Goal: Task Accomplishment & Management: Use online tool/utility

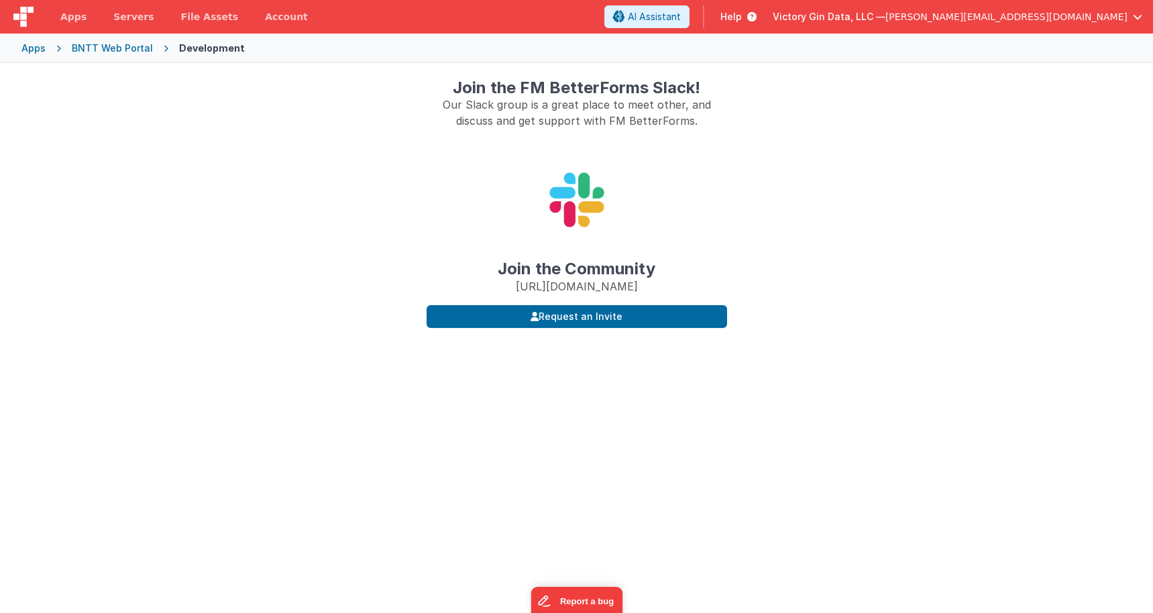
click at [848, 315] on div "Join the FM BetterForms Slack! Our Slack group is a great place to meet other, …" at bounding box center [576, 369] width 1153 height 613
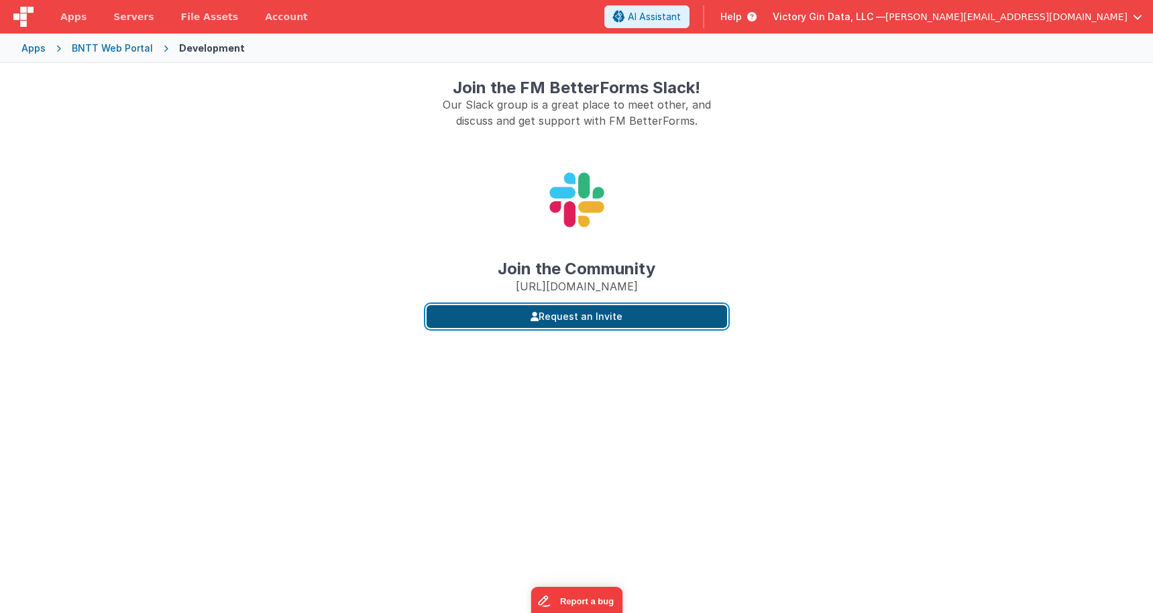
click at [680, 328] on button "Request an Invite" at bounding box center [577, 316] width 300 height 23
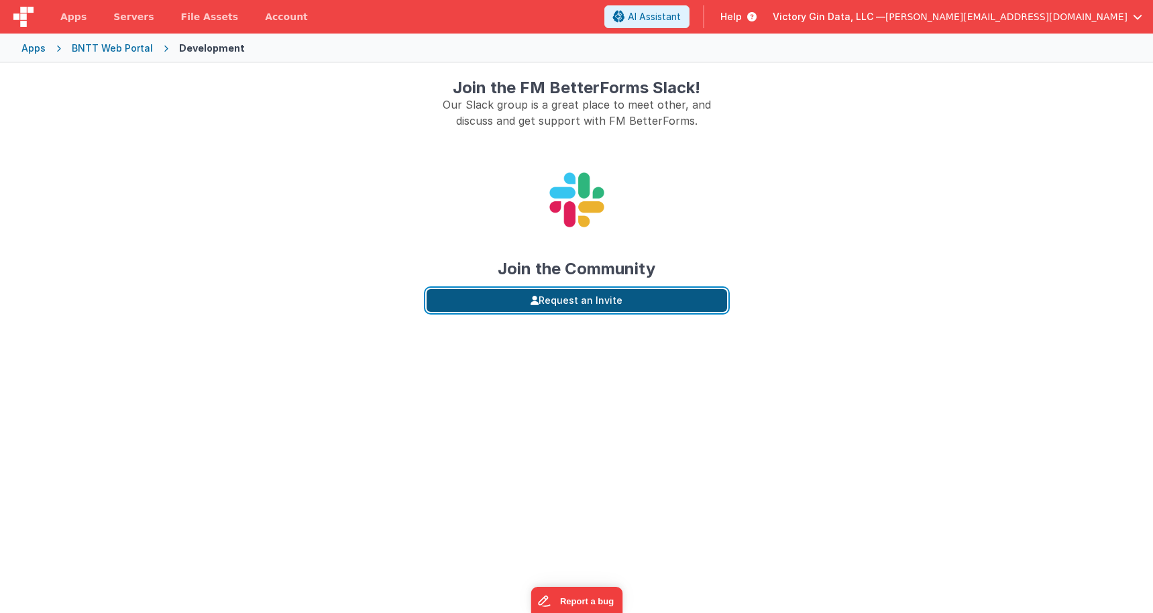
click at [574, 307] on button "Request an Invite" at bounding box center [577, 300] width 300 height 23
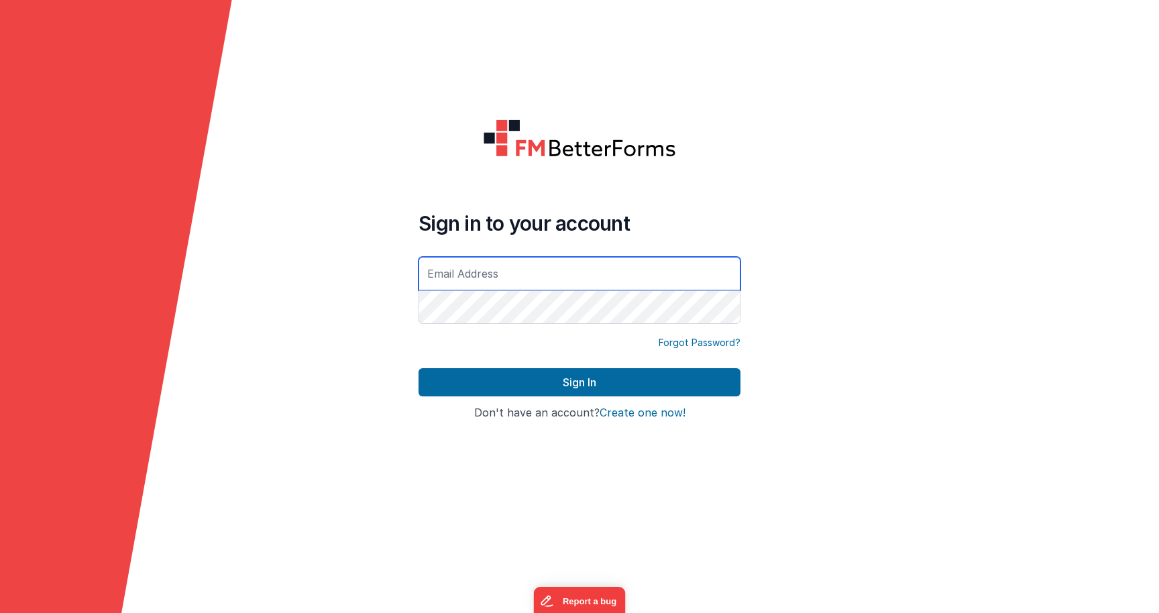
type input "[PERSON_NAME][EMAIL_ADDRESS][DOMAIN_NAME]"
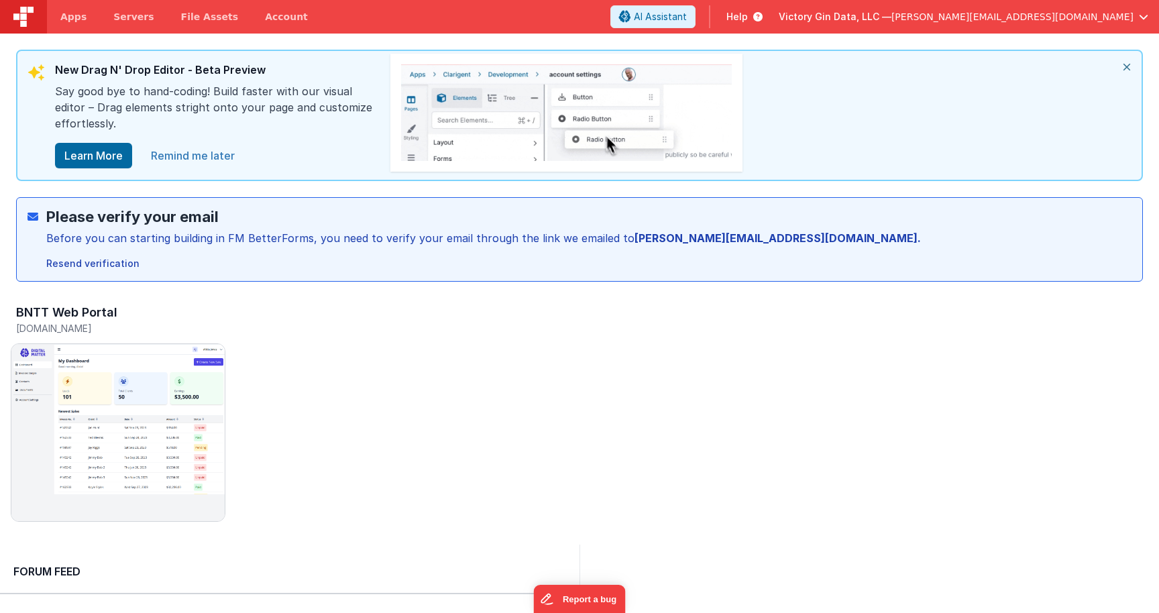
click at [199, 168] on link "Remind me later" at bounding box center [193, 155] width 100 height 27
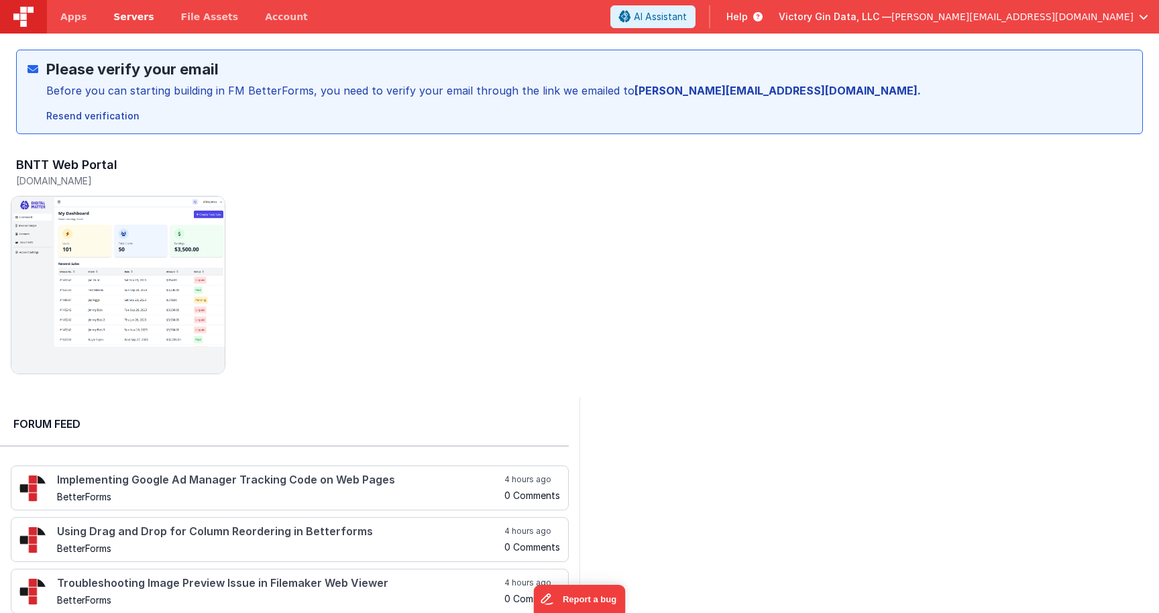
click at [142, 27] on link "Servers" at bounding box center [133, 17] width 67 height 34
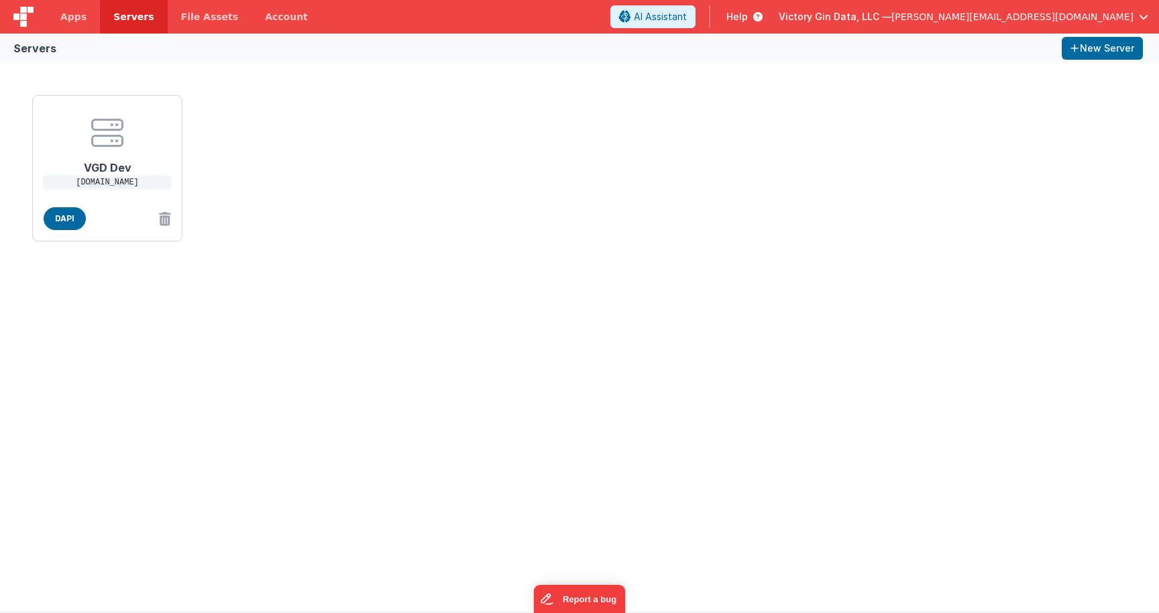
click at [511, 300] on div "VGD Dev dev-filemaker.victorygin.net DAPI" at bounding box center [579, 337] width 1159 height 549
click at [78, 15] on span "Apps" at bounding box center [73, 16] width 26 height 13
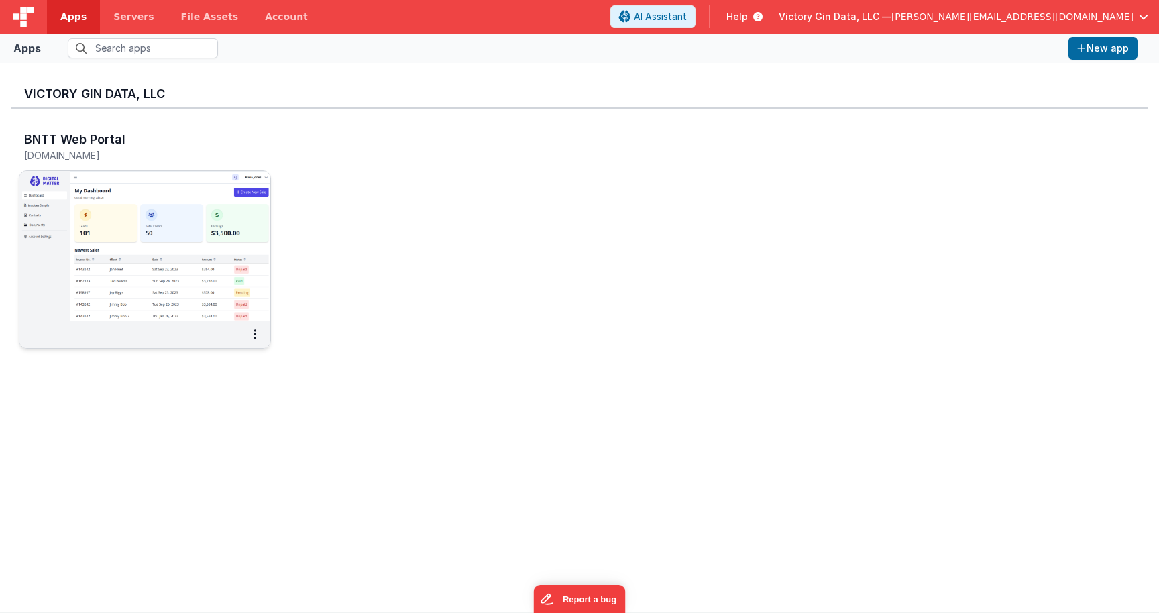
click at [223, 245] on img at bounding box center [144, 246] width 251 height 150
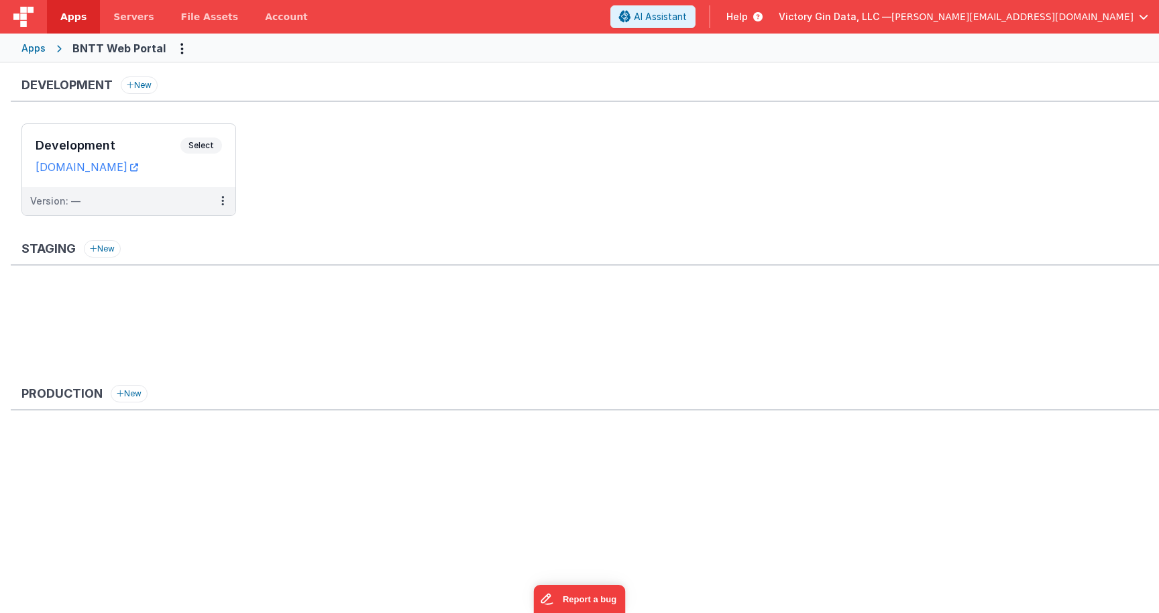
click at [352, 211] on ul "Development Select URLs cruisebare.clientportal.cloud Version: —" at bounding box center [589, 176] width 1137 height 106
click at [99, 244] on button "New" at bounding box center [102, 248] width 37 height 17
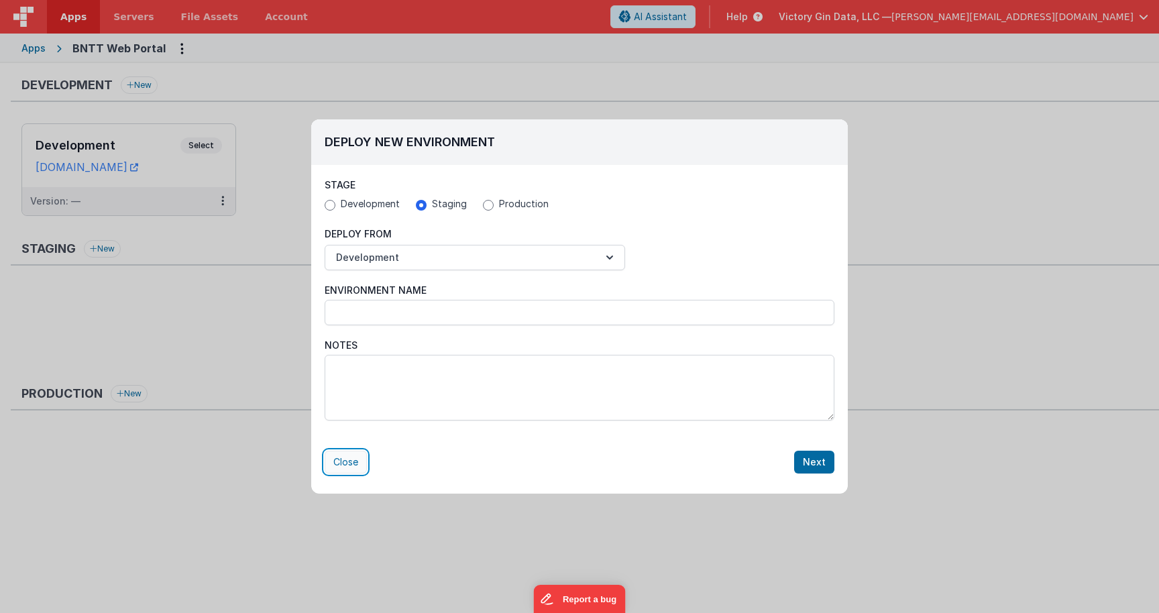
click at [349, 458] on button "Close" at bounding box center [346, 462] width 42 height 23
radio input "false"
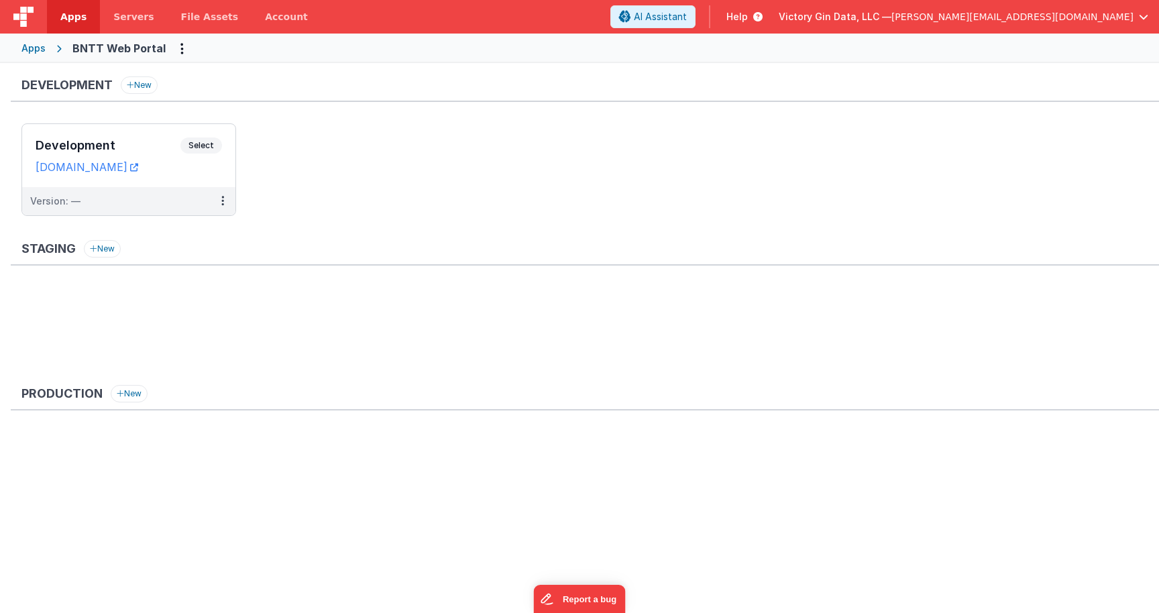
click at [349, 458] on ul at bounding box center [589, 475] width 1137 height 87
click at [178, 327] on ul at bounding box center [589, 330] width 1137 height 87
click at [614, 308] on ul at bounding box center [589, 330] width 1137 height 87
click at [431, 239] on div "Development New Development Select URLs cruisebare.clientportal.cloud Version: …" at bounding box center [585, 297] width 1148 height 443
click at [81, 168] on link "[DOMAIN_NAME]" at bounding box center [87, 166] width 103 height 13
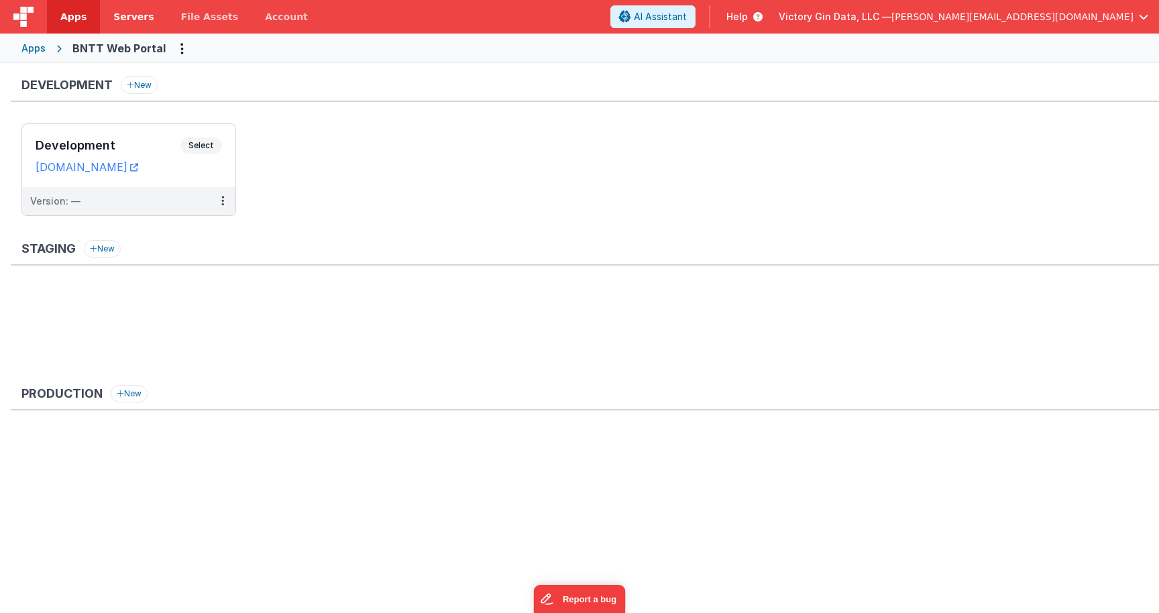
click at [139, 20] on span "Servers" at bounding box center [133, 16] width 40 height 13
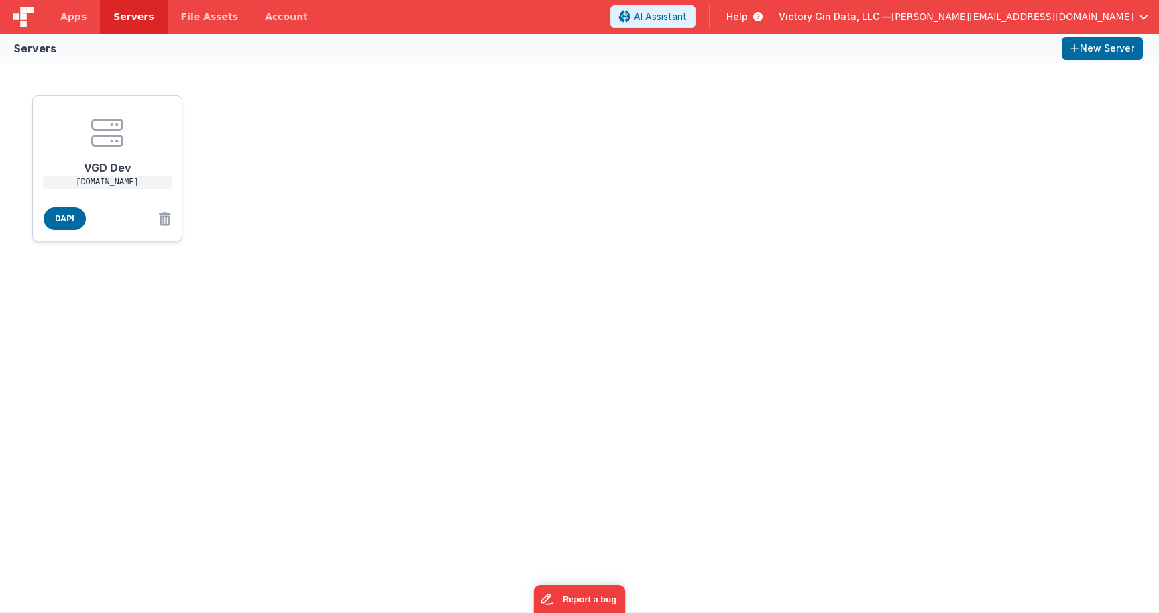
click at [101, 155] on h1 "VGD Dev" at bounding box center [107, 162] width 107 height 27
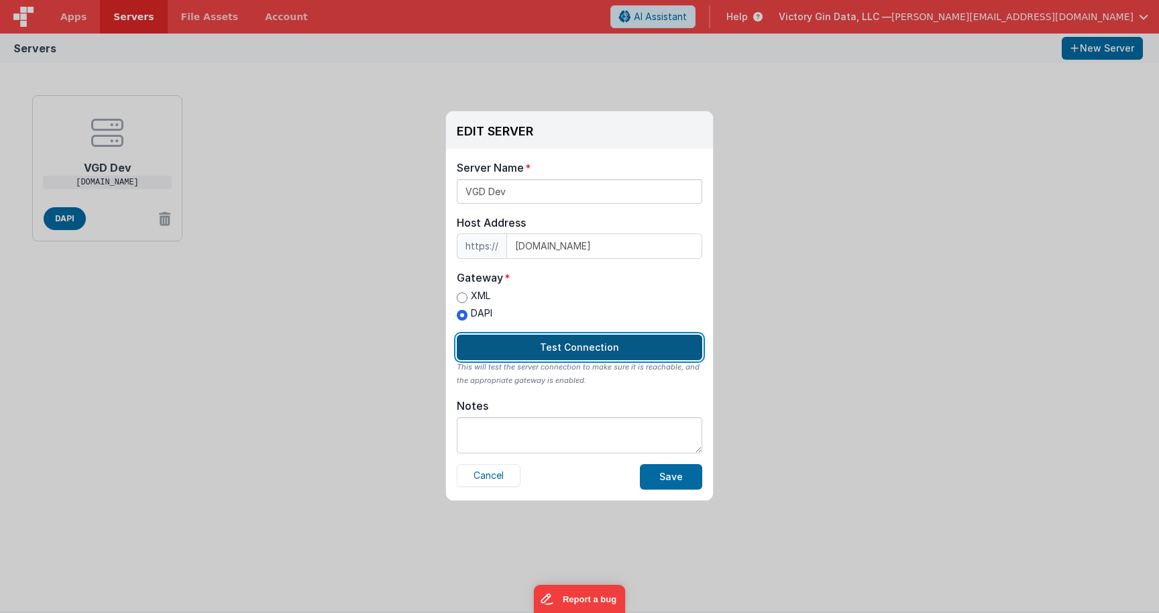
click at [551, 345] on button "Test Connection" at bounding box center [579, 347] width 245 height 25
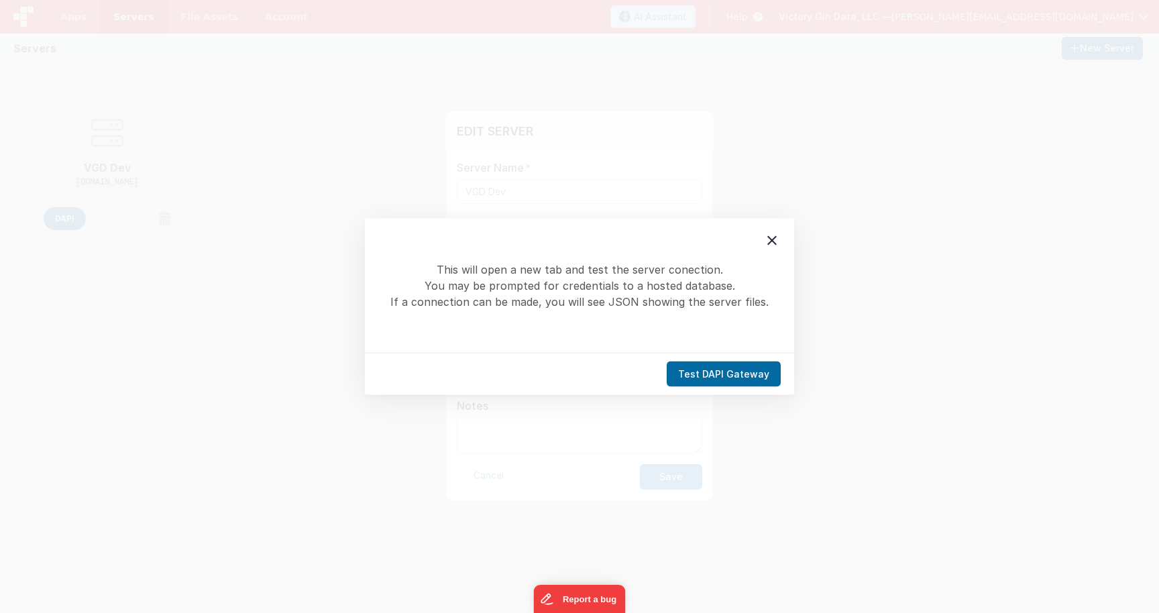
click at [722, 394] on div "Test DAPI Gateway" at bounding box center [579, 374] width 429 height 42
click at [722, 383] on button "Test DAPI Gateway" at bounding box center [724, 373] width 114 height 25
click at [771, 245] on icon at bounding box center [772, 241] width 16 height 16
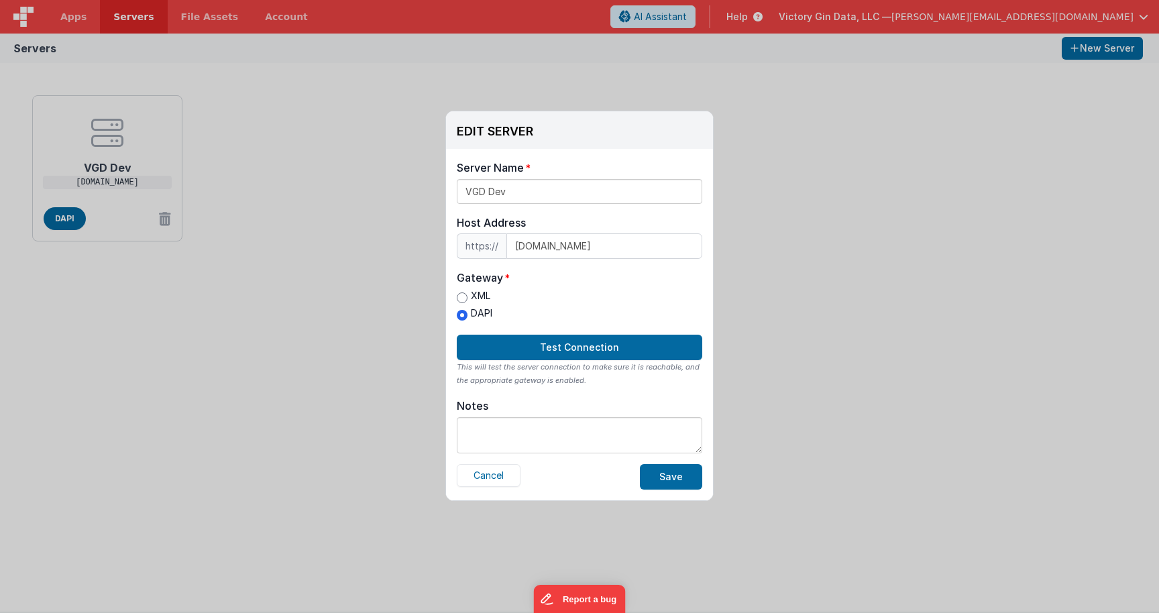
click at [795, 251] on div "EDIT SERVER Delete Server Delete Server Name VGD Dev Host Address https:// dev-…" at bounding box center [579, 306] width 1159 height 613
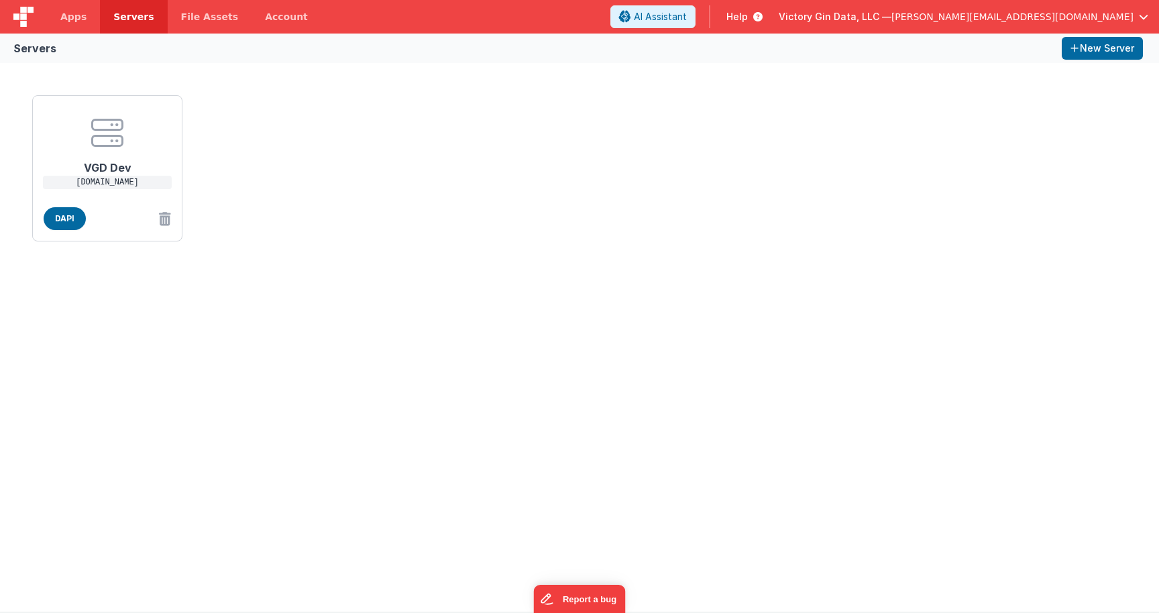
click at [334, 147] on div "VGD Dev dev-filemaker.victorygin.net DAPI" at bounding box center [579, 168] width 1105 height 157
click at [272, 142] on div "VGD Dev dev-filemaker.victorygin.net DAPI" at bounding box center [579, 168] width 1105 height 157
click at [121, 10] on link "Servers" at bounding box center [133, 17] width 67 height 34
click at [453, 178] on div "VGD Dev dev-filemaker.victorygin.net DAPI" at bounding box center [579, 168] width 1105 height 157
click at [121, 20] on span "Servers" at bounding box center [133, 16] width 40 height 13
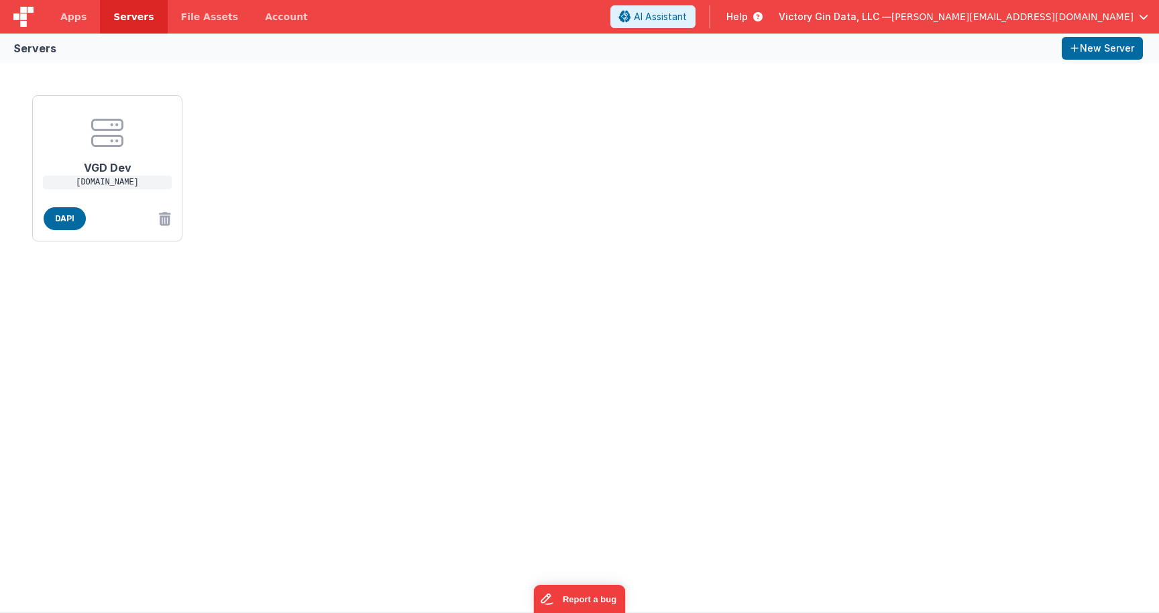
click at [159, 325] on div "VGD Dev dev-filemaker.victorygin.net DAPI" at bounding box center [579, 337] width 1159 height 549
click at [310, 207] on div "VGD Dev dev-filemaker.victorygin.net DAPI" at bounding box center [579, 168] width 1105 height 157
click at [142, 13] on span "Servers" at bounding box center [133, 16] width 40 height 13
click at [245, 66] on div "VGD Dev dev-filemaker.victorygin.net DAPI" at bounding box center [579, 337] width 1159 height 549
click at [282, 160] on div "VGD Dev dev-filemaker.victorygin.net DAPI" at bounding box center [579, 168] width 1105 height 157
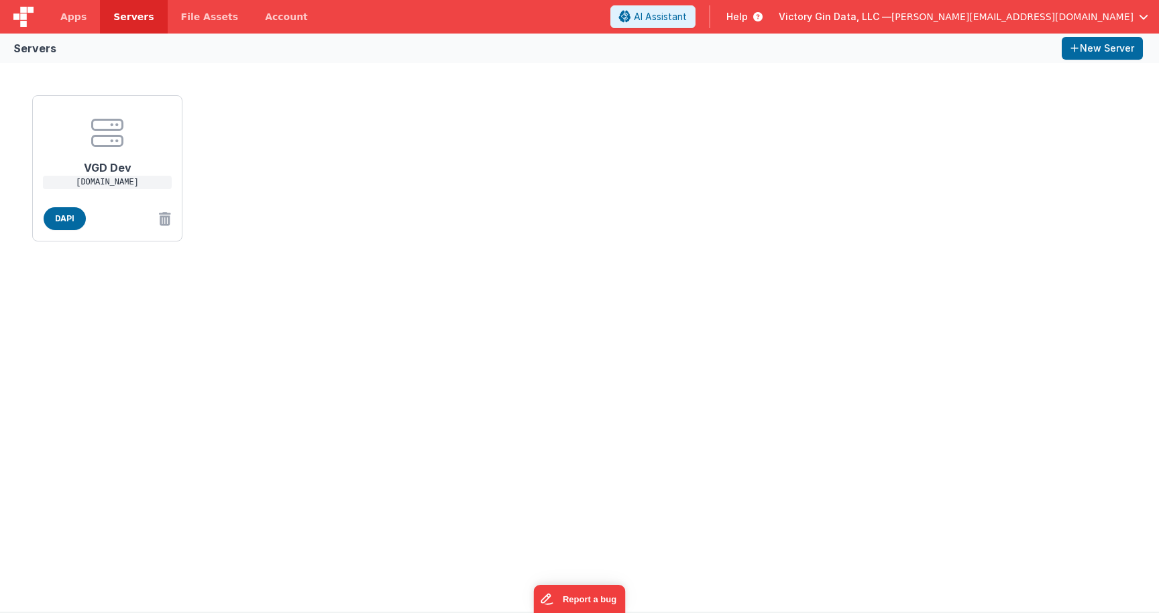
click at [640, 280] on div "VGD Dev dev-filemaker.victorygin.net DAPI" at bounding box center [579, 337] width 1159 height 549
click at [543, 325] on div "VGD Dev dev-filemaker.victorygin.net DAPI" at bounding box center [579, 337] width 1159 height 549
click at [477, 251] on div "VGD Dev dev-filemaker.victorygin.net DAPI" at bounding box center [579, 337] width 1159 height 549
click at [311, 125] on div "VGD Dev dev-filemaker.victorygin.net DAPI" at bounding box center [579, 168] width 1105 height 157
click at [74, 8] on link "Apps" at bounding box center [73, 17] width 53 height 34
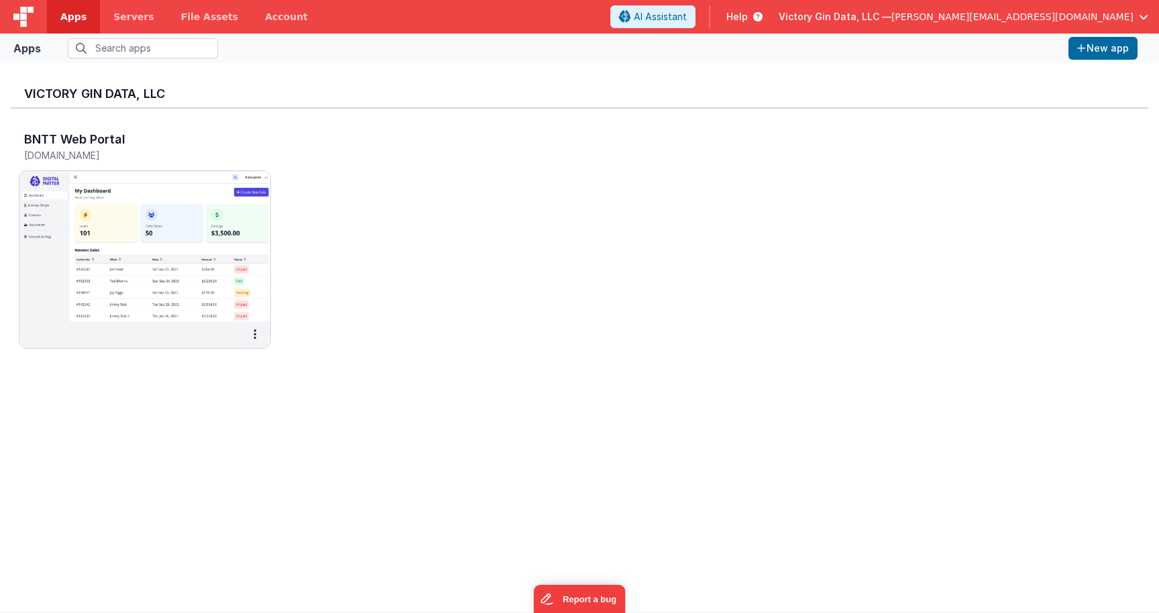
click at [748, 13] on span "Help" at bounding box center [736, 16] width 21 height 13
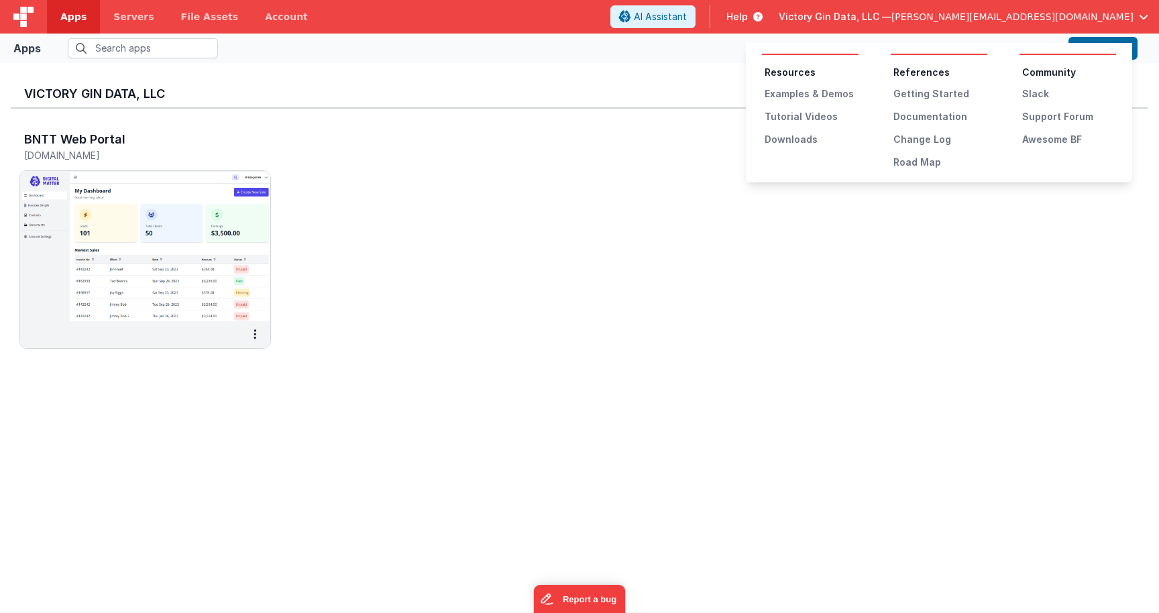
click at [205, 244] on button at bounding box center [579, 306] width 1159 height 613
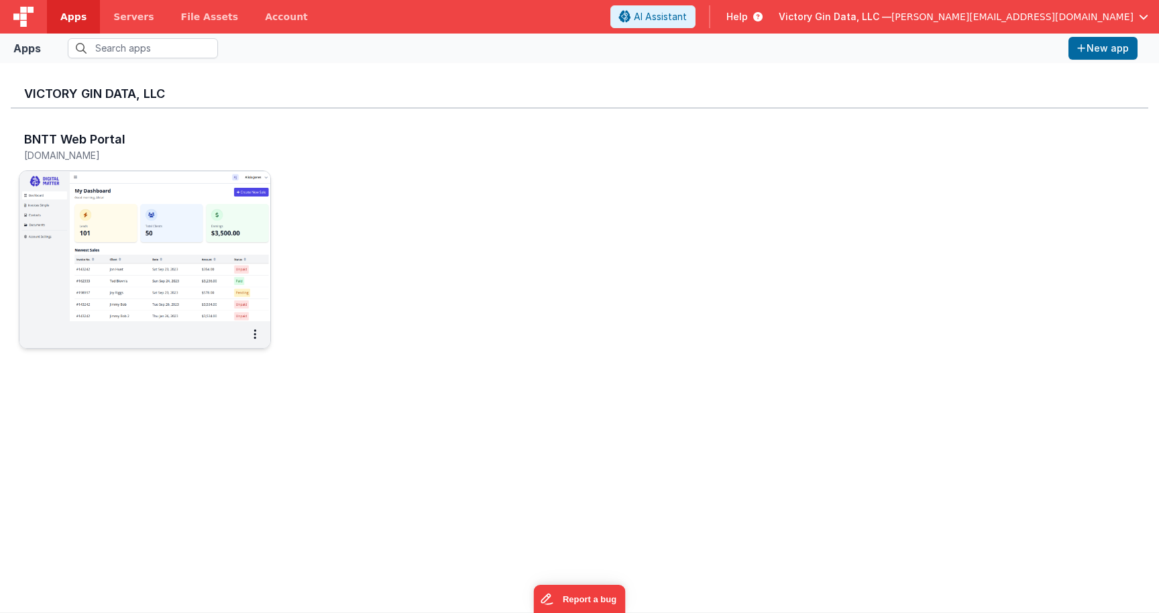
click at [207, 248] on img at bounding box center [144, 246] width 251 height 150
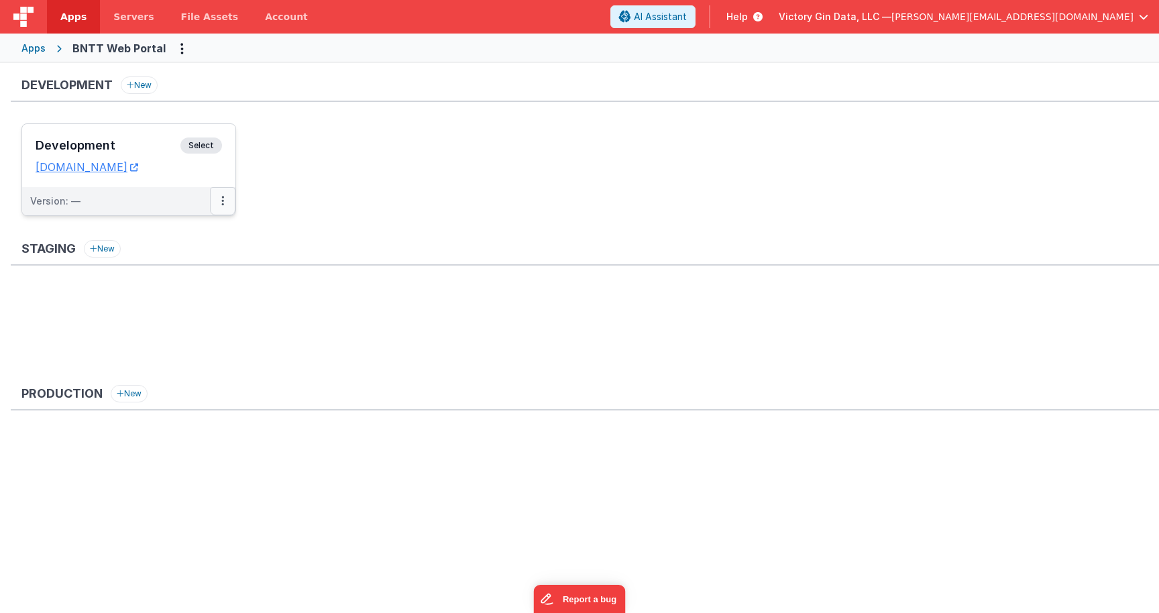
click at [221, 203] on button at bounding box center [222, 201] width 25 height 28
click at [206, 234] on link "Edit" at bounding box center [176, 231] width 118 height 24
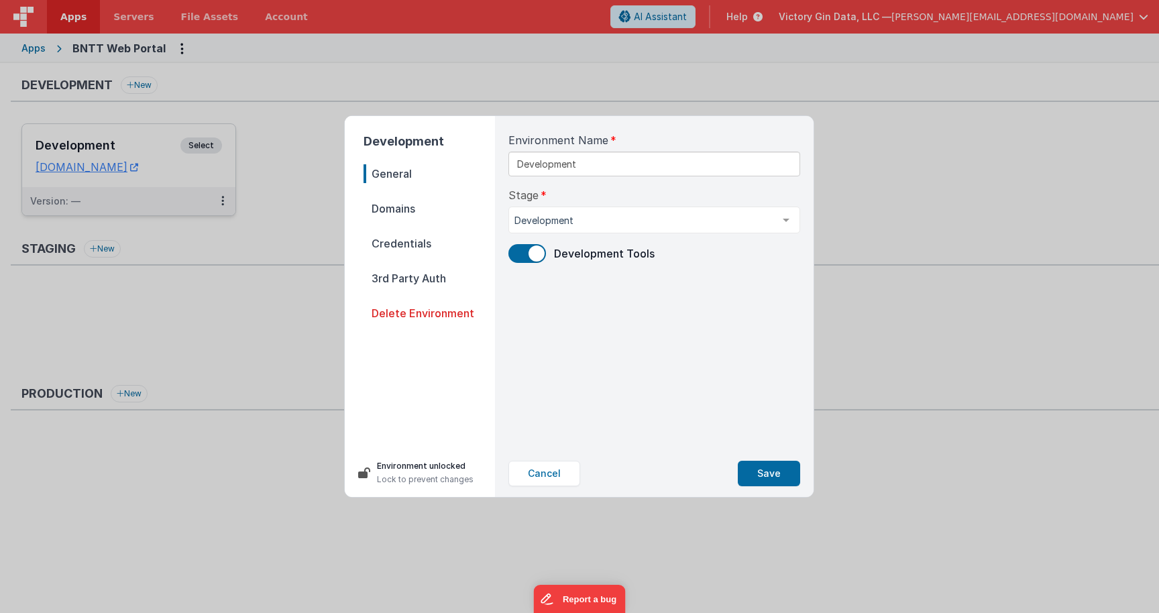
click at [412, 221] on nav "General Domains Credentials 3rd Party Auth Delete Environment" at bounding box center [429, 301] width 131 height 274
click at [412, 215] on span "Domains" at bounding box center [429, 208] width 131 height 19
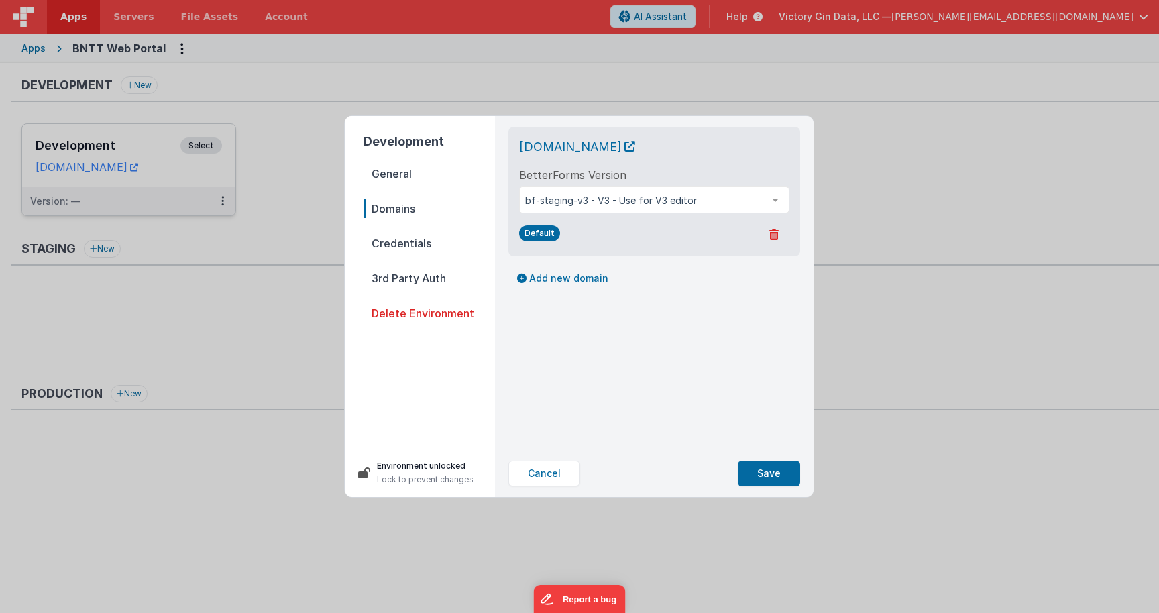
click at [406, 262] on nav "General Domains Credentials 3rd Party Auth Delete Environment" at bounding box center [429, 301] width 131 height 274
click at [406, 237] on span "Credentials" at bounding box center [429, 243] width 131 height 19
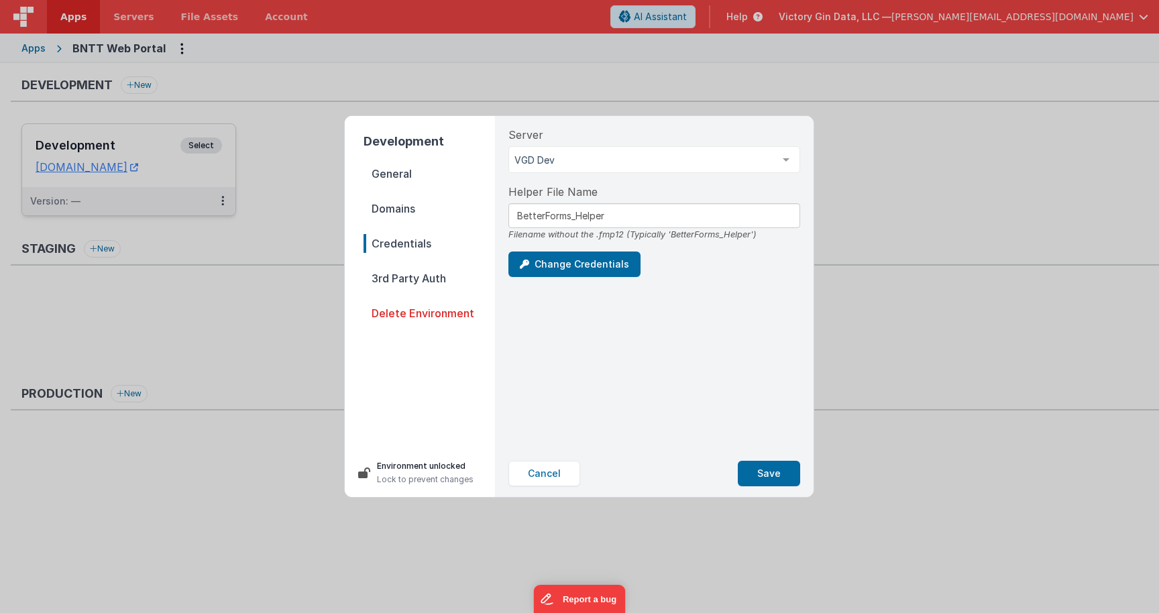
click at [658, 383] on div "Server VGD Dev VGD Dev List is empty. Helper File Name BetterForms_Helper Filen…" at bounding box center [654, 283] width 313 height 334
click at [554, 472] on button "Cancel" at bounding box center [544, 473] width 72 height 25
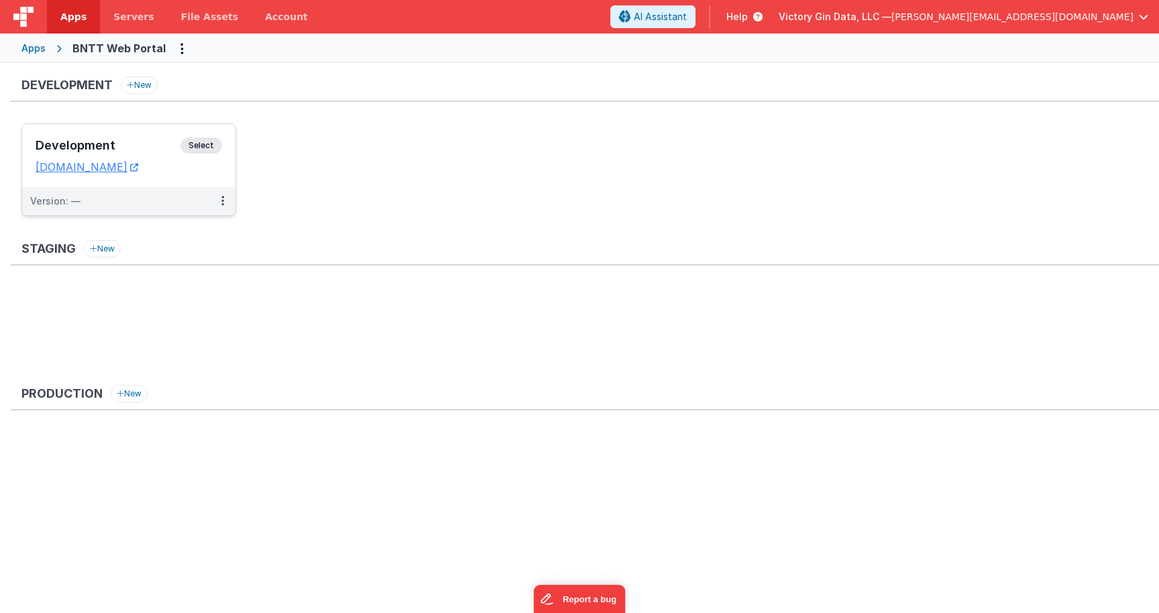
click at [454, 160] on ul "Development Select URLs cruisebare.clientportal.cloud Version: —" at bounding box center [589, 176] width 1137 height 106
click at [188, 149] on span "Select" at bounding box center [201, 145] width 42 height 16
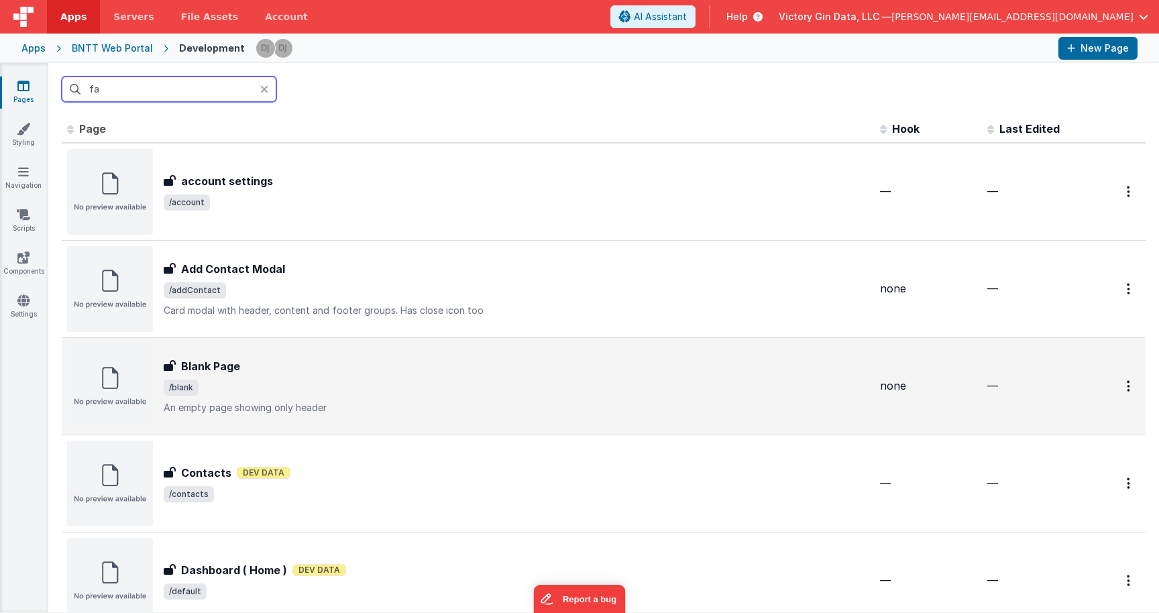
type input "f"
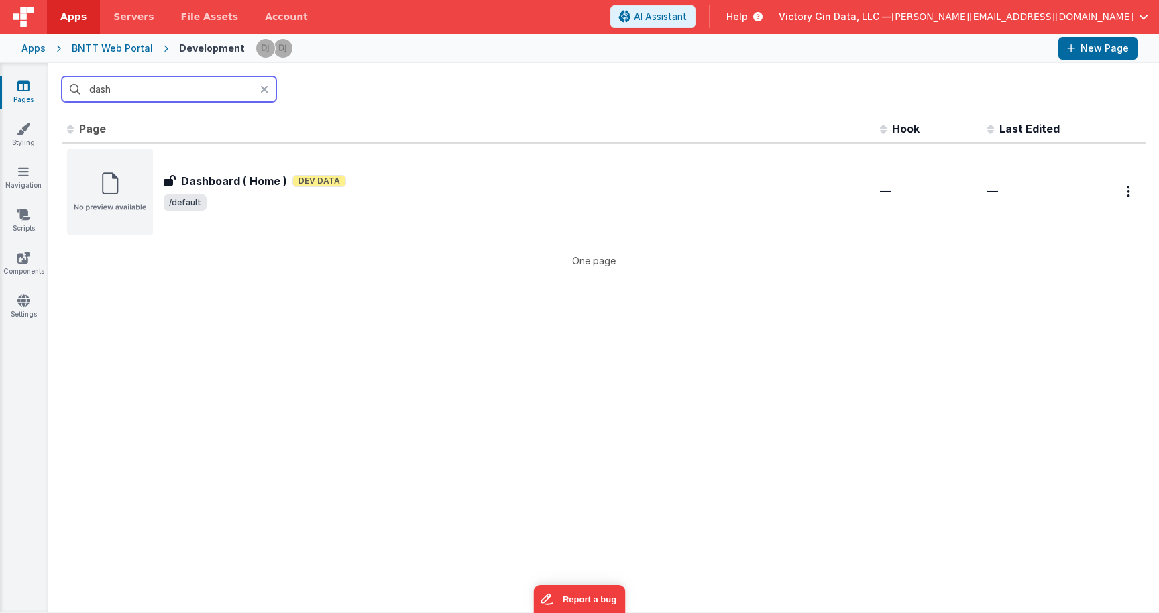
type input "dash"
click at [992, 134] on span at bounding box center [993, 127] width 12 height 13
click at [258, 95] on input "dash" at bounding box center [169, 88] width 215 height 25
click at [269, 92] on div at bounding box center [268, 88] width 16 height 25
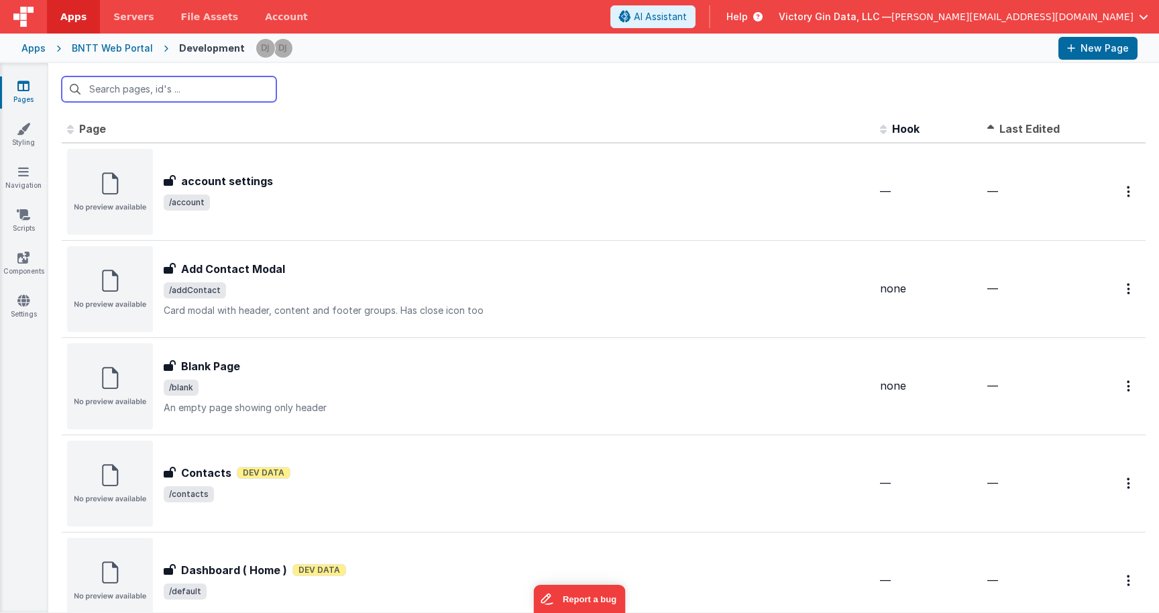
click at [185, 83] on input "text" at bounding box center [169, 88] width 215 height 25
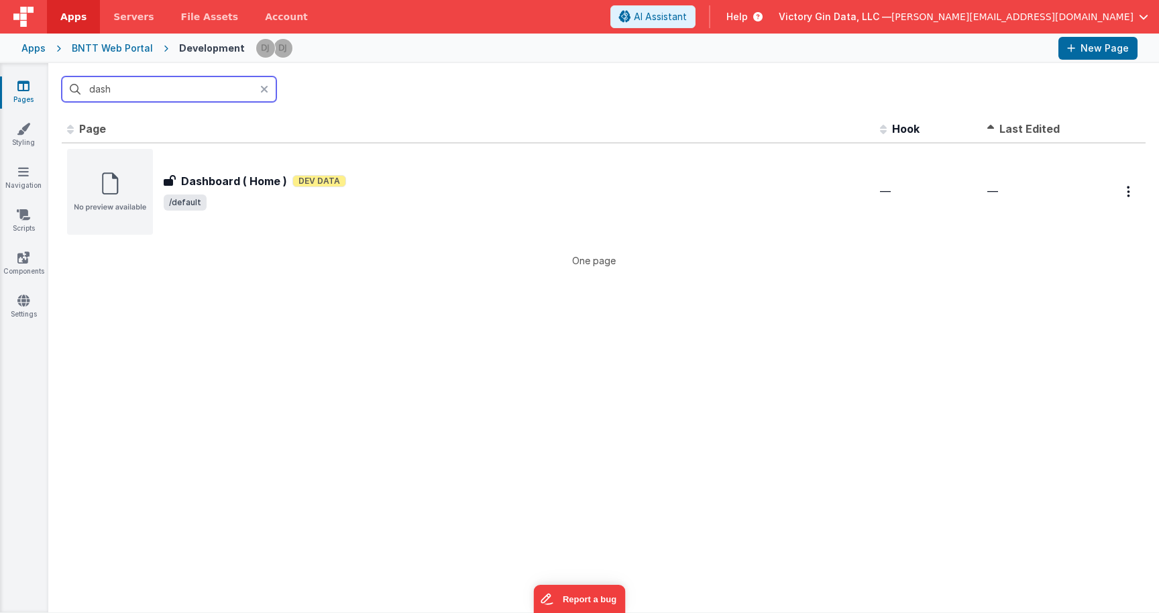
type input "dash"
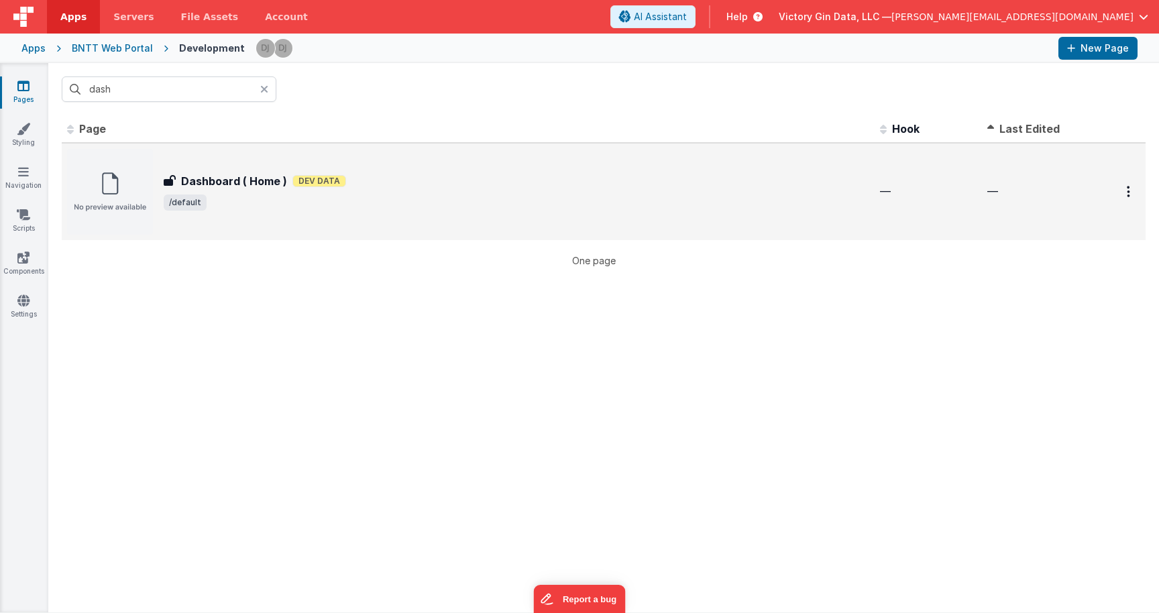
click at [433, 177] on div "Dashboard ( Home ) Dev Data" at bounding box center [517, 181] width 706 height 16
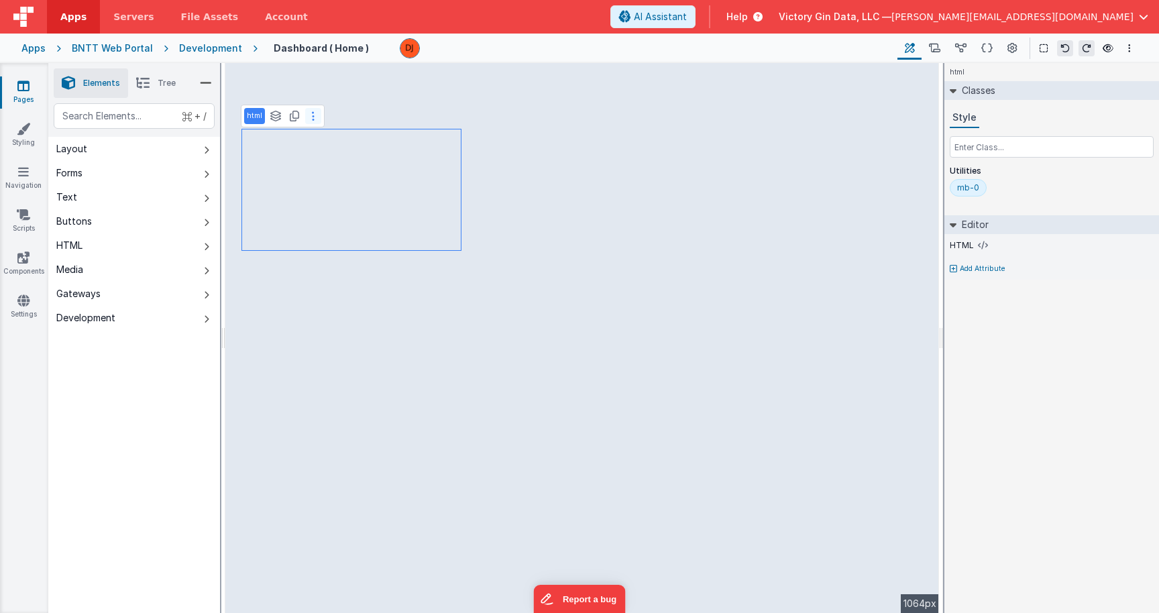
click at [313, 117] on icon at bounding box center [313, 116] width 3 height 11
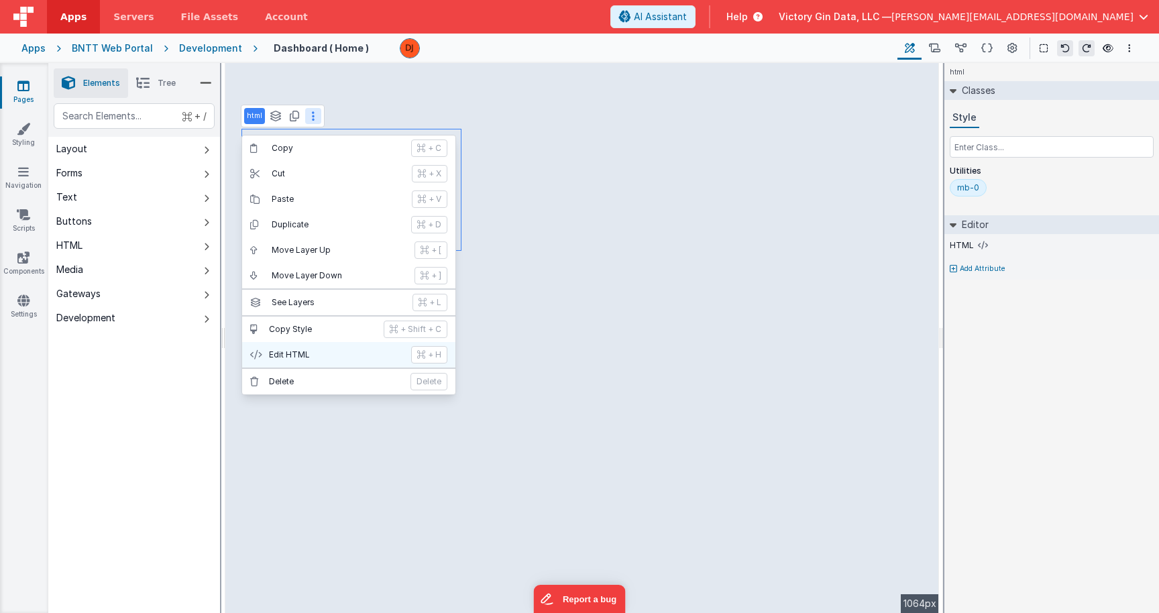
click at [375, 359] on p "Edit HTML" at bounding box center [336, 354] width 134 height 11
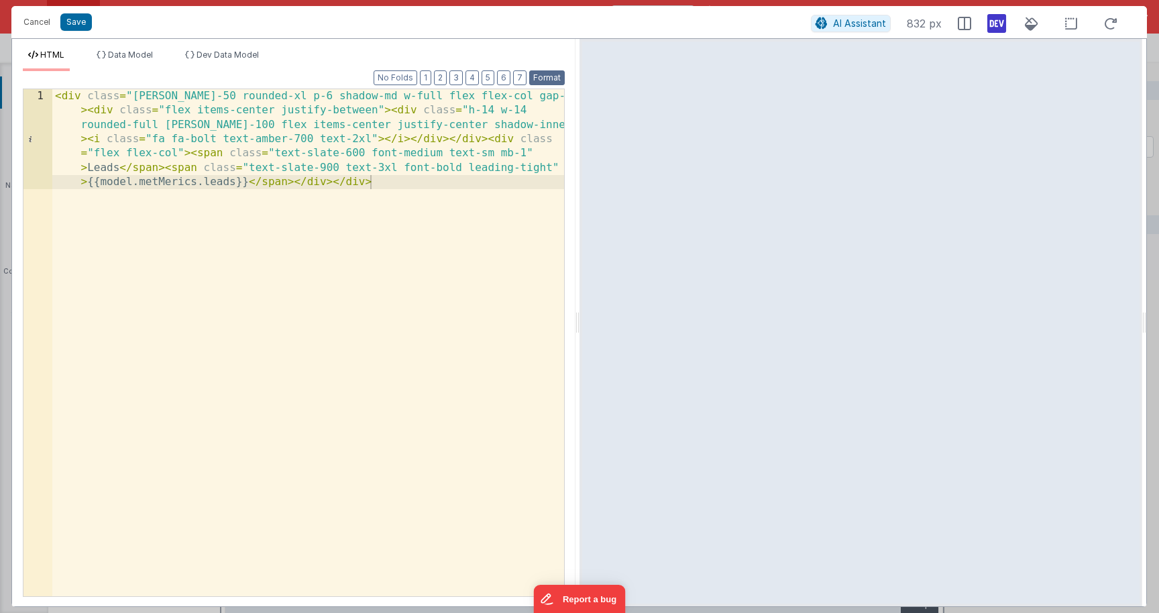
click at [543, 80] on button "Format" at bounding box center [547, 77] width 36 height 15
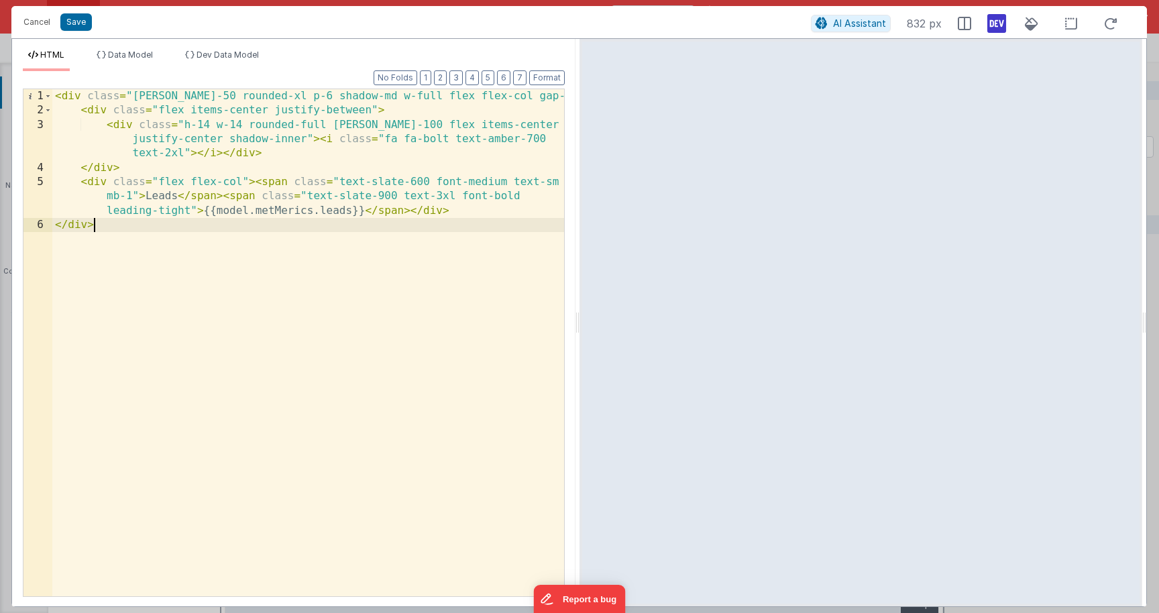
click at [487, 270] on div "< div class = "bg-amber-50 rounded-xl p-6 shadow-md w-full flex flex-col gap-4"…" at bounding box center [308, 357] width 512 height 536
click at [848, 23] on span "AI Assistant" at bounding box center [859, 22] width 53 height 11
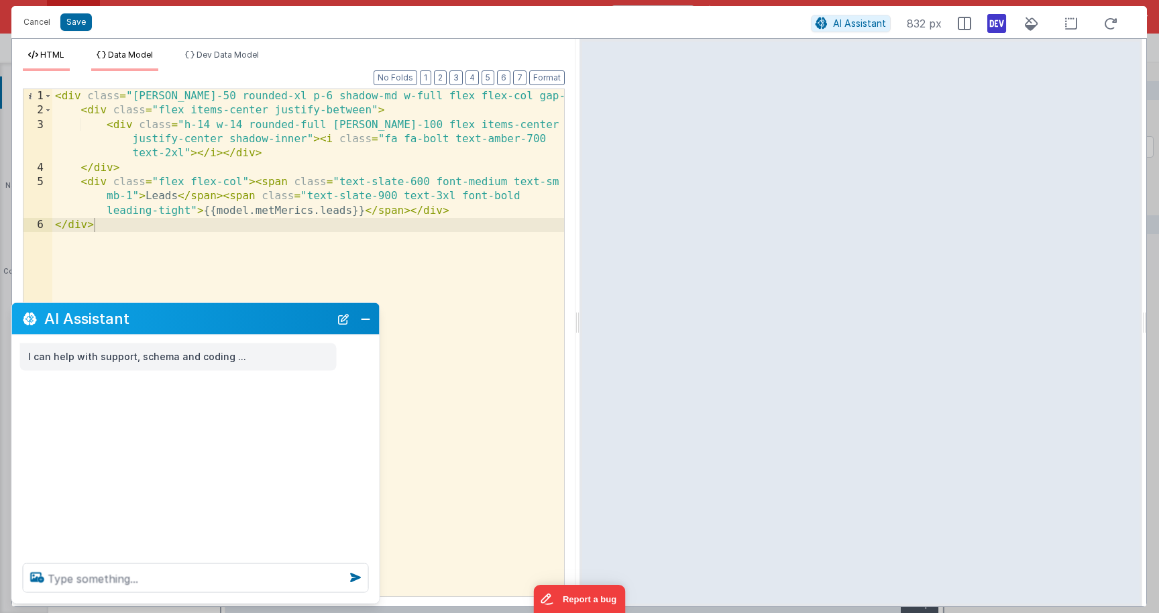
click at [138, 62] on li "Data Model" at bounding box center [124, 60] width 67 height 21
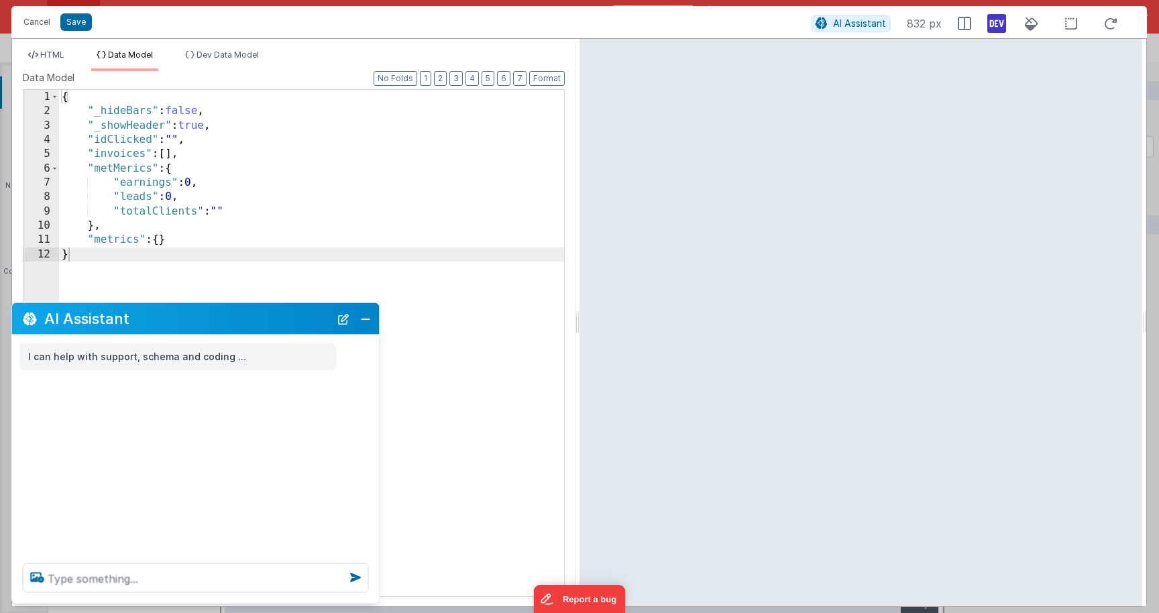
click at [133, 202] on div "{ "_hideBars" : false , "_showHeader" : true , "idClicked" : "" , "invoices" : …" at bounding box center [311, 357] width 505 height 535
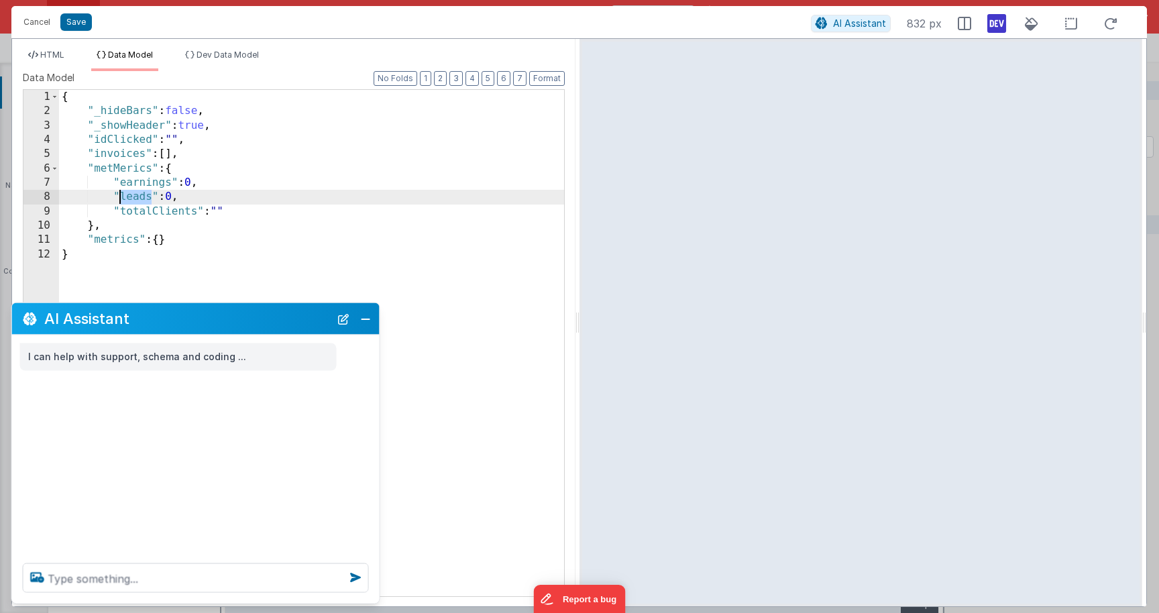
click at [133, 202] on div "{ "_hideBars" : false , "_showHeader" : true , "idClicked" : "" , "invoices" : …" at bounding box center [311, 357] width 505 height 535
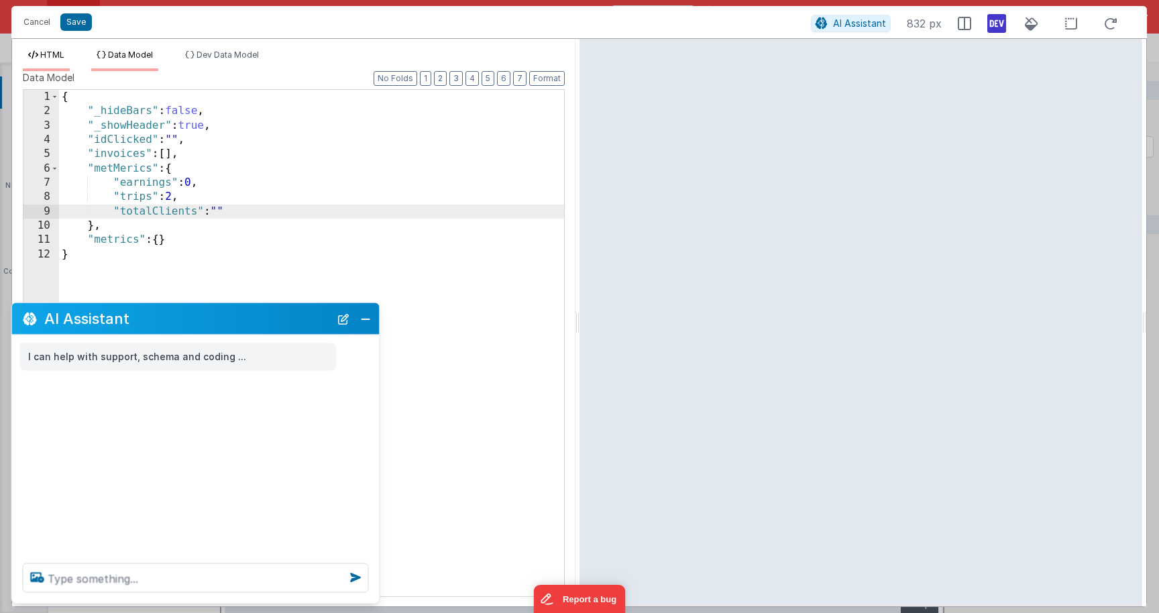
click at [58, 56] on span "HTML" at bounding box center [52, 55] width 24 height 10
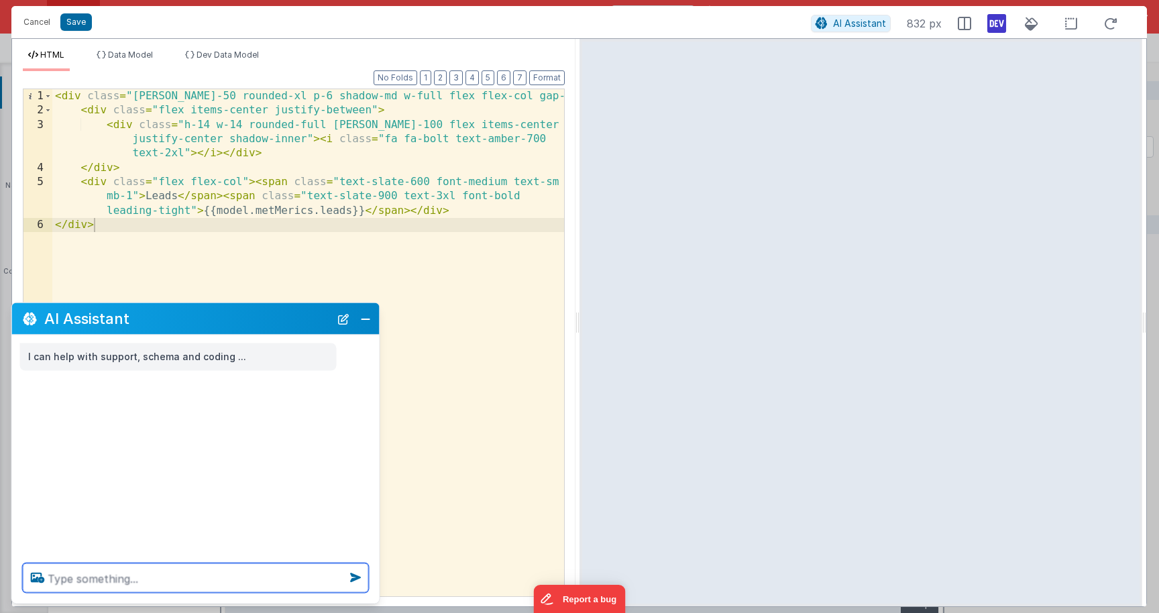
click at [206, 567] on textarea at bounding box center [196, 578] width 346 height 30
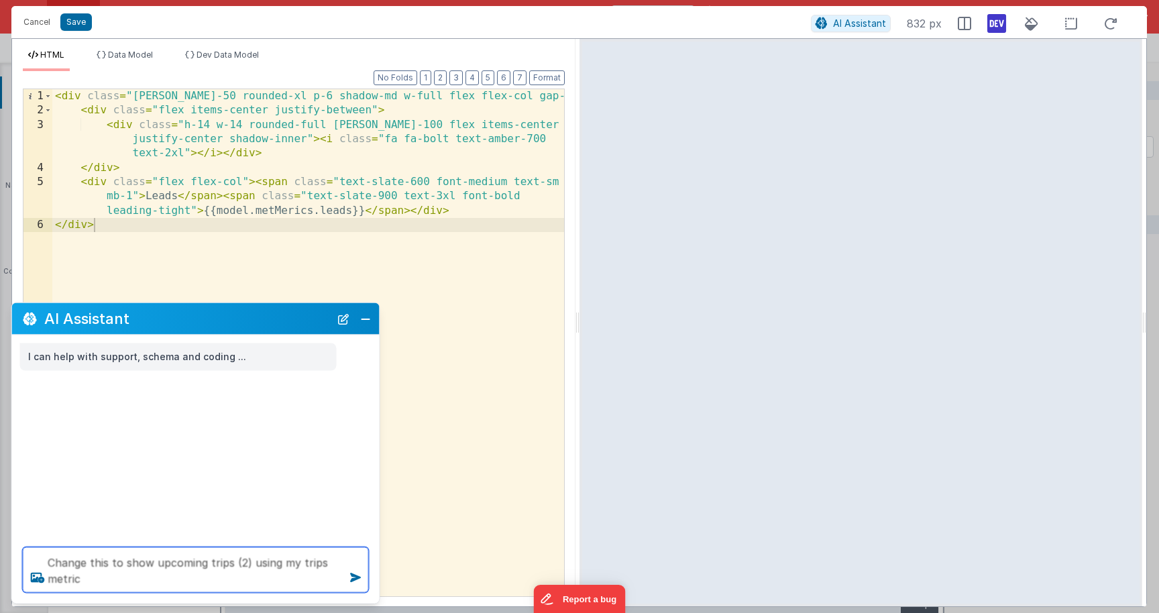
type textarea "Change this to show upcoming trips (2) using my trips metric"
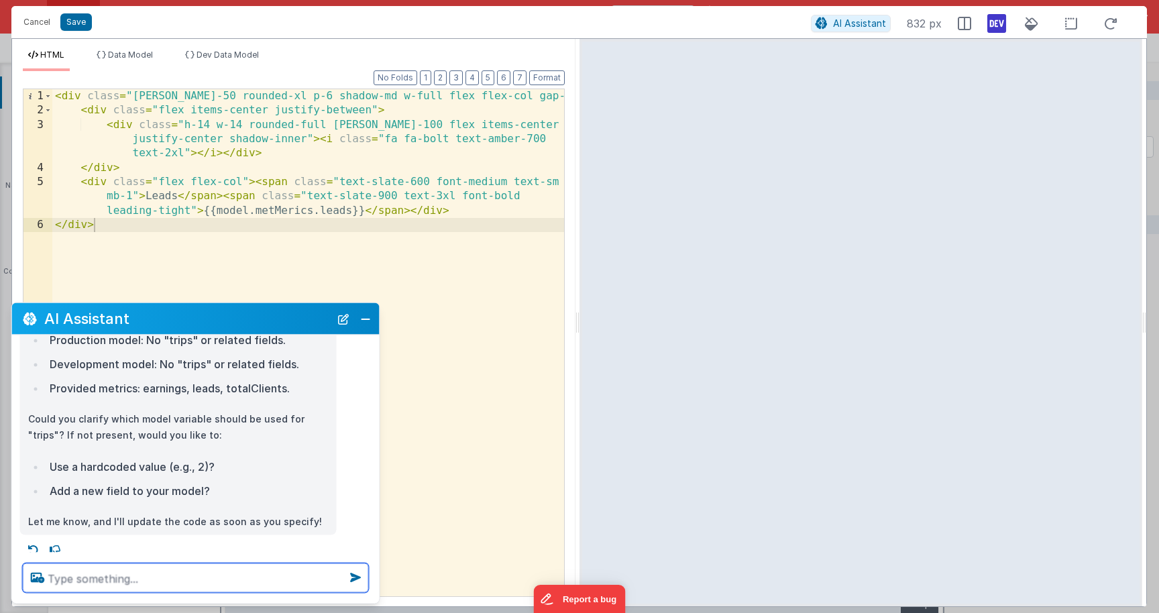
scroll to position [188, 0]
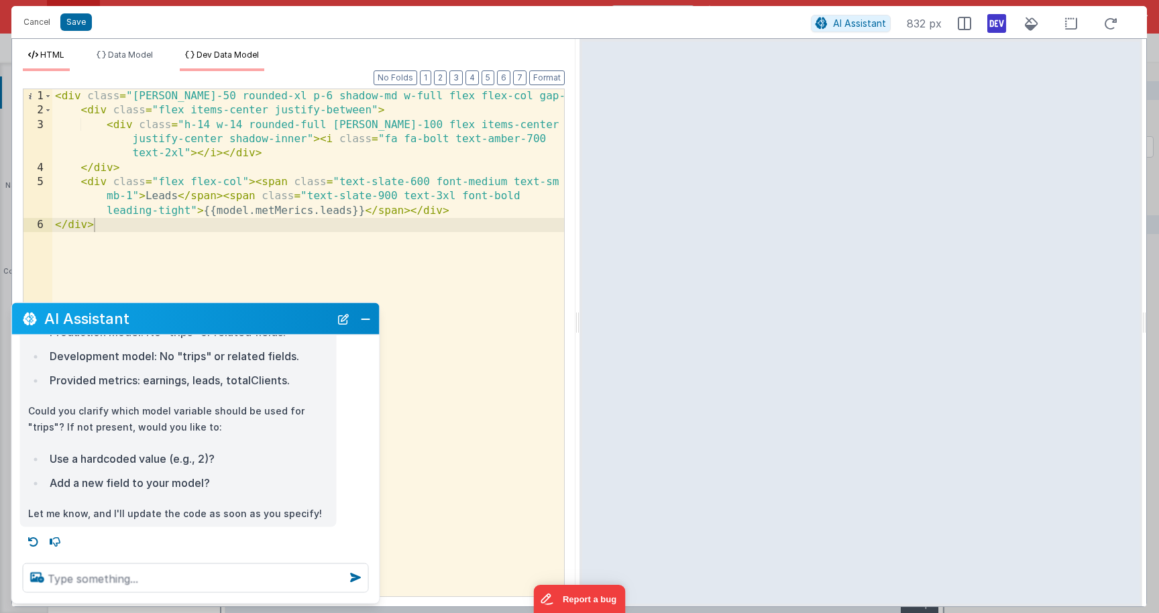
click at [219, 52] on span "Dev Data Model" at bounding box center [228, 55] width 62 height 10
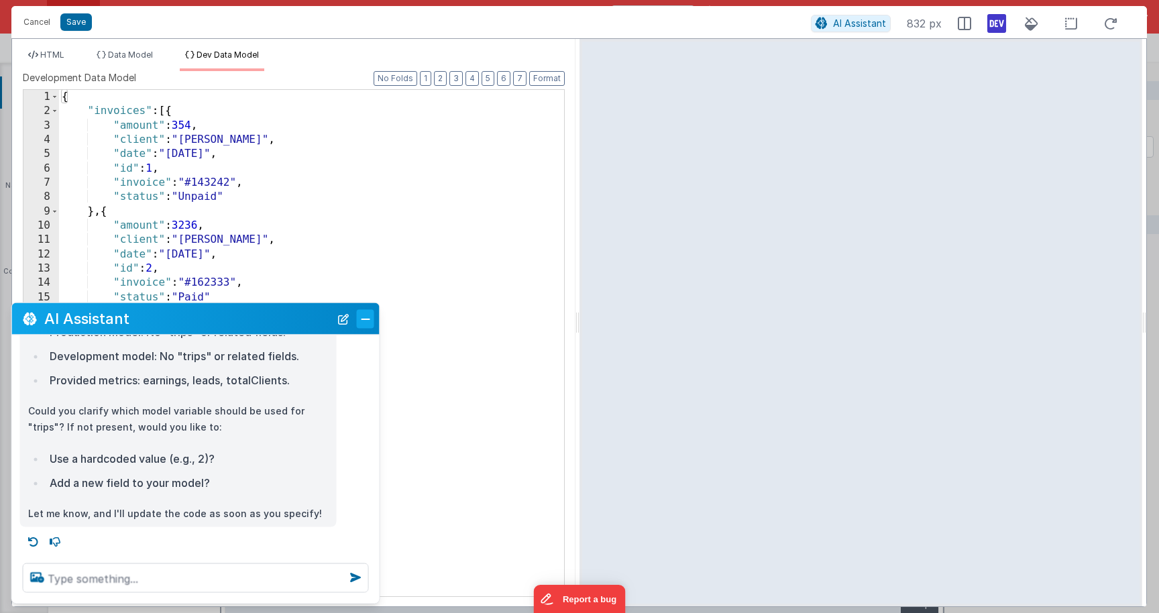
click at [366, 317] on button "Close" at bounding box center [365, 318] width 17 height 19
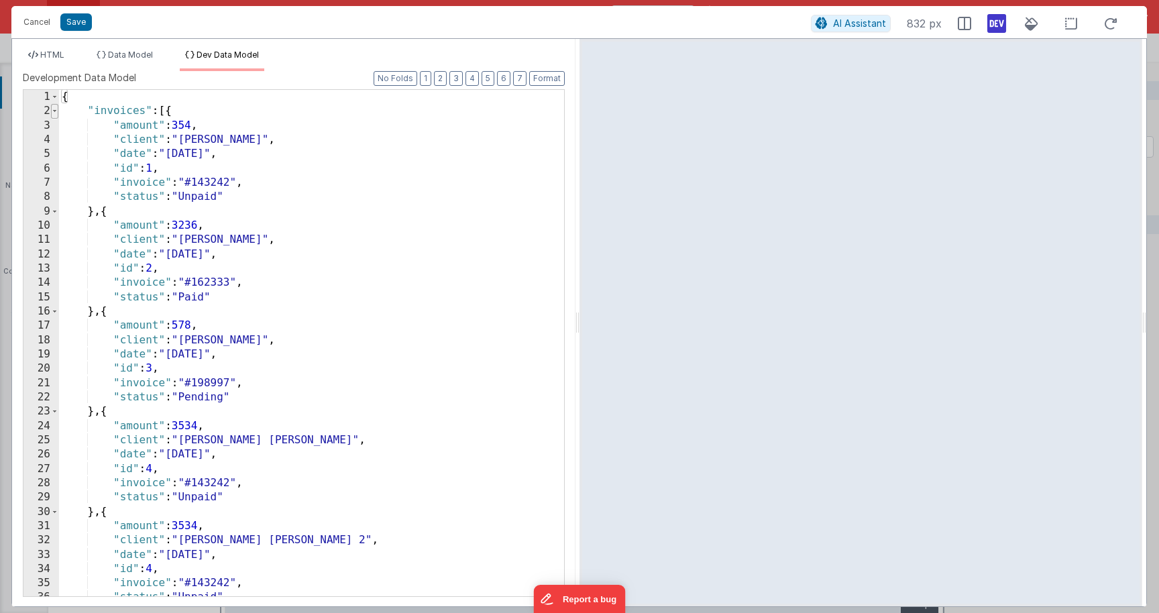
click at [54, 112] on span at bounding box center [54, 111] width 7 height 14
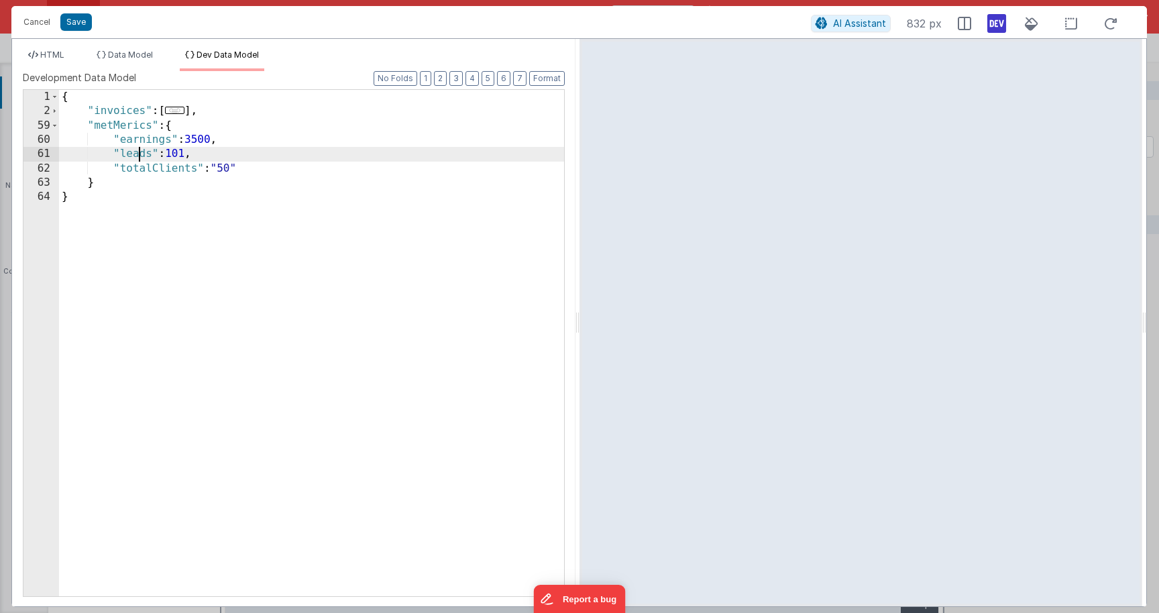
click at [141, 153] on div "{ "invoices" : [ ... ] , "metMerics" : { "earnings" : 3500 , "leads" : 101 , "t…" at bounding box center [311, 357] width 505 height 535
click at [436, 249] on div "{ "invoices" : [ ... ] , "metMerics" : { "earnings" : 3500 , "trips" : 2 , "tot…" at bounding box center [311, 357] width 505 height 535
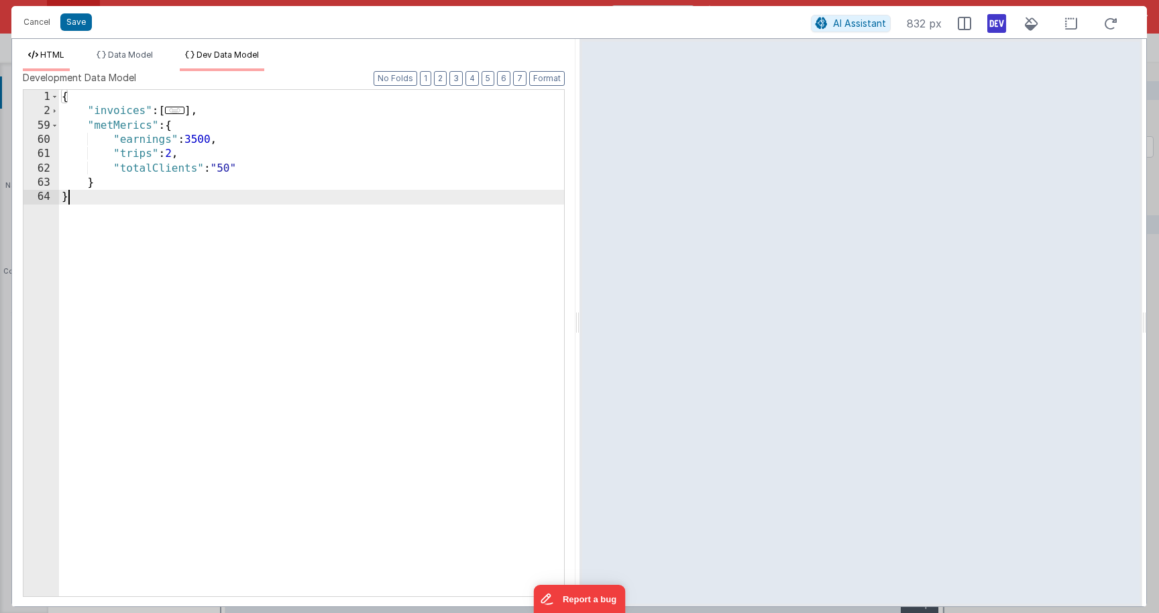
click at [56, 57] on span "HTML" at bounding box center [52, 55] width 24 height 10
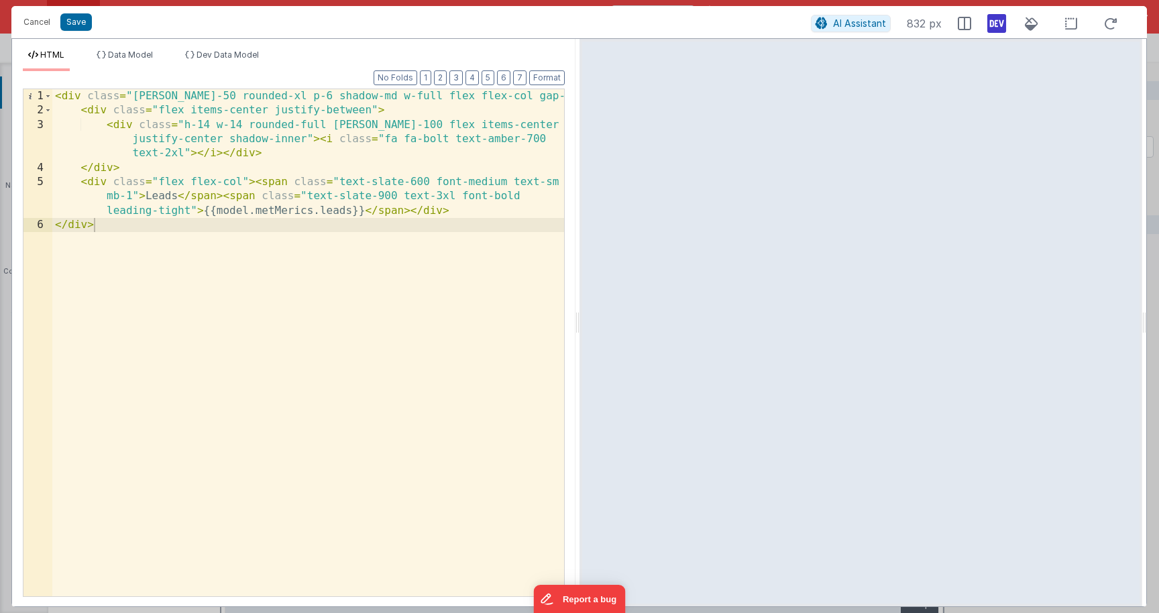
click at [402, 301] on div "< div class = "bg-amber-50 rounded-xl p-6 shadow-md w-full flex flex-col gap-4"…" at bounding box center [308, 357] width 512 height 536
click at [834, 30] on button "AI Assistant" at bounding box center [851, 23] width 80 height 17
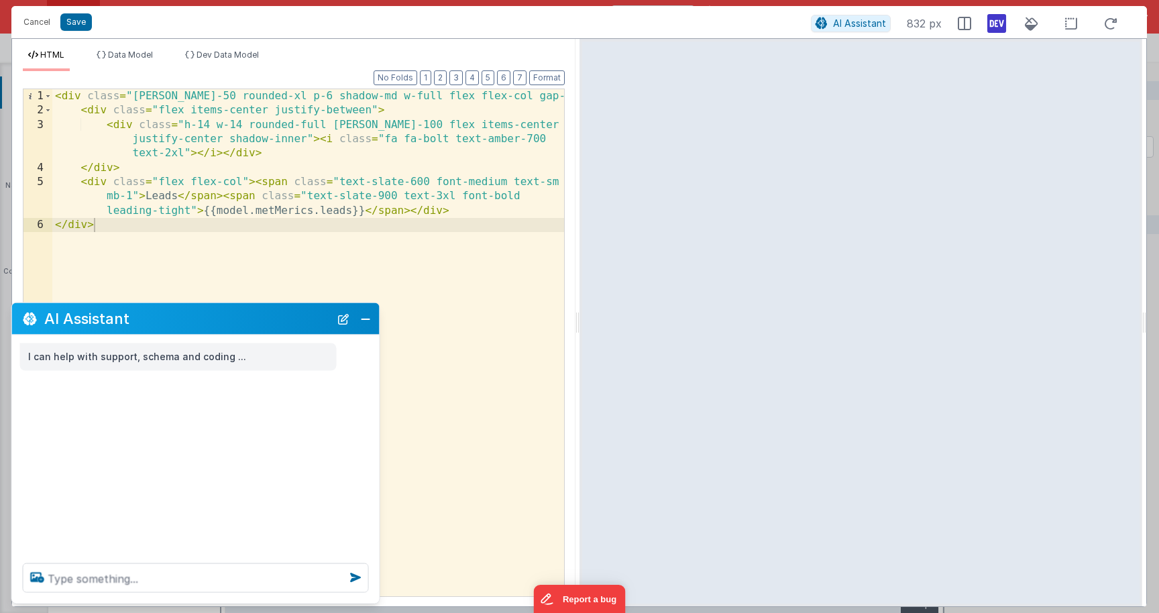
click at [245, 597] on div at bounding box center [196, 578] width 368 height 51
click at [245, 584] on textarea at bounding box center [196, 578] width 346 height 30
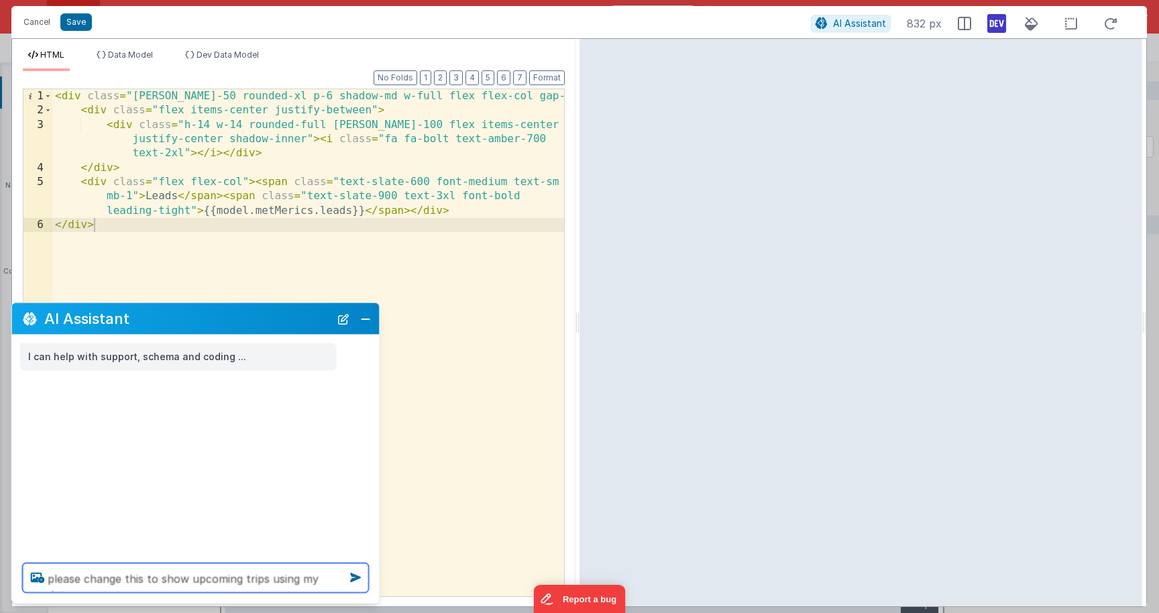
type textarea "please change this to show upcoming trips using my data"
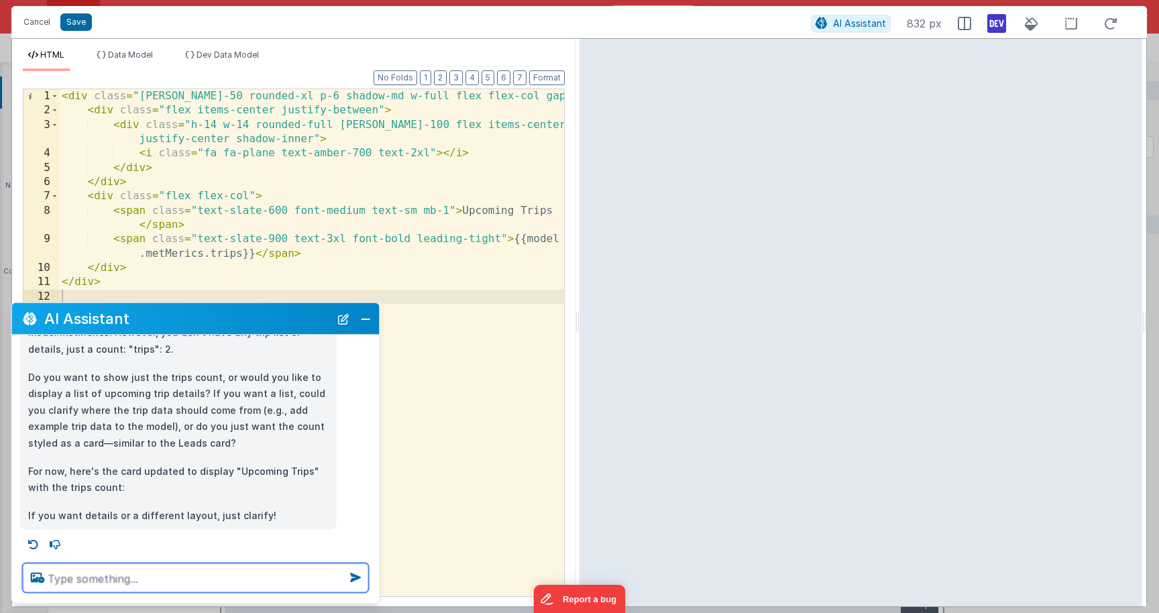
scroll to position [129, 0]
click at [368, 321] on button "Close" at bounding box center [365, 318] width 17 height 19
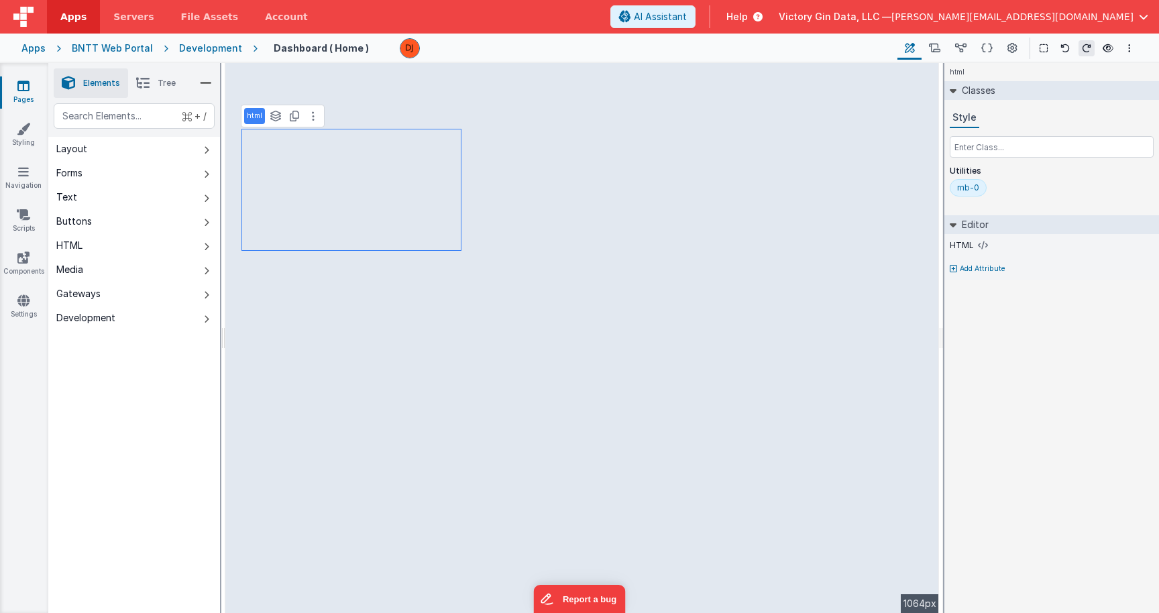
select select "newSale"
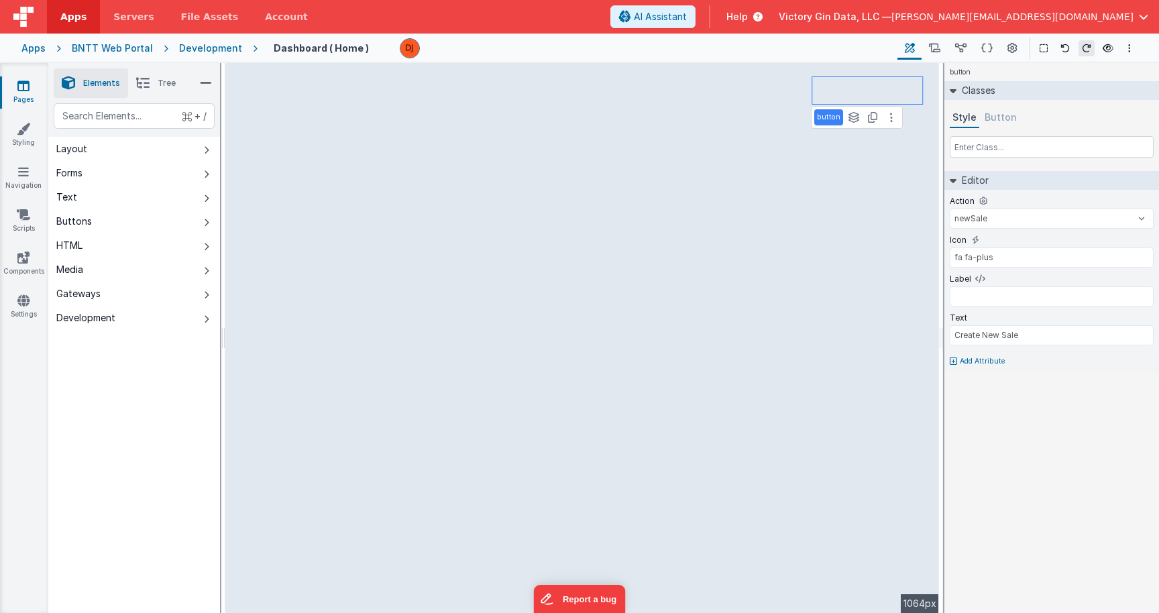
click at [975, 364] on p "Add Attribute" at bounding box center [983, 361] width 46 height 11
click at [1150, 357] on div at bounding box center [1144, 357] width 19 height 8
click at [1150, 357] on div at bounding box center [1148, 356] width 11 height 11
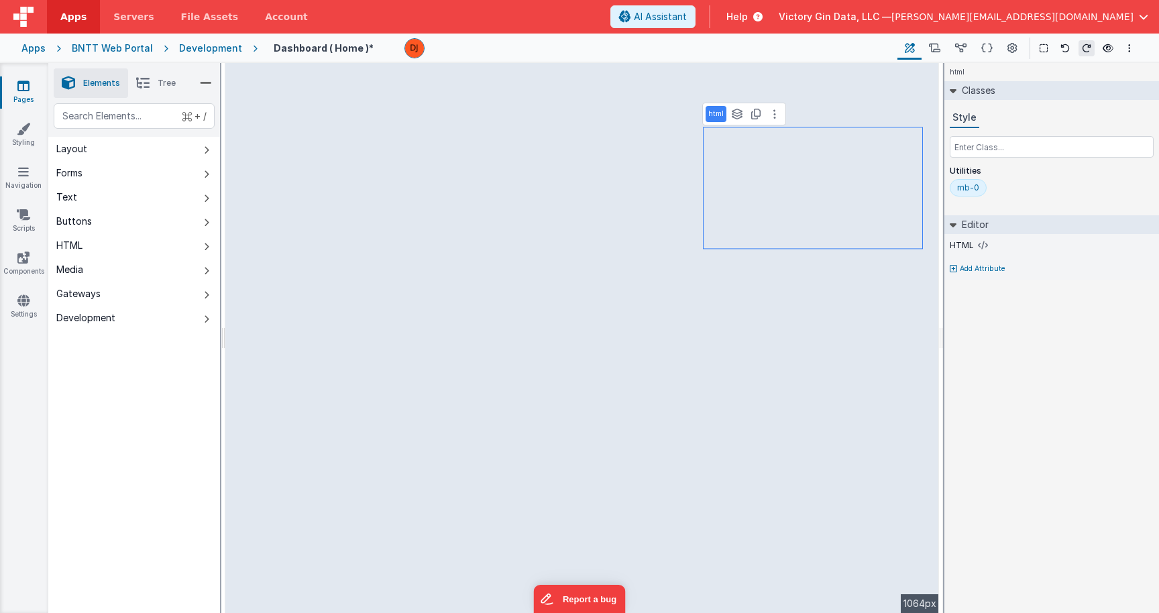
click at [146, 79] on icon at bounding box center [142, 83] width 13 height 19
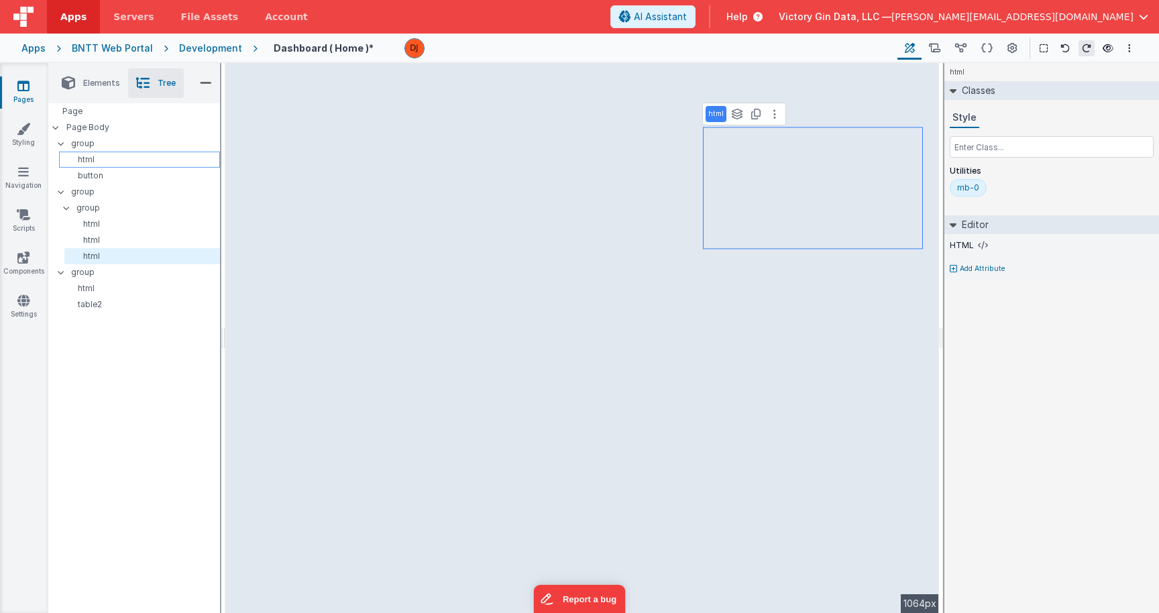
click at [123, 162] on p "html" at bounding box center [141, 159] width 155 height 11
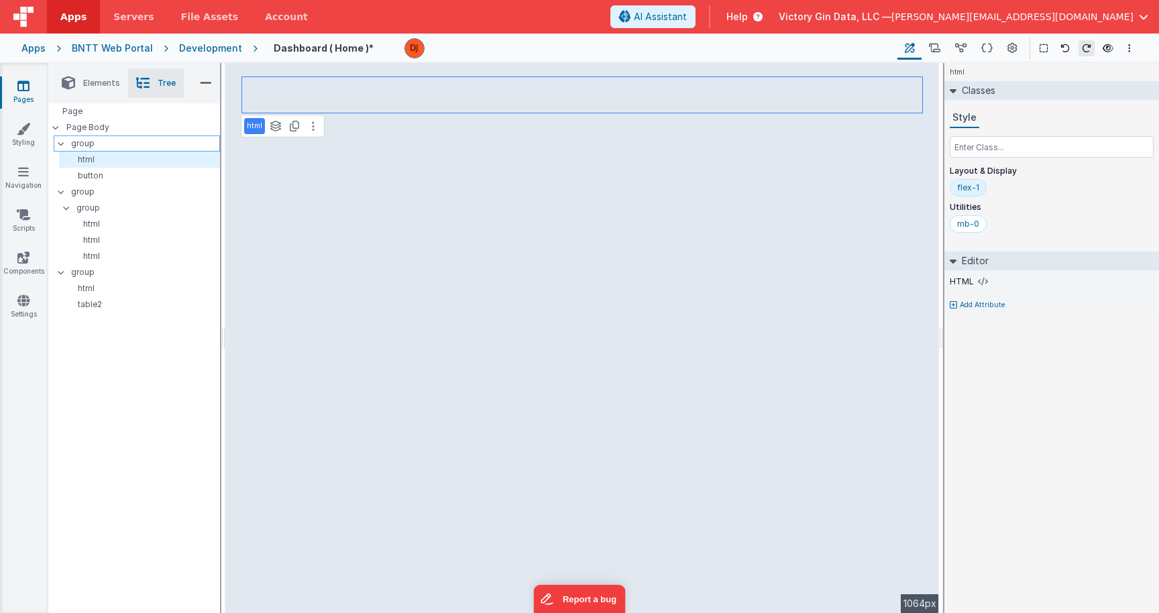
click at [112, 144] on p "group" at bounding box center [145, 143] width 148 height 15
click at [91, 144] on p "group" at bounding box center [145, 143] width 148 height 15
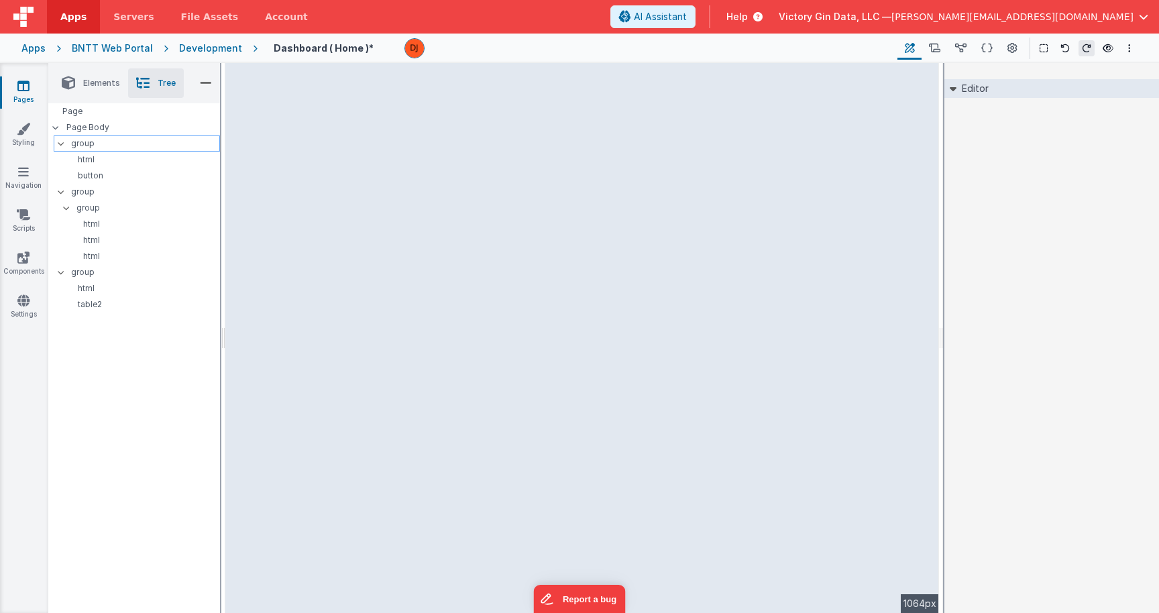
click at [91, 144] on p "group" at bounding box center [145, 143] width 148 height 15
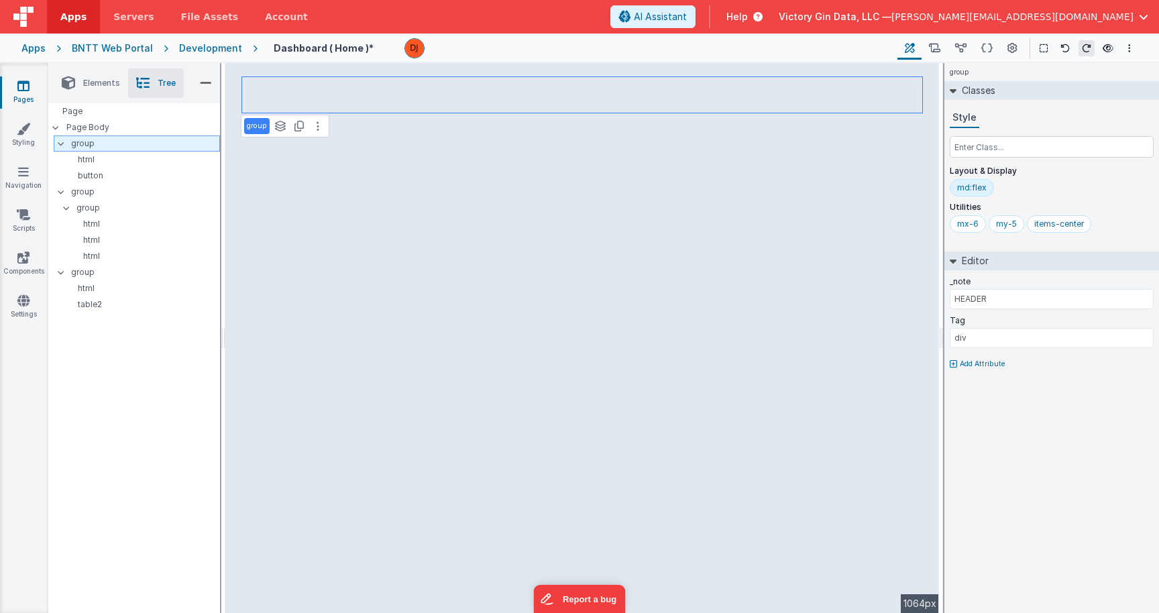
click at [87, 144] on p "group" at bounding box center [145, 143] width 148 height 15
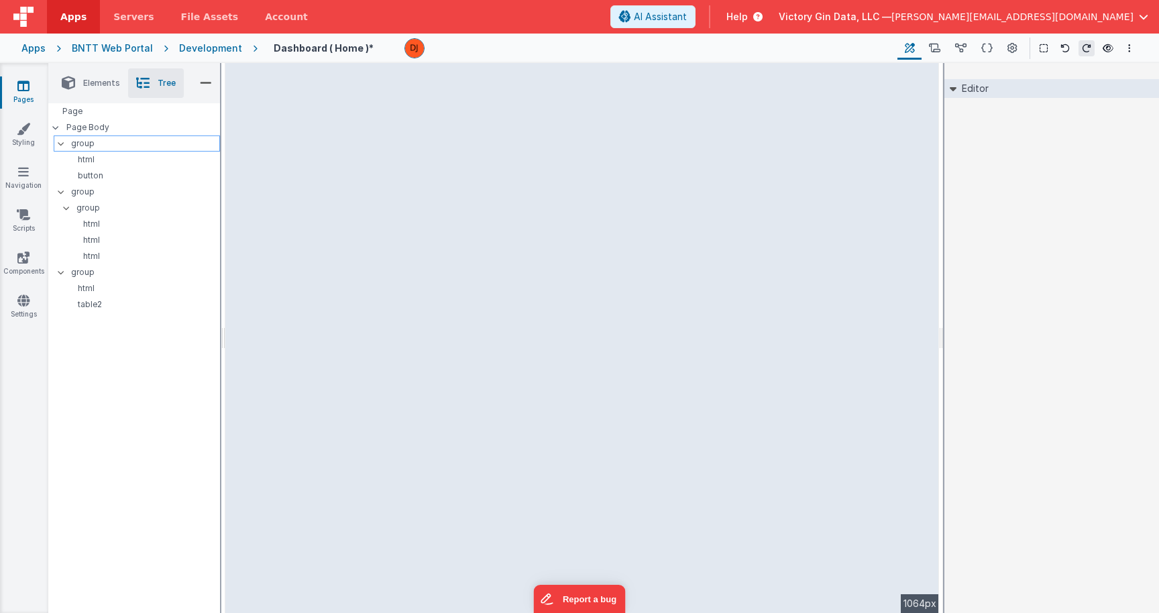
click at [87, 144] on p "group" at bounding box center [145, 143] width 148 height 15
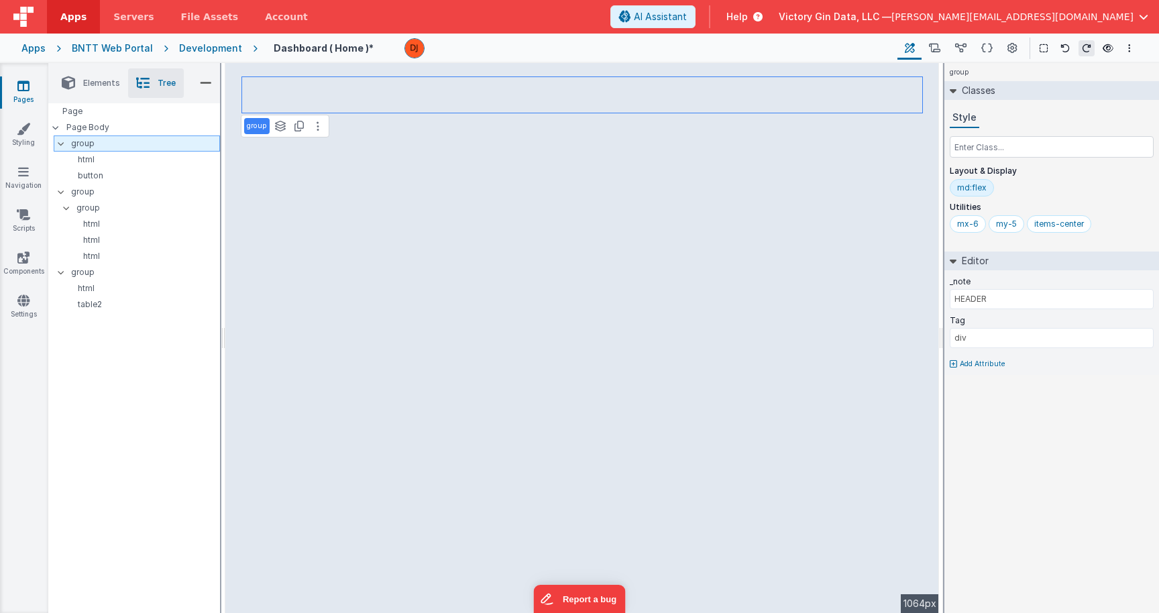
click at [87, 144] on p "group" at bounding box center [145, 143] width 148 height 15
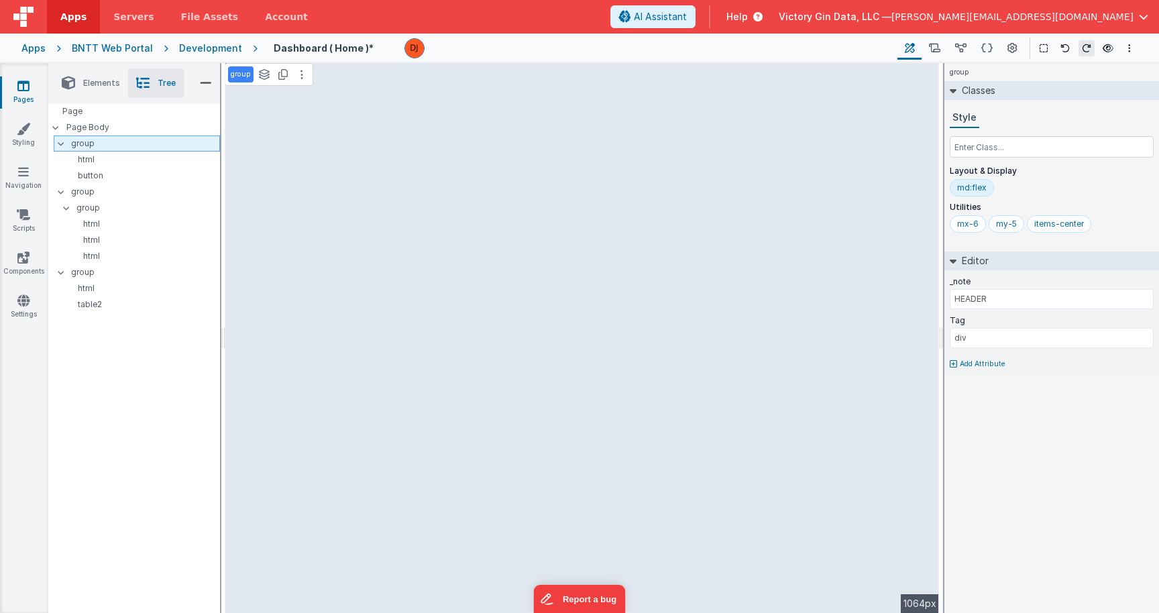
click at [87, 144] on p "group" at bounding box center [145, 143] width 148 height 15
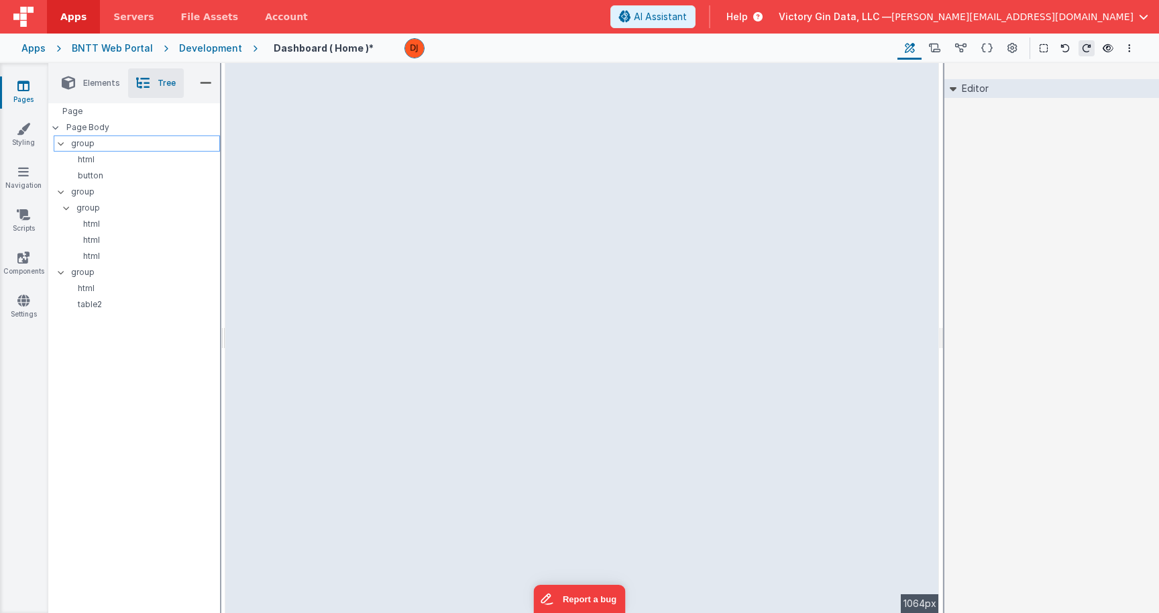
click at [87, 144] on p "group" at bounding box center [145, 143] width 148 height 15
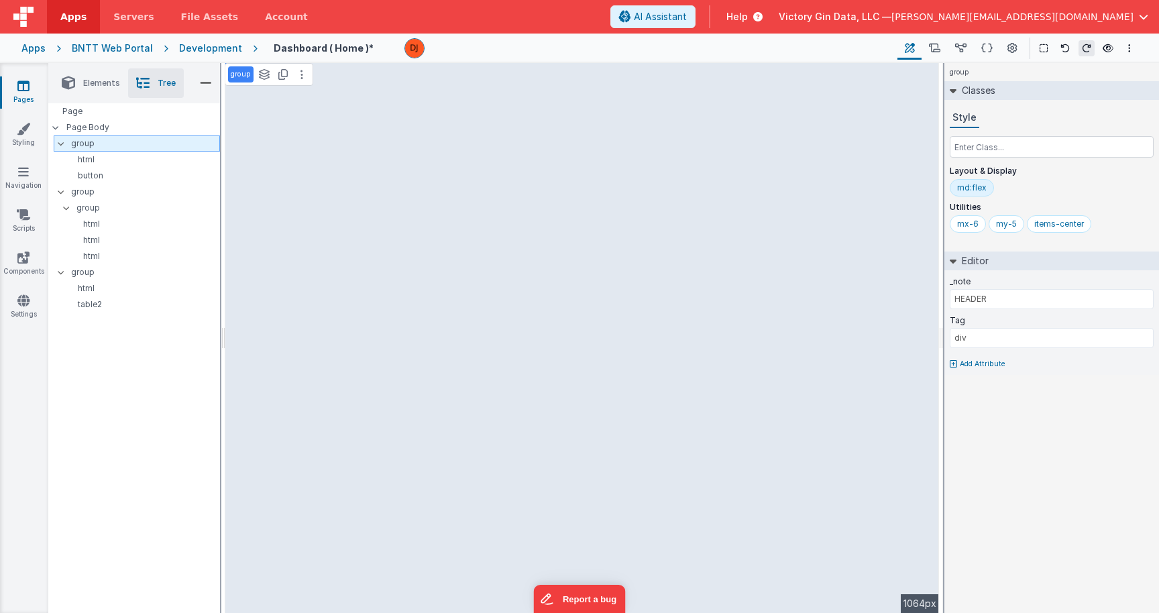
click at [87, 144] on p "group" at bounding box center [145, 143] width 148 height 15
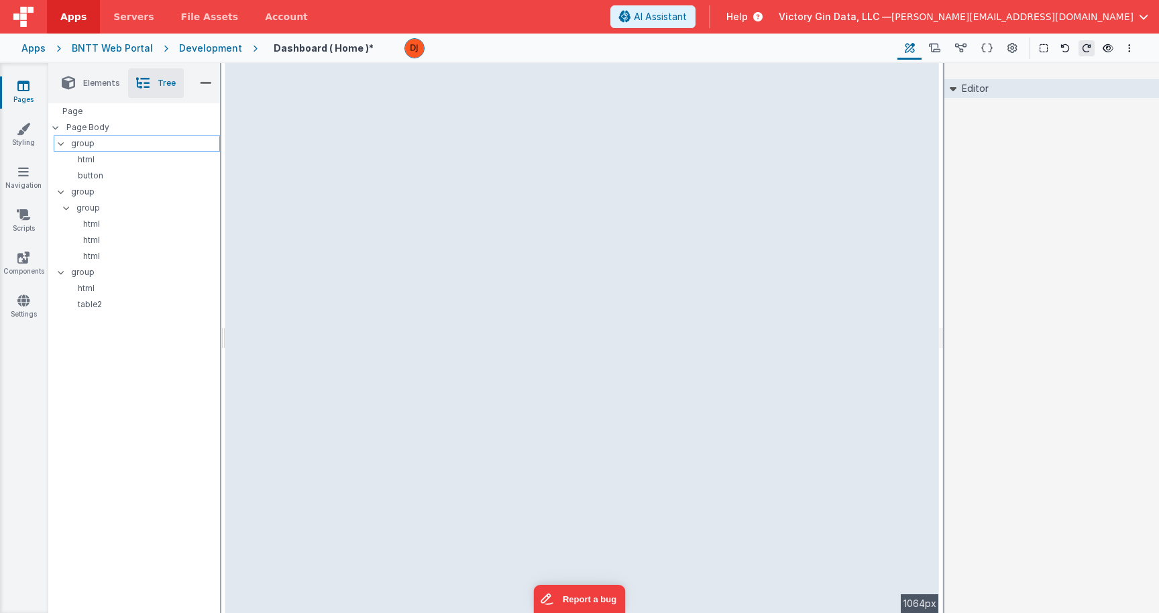
click at [87, 144] on p "group" at bounding box center [145, 143] width 148 height 15
click at [154, 141] on p "group" at bounding box center [145, 143] width 148 height 15
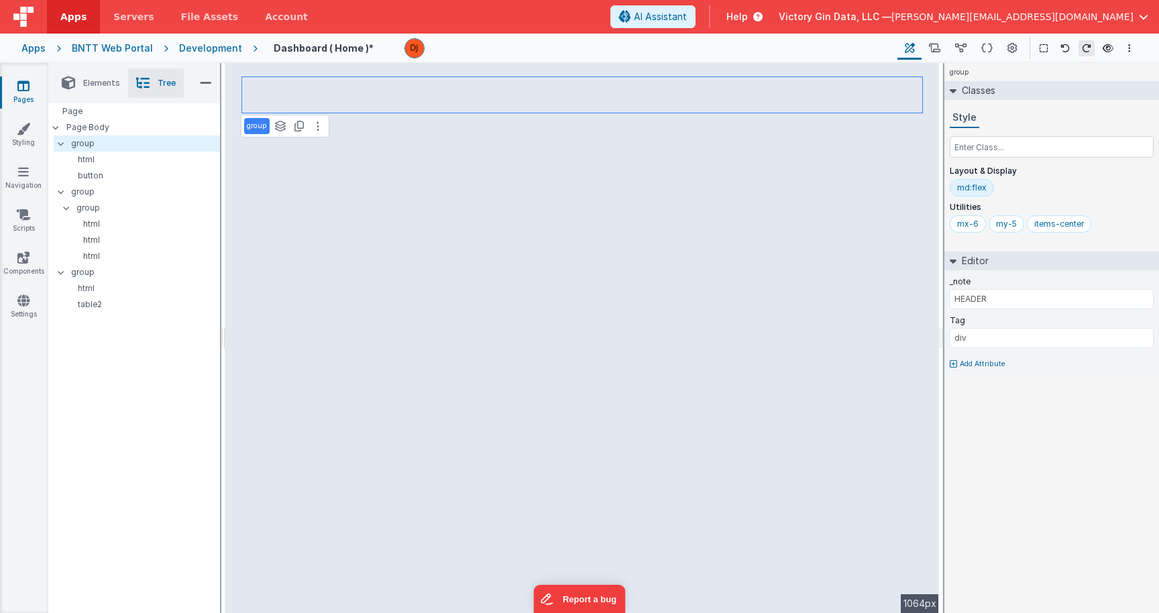
click at [259, 130] on p "group" at bounding box center [257, 126] width 20 height 11
click at [268, 131] on input "group" at bounding box center [268, 127] width 43 height 12
type input "header"
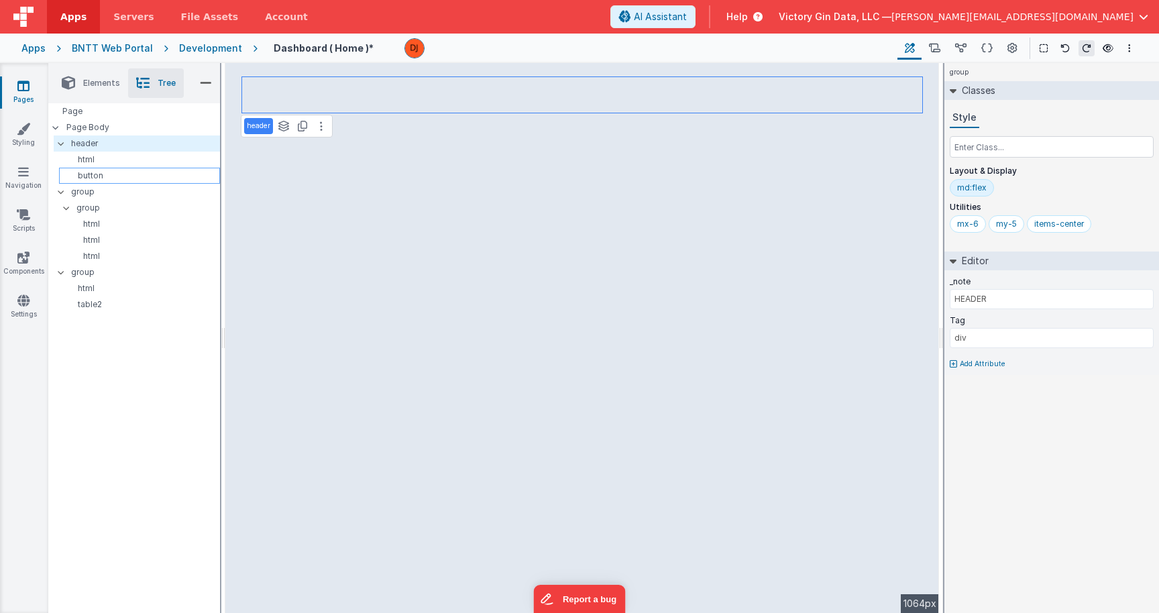
click at [164, 176] on p "button" at bounding box center [141, 175] width 155 height 11
select select "newSale"
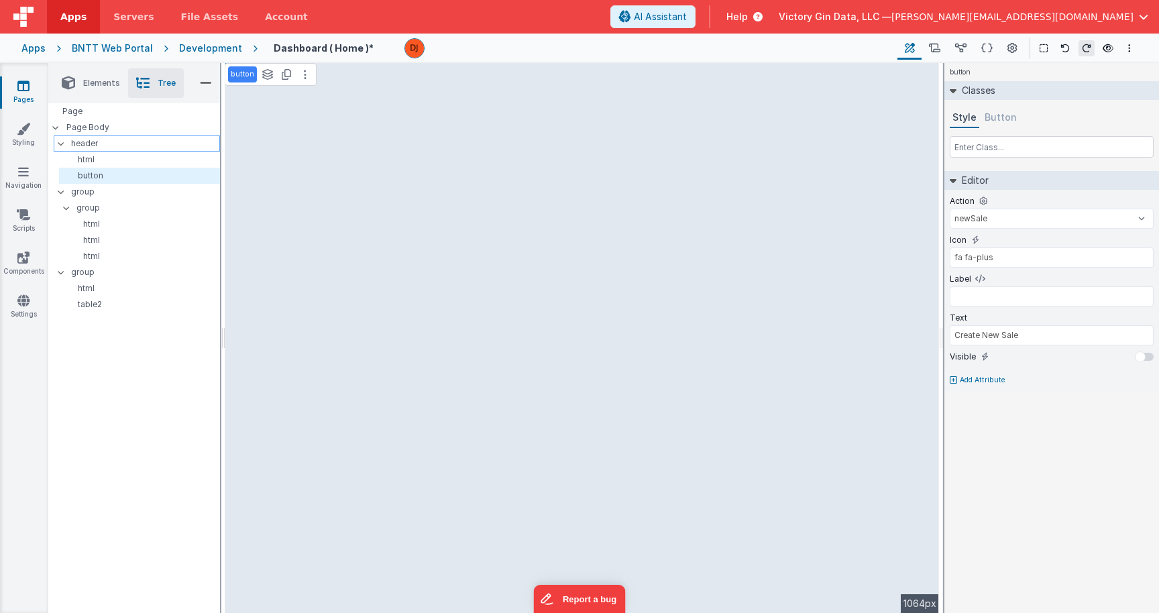
click at [156, 146] on p "header" at bounding box center [145, 143] width 148 height 15
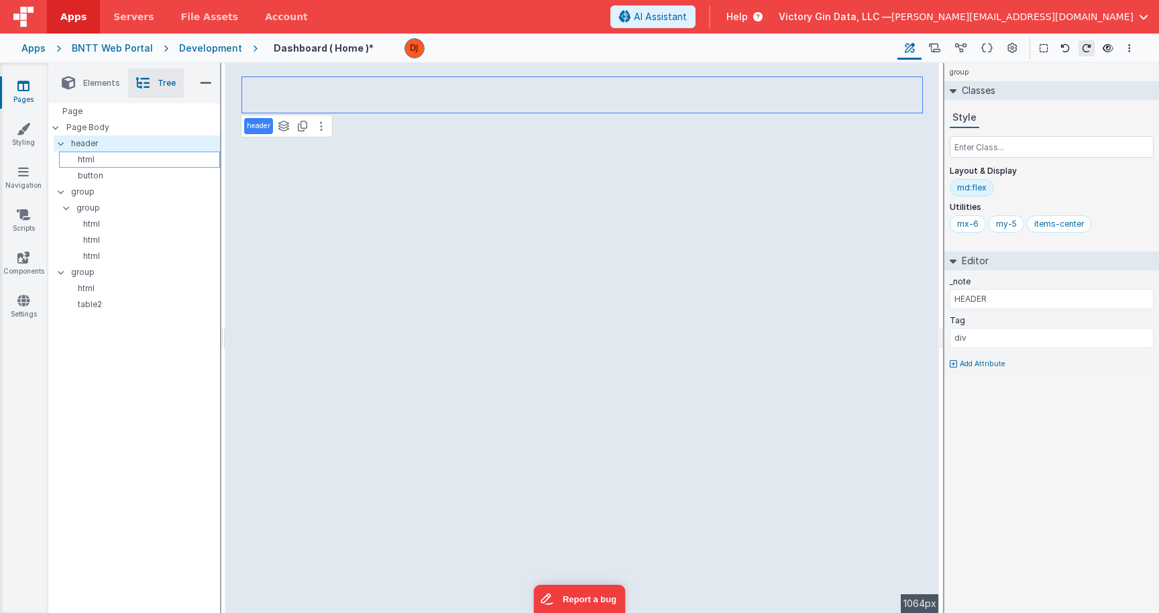
click at [154, 155] on p "html" at bounding box center [141, 159] width 155 height 11
click at [146, 140] on p "header" at bounding box center [145, 143] width 148 height 15
click at [124, 212] on p "group" at bounding box center [147, 208] width 143 height 15
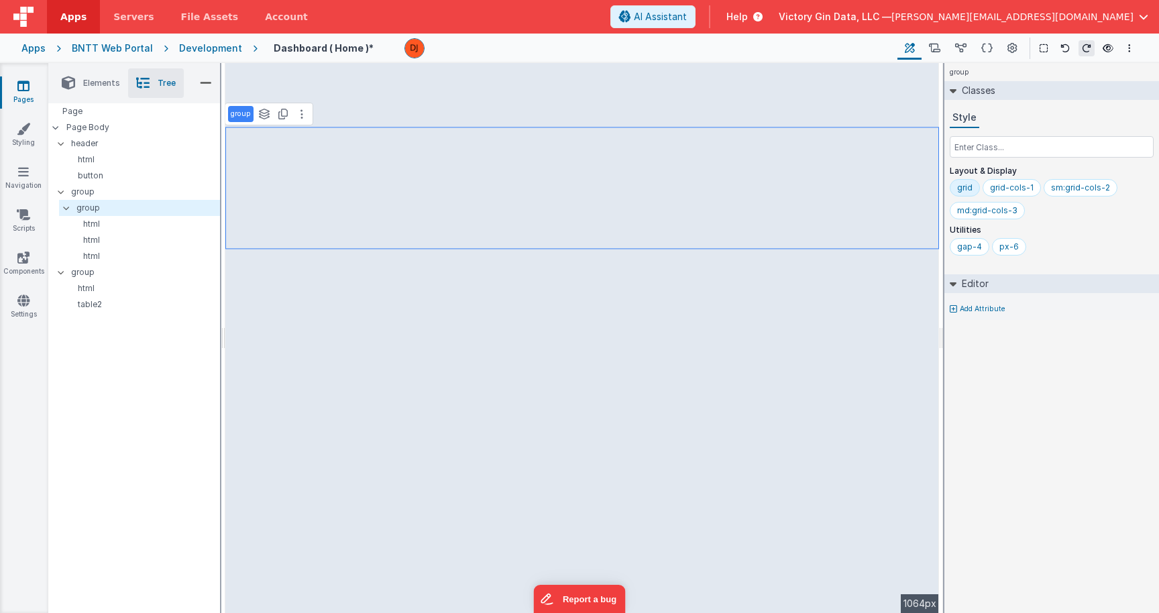
click at [237, 118] on p "group" at bounding box center [241, 114] width 20 height 11
click at [237, 118] on input "group" at bounding box center [252, 115] width 43 height 12
type input "metrics"
click at [182, 180] on p "button" at bounding box center [141, 175] width 155 height 11
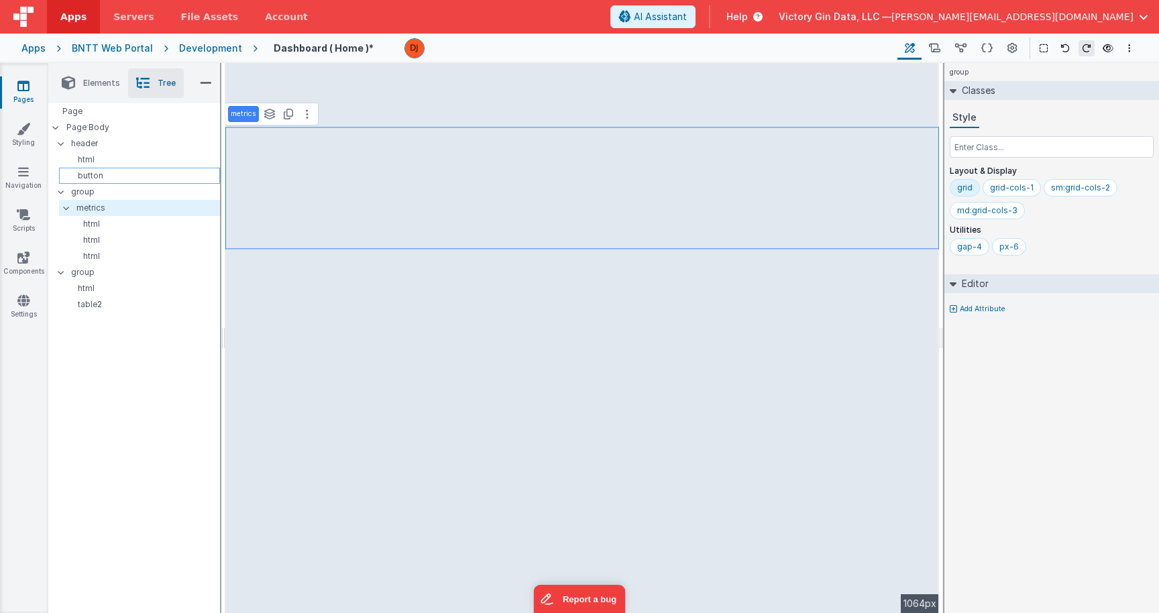
select select "newSale"
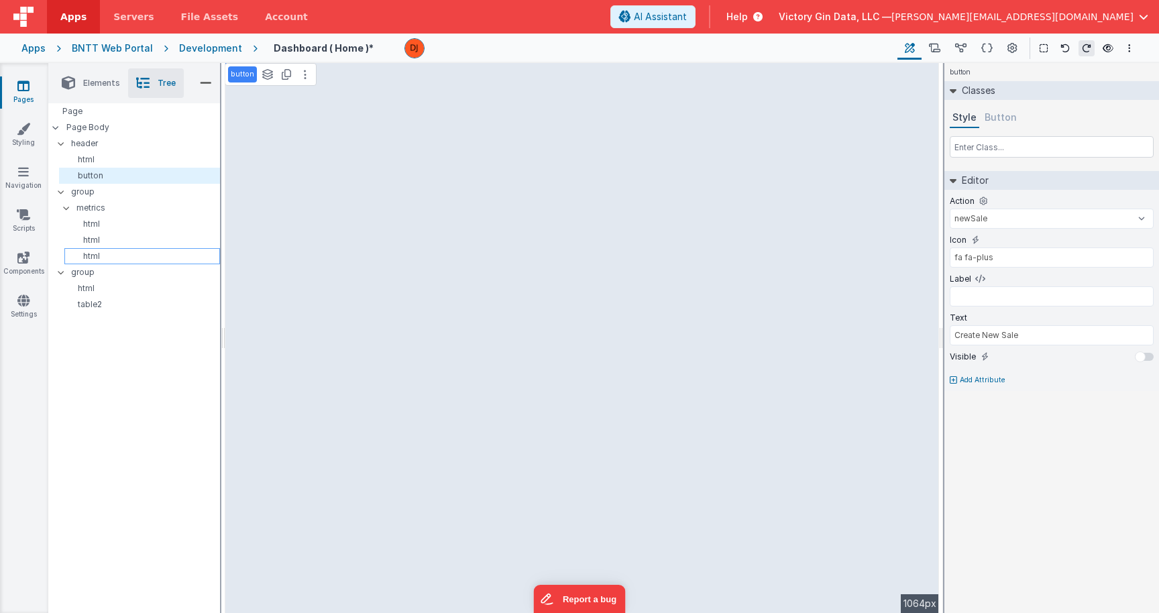
select select
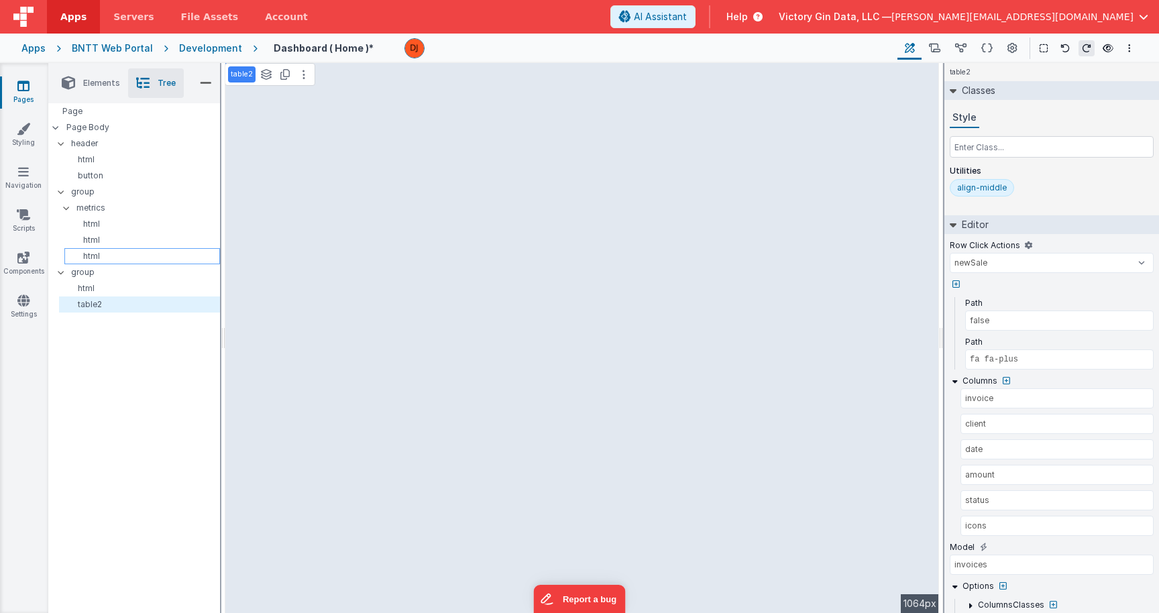
select select
type input "'/invoicesdetail?id=' + [DOMAIN_NAME]"
select select
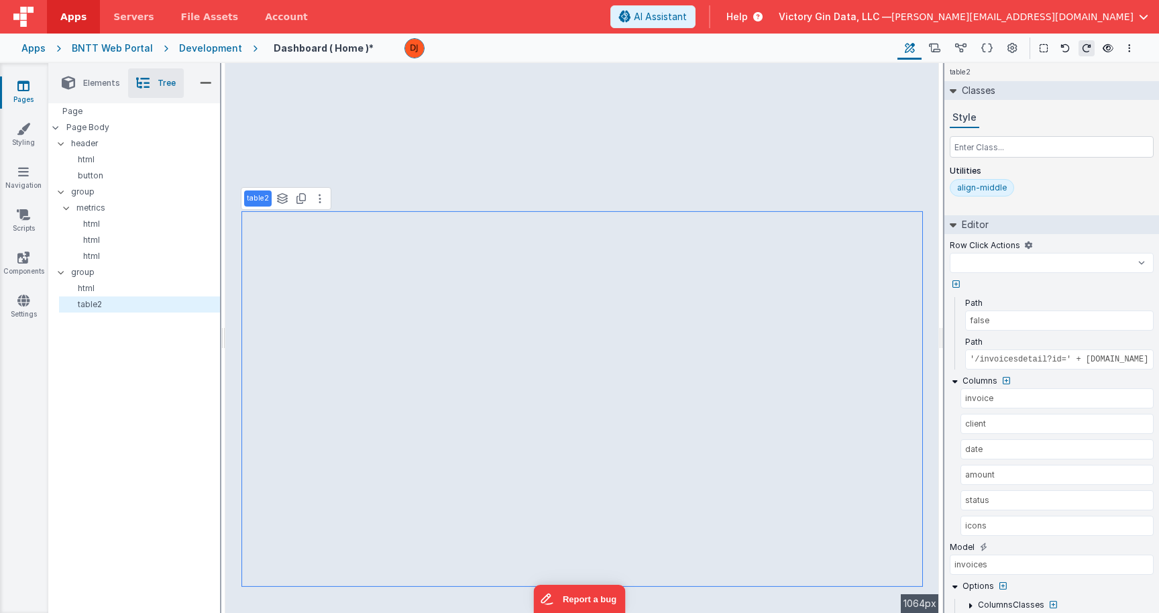
click at [252, 201] on p "table2" at bounding box center [258, 198] width 22 height 11
select select
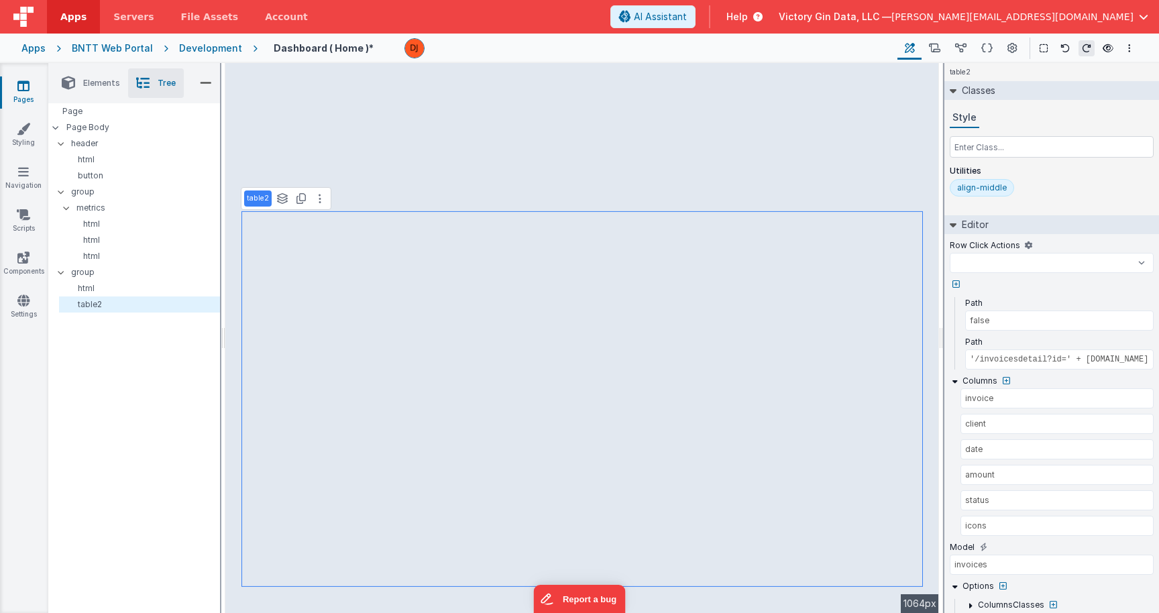
select select
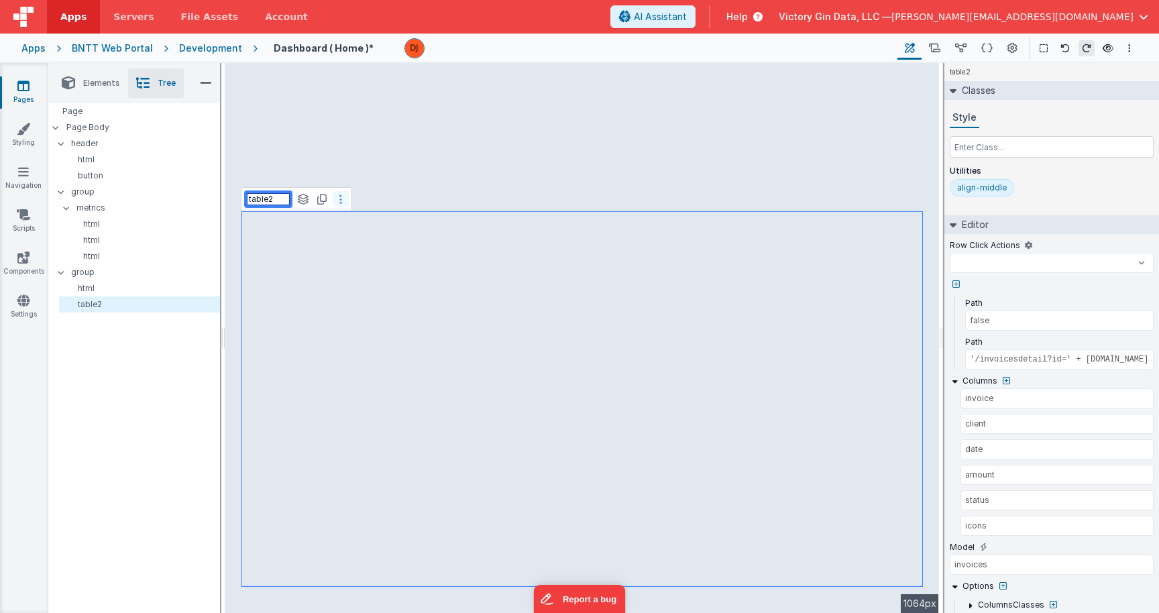
select select
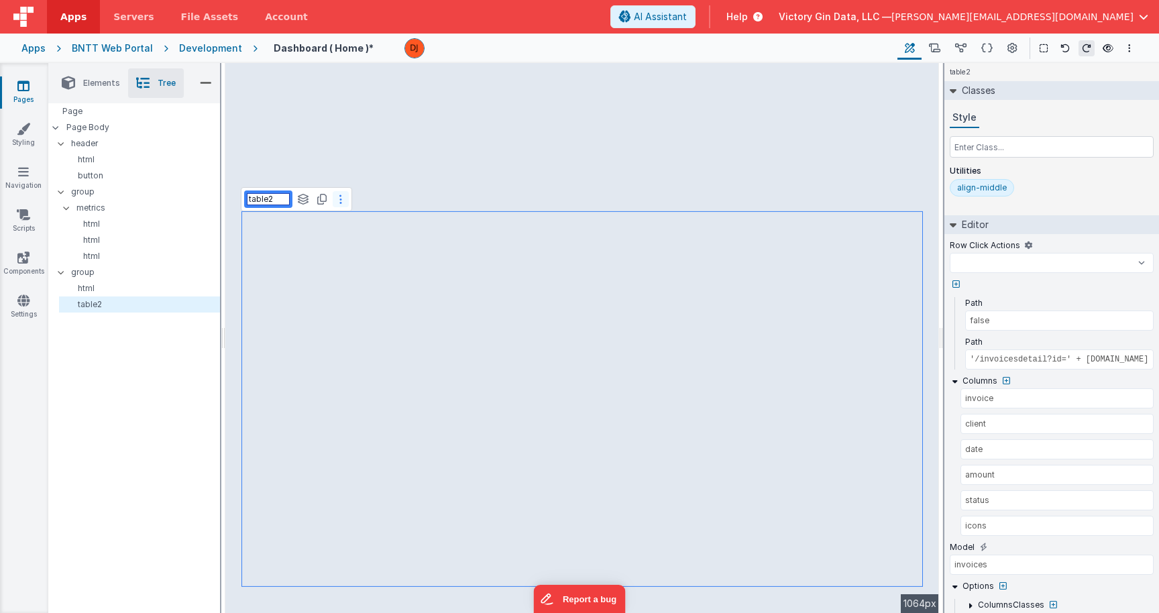
select select
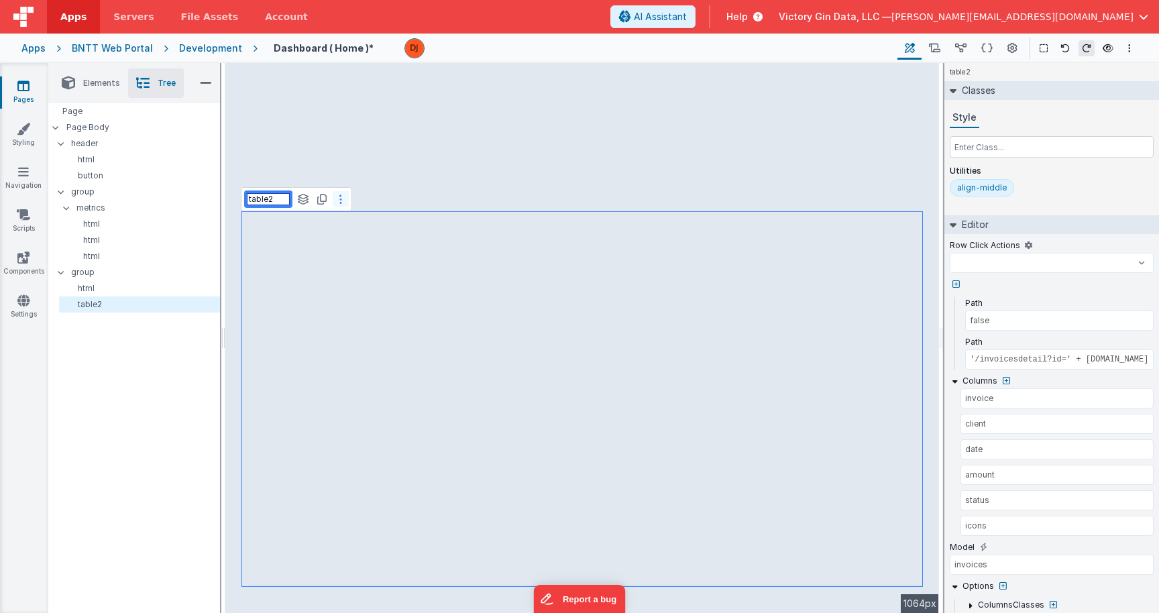
select select
type input "r"
select select
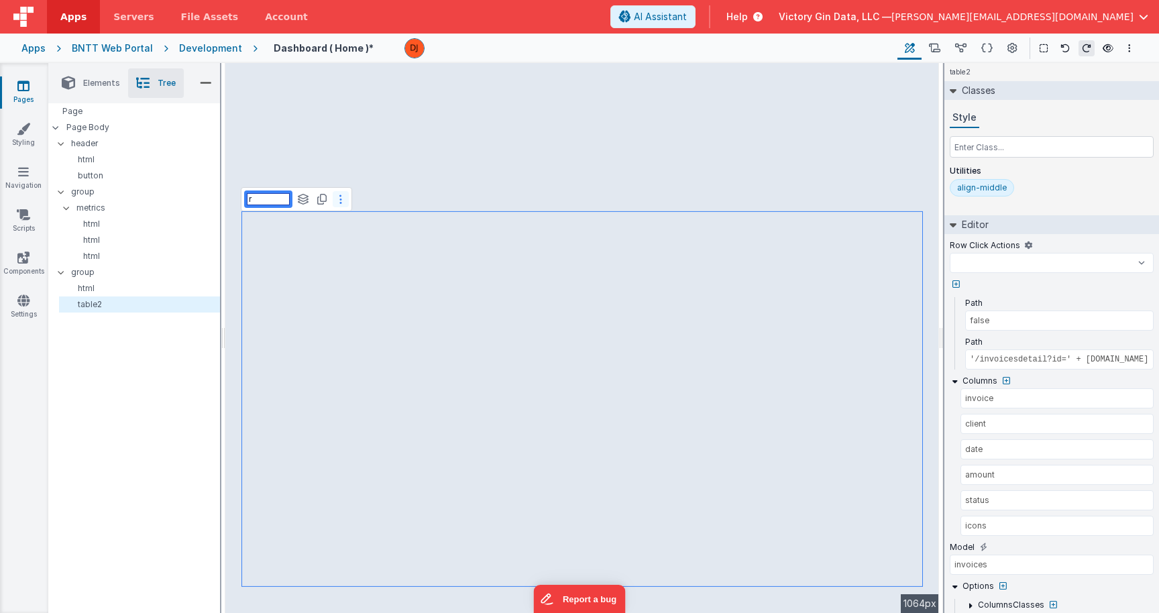
select select
type input "re"
select select
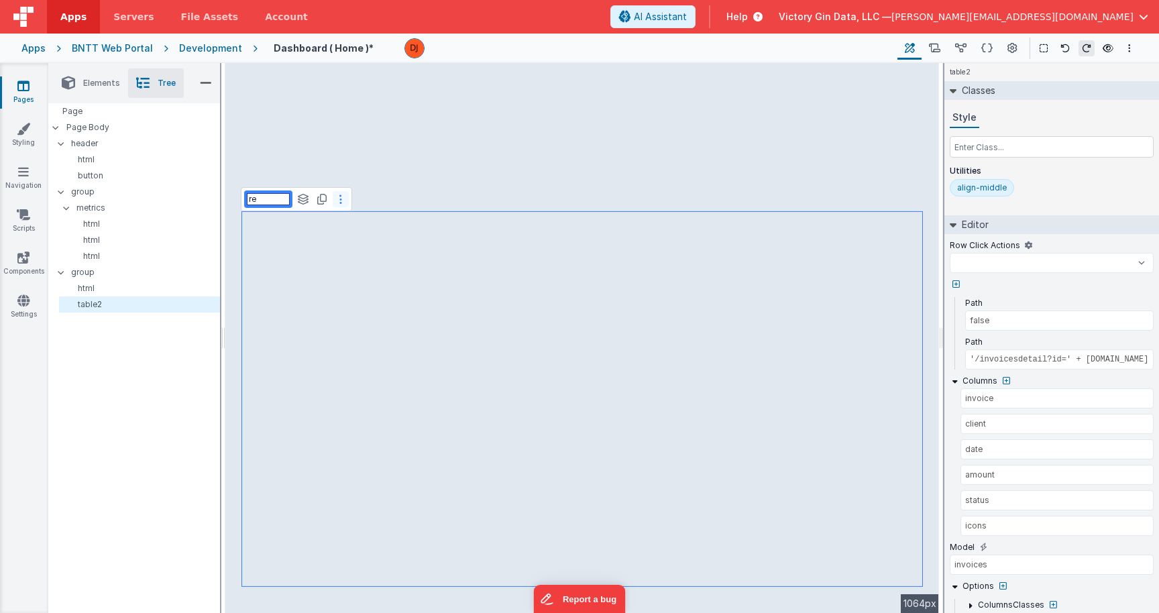
select select
type input "rec"
select select
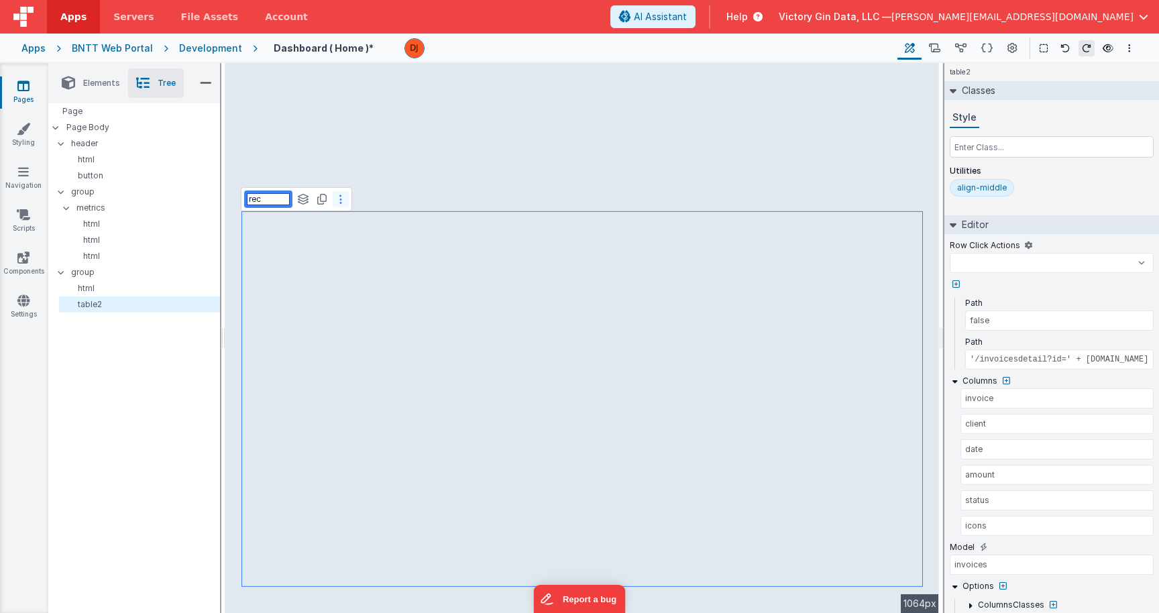
select select
type input "rece"
select select
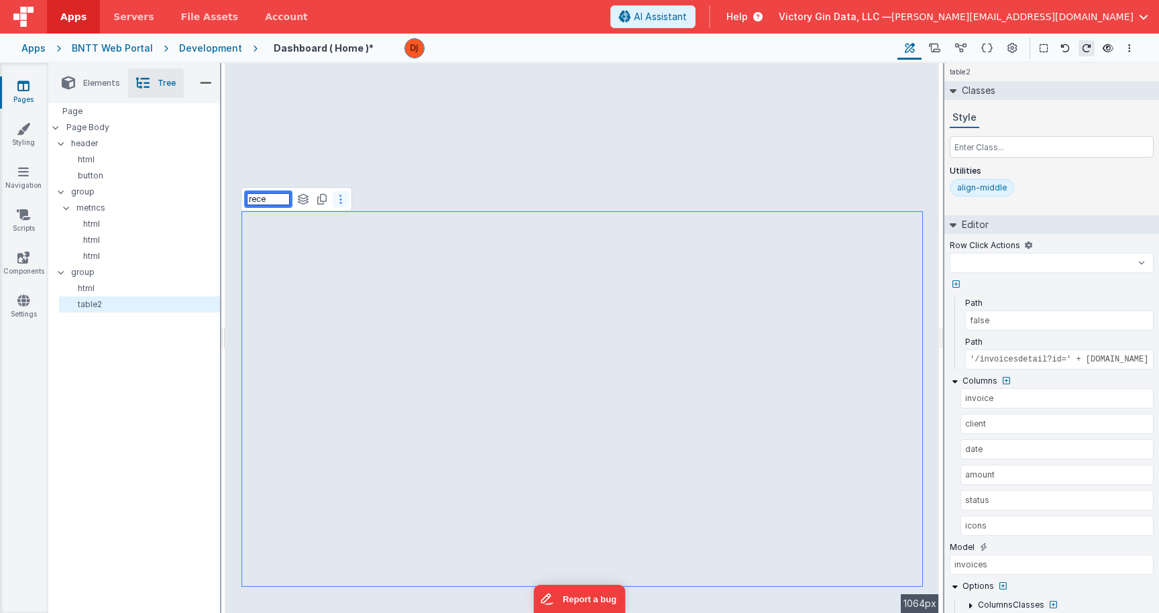
select select
type input "recen"
select select
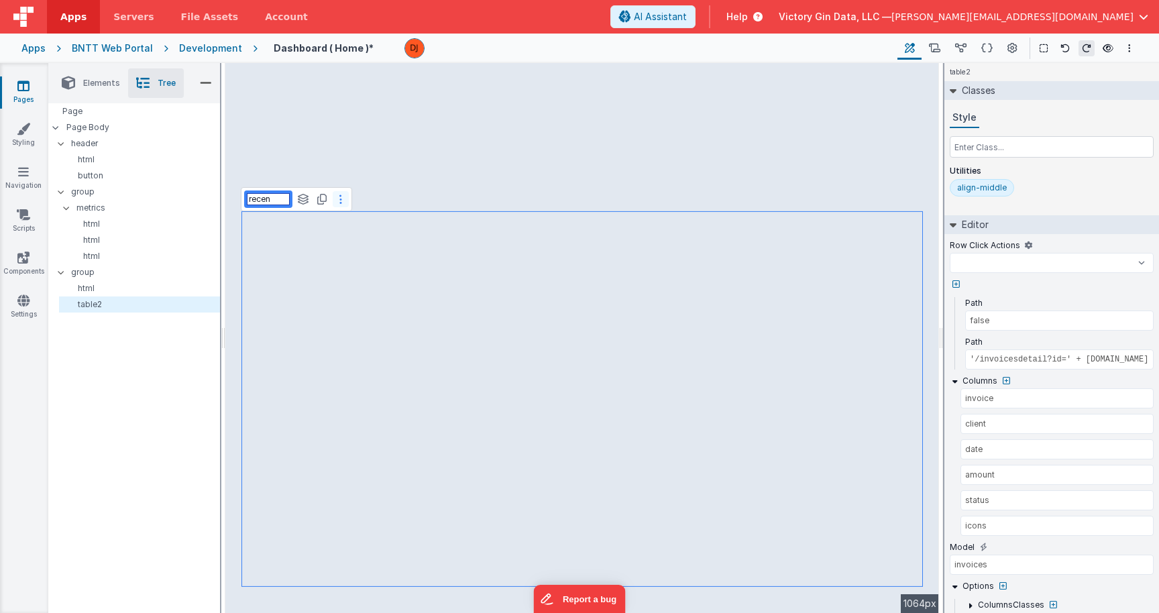
select select
type input "recent"
select select
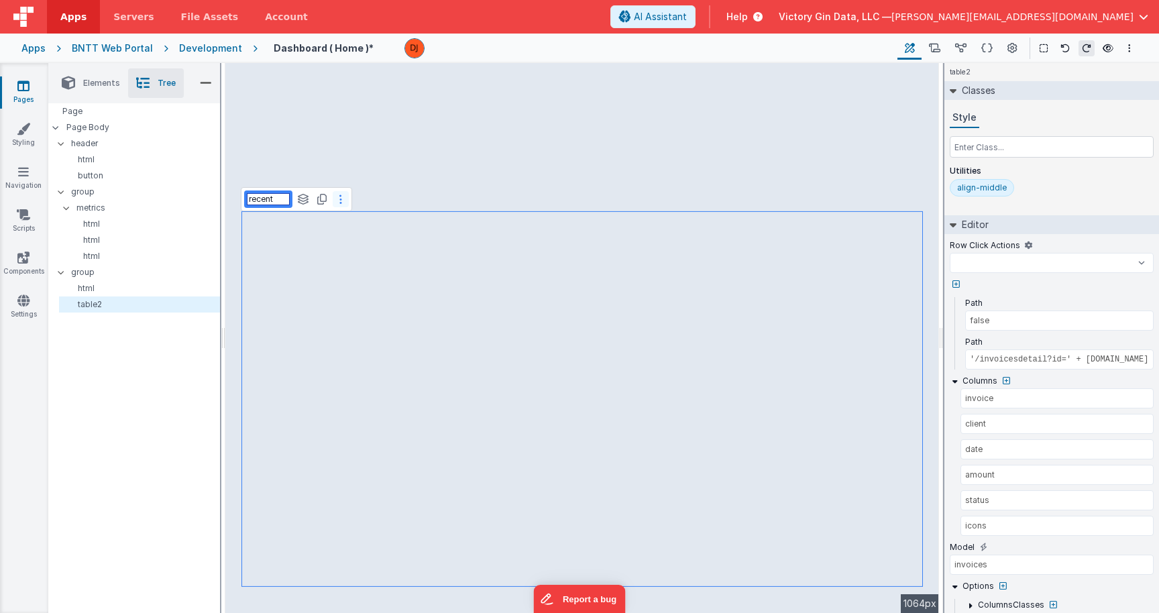
select select
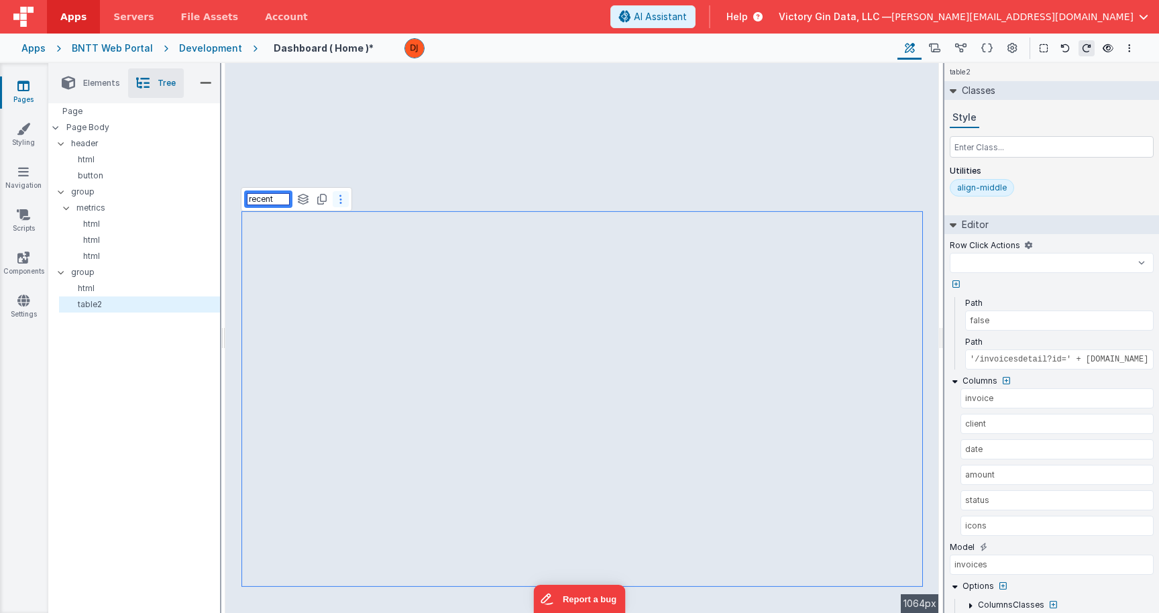
select select
type input "recentI"
select select
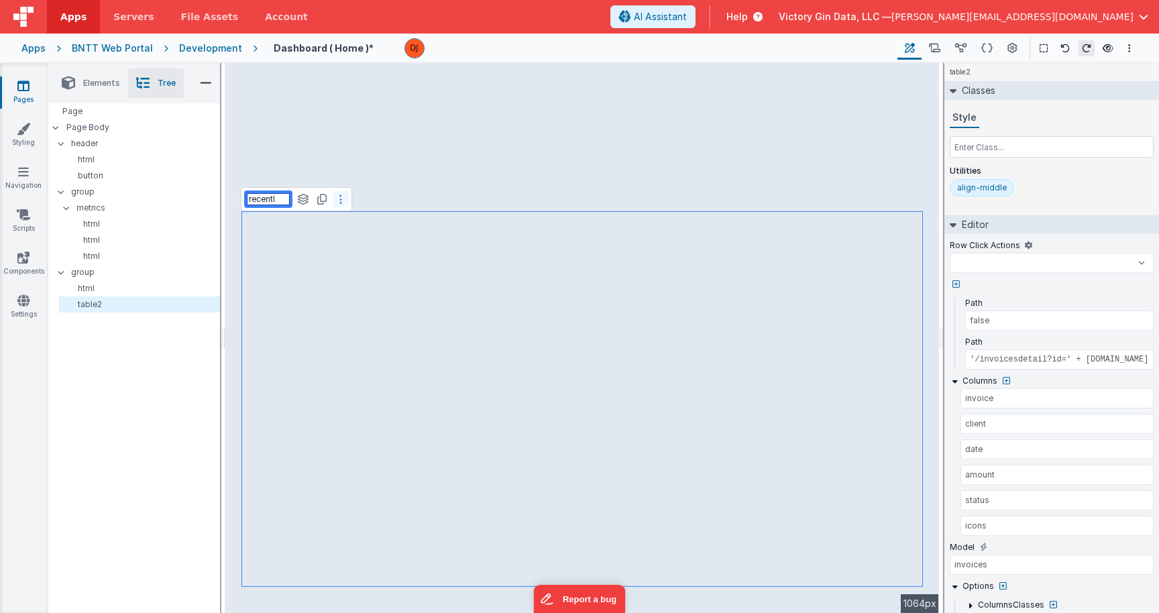
select select
type input "recentIn"
select select
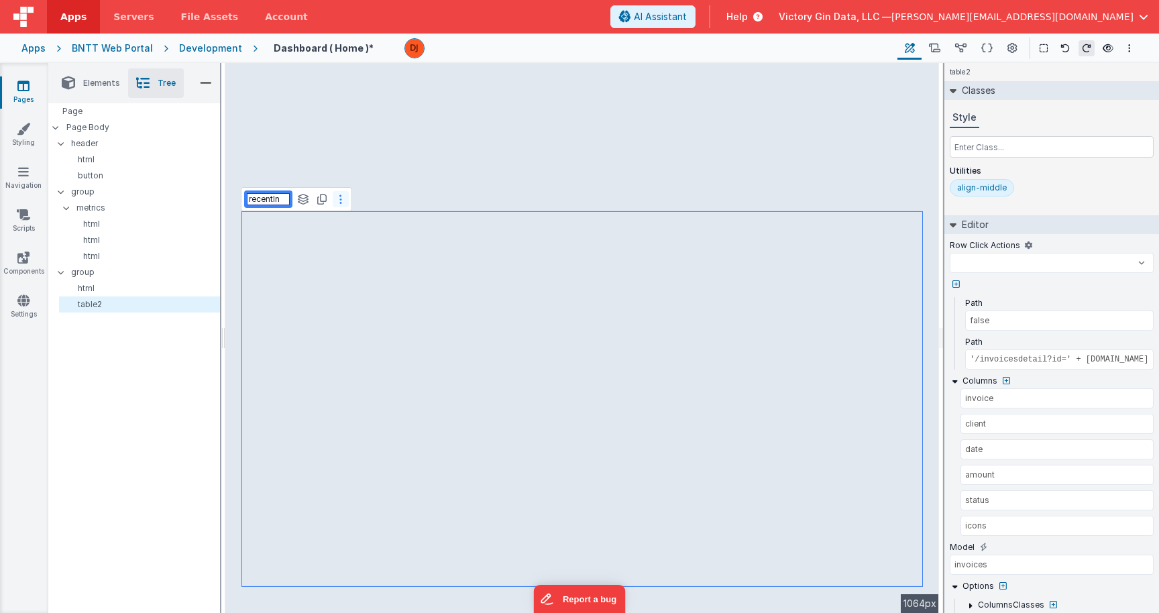
select select
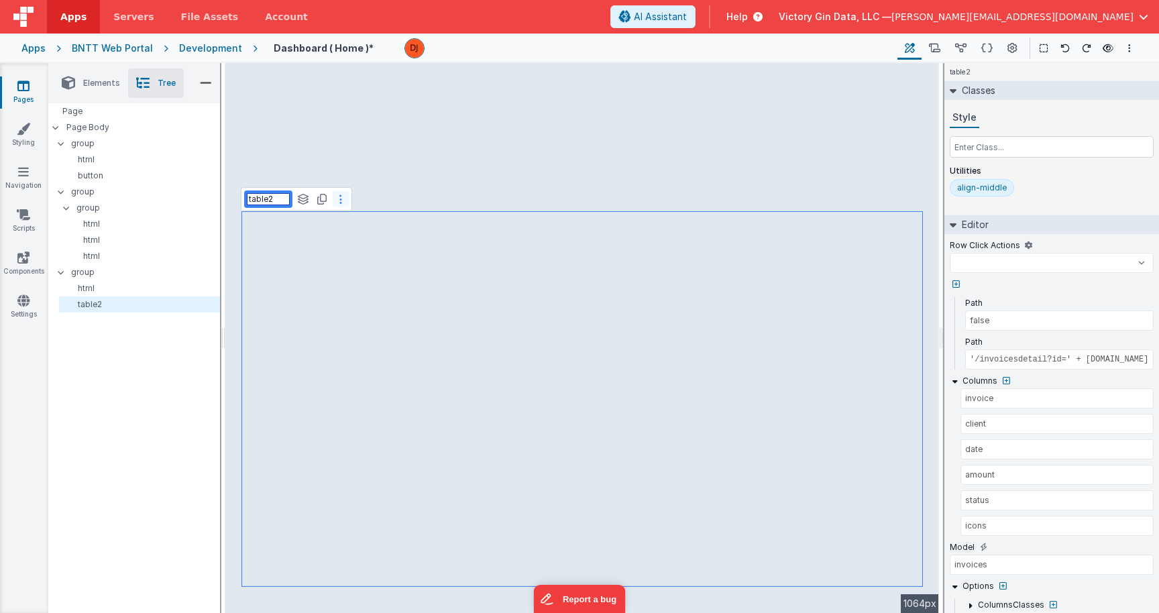
select select
click at [274, 195] on input "table2" at bounding box center [268, 199] width 43 height 12
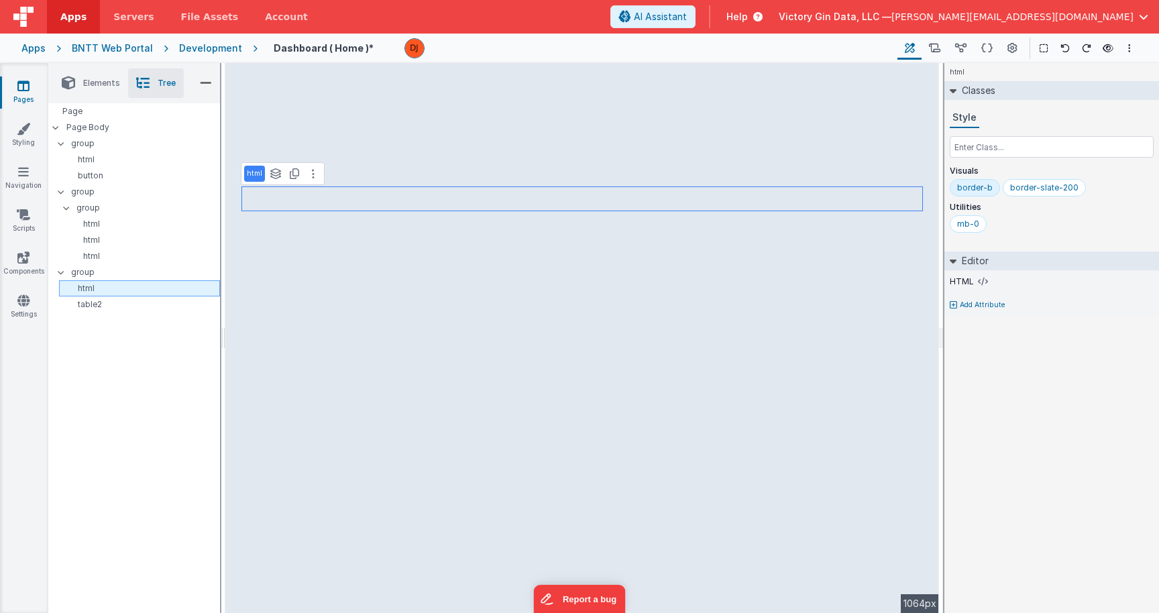
click at [112, 287] on p "html" at bounding box center [141, 288] width 155 height 11
click at [313, 175] on icon at bounding box center [313, 173] width 3 height 11
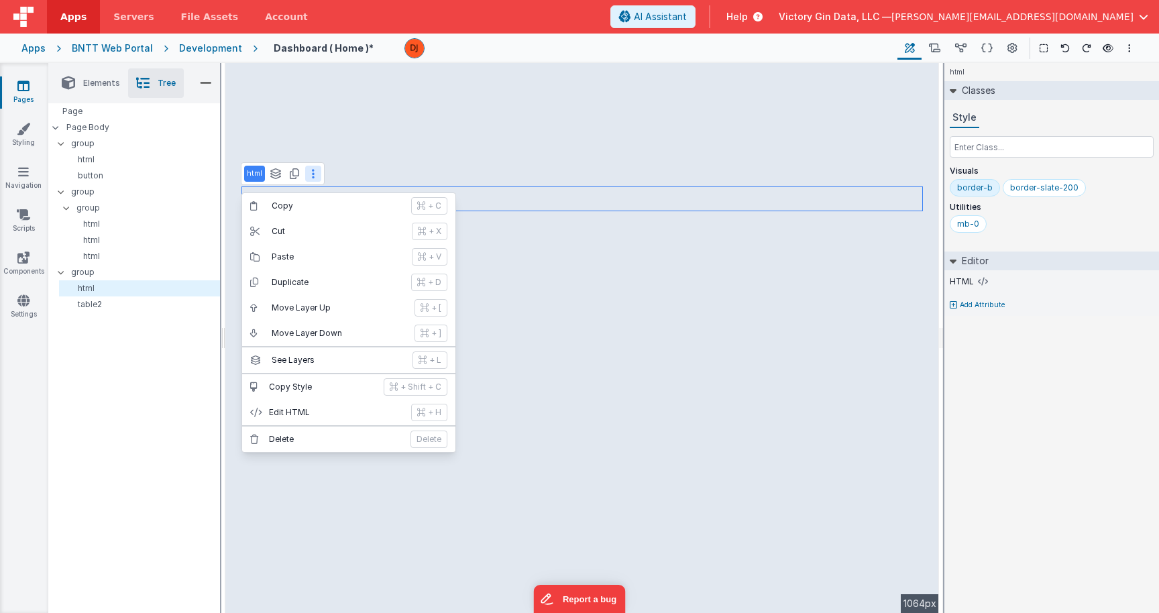
click at [313, 175] on icon at bounding box center [313, 173] width 3 height 11
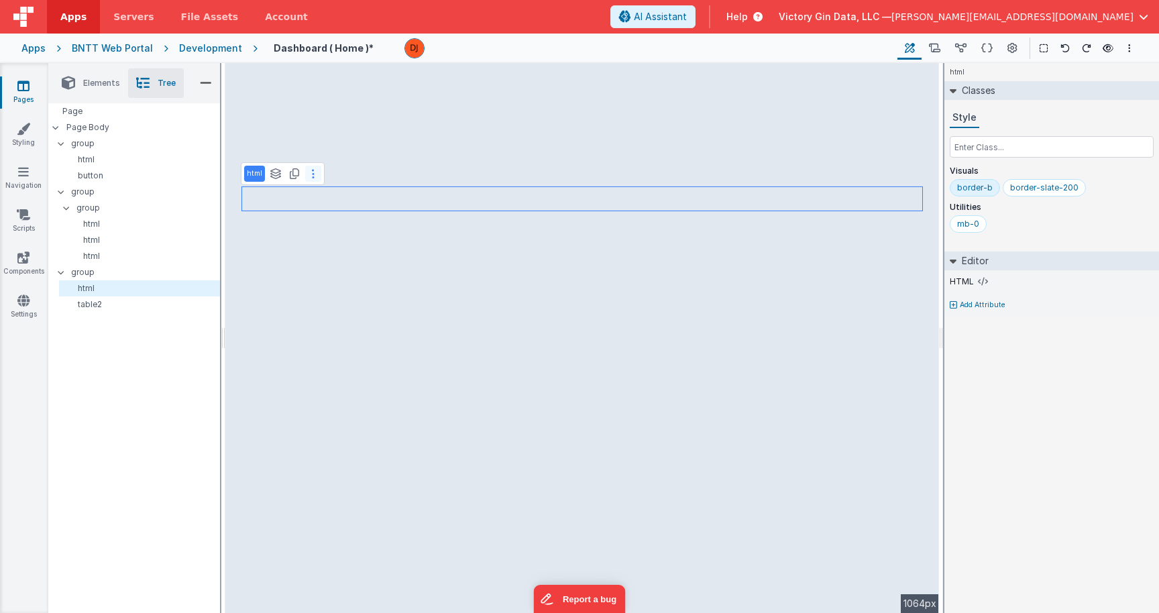
click at [313, 178] on icon at bounding box center [313, 173] width 3 height 11
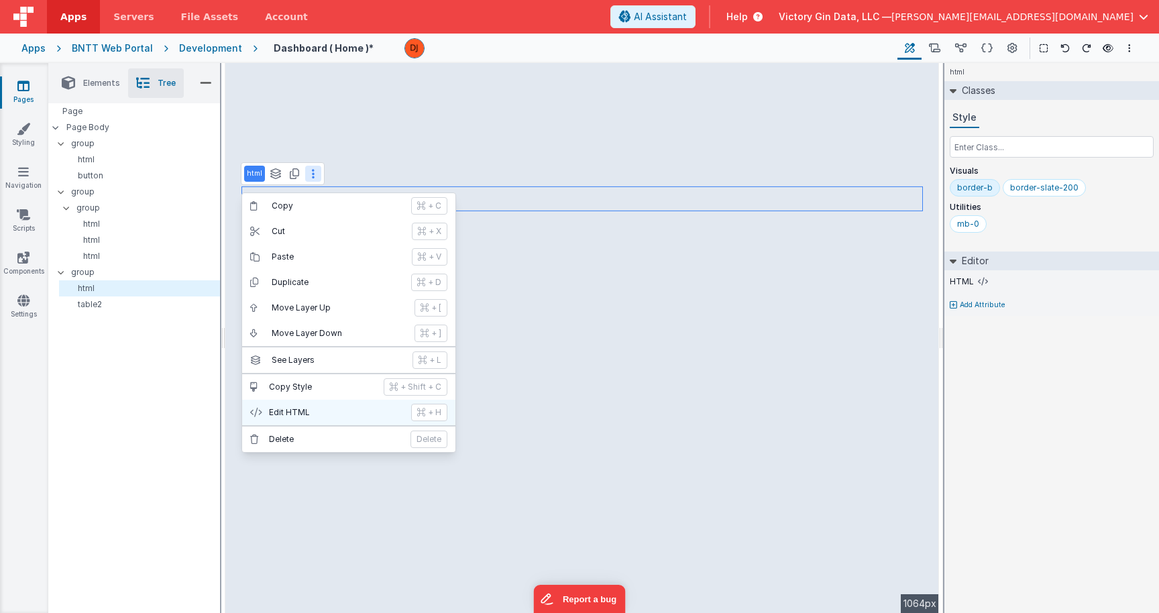
click at [296, 413] on p "Edit HTML" at bounding box center [336, 412] width 134 height 11
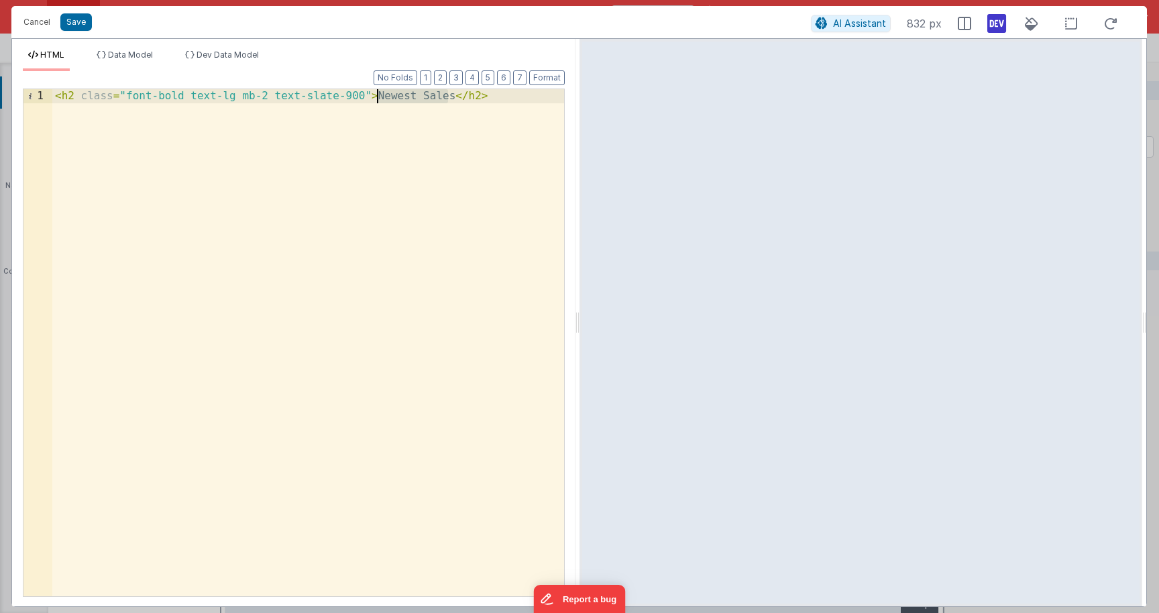
drag, startPoint x: 451, startPoint y: 96, endPoint x: 379, endPoint y: 99, distance: 71.8
click at [380, 99] on div "< h2 class = "font-bold text-lg mb-2 text-slate-900" > Newest Sales </ h2 >" at bounding box center [308, 357] width 512 height 536
click at [78, 23] on button "Save" at bounding box center [76, 21] width 32 height 17
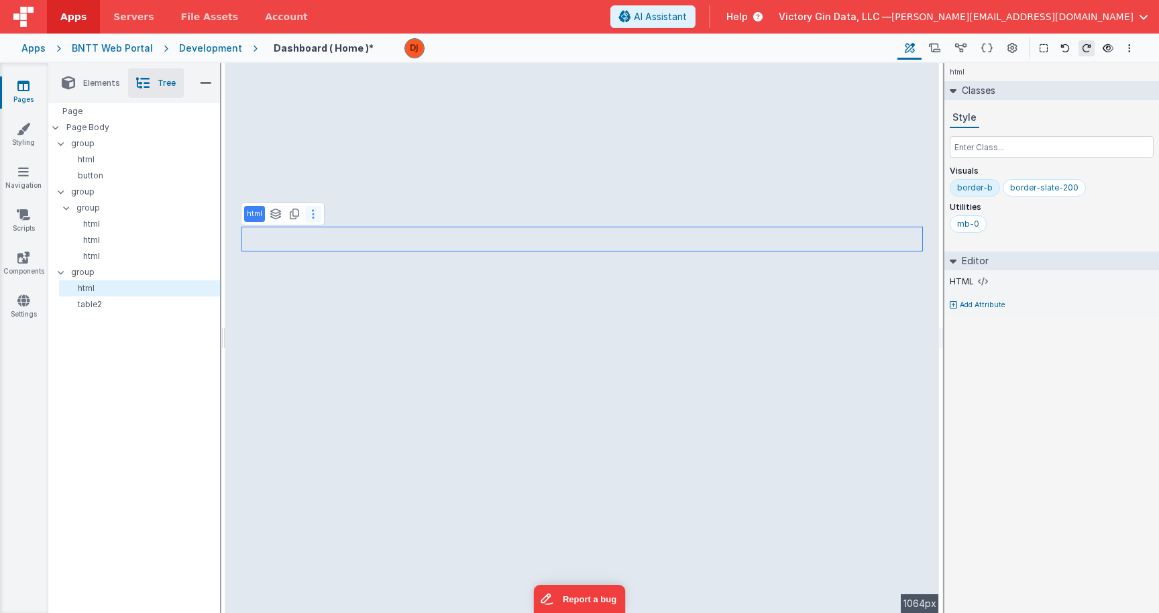
click at [319, 219] on button at bounding box center [313, 214] width 16 height 16
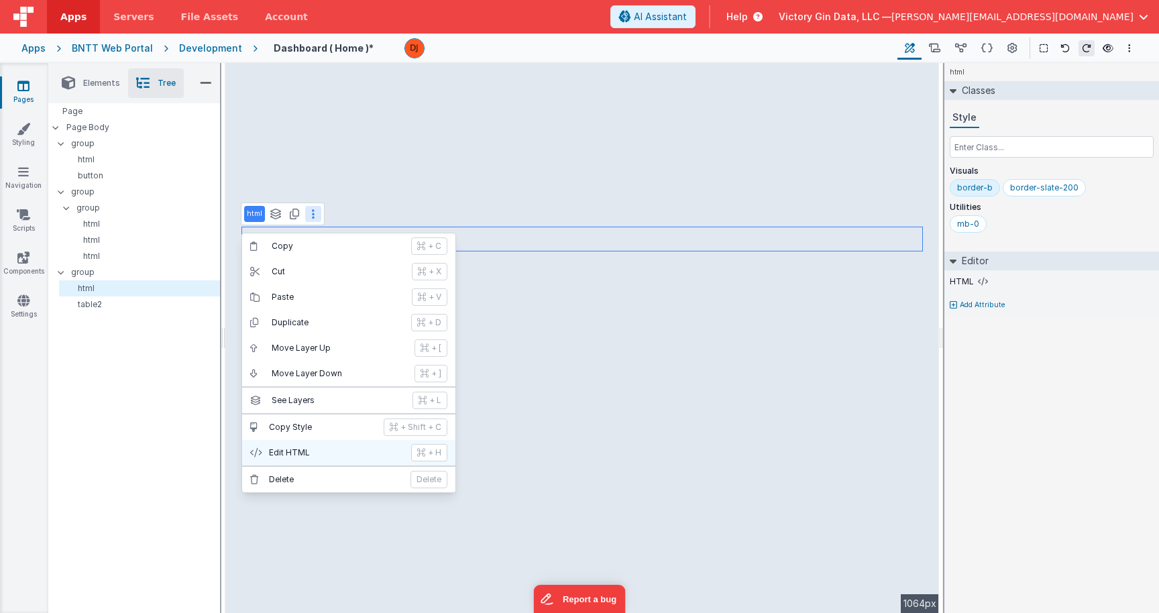
click at [359, 463] on button "Edit HTML + H" at bounding box center [348, 452] width 213 height 25
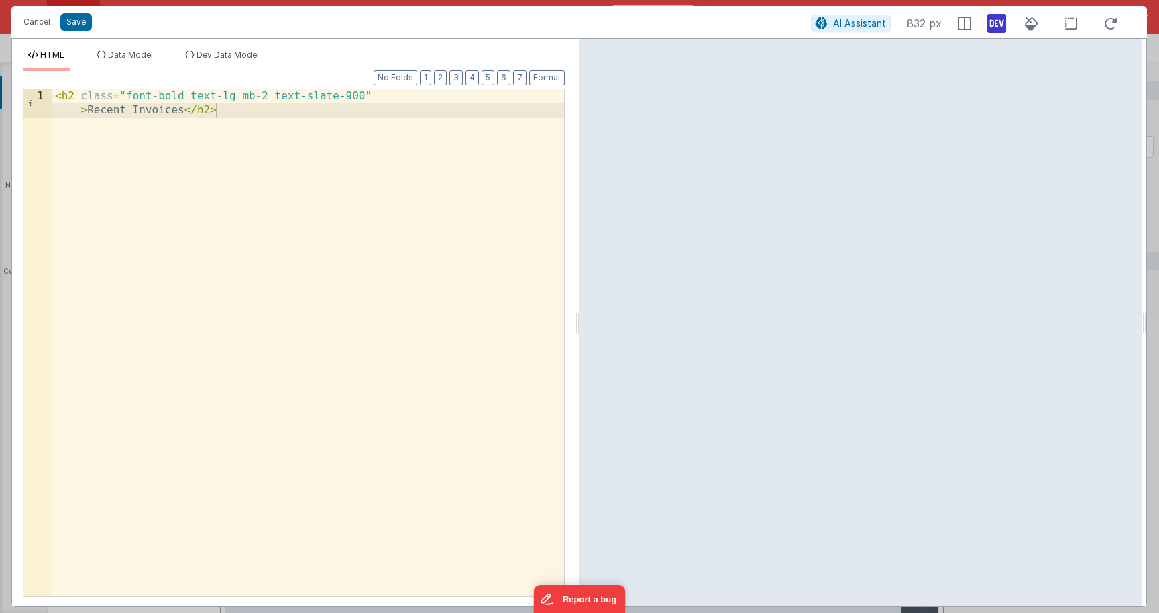
click at [165, 107] on div "< h2 class = "font-bold text-lg mb-2 text-slate-900" > Recent Invoices </ h2 >" at bounding box center [308, 371] width 512 height 564
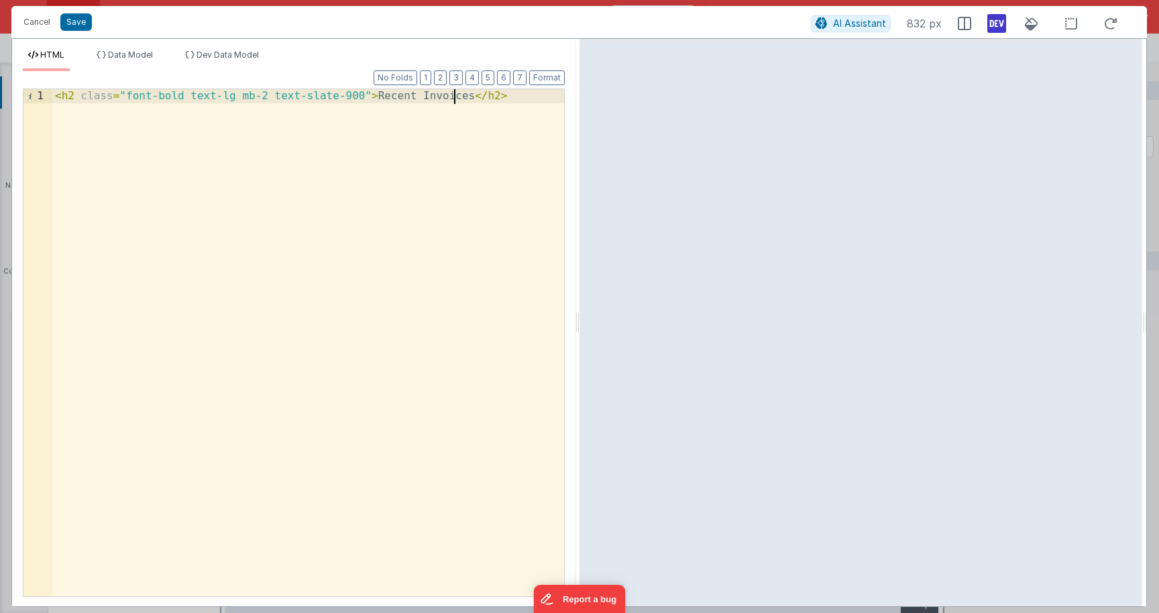
click at [165, 107] on div "< h2 class = "font-bold text-lg mb-2 text-slate-900" > Recent Invoices </ h2 >" at bounding box center [308, 357] width 512 height 536
click at [455, 99] on div "< h2 class = "font-bold text-lg mb-2 text-slate-900" > Recent Invoices </ h2 >" at bounding box center [308, 357] width 512 height 536
click at [76, 23] on button "Save" at bounding box center [76, 21] width 32 height 17
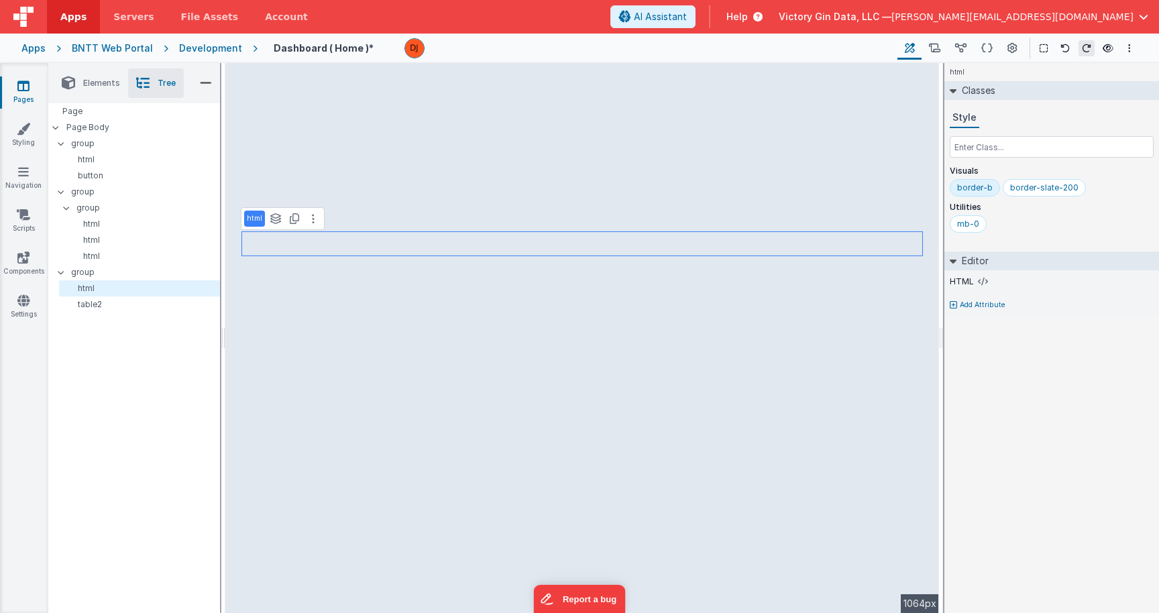
select select
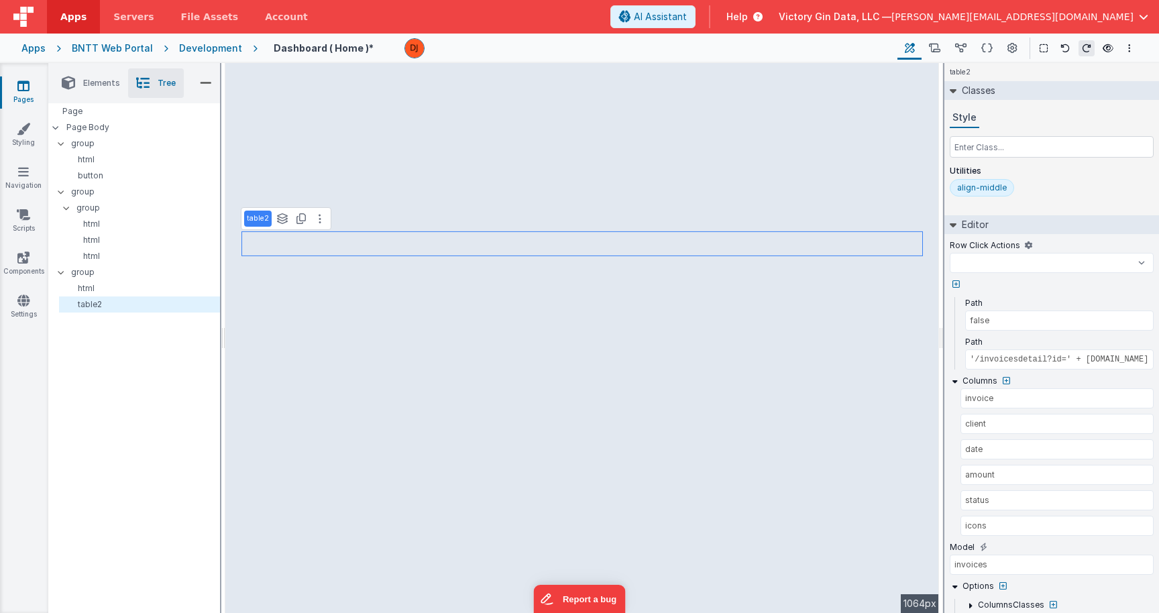
select select
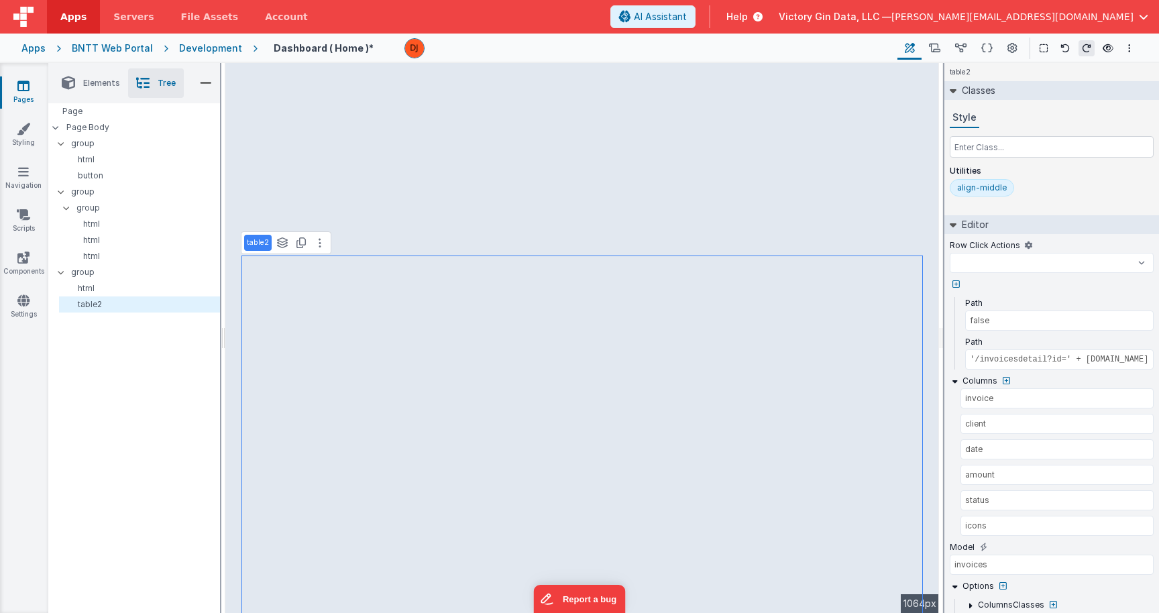
select select
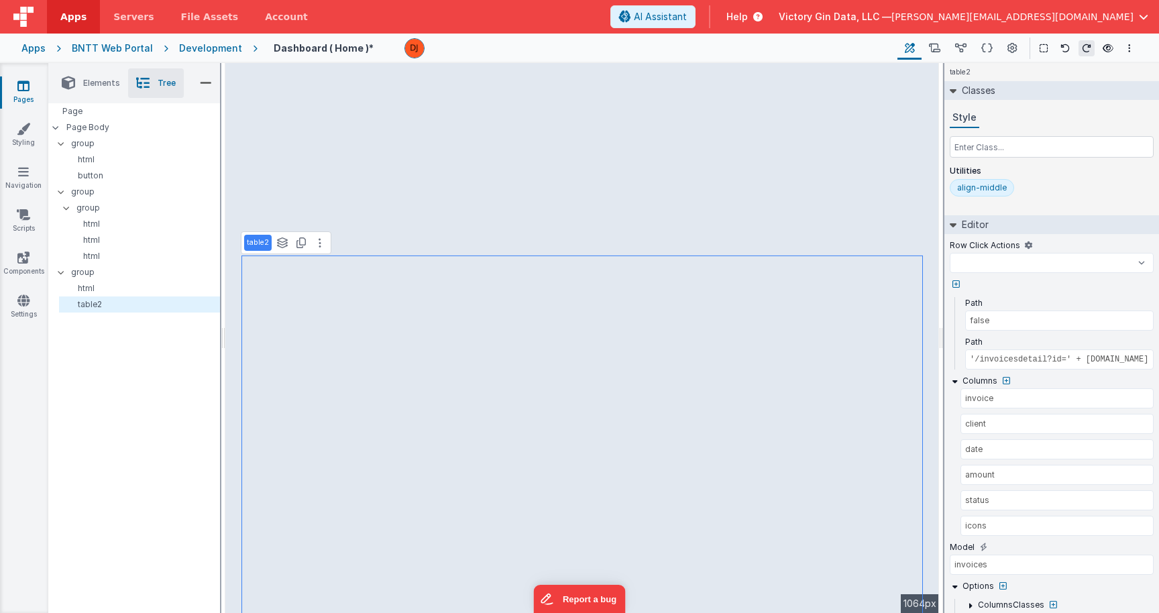
select select
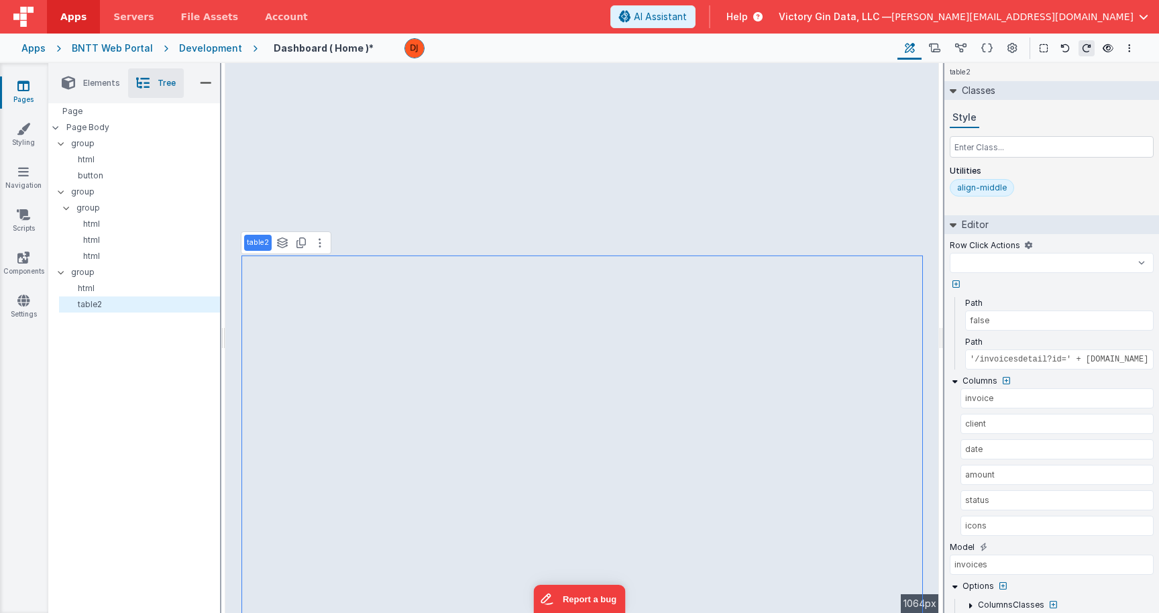
select select
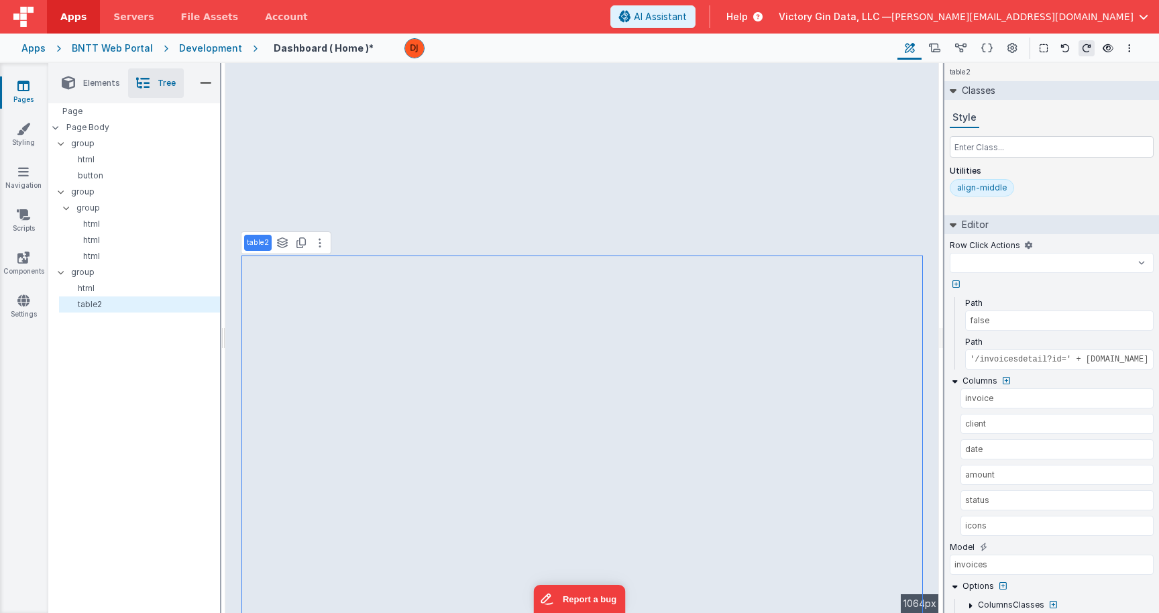
select select
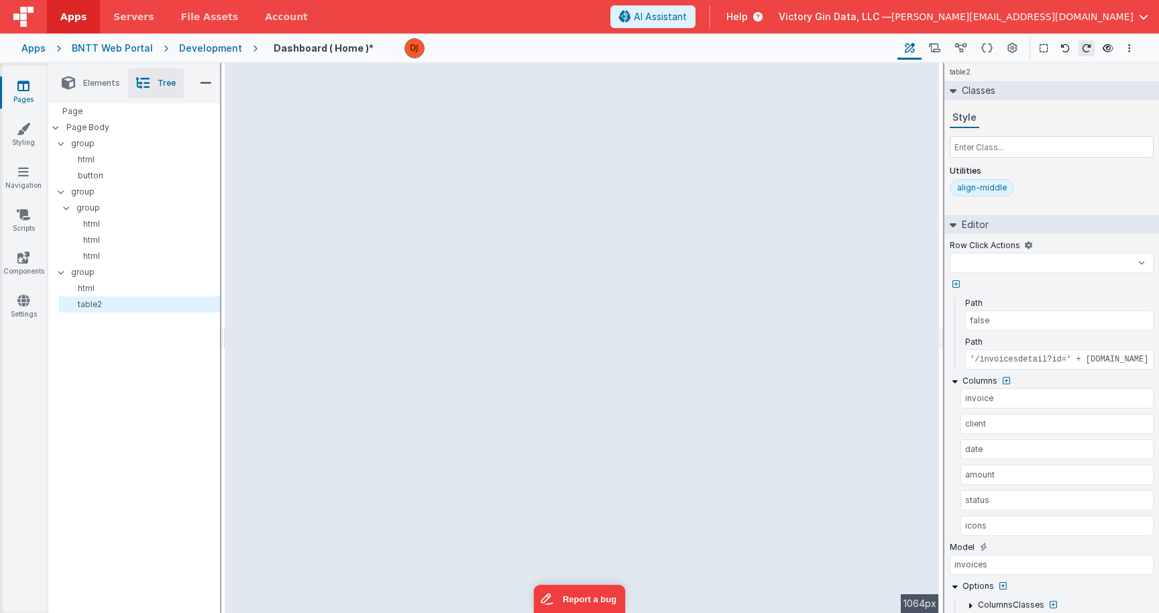
select select
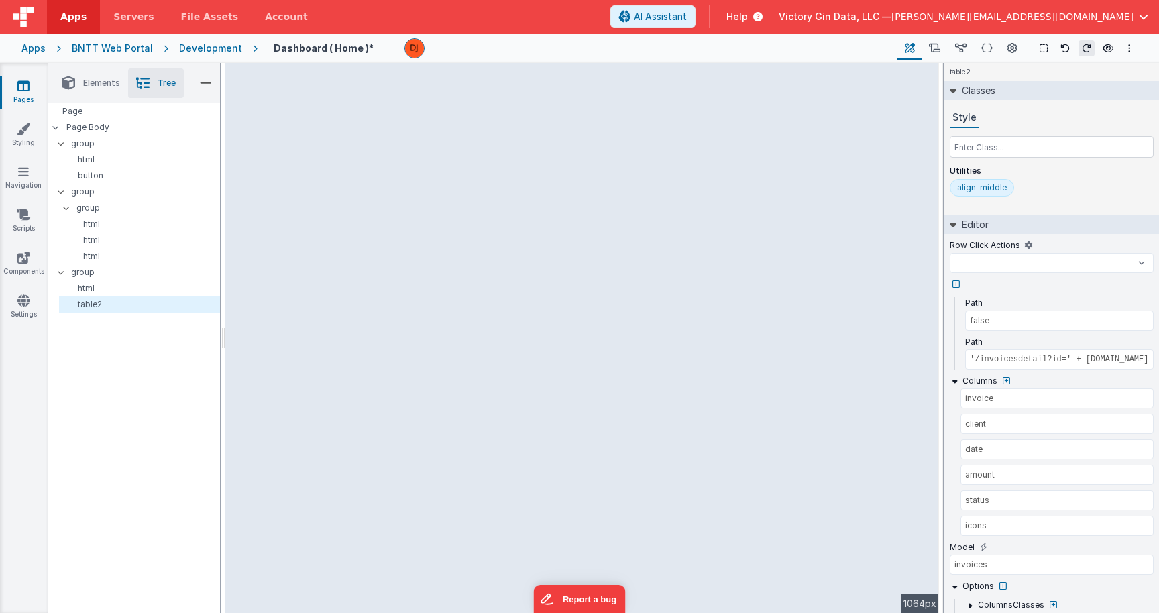
select select
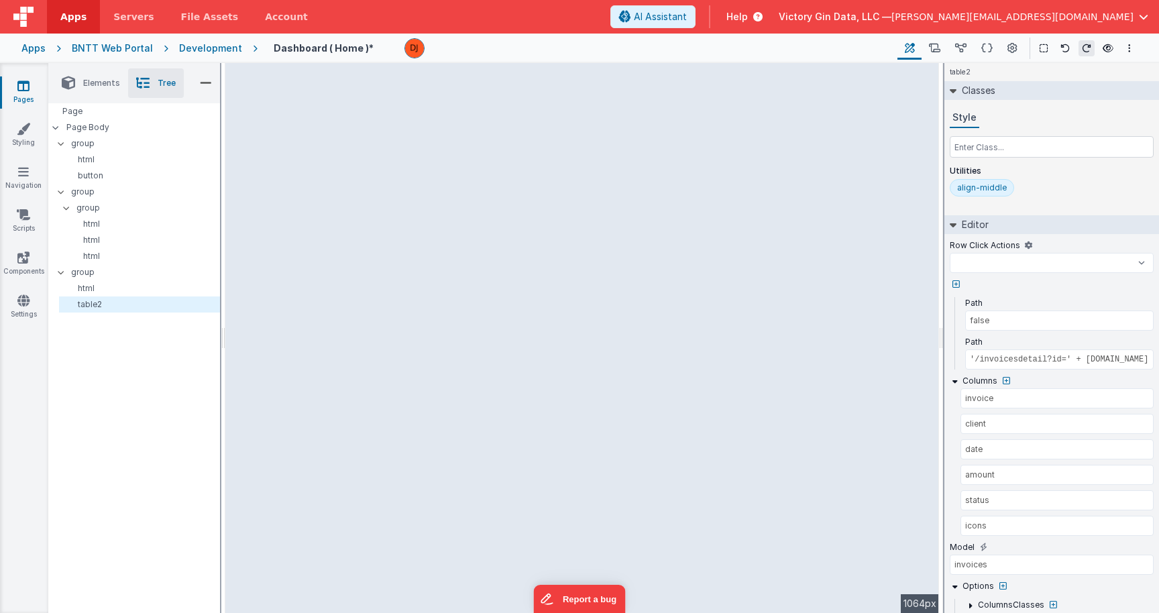
select select
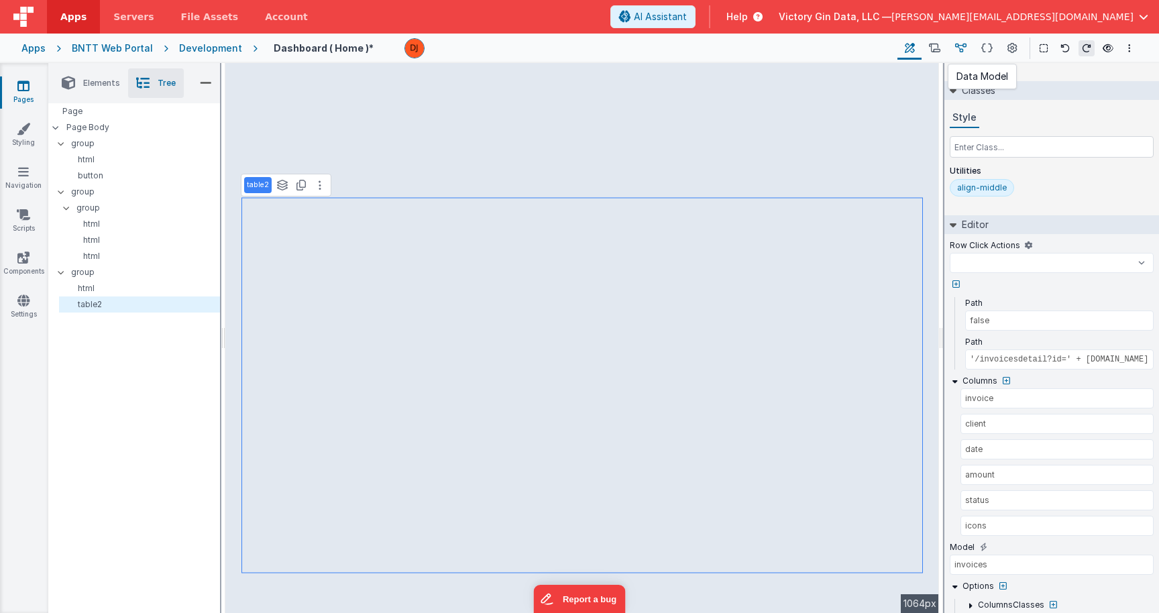
click at [961, 50] on icon at bounding box center [960, 49] width 11 height 14
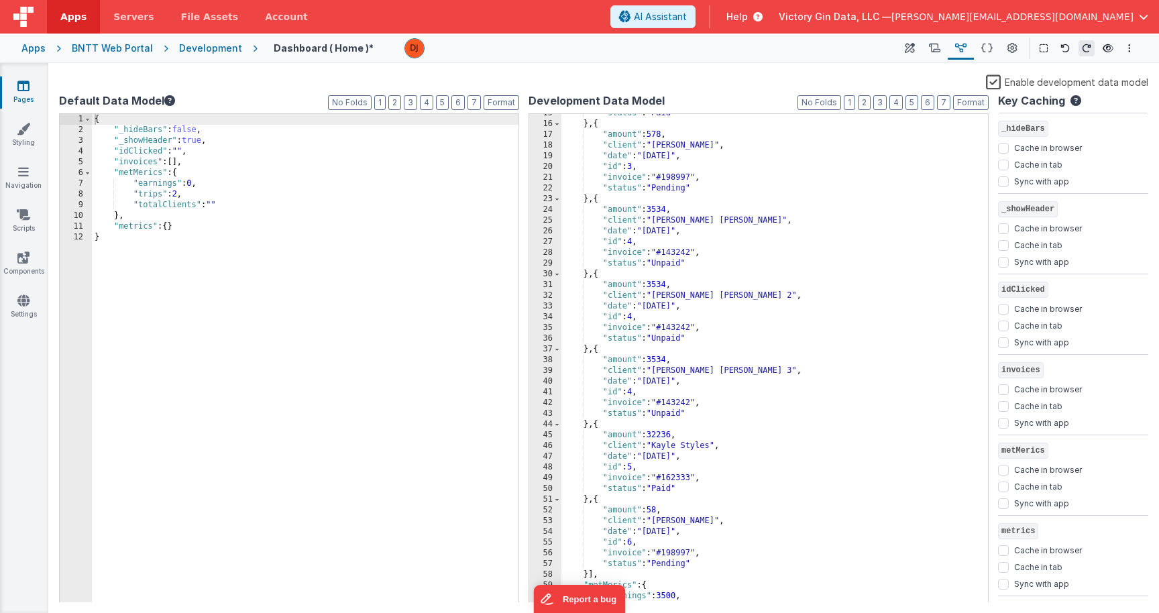
scroll to position [135, 0]
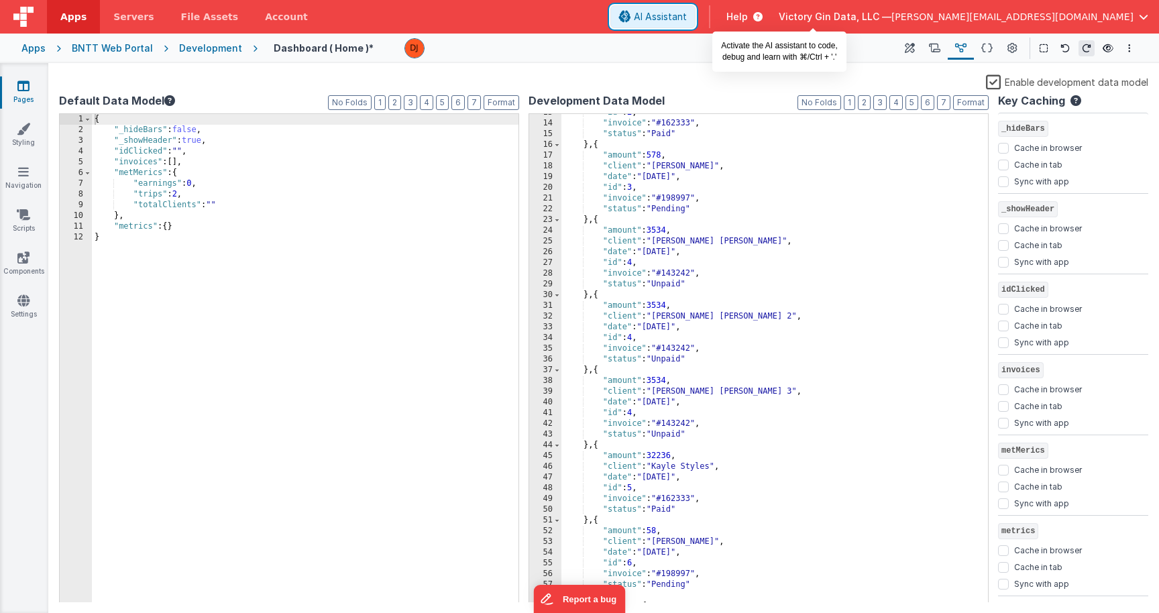
click at [687, 17] on span "AI Assistant" at bounding box center [660, 16] width 53 height 13
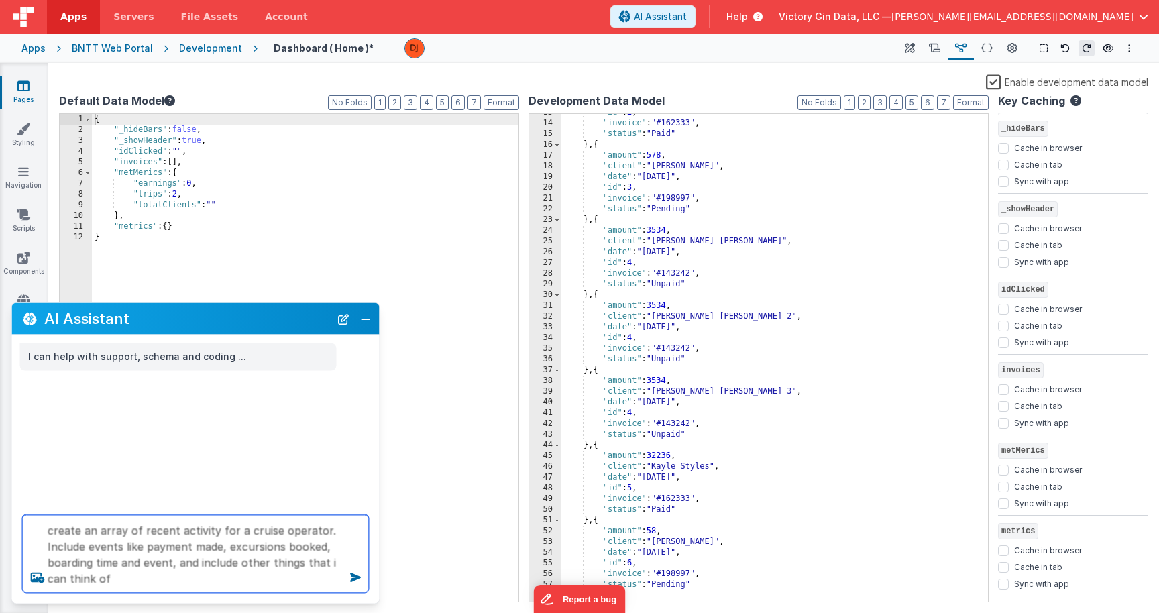
type textarea "create an array of recent activity for a cruise operator. Include events like p…"
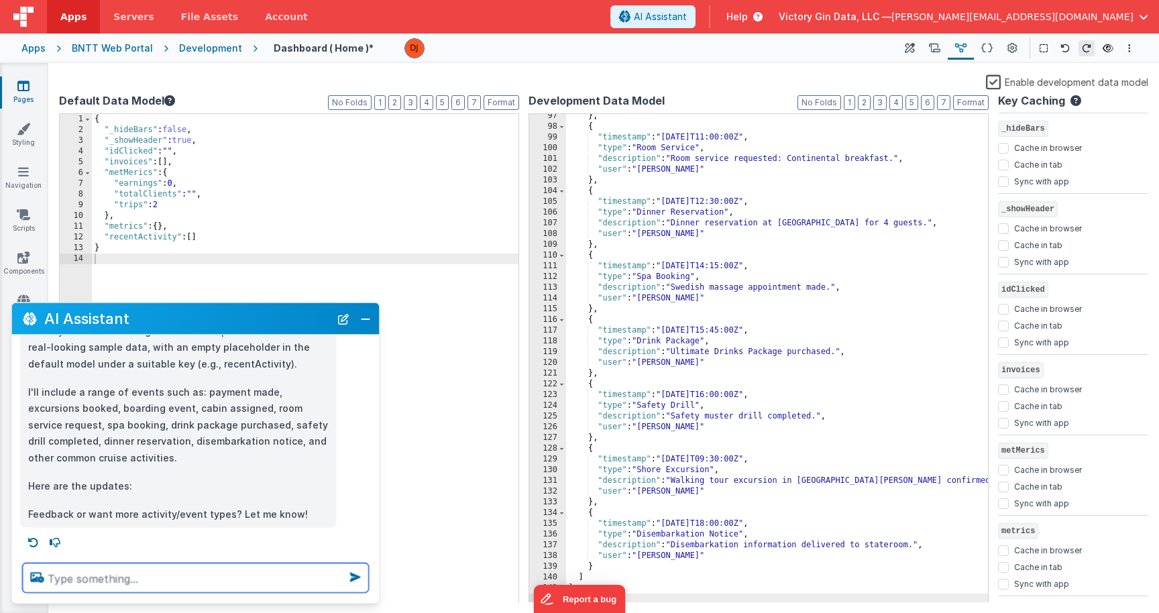
scroll to position [146, 0]
click at [307, 401] on p "I'll include a range of events such as: payment made, excursions booked, boardi…" at bounding box center [178, 424] width 300 height 82
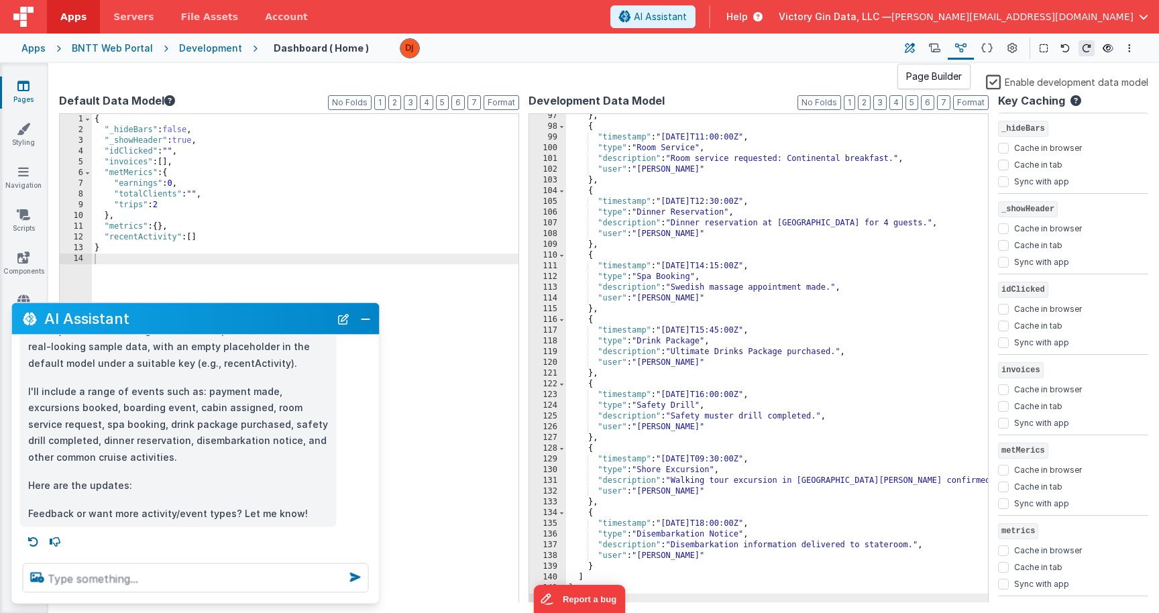
click at [909, 48] on icon at bounding box center [910, 49] width 10 height 14
select select
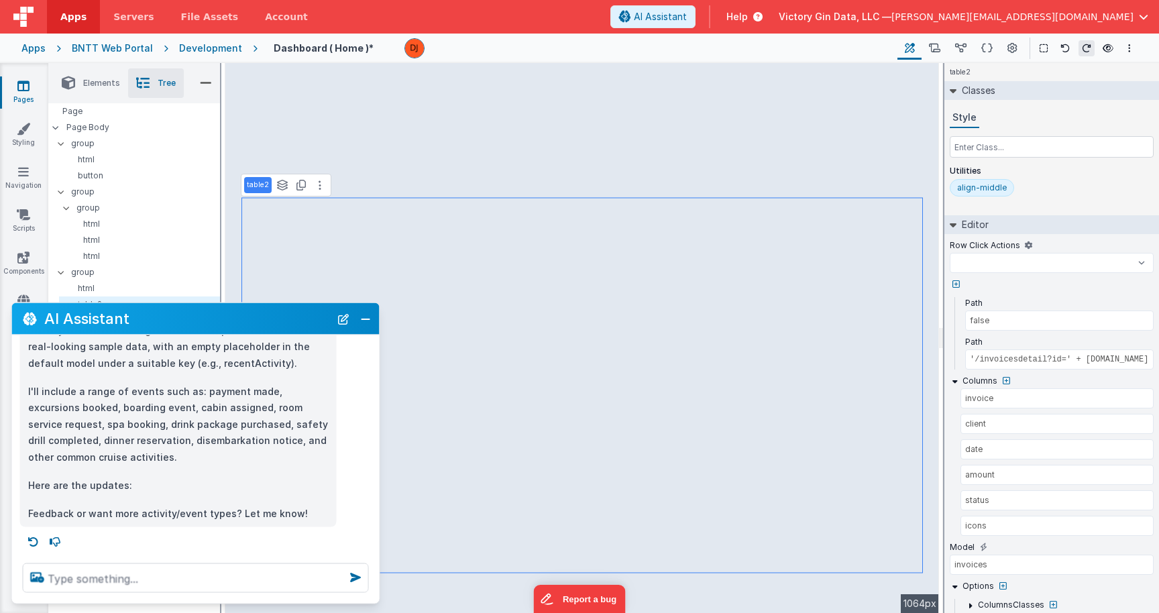
select select
click at [365, 323] on button "Close" at bounding box center [365, 318] width 17 height 19
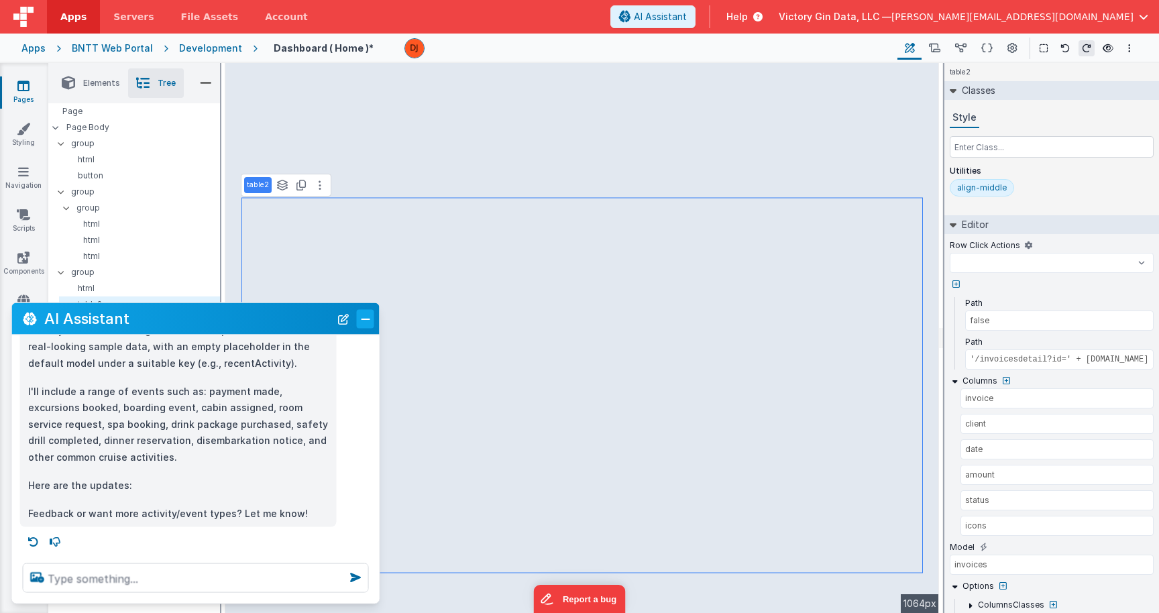
select select
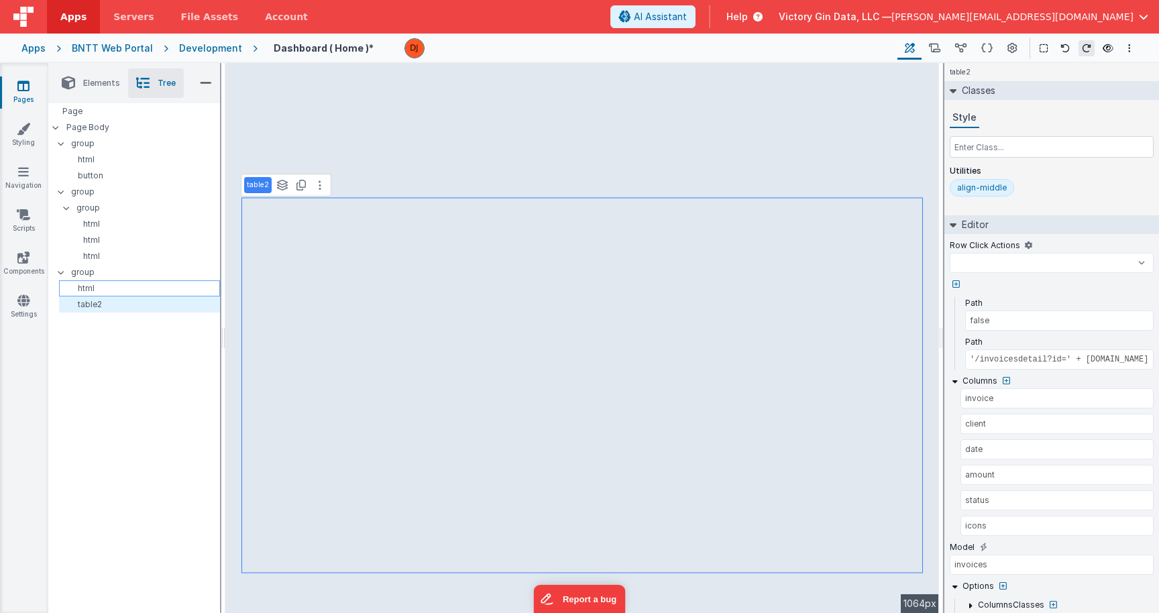
click at [158, 291] on p "html" at bounding box center [141, 288] width 155 height 11
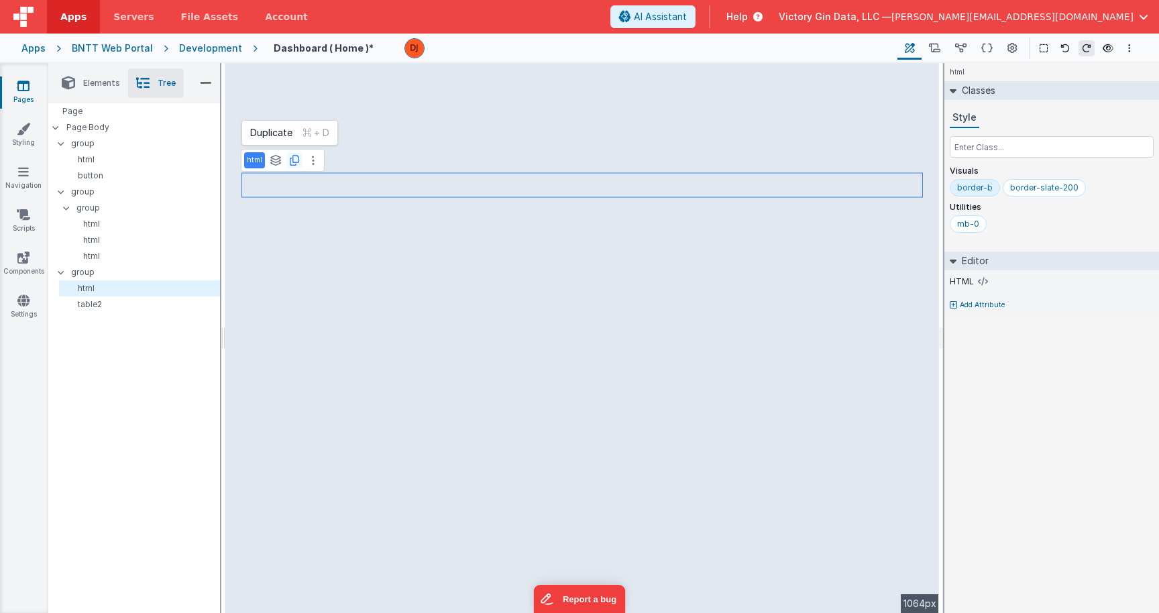
click at [298, 165] on icon at bounding box center [294, 160] width 9 height 11
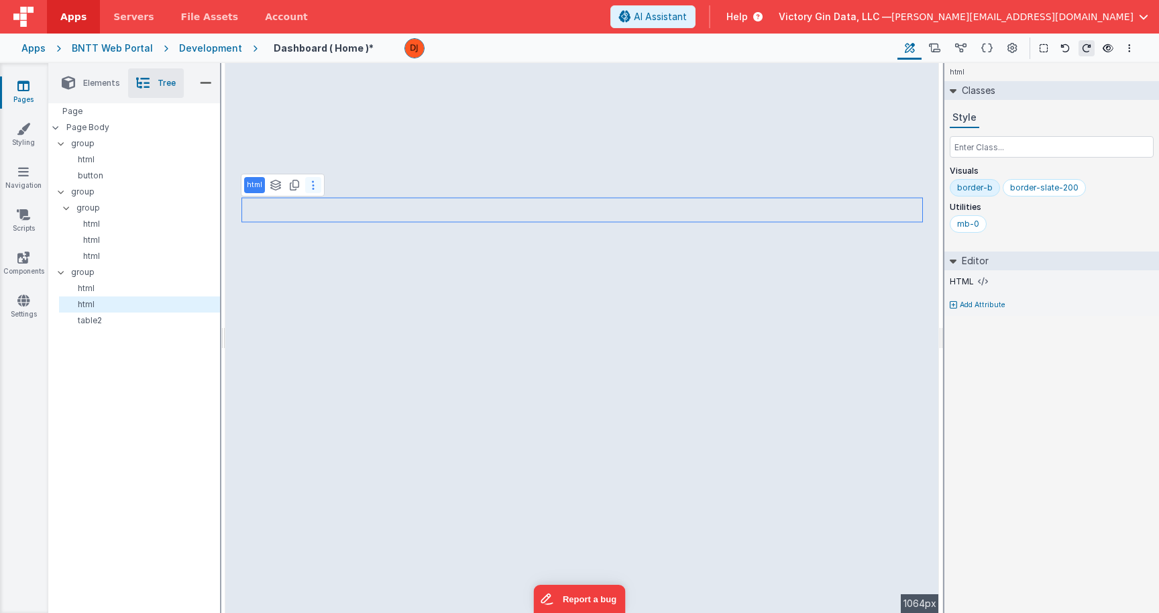
click at [314, 188] on button at bounding box center [313, 185] width 16 height 16
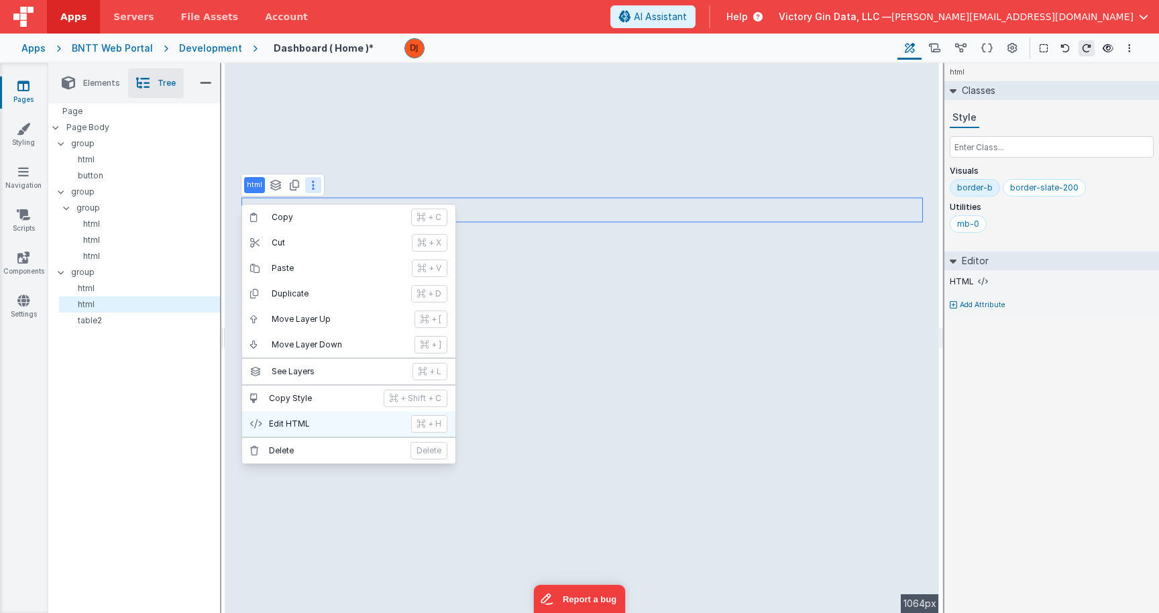
click at [311, 419] on p "Edit HTML" at bounding box center [336, 424] width 134 height 11
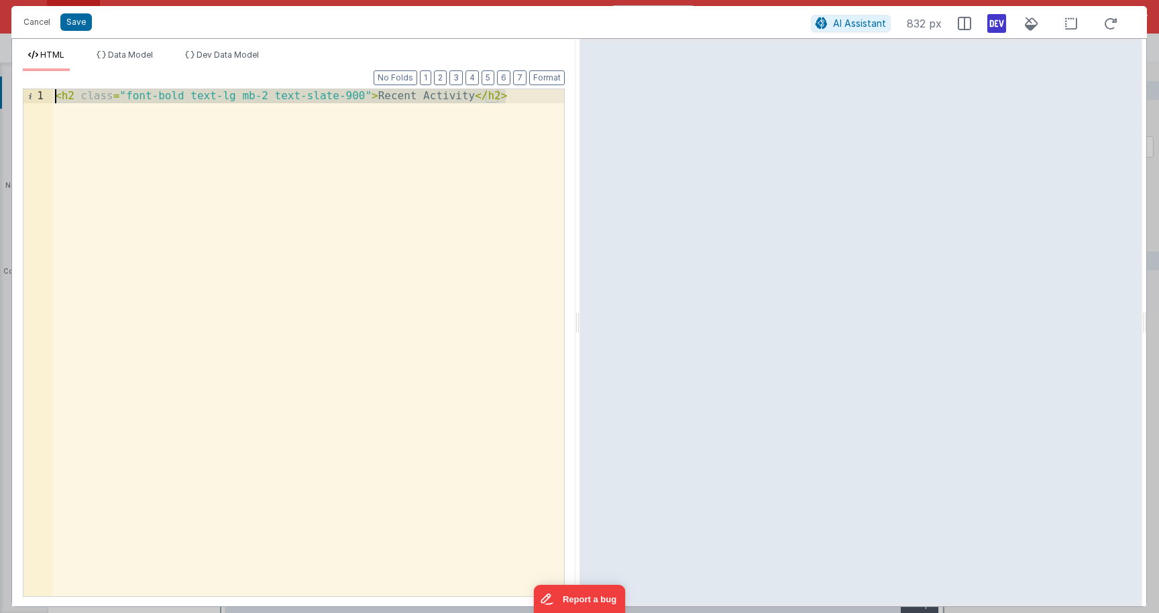
drag, startPoint x: 517, startPoint y: 146, endPoint x: 0, endPoint y: -101, distance: 572.7
click at [52, 89] on div "< h2 class = "font-bold text-lg mb-2 text-slate-900" > Recent Activity </ h2 >" at bounding box center [308, 342] width 512 height 507
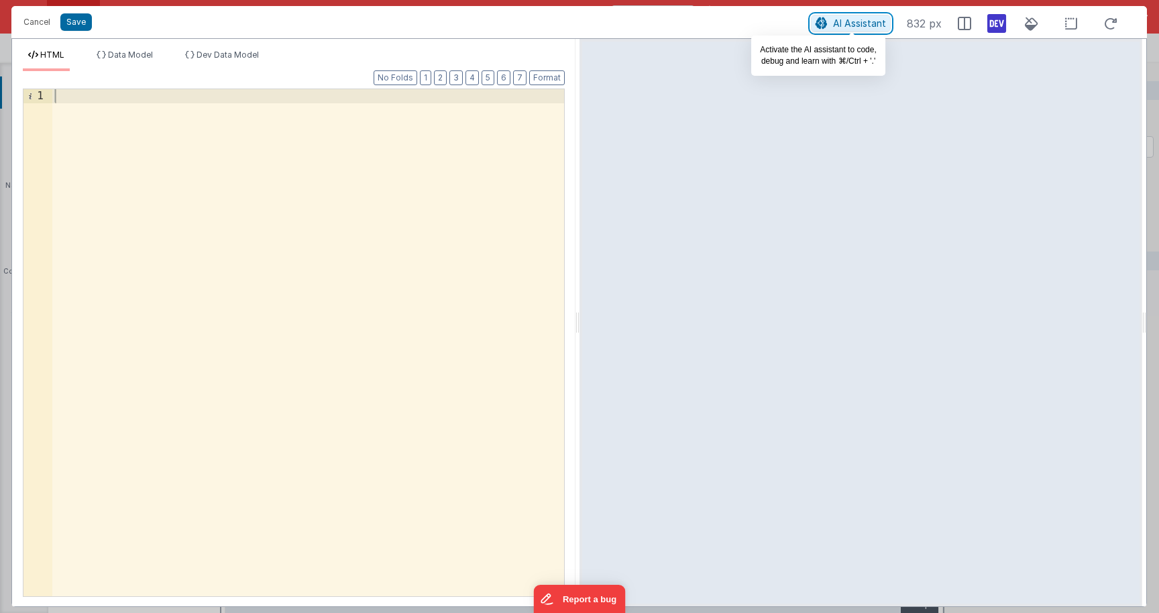
click at [850, 28] on span "AI Assistant" at bounding box center [859, 22] width 53 height 11
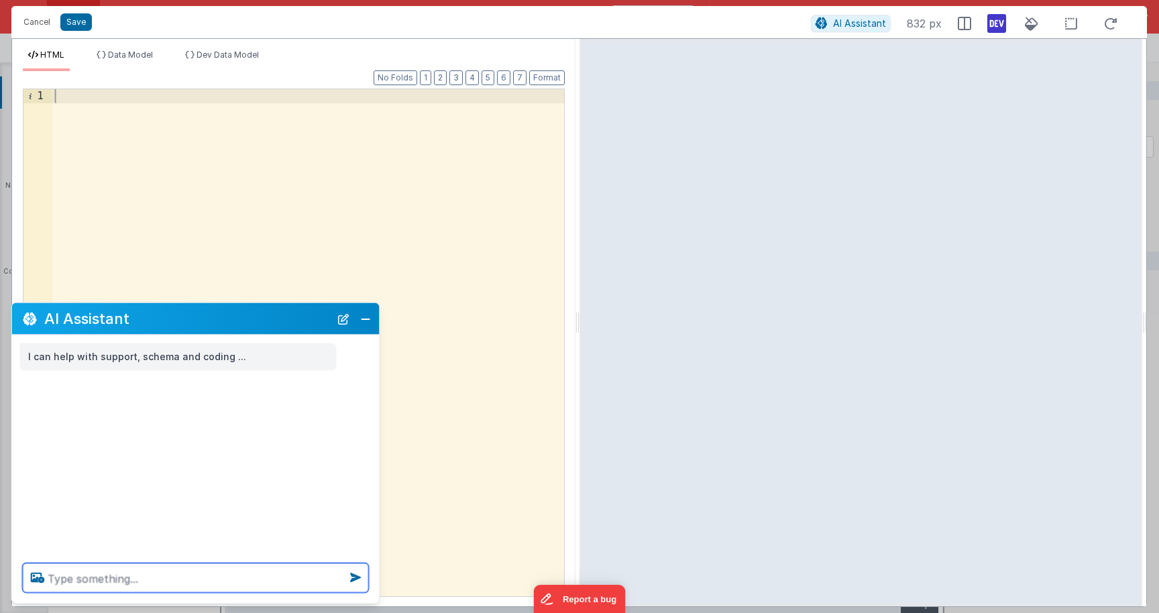
click at [249, 590] on textarea at bounding box center [196, 578] width 346 height 30
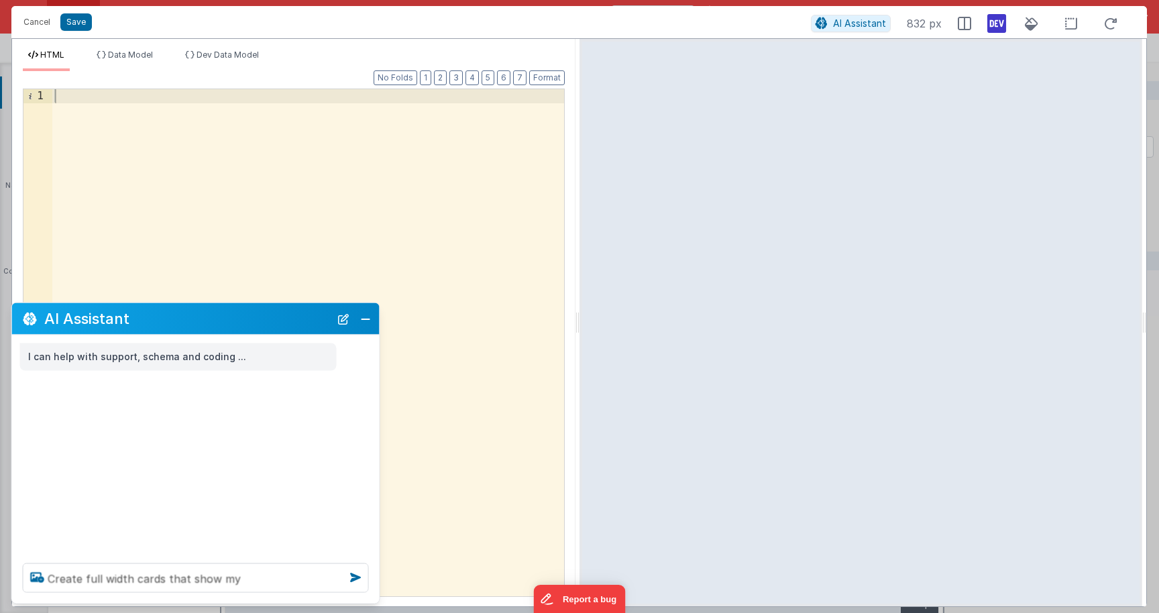
click at [123, 48] on div "HTML Data Model Dev Data Model Format 7 6 5 4 3 2 1 No Folds 1 XXXXXXXXXXXXXXXX…" at bounding box center [293, 322] width 563 height 567
click at [123, 50] on span "Data Model" at bounding box center [130, 55] width 45 height 10
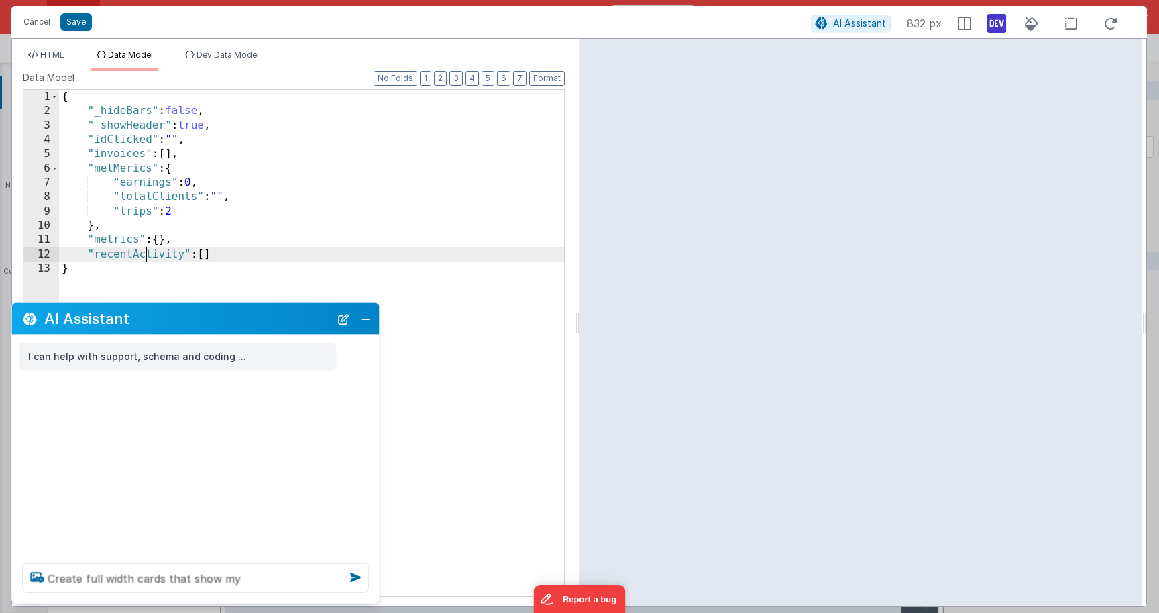
click at [142, 258] on div "{ "_hideBars" : false , "_showHeader" : true , "idClicked" : "" , "invoices" : …" at bounding box center [311, 357] width 505 height 535
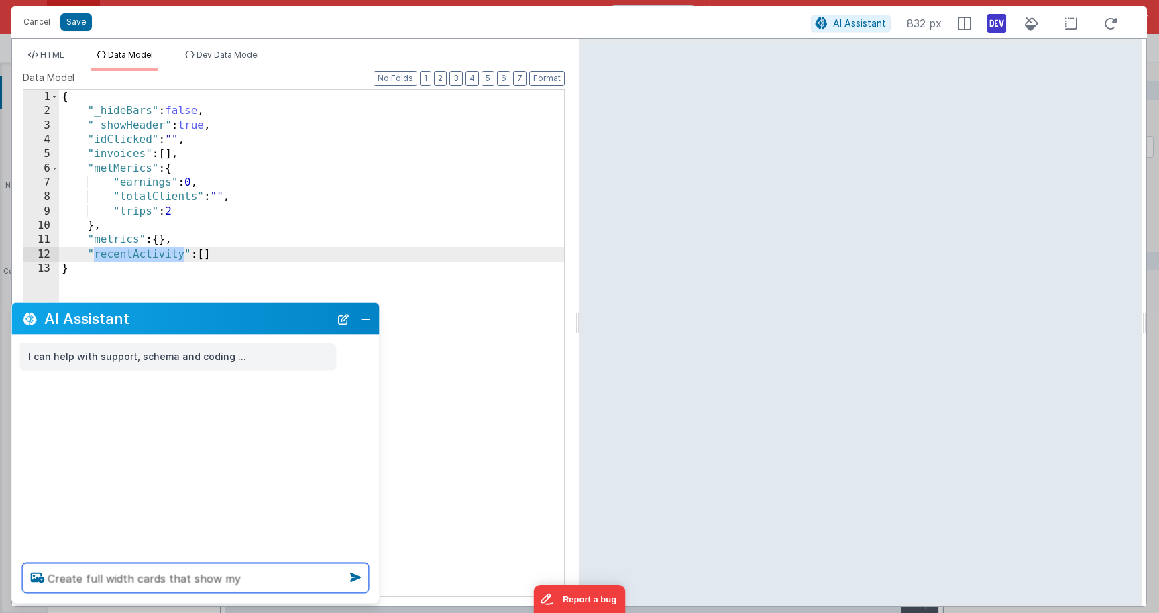
click at [302, 579] on textarea "Create full width cards that show my" at bounding box center [196, 578] width 346 height 30
paste textarea "recentActivity"
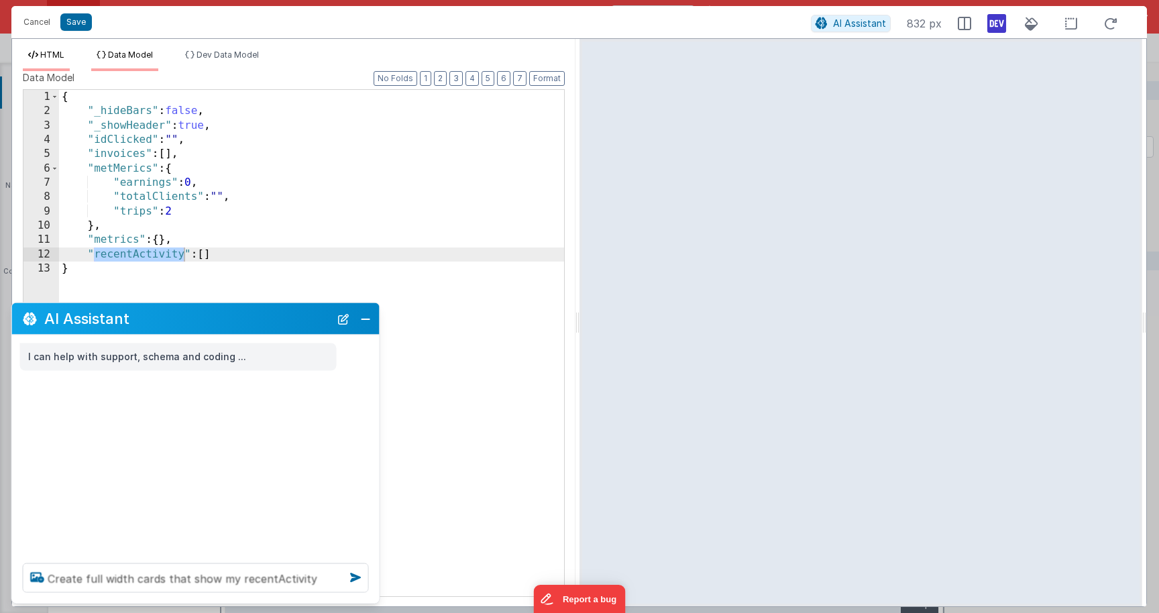
click at [34, 57] on icon at bounding box center [33, 55] width 10 height 8
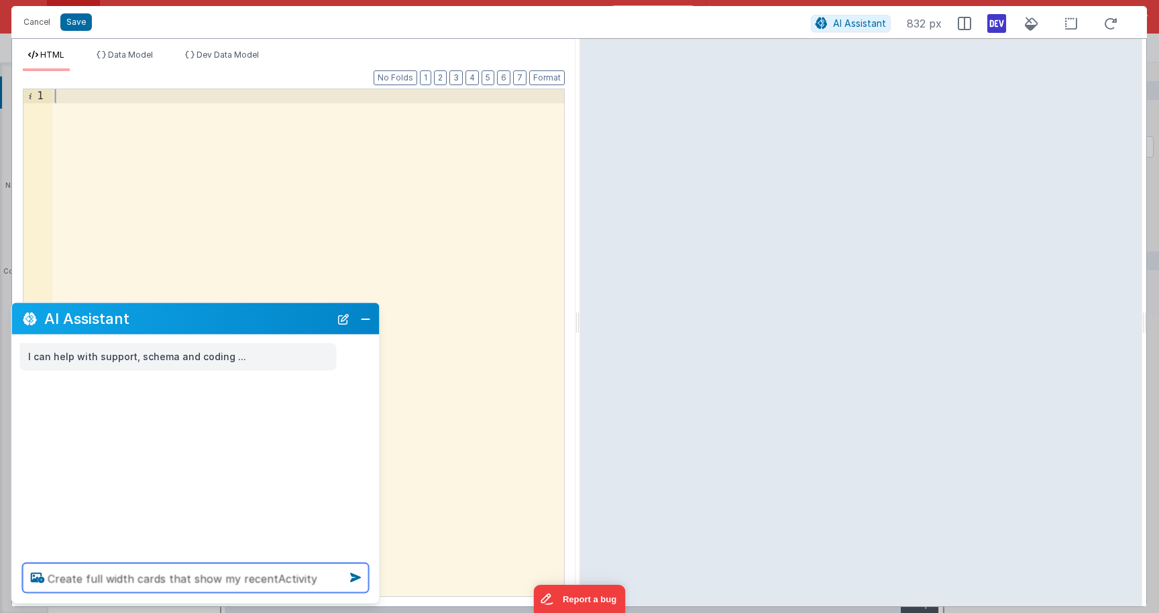
click at [312, 580] on textarea "Create full width cards that show my recentActivity" at bounding box center [196, 578] width 346 height 30
click at [298, 577] on textarea "Create full width cards that show my recentActivity" at bounding box center [196, 578] width 346 height 30
click at [237, 581] on textarea "Create full width cards that show my recentActivity" at bounding box center [196, 578] width 346 height 30
click at [302, 580] on textarea "Create full width cards that show my recentActivity" at bounding box center [196, 578] width 346 height 30
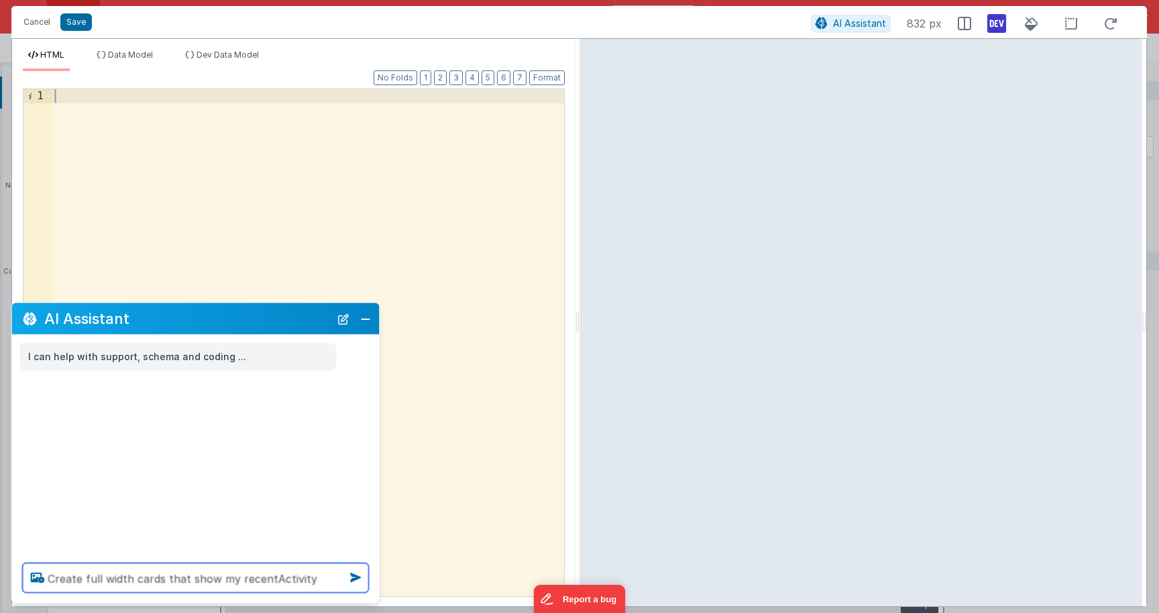
click at [310, 580] on textarea "Create full width cards that show my recentActivity" at bounding box center [196, 578] width 346 height 30
click at [335, 580] on textarea "Create full width cards that show my recentActivity" at bounding box center [196, 578] width 346 height 30
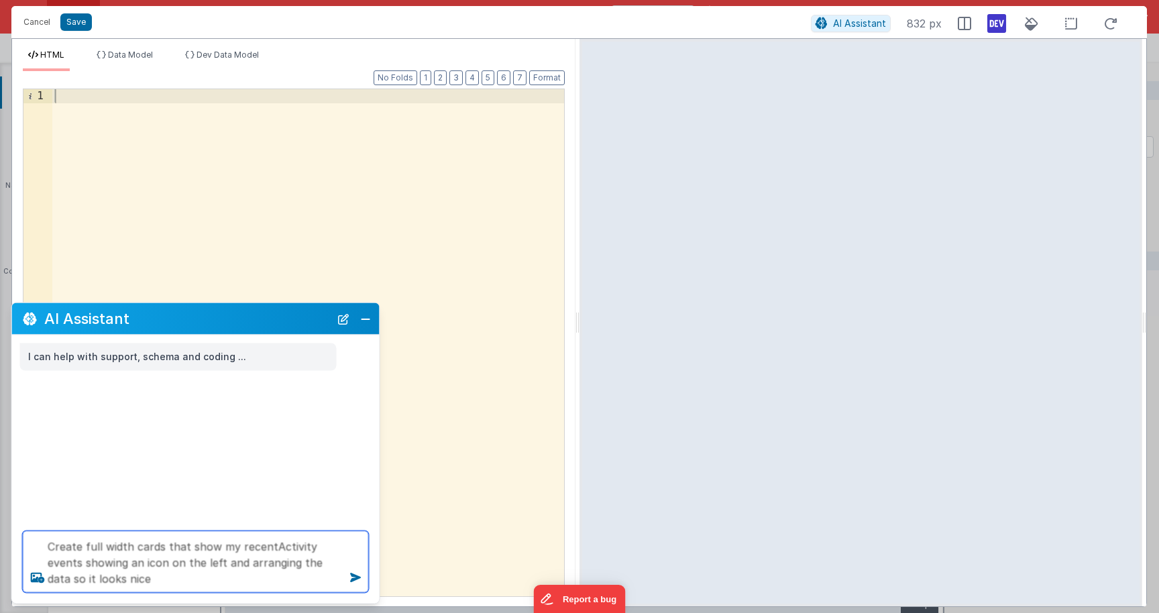
type textarea "Create full width cards that show my recentActivity events showing an icon on t…"
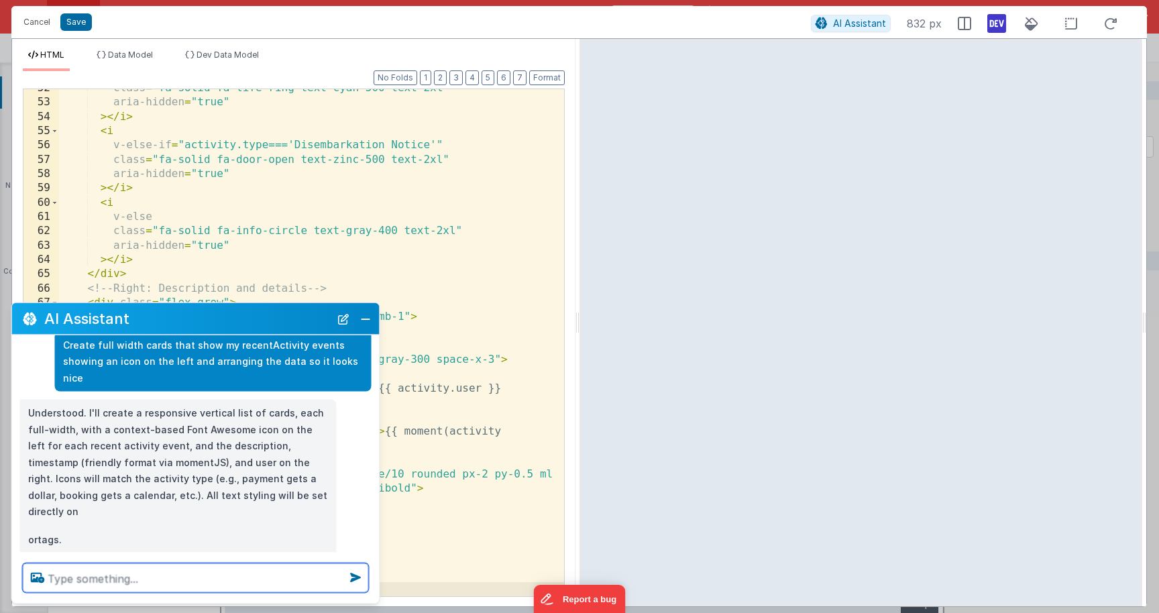
scroll to position [68, 0]
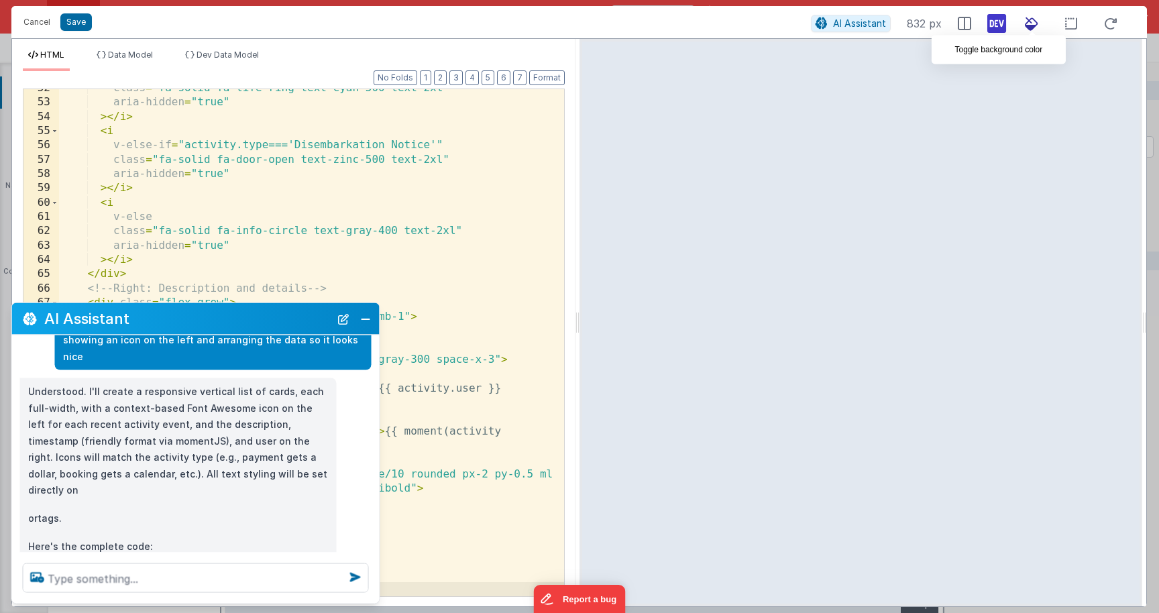
click at [1031, 25] on icon at bounding box center [1032, 23] width 30 height 17
click at [1033, 29] on icon at bounding box center [1032, 23] width 30 height 17
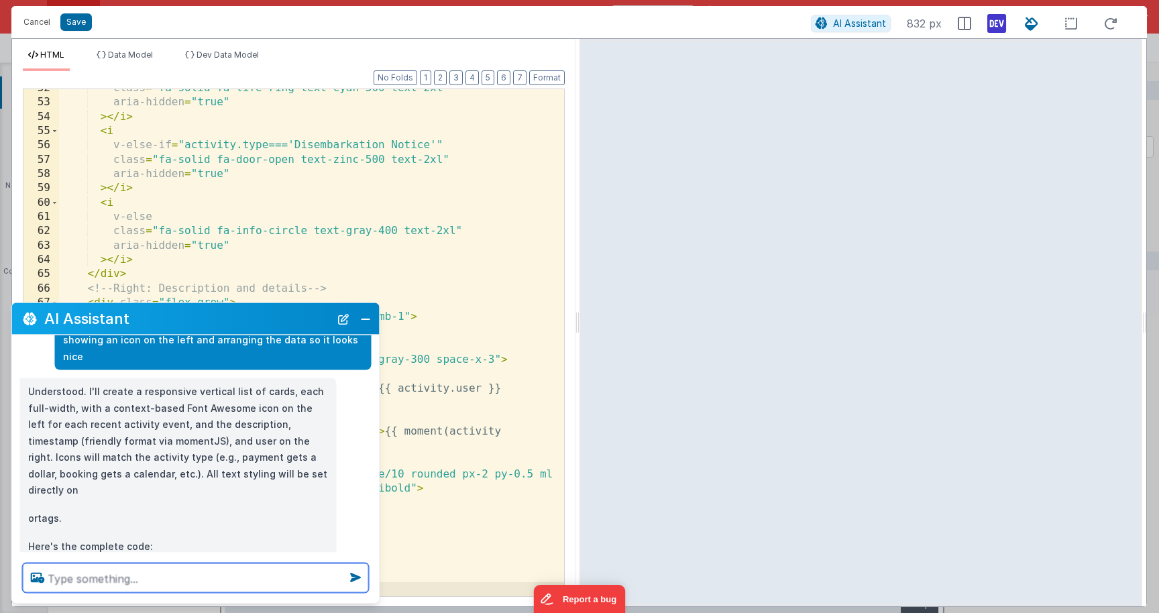
click at [139, 581] on textarea at bounding box center [196, 578] width 346 height 30
type textarea "I can't read the text because it's too light"
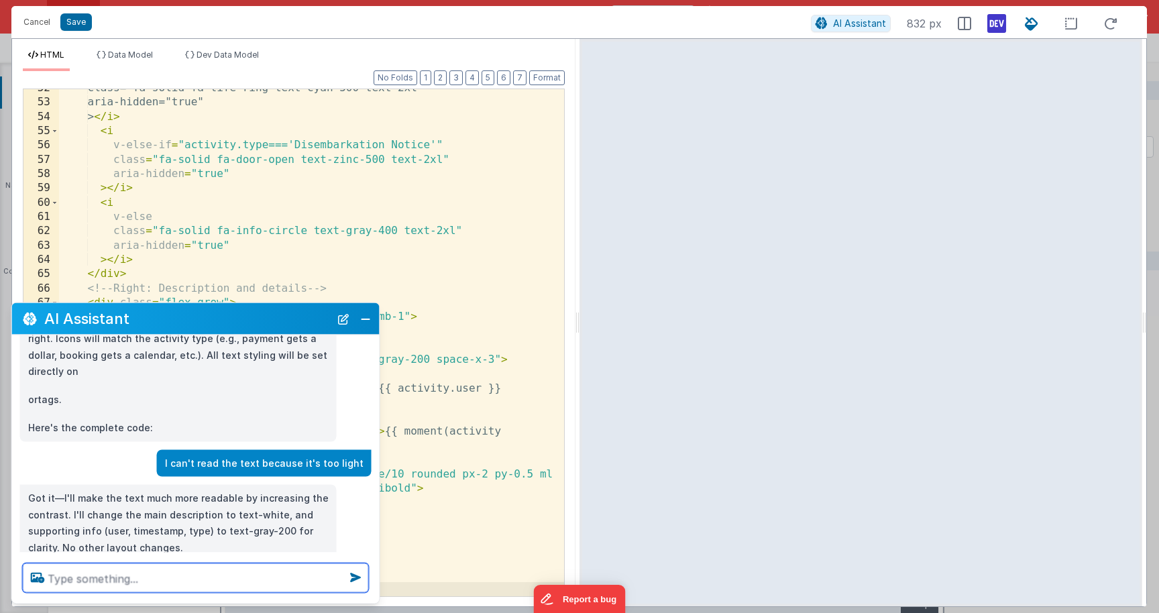
scroll to position [188, 0]
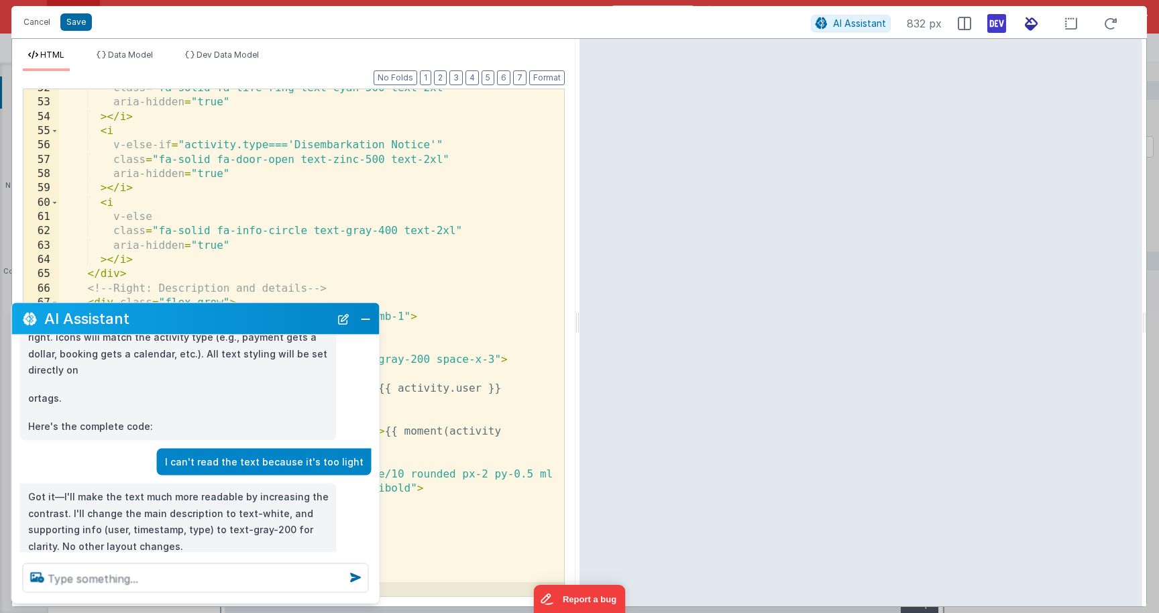
click at [1030, 25] on icon at bounding box center [1032, 23] width 30 height 17
click at [297, 484] on div "Got it—I'll make the text much more readable by increasing the contrast. I'll c…" at bounding box center [178, 522] width 317 height 76
click at [206, 577] on textarea at bounding box center [196, 578] width 346 height 30
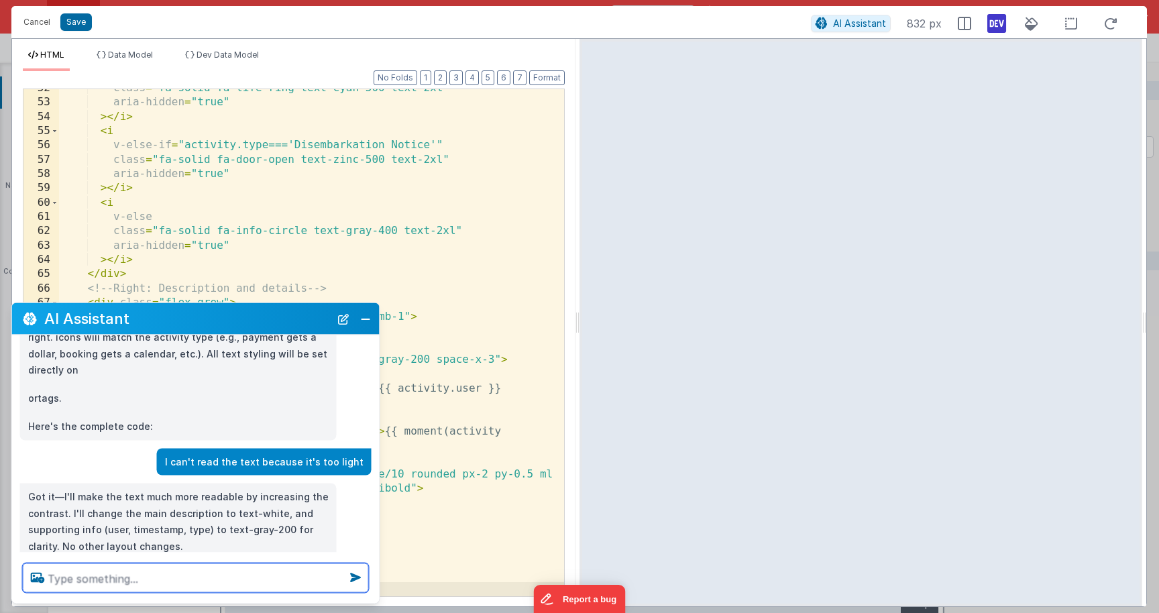
click at [119, 573] on textarea at bounding box center [196, 578] width 346 height 30
click at [229, 581] on textarea at bounding box center [196, 578] width 346 height 30
paste textarea "Snorkeling Adventure at Nassau, Bahamas booked for 2 guests."
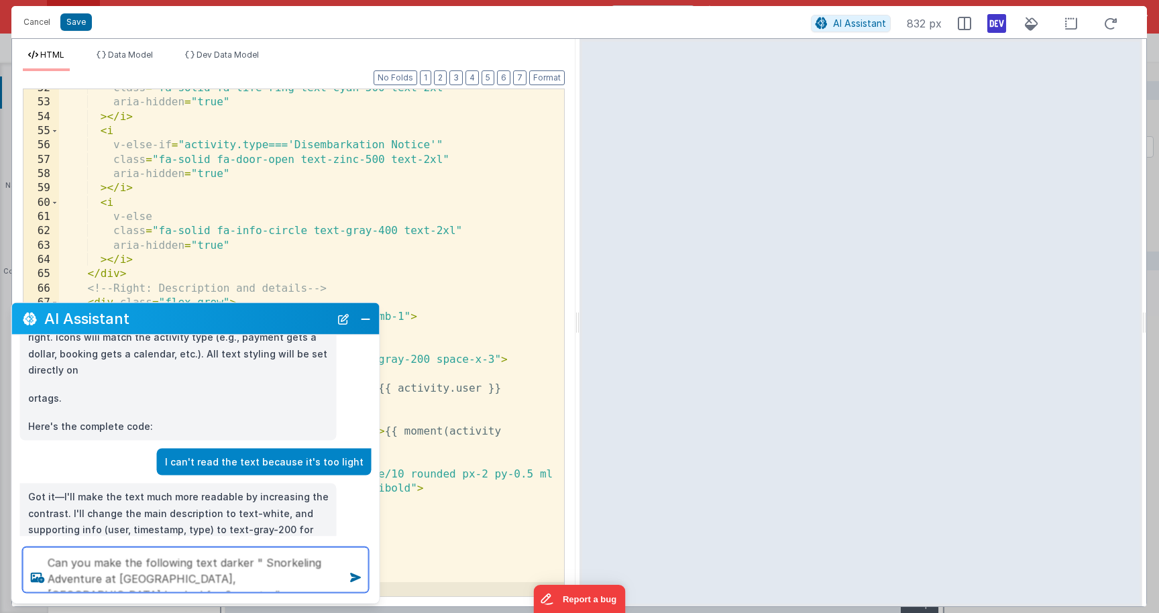
type textarea "Can you make the following text darker " Snorkeling Adventure at Nassau, Bahama…"
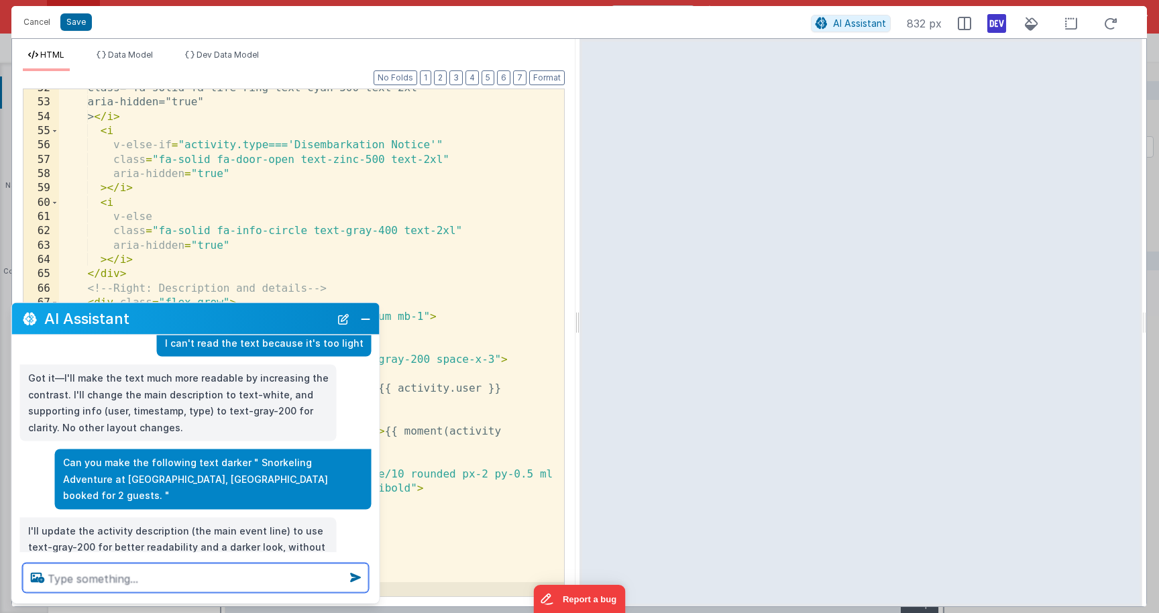
scroll to position [308, 0]
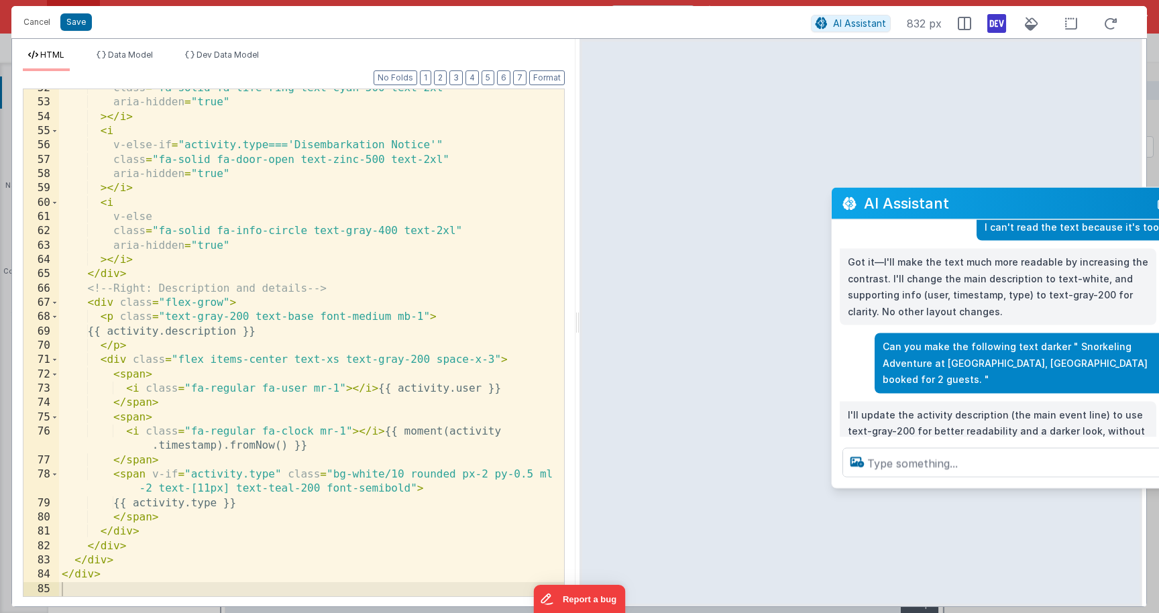
drag, startPoint x: 93, startPoint y: 324, endPoint x: 912, endPoint y: 209, distance: 827.6
click at [912, 209] on h2 "AI Assistant" at bounding box center [1007, 203] width 286 height 16
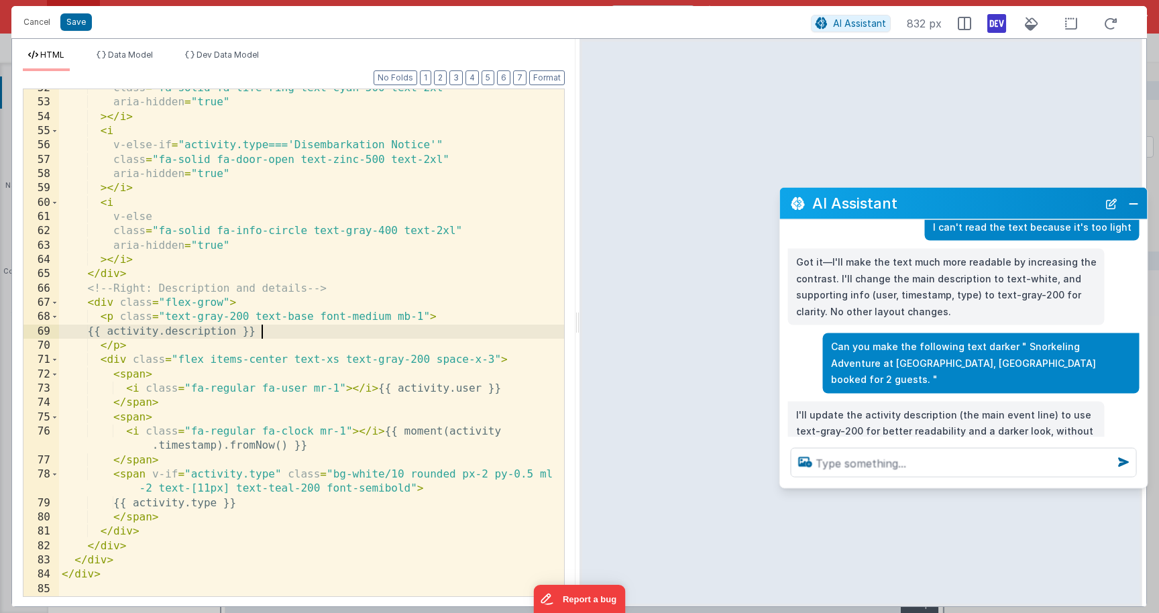
click at [258, 333] on div "class = "fa-solid fa-life-ring text-cyan-500 text-2xl" aria-hidden = "true" > <…" at bounding box center [311, 349] width 505 height 536
click at [238, 321] on div "class = "fa-solid fa-life-ring text-cyan-500 text-2xl" aria-hidden = "true" > <…" at bounding box center [311, 349] width 505 height 536
click at [344, 390] on div "class = "fa-solid fa-life-ring text-cyan-500 text-2xl" aria-hidden = "true" > <…" at bounding box center [311, 349] width 505 height 536
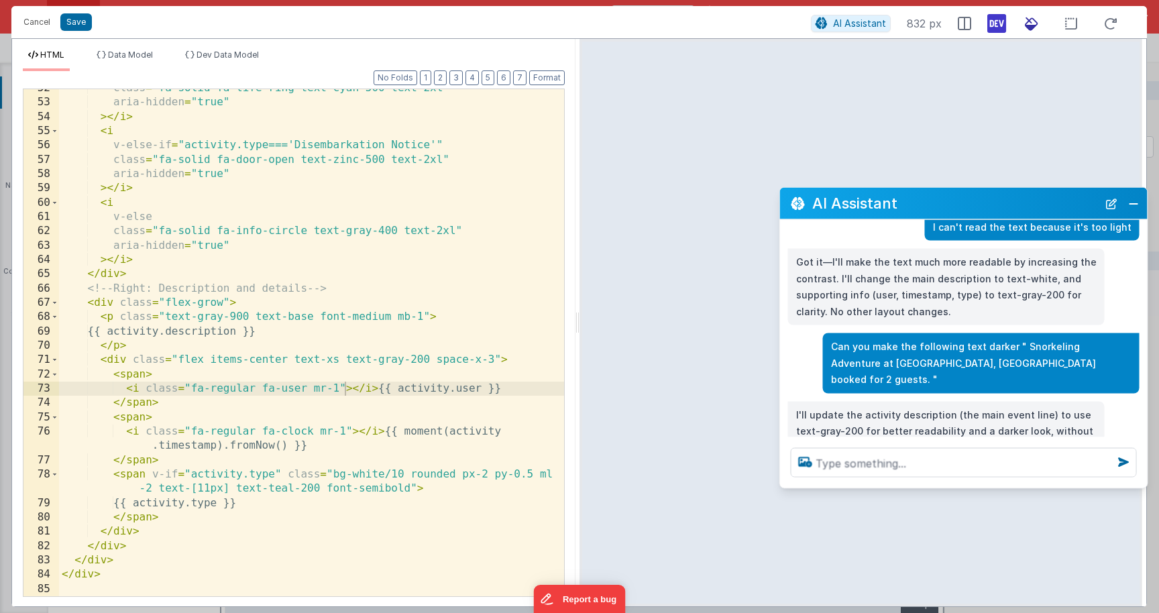
click at [1031, 20] on icon at bounding box center [1032, 23] width 30 height 17
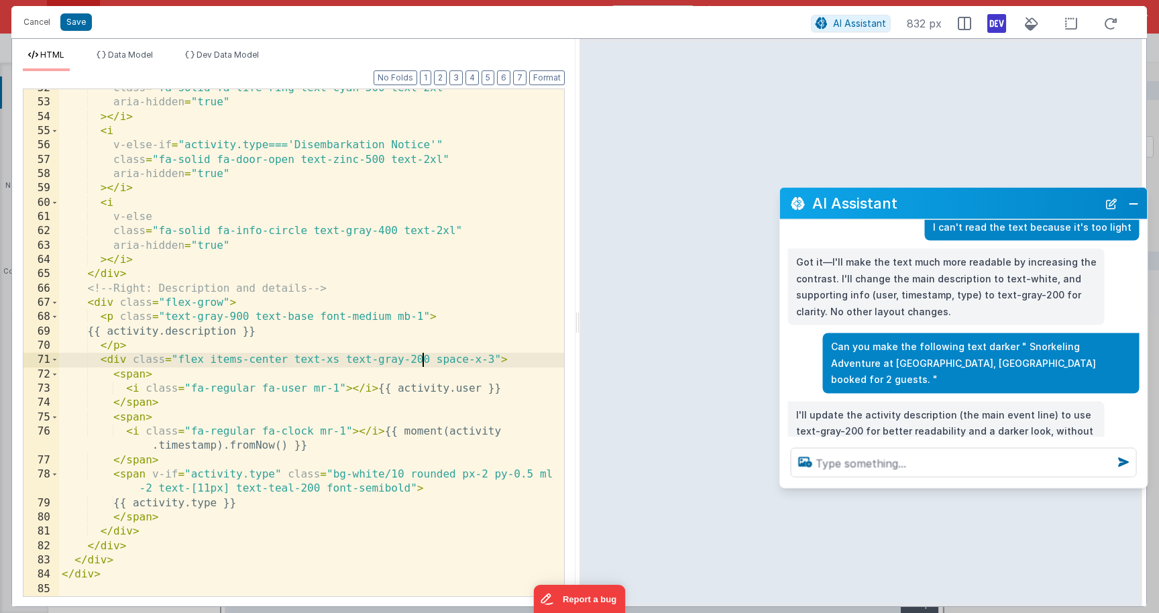
click at [422, 359] on div "class = "fa-solid fa-life-ring text-cyan-500 text-2xl" aria-hidden = "true" > <…" at bounding box center [311, 349] width 505 height 536
click at [411, 477] on div "class = "fa-solid fa-life-ring text-cyan-500 text-2xl" aria-hidden = "true" > <…" at bounding box center [311, 349] width 505 height 536
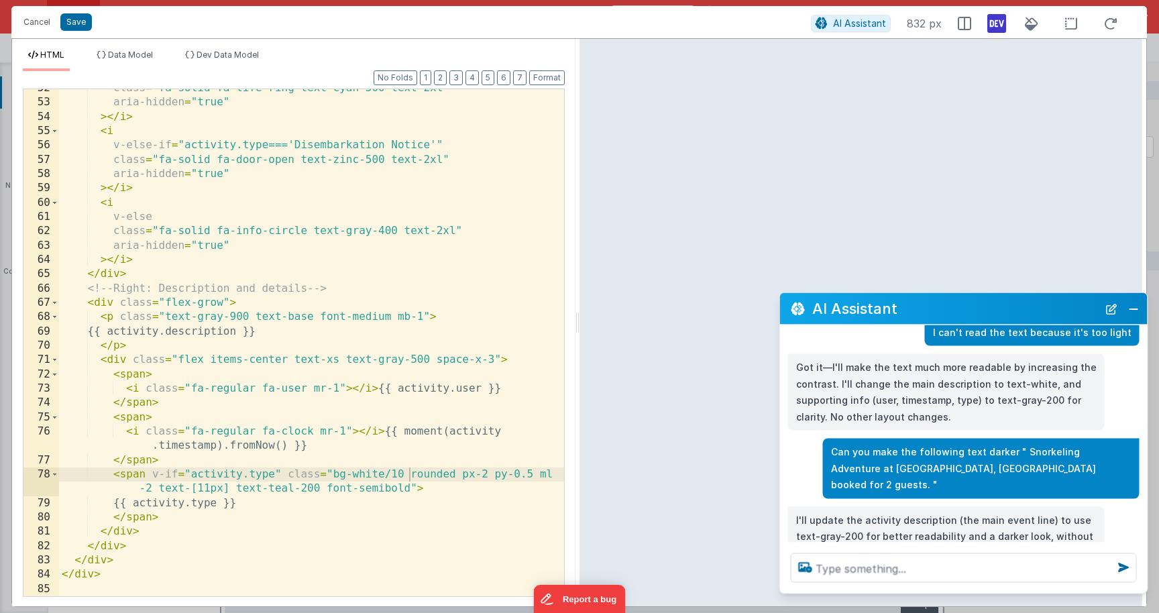
drag, startPoint x: 863, startPoint y: 201, endPoint x: 863, endPoint y: 306, distance: 105.3
click at [863, 306] on h2 "AI Assistant" at bounding box center [955, 308] width 286 height 16
click at [309, 490] on div "class = "fa-solid fa-life-ring text-cyan-500 text-2xl" aria-hidden = "true" > <…" at bounding box center [311, 349] width 505 height 536
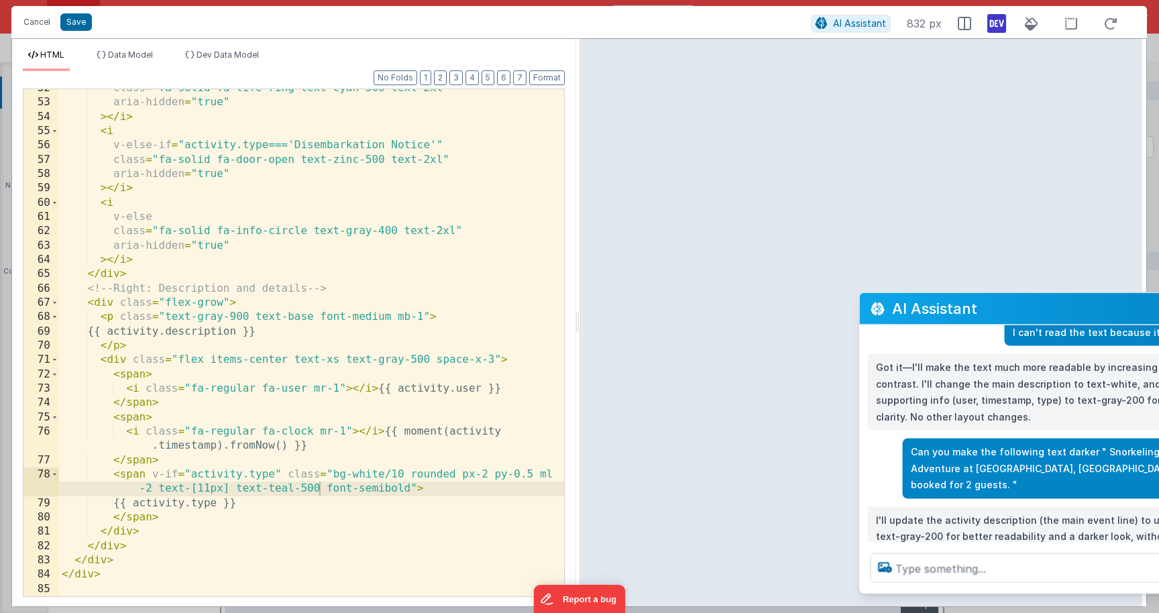
drag, startPoint x: 929, startPoint y: 313, endPoint x: 996, endPoint y: 336, distance: 70.8
click at [996, 317] on h2 "AI Assistant" at bounding box center [1035, 308] width 286 height 16
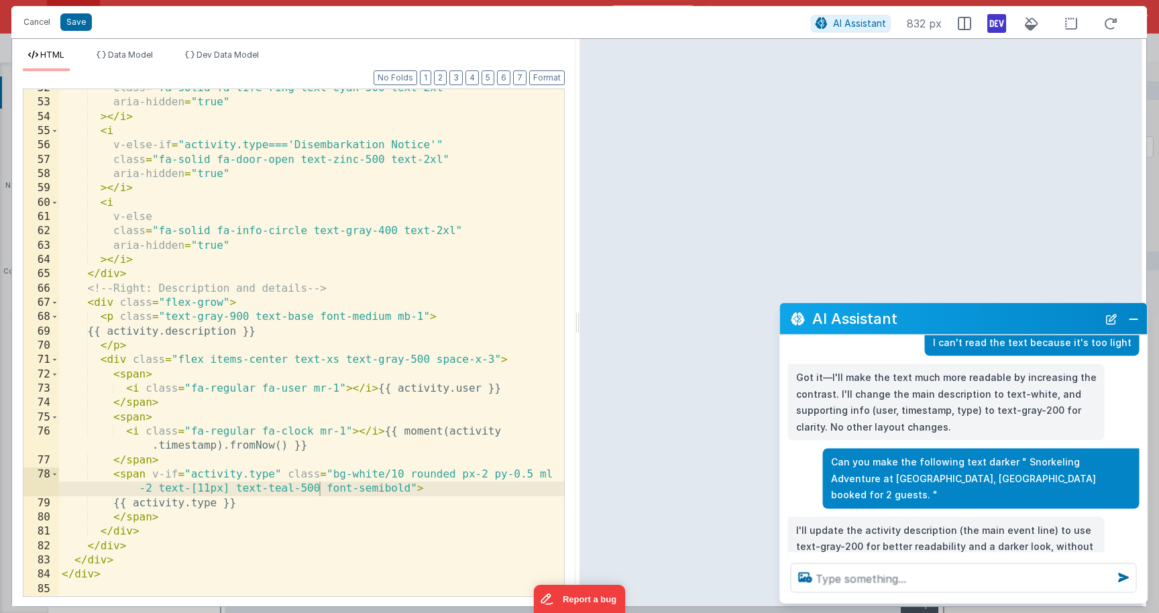
click at [407, 491] on div "class = "fa-solid fa-life-ring text-cyan-500 text-2xl" aria-hidden = "true" > <…" at bounding box center [311, 349] width 505 height 536
click at [337, 475] on div "class = "fa-solid fa-life-ring text-cyan-500 text-2xl" aria-hidden = "true" > <…" at bounding box center [311, 349] width 505 height 536
click at [385, 475] on div "class = "fa-solid fa-life-ring text-cyan-500 text-2xl" aria-hidden = "true" > <…" at bounding box center [311, 349] width 505 height 536
click at [453, 419] on div "class = "fa-solid fa-life-ring text-cyan-500 text-2xl" aria-hidden = "true" > <…" at bounding box center [311, 349] width 505 height 536
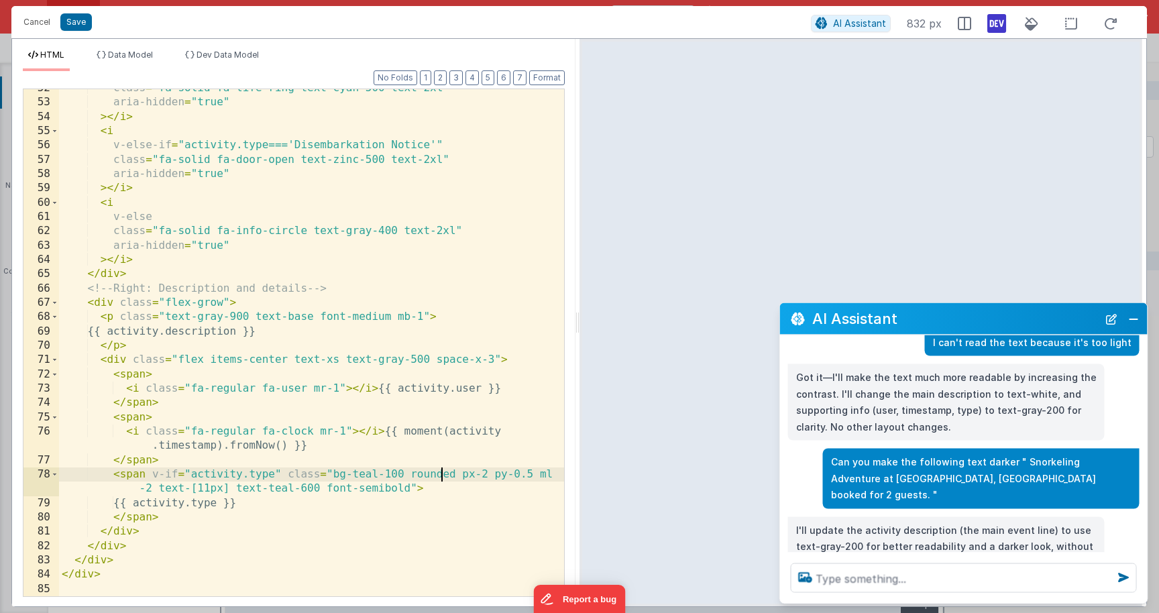
click at [443, 479] on div "class = "fa-solid fa-life-ring text-cyan-500 text-2xl" aria-hidden = "true" > <…" at bounding box center [311, 349] width 505 height 536
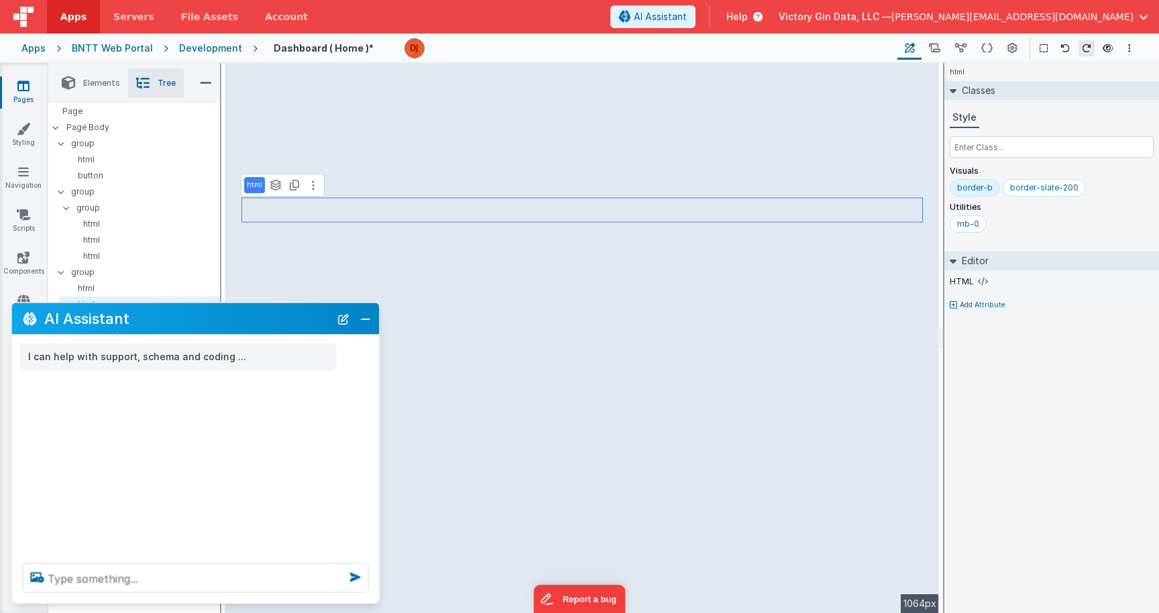
scroll to position [0, 0]
click at [374, 316] on div "AI Assistant" at bounding box center [196, 319] width 368 height 32
click at [366, 319] on button "Close" at bounding box center [365, 318] width 17 height 19
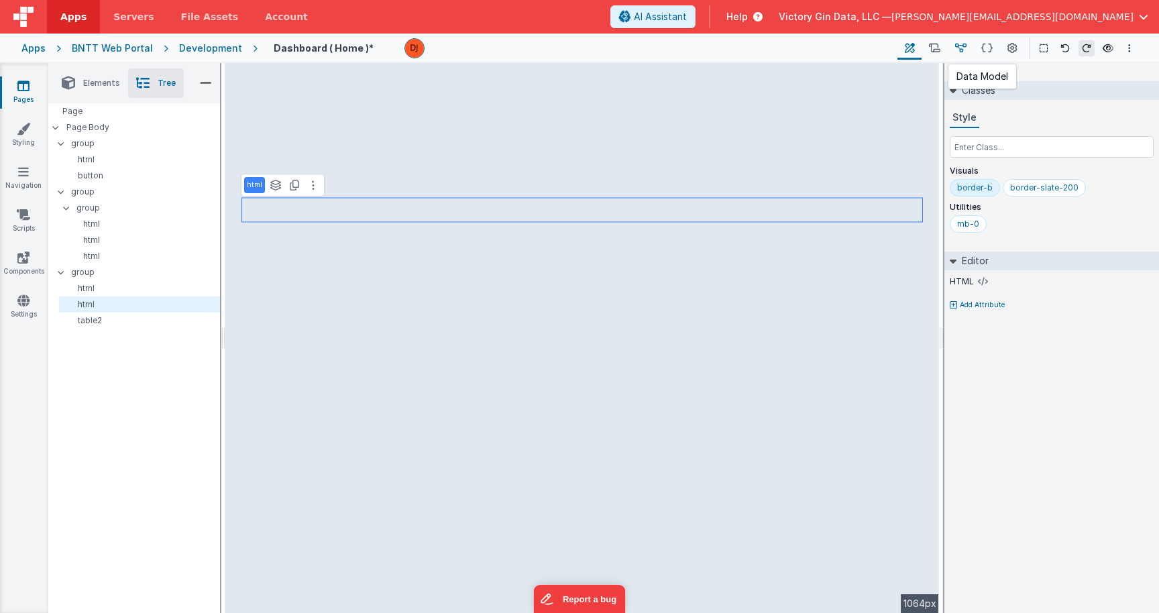
click at [964, 48] on icon at bounding box center [960, 49] width 11 height 14
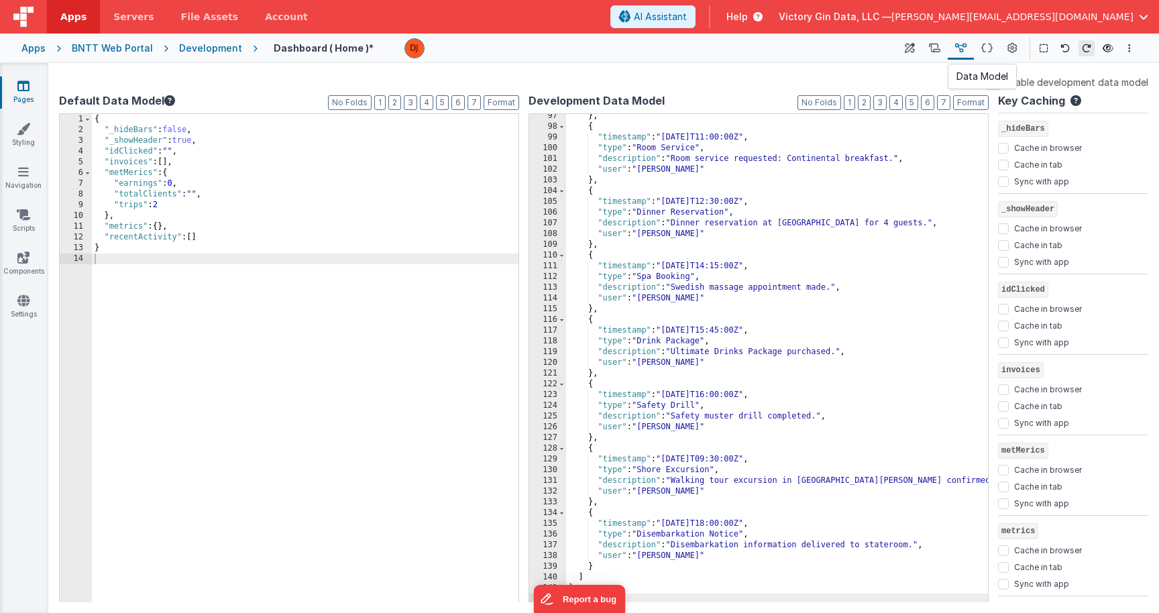
scroll to position [1034, 0]
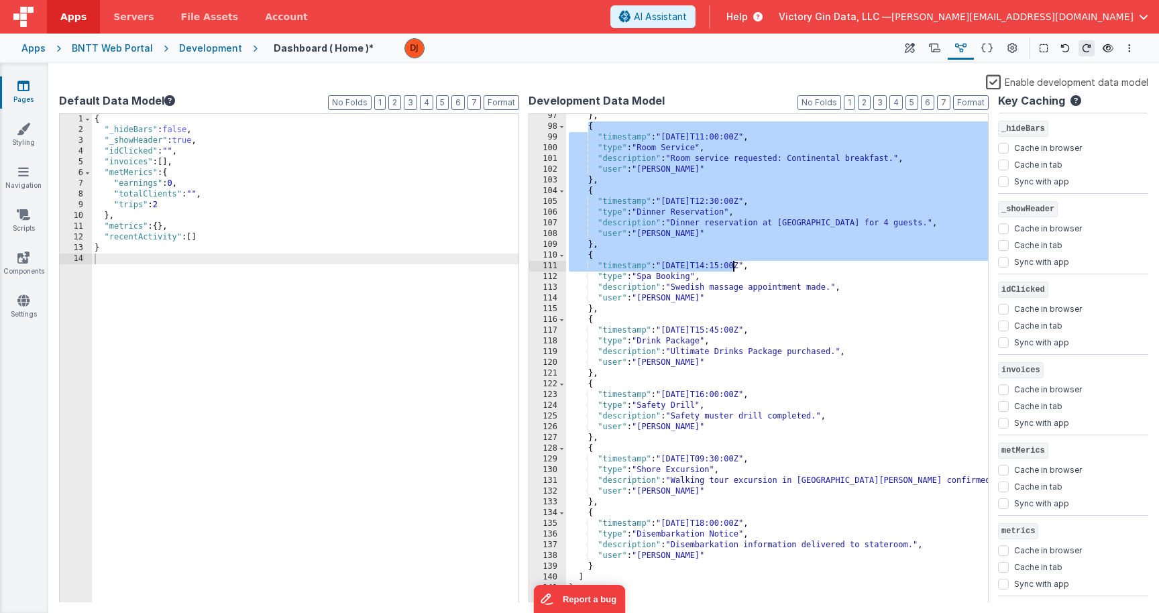
drag, startPoint x: 589, startPoint y: 129, endPoint x: 734, endPoint y: 267, distance: 200.2
click at [734, 267] on div "} , { "timestamp" : "2024-06-13T11:00:00Z" , "type" : "Room Service" , "descrip…" at bounding box center [777, 367] width 422 height 512
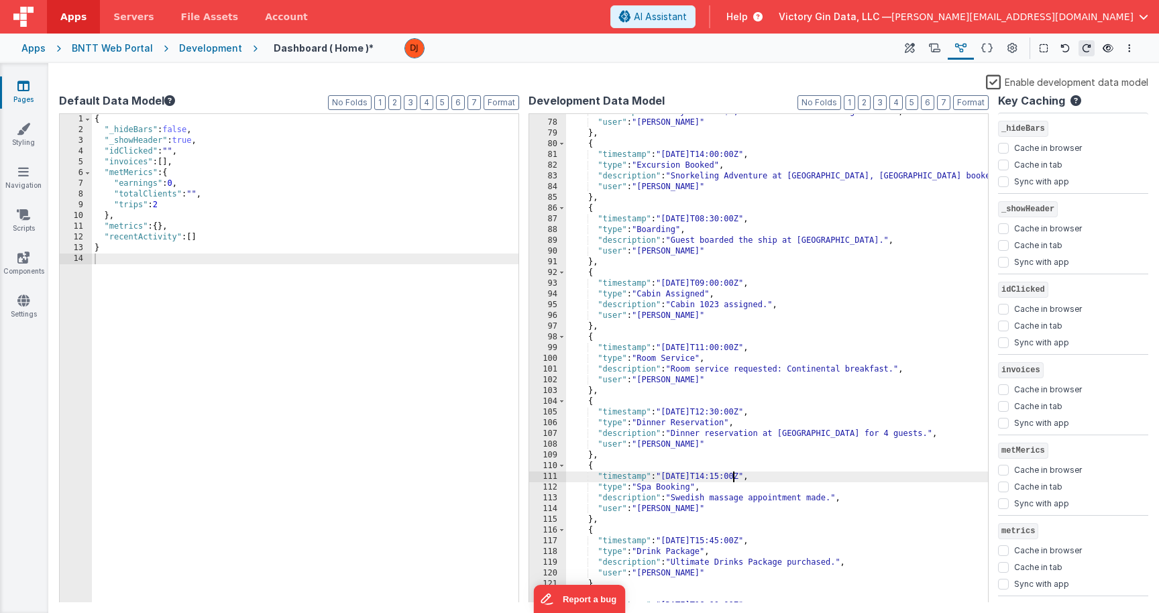
scroll to position [0, 0]
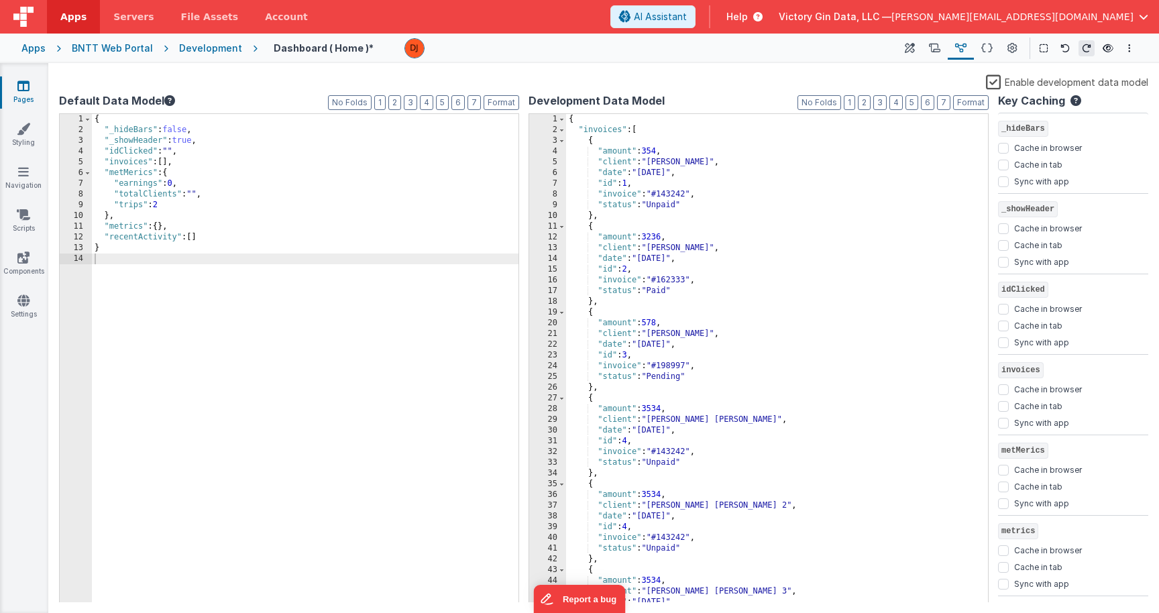
click at [589, 140] on div "{ "invoices" : [ { "amount" : 354 , "client" : "Jan Hunt" , "date" : "2023/09/2…" at bounding box center [777, 370] width 422 height 512
click at [638, 132] on div "{ "invoices" : [ { "amount" : 354 , "client" : "Jan Hunt" , "date" : "2023/09/2…" at bounding box center [777, 370] width 422 height 512
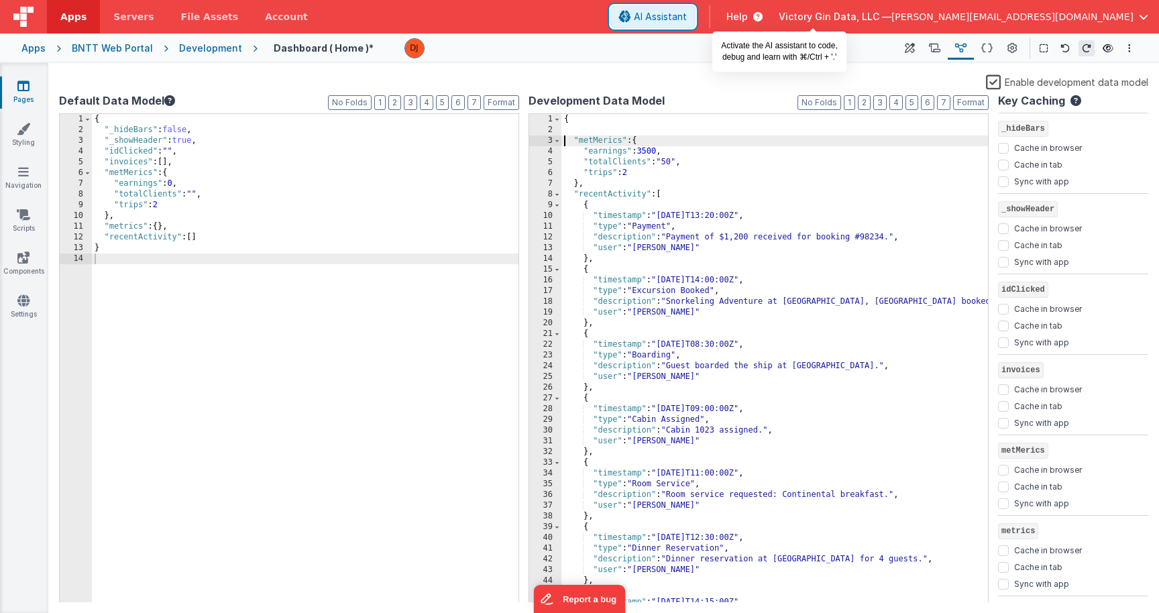
click at [687, 11] on span "AI Assistant" at bounding box center [660, 16] width 53 height 13
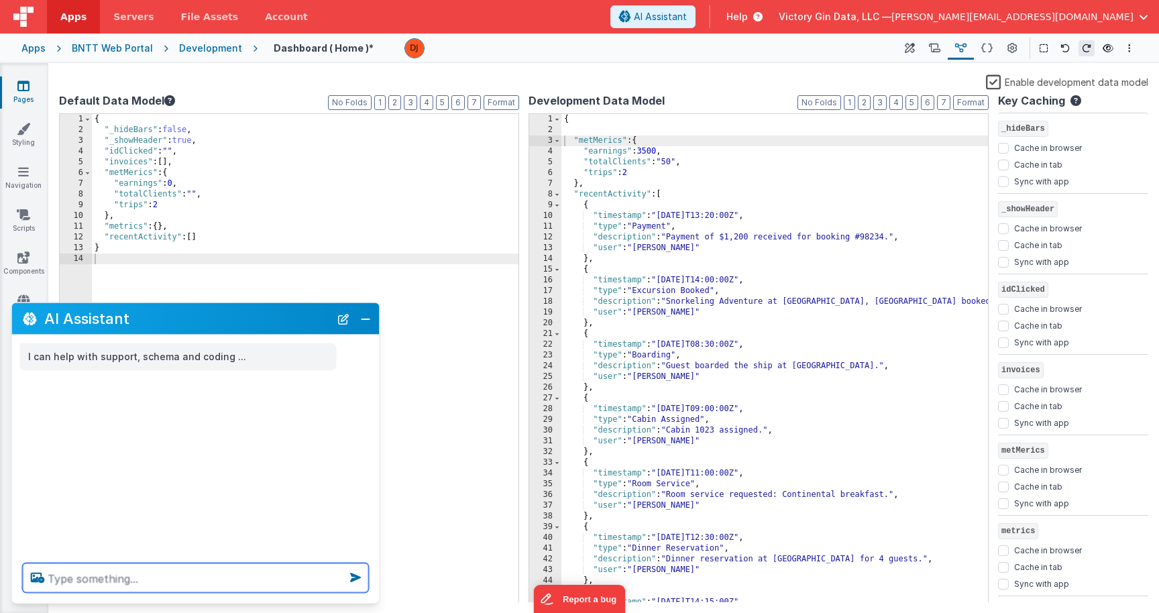
click at [205, 583] on textarea at bounding box center [196, 578] width 346 height 30
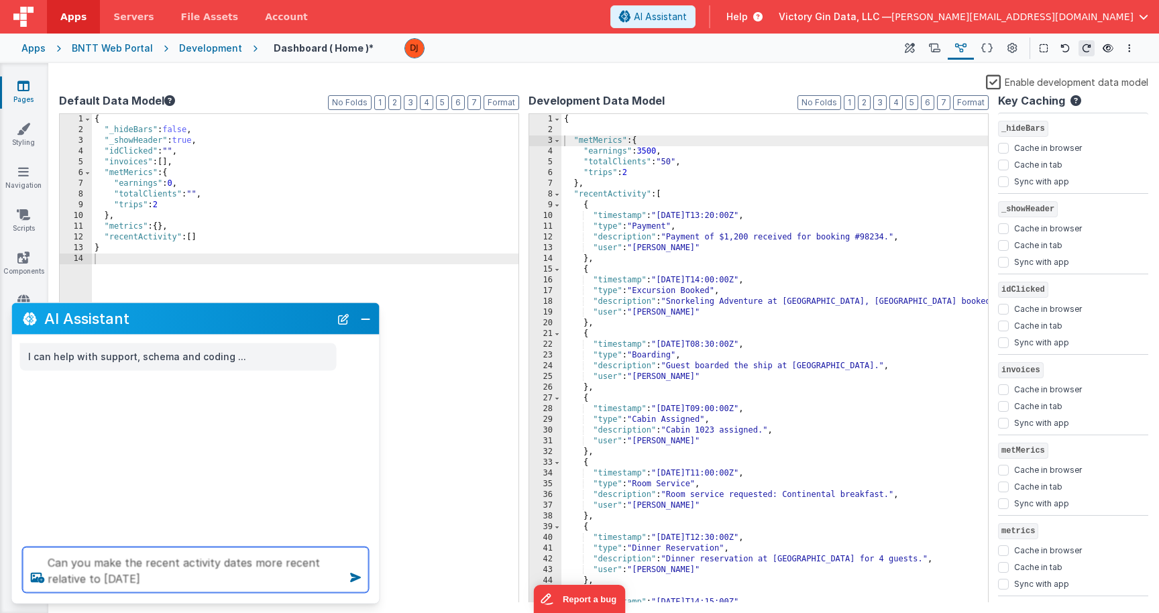
type textarea "Can you make the recent activity dates more recent relative to today"
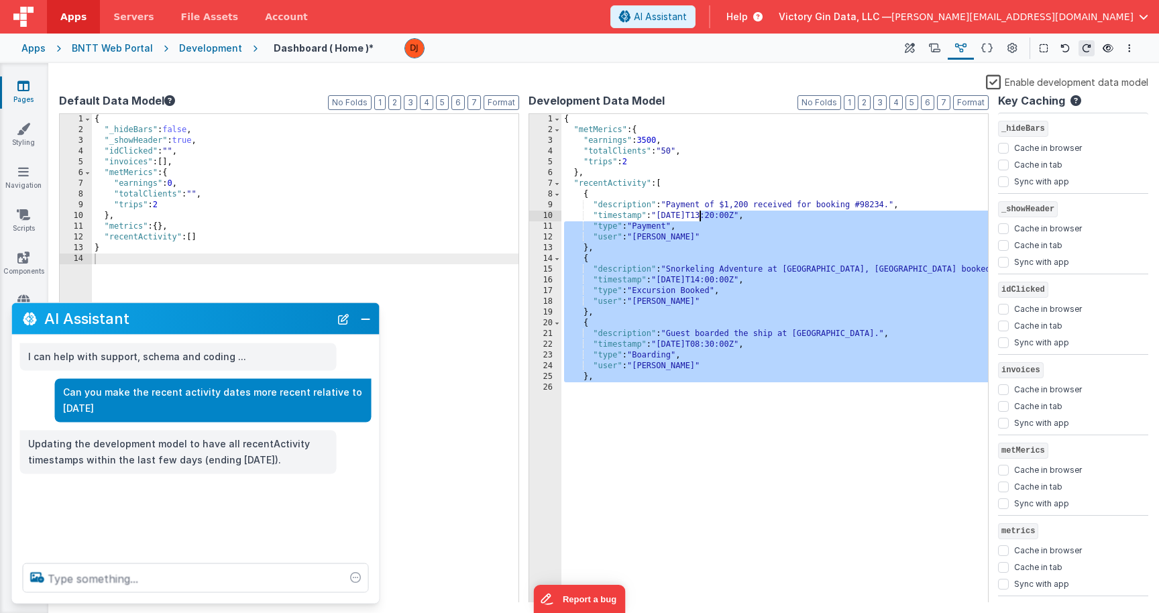
drag, startPoint x: 663, startPoint y: 214, endPoint x: 704, endPoint y: 214, distance: 41.6
click at [704, 214] on div "{ "metMerics" : { "earnings" : 3500 , "totalClients" : "50" , "trips" : 2 } , "…" at bounding box center [774, 370] width 427 height 512
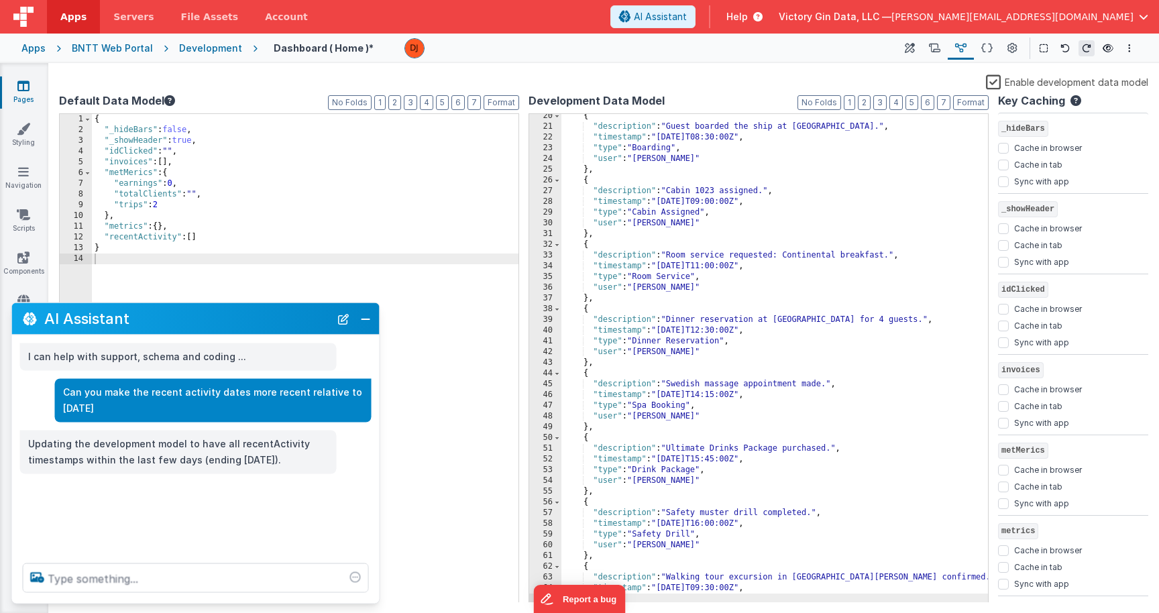
drag, startPoint x: 130, startPoint y: 406, endPoint x: 116, endPoint y: 410, distance: 14.8
click at [115, 410] on p "Can you make the recent activity dates more recent relative to today" at bounding box center [213, 400] width 300 height 33
click at [116, 410] on p "Can you make the recent activity dates more recent relative to today" at bounding box center [213, 400] width 300 height 33
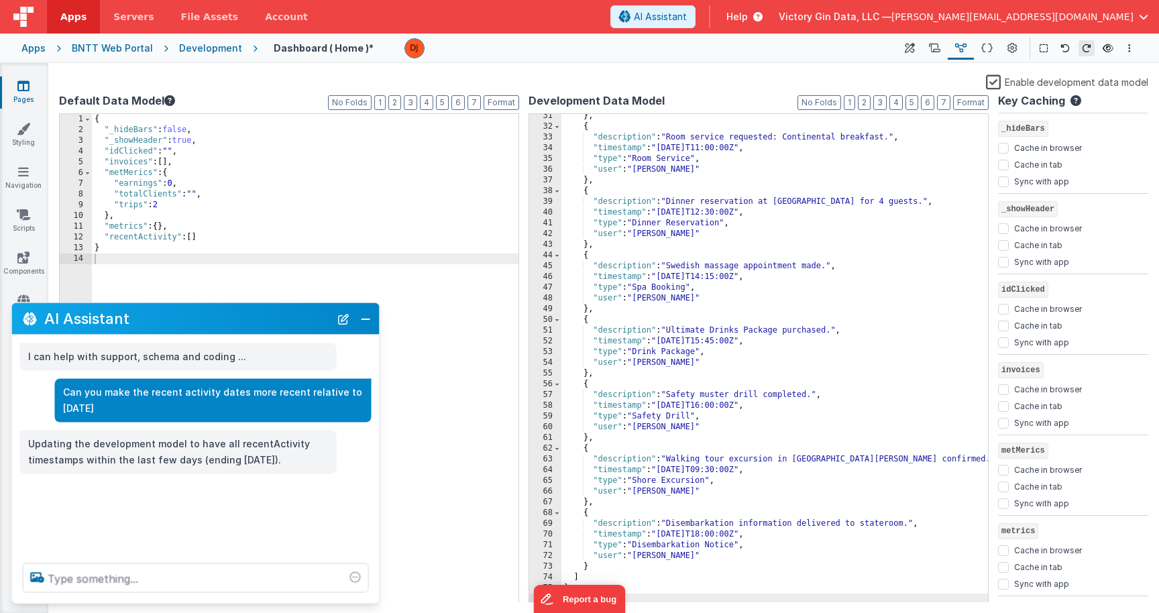
scroll to position [325, 0]
click at [92, 421] on div "Can you make the recent activity dates more recent relative to today" at bounding box center [213, 400] width 317 height 44
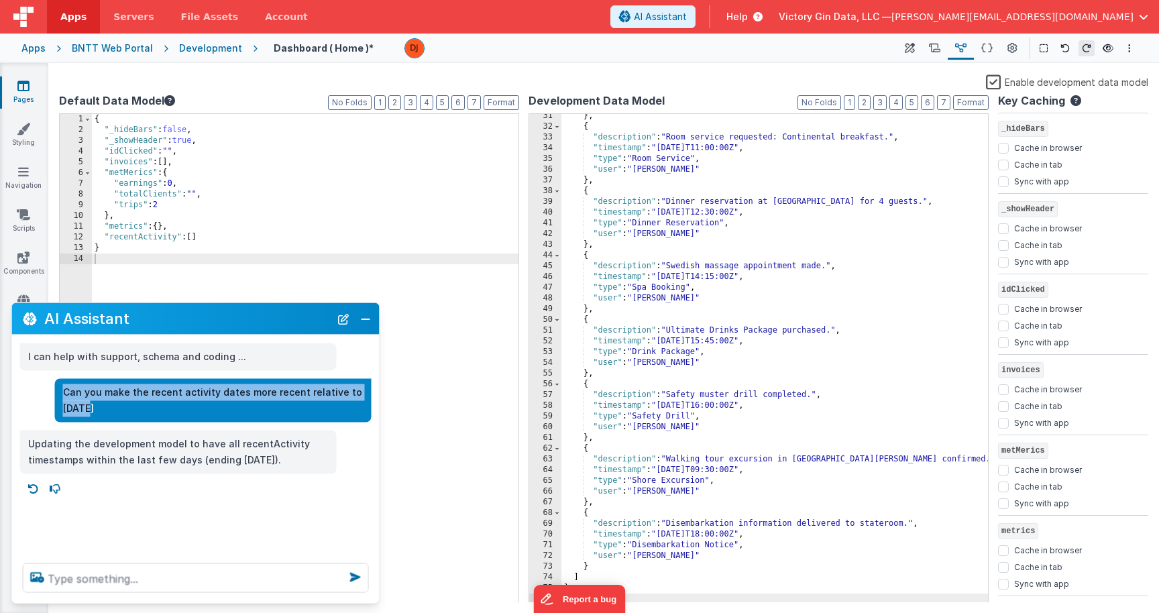
drag, startPoint x: 93, startPoint y: 411, endPoint x: 61, endPoint y: 397, distance: 34.5
click at [61, 397] on div "Can you make the recent activity dates more recent relative to today" at bounding box center [213, 400] width 317 height 44
copy p "Can you make the recent activity dates more recent relative to today"
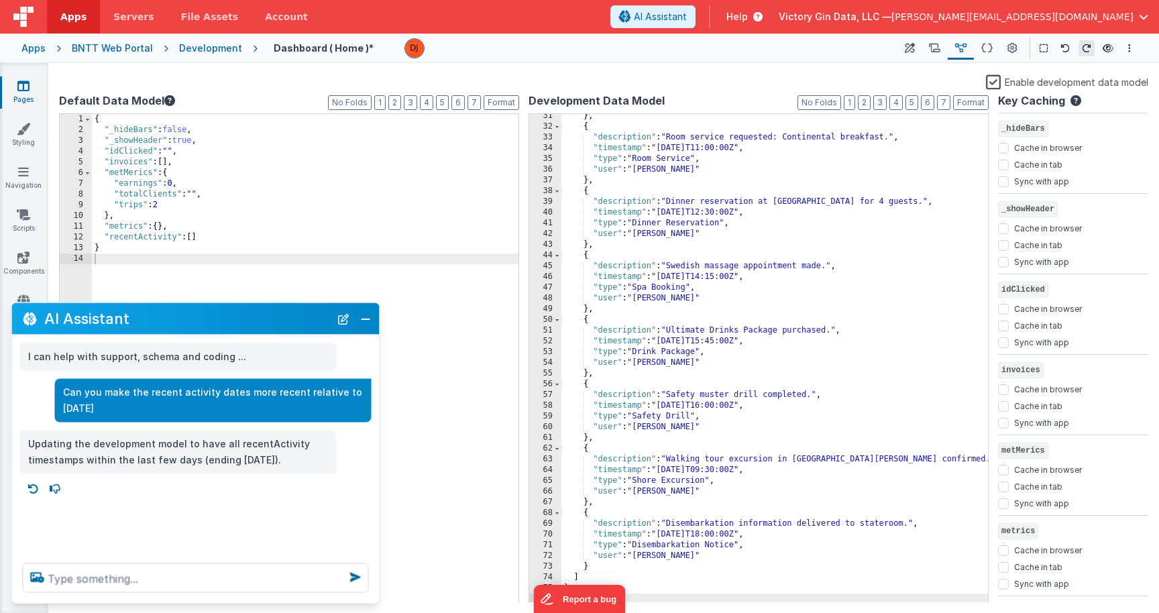
click at [179, 456] on p "Updating the development model to have all recentActivity timestamps within the…" at bounding box center [178, 451] width 300 height 33
click at [35, 484] on icon at bounding box center [33, 488] width 21 height 21
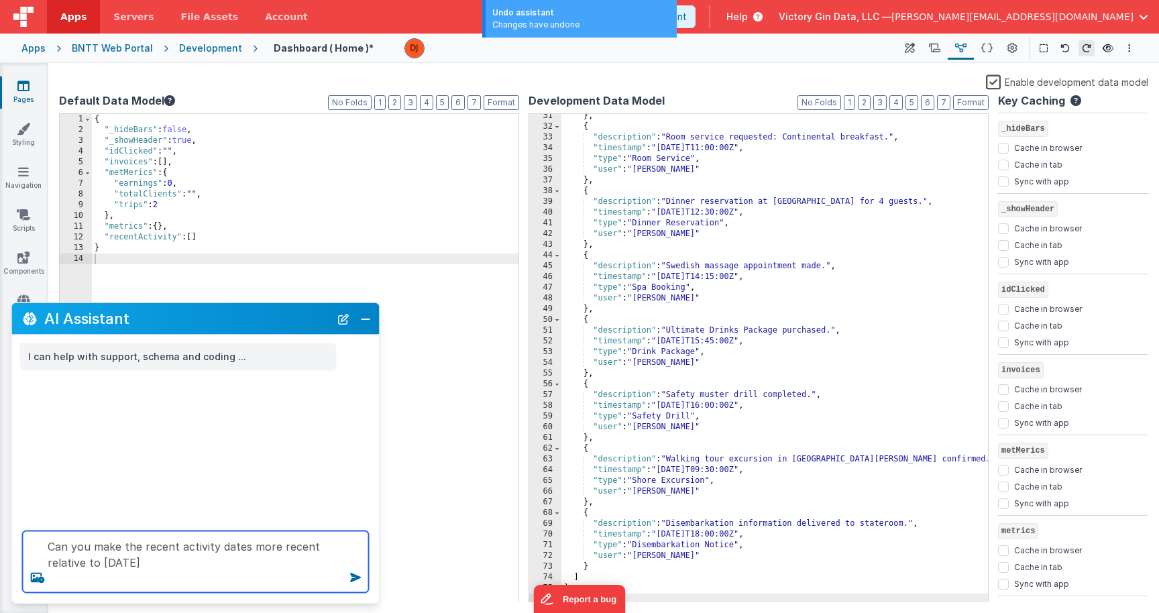
click at [125, 567] on textarea "Can you make the recent activity dates more recent relative to today" at bounding box center [196, 562] width 346 height 62
click at [176, 567] on textarea "Can you make the recent activity dates more recent relative to today" at bounding box center [196, 562] width 346 height 62
type textarea "Can you make the recent activity dates more recent relative to 9/12/25"
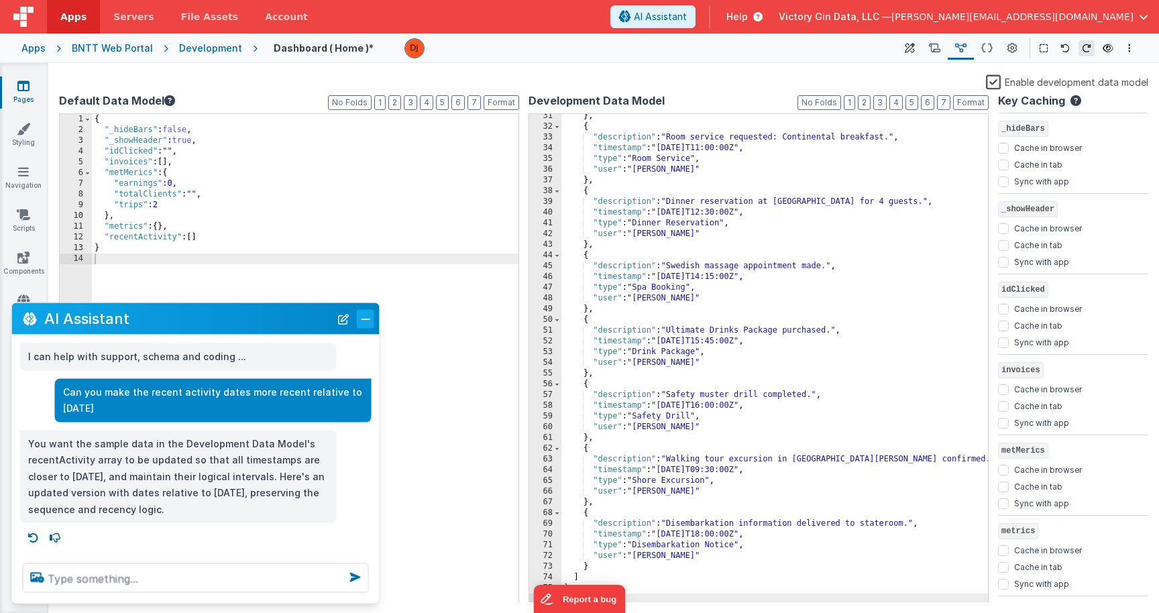
click at [369, 321] on button "Close" at bounding box center [365, 318] width 17 height 19
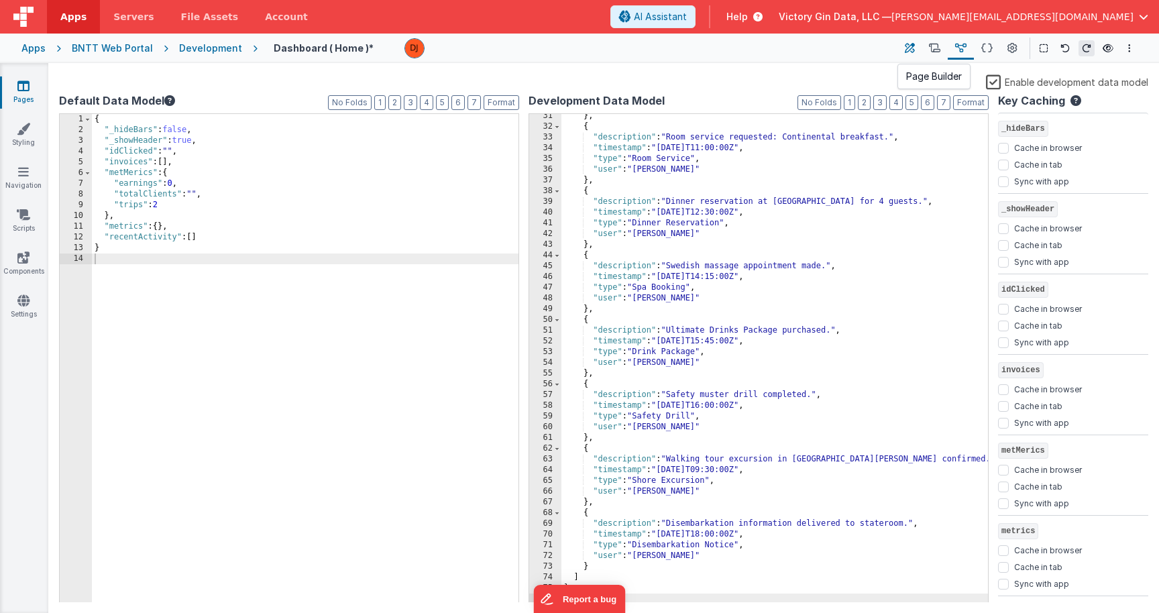
click at [911, 47] on icon at bounding box center [910, 49] width 10 height 14
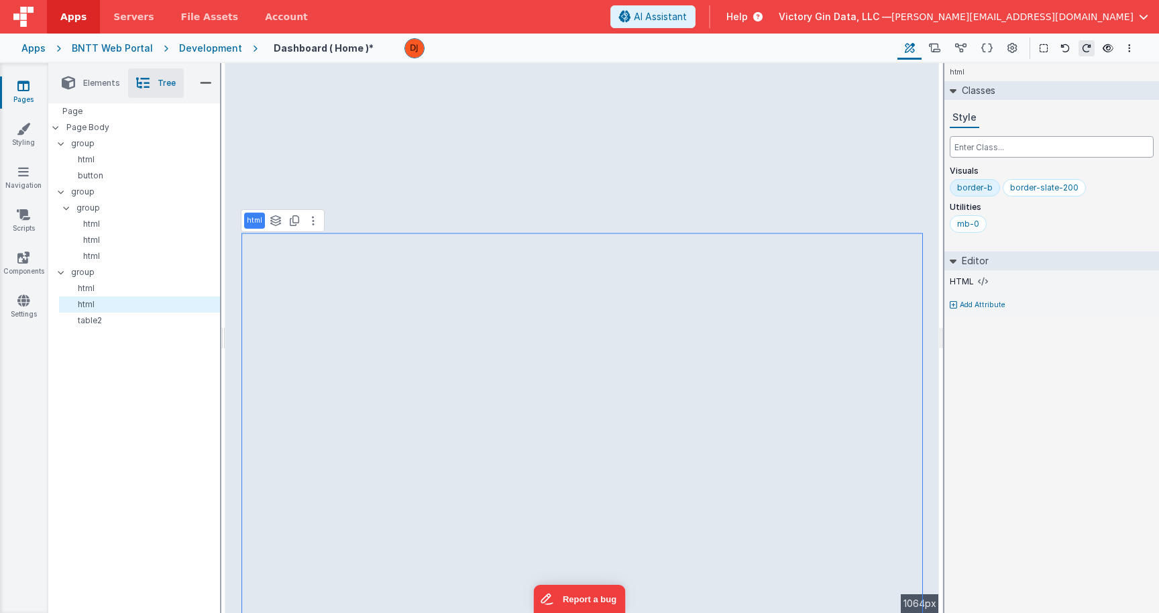
click at [997, 142] on input "text" at bounding box center [1052, 146] width 204 height 21
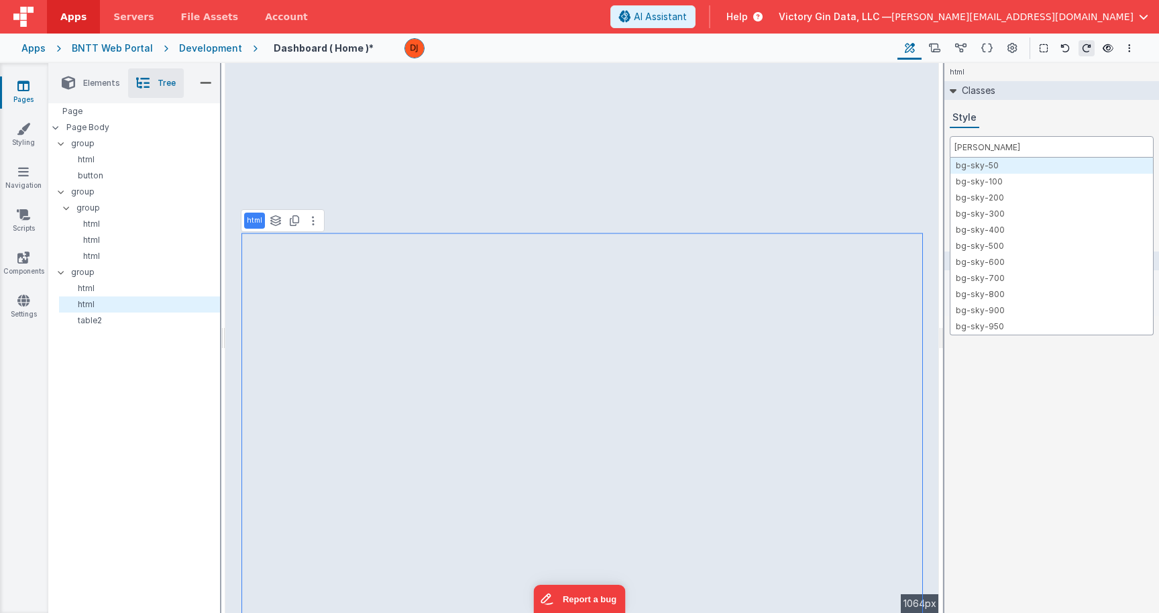
type input "bg-sky"
type input "bg-sk"
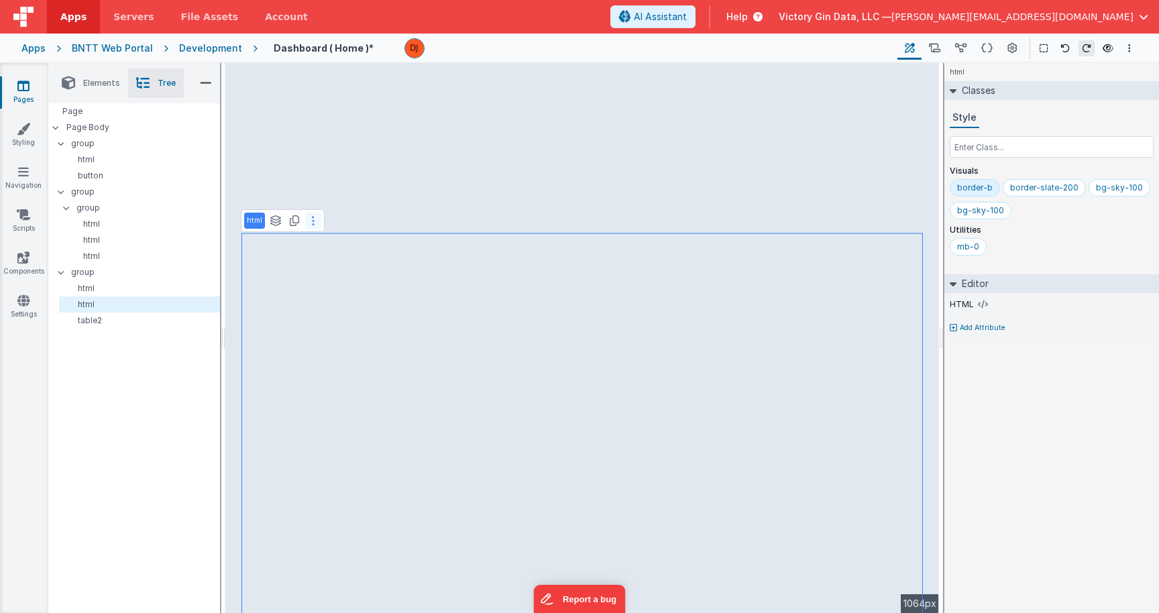
click at [310, 226] on button at bounding box center [313, 221] width 16 height 16
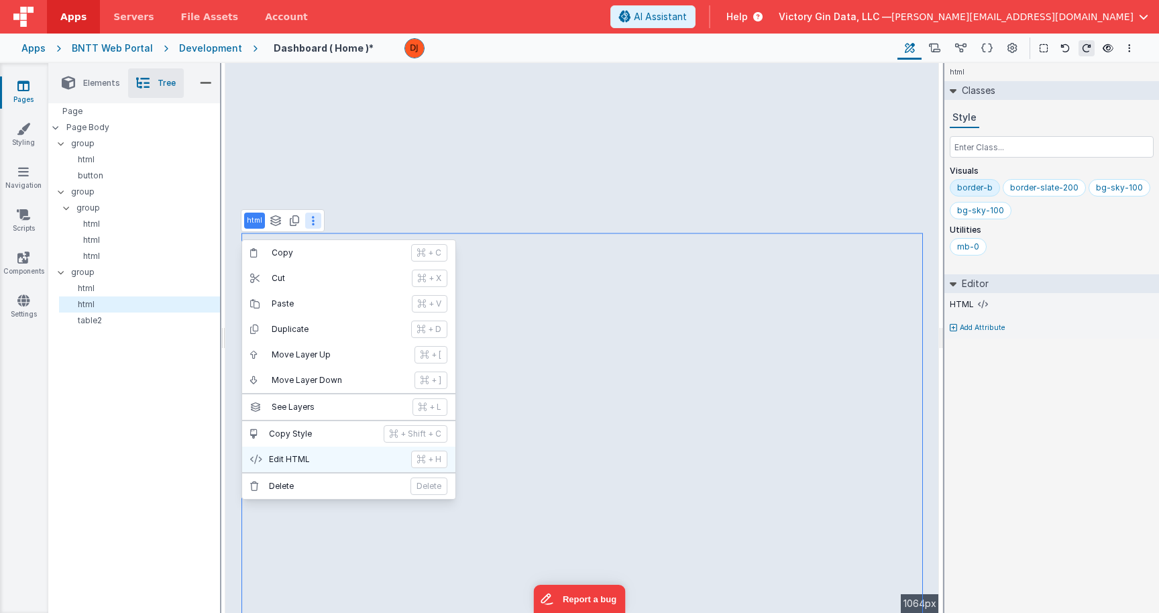
click at [289, 457] on p "Edit HTML" at bounding box center [336, 459] width 134 height 11
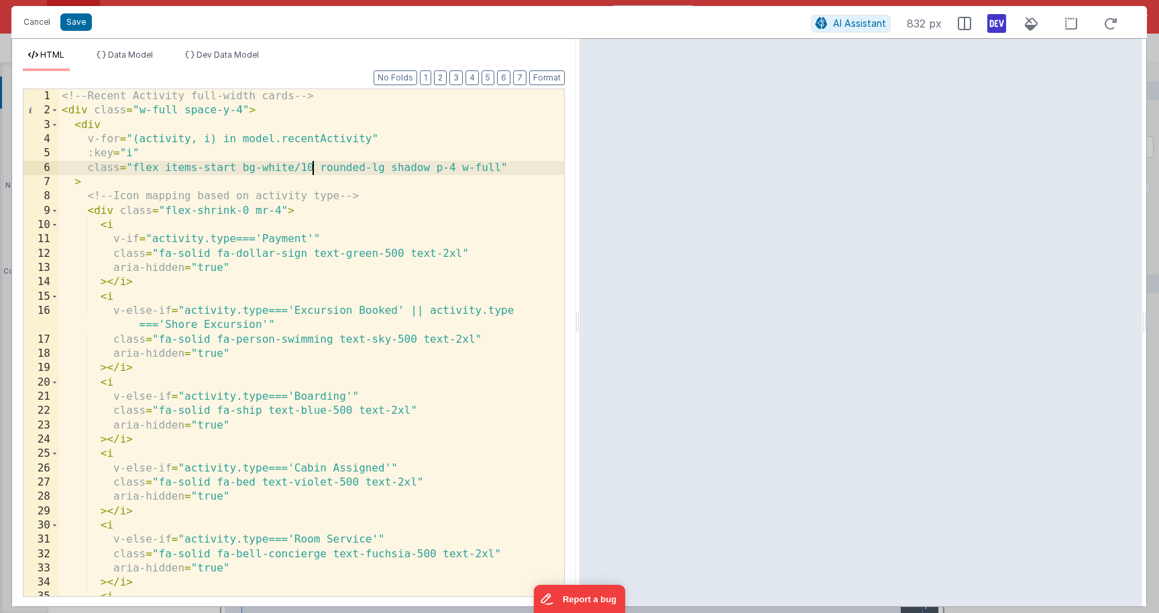
click at [310, 166] on div "<!-- Recent Activity full-width cards --> < div class = "w-full space-y-4" > < …" at bounding box center [311, 357] width 505 height 536
click at [76, 26] on button "Save" at bounding box center [76, 21] width 32 height 17
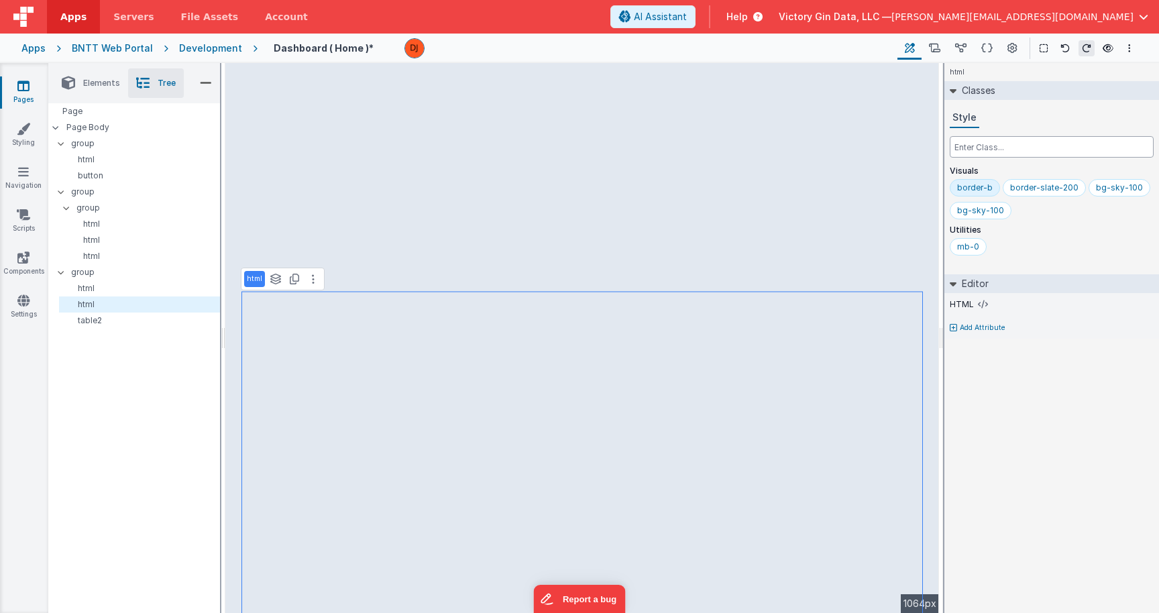
click at [964, 150] on input "text" at bounding box center [1052, 146] width 204 height 21
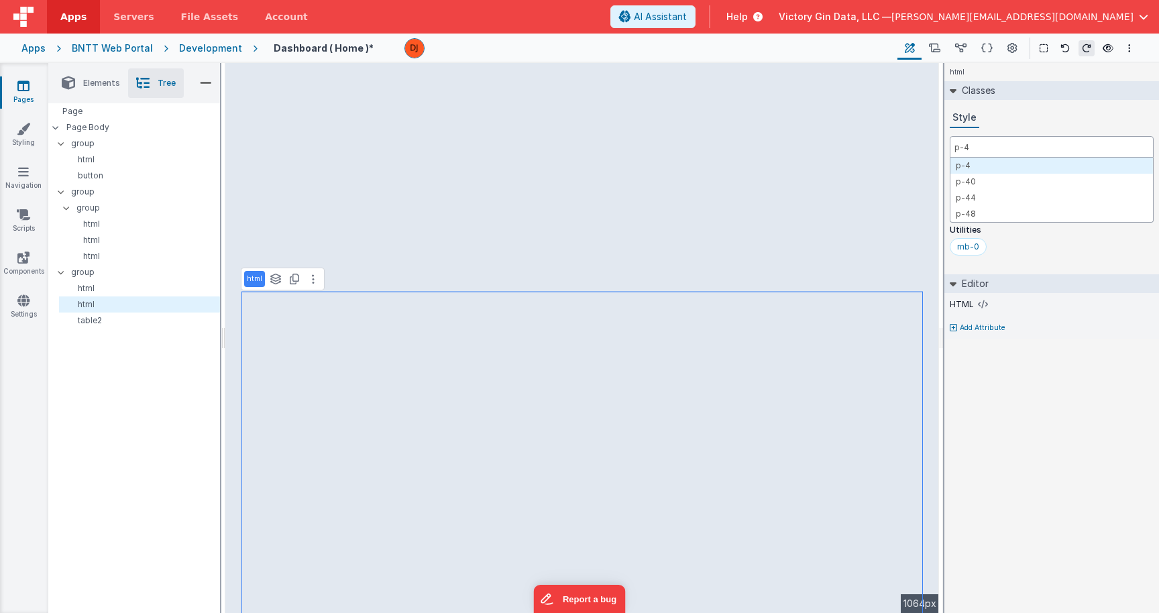
type input "p-4"
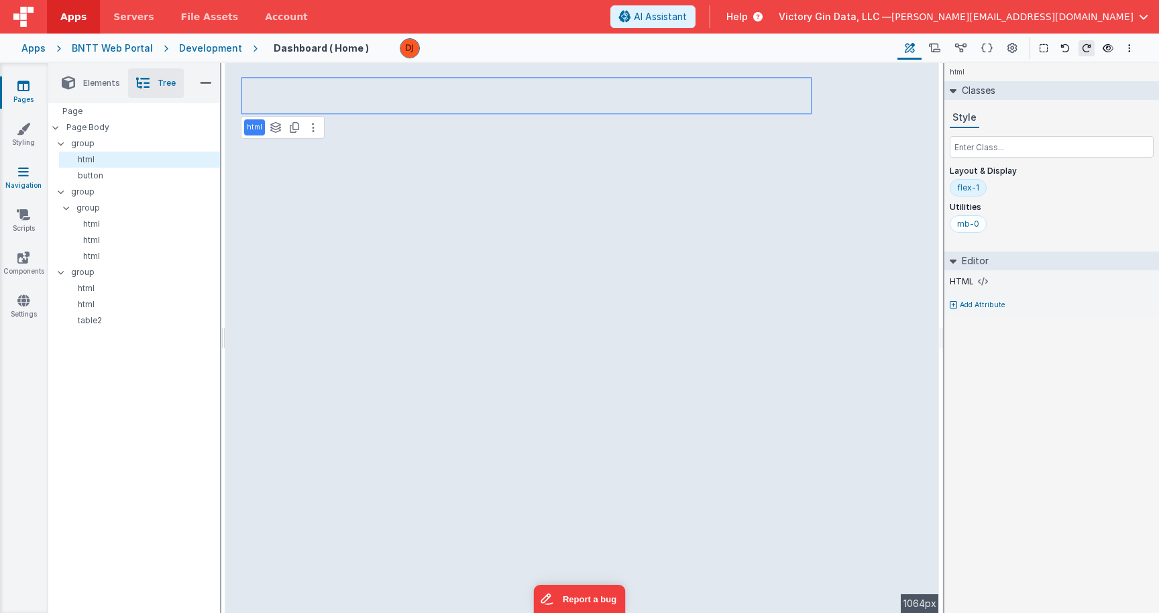
click at [30, 182] on link "Navigation" at bounding box center [23, 178] width 48 height 27
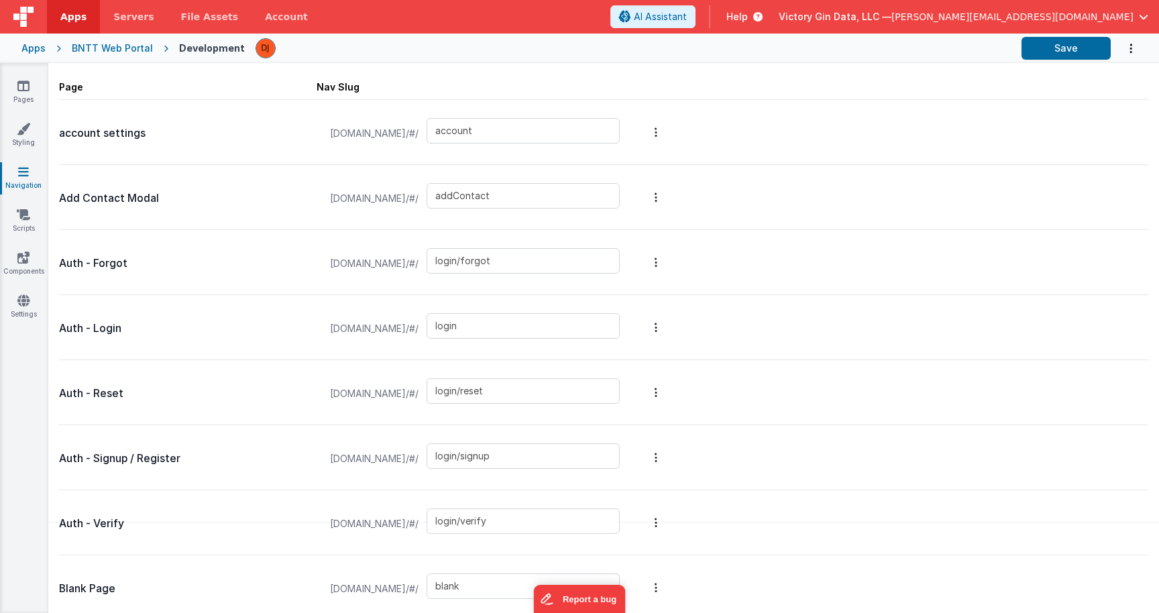
scroll to position [2, 0]
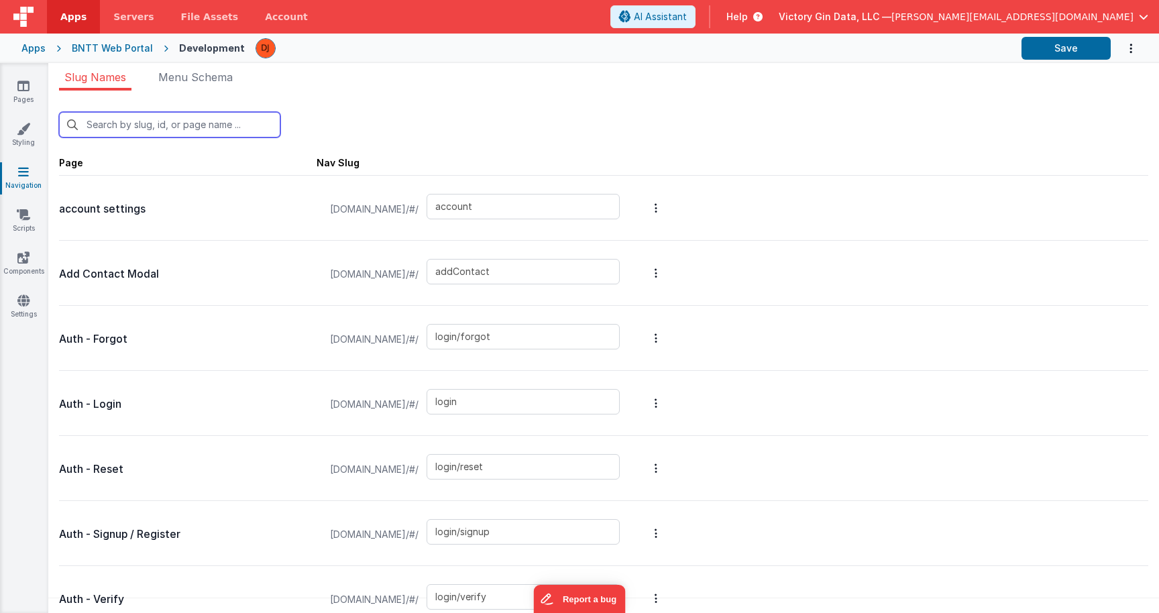
click at [156, 129] on input "text" at bounding box center [169, 124] width 221 height 25
click at [233, 83] on span "Menu Schema" at bounding box center [195, 76] width 74 height 13
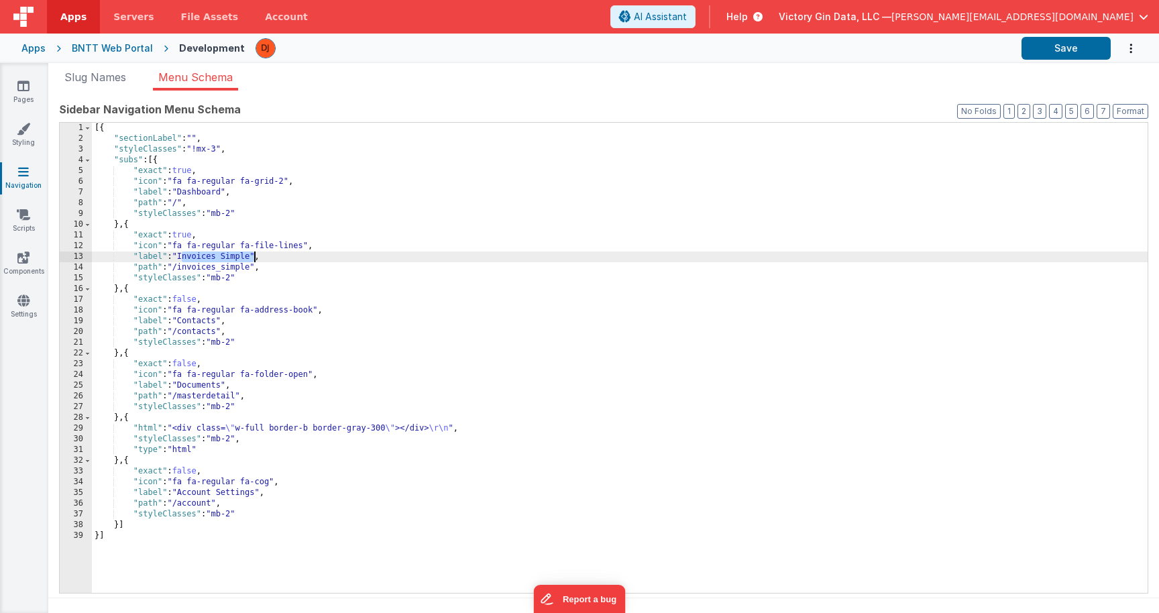
drag, startPoint x: 182, startPoint y: 256, endPoint x: 254, endPoint y: 258, distance: 72.5
click at [254, 258] on div "[{ "sectionLabel" : "" , "styleClasses" : "!mx-3" , "subs" : [{ "exact" : true …" at bounding box center [620, 369] width 1056 height 492
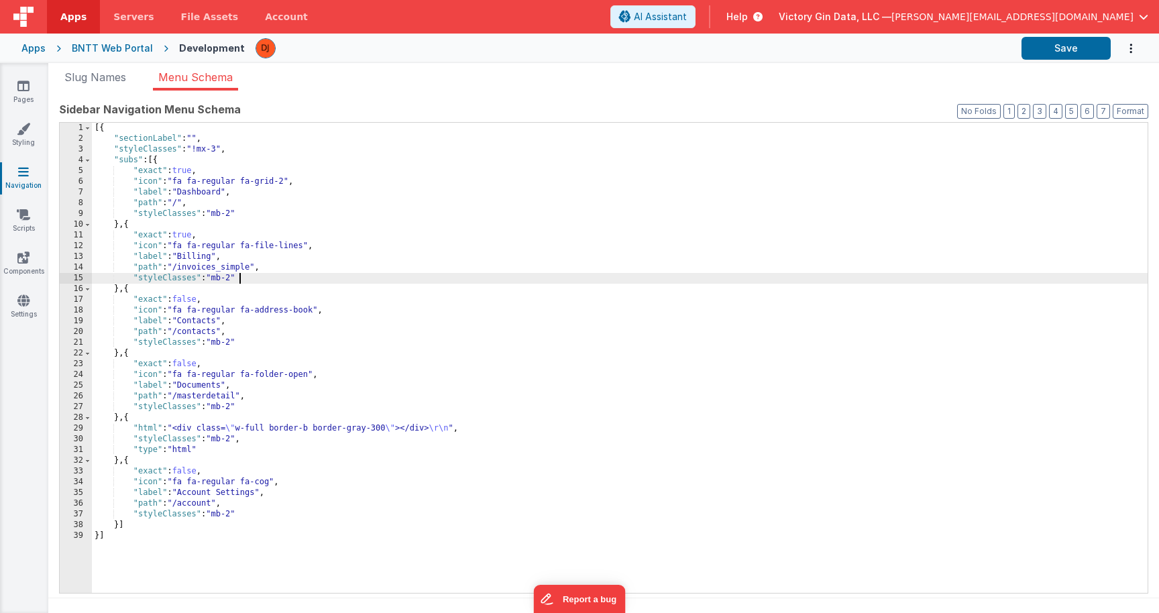
click at [302, 281] on div "[{ "sectionLabel" : "" , "styleClasses" : "!mx-3" , "subs" : [{ "exact" : true …" at bounding box center [620, 369] width 1056 height 492
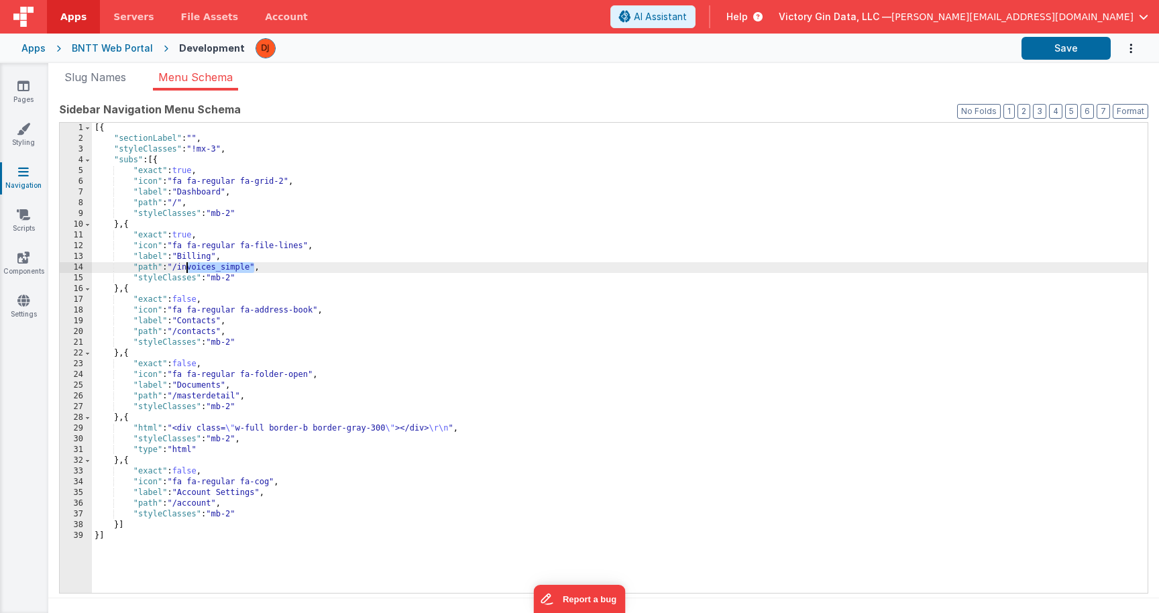
drag, startPoint x: 254, startPoint y: 270, endPoint x: 186, endPoint y: 270, distance: 67.7
click at [186, 270] on div "[{ "sectionLabel" : "" , "styleClasses" : "!mx-3" , "subs" : [{ "exact" : true …" at bounding box center [620, 369] width 1056 height 492
click at [560, 372] on div "[{ "sectionLabel" : "" , "styleClasses" : "!mx-3" , "subs" : [{ "exact" : true …" at bounding box center [620, 369] width 1056 height 492
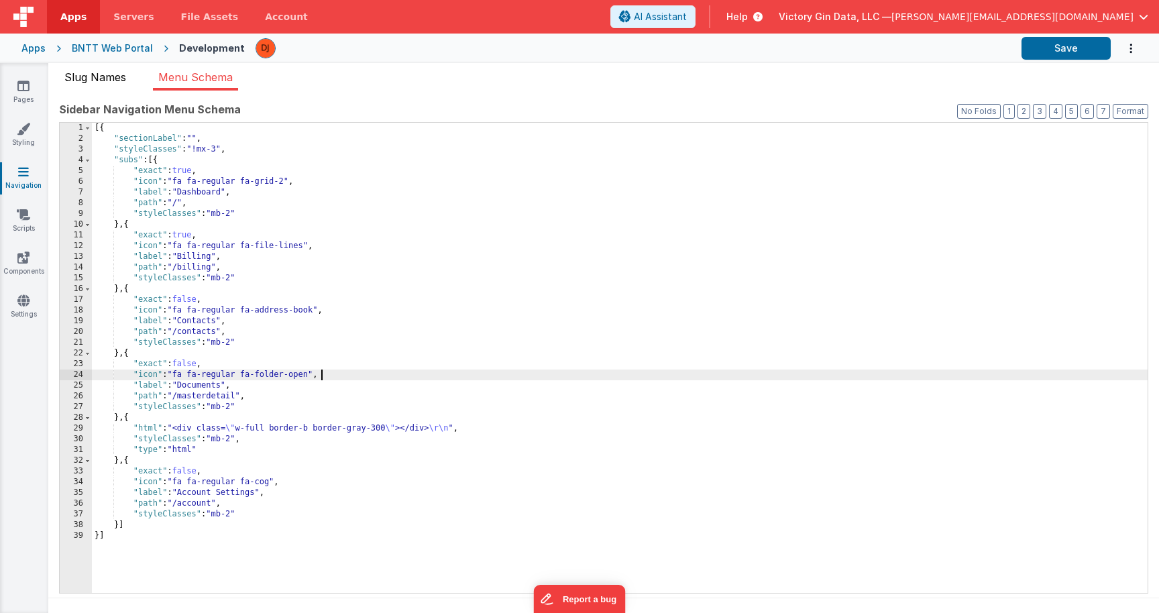
click at [83, 76] on span "Slug Names" at bounding box center [95, 76] width 62 height 13
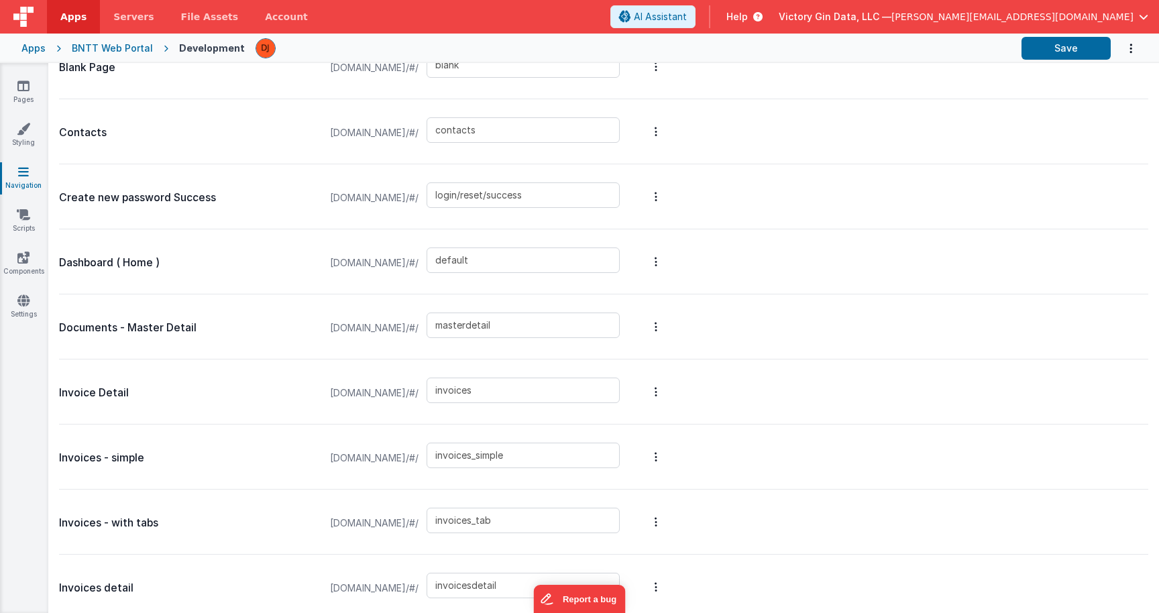
scroll to position [606, 0]
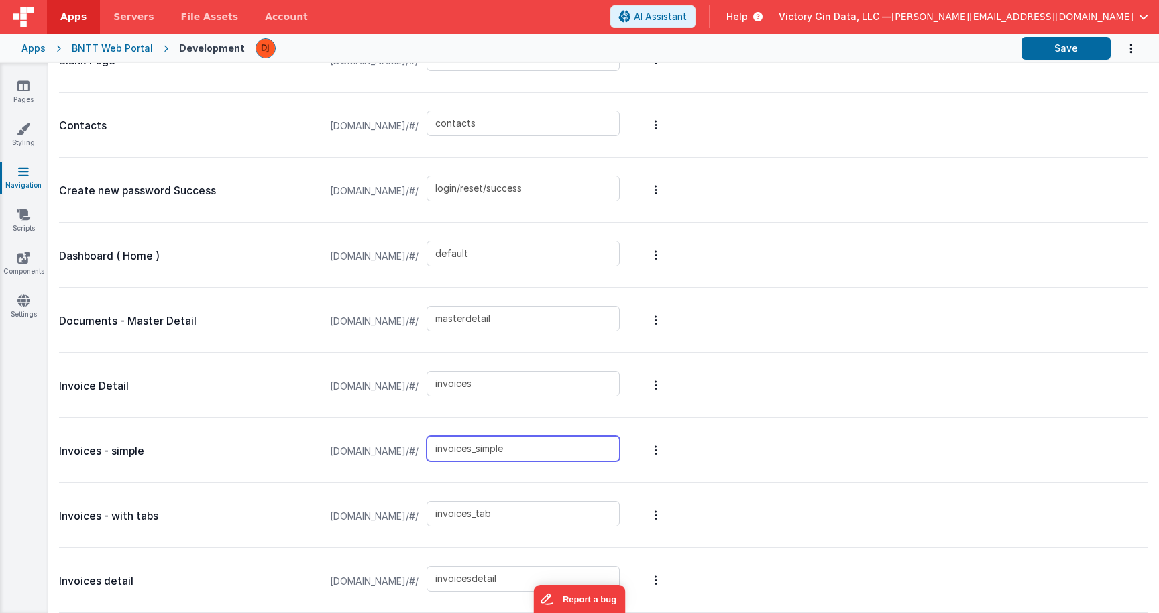
click at [518, 444] on input "invoices_simple" at bounding box center [523, 448] width 193 height 25
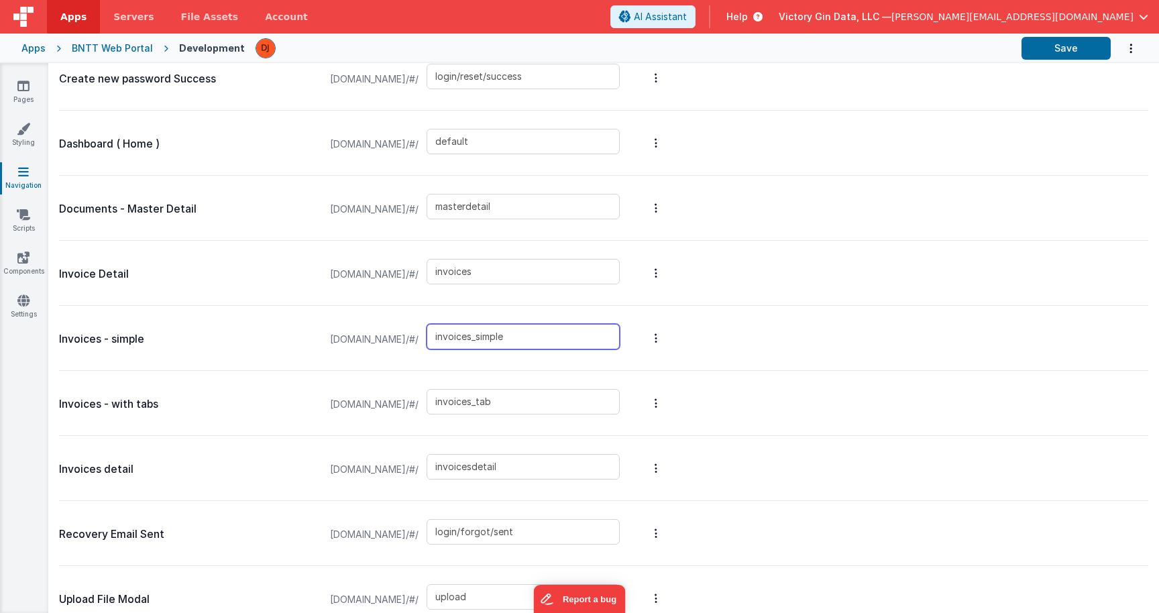
scroll to position [725, 0]
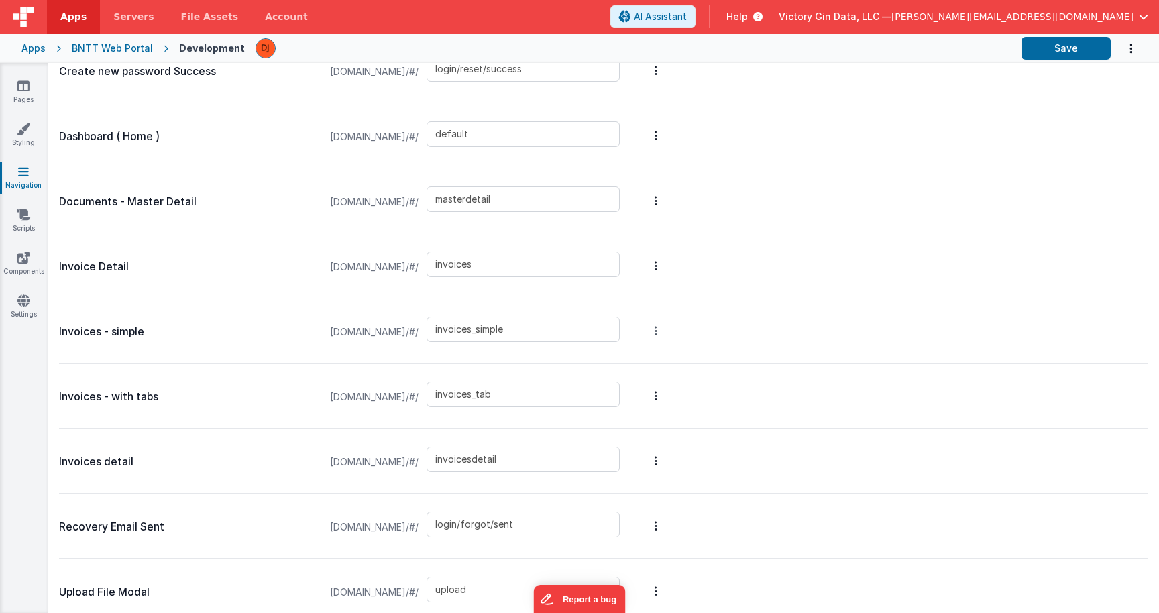
click at [665, 325] on button "Options" at bounding box center [656, 331] width 19 height 54
click at [755, 335] on button at bounding box center [579, 306] width 1159 height 613
click at [548, 330] on input "invoices_simple" at bounding box center [523, 329] width 193 height 25
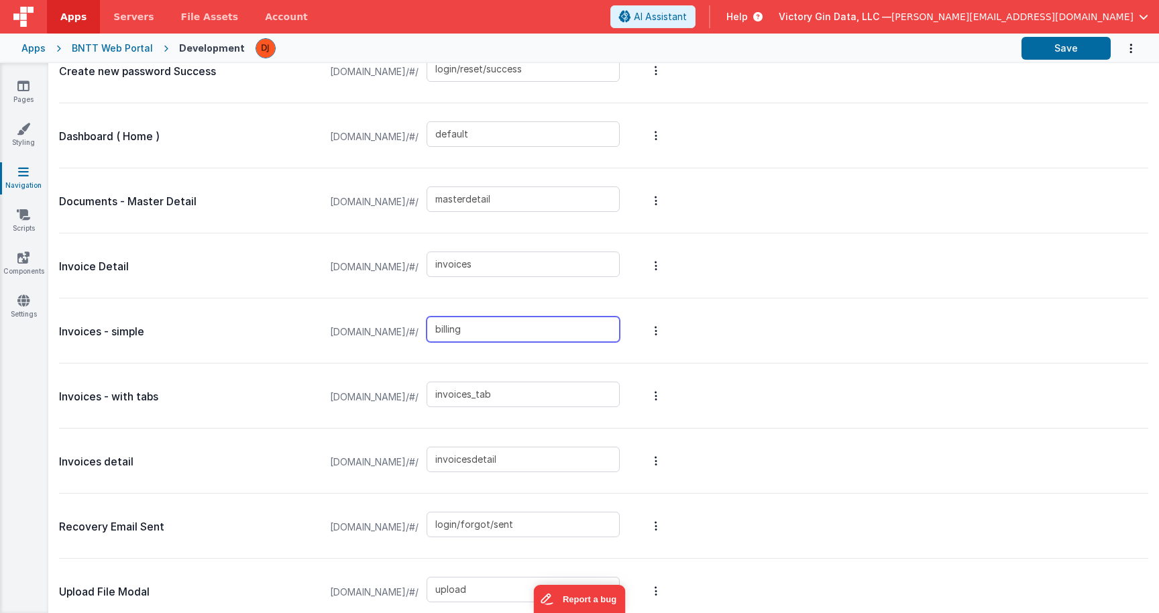
type input "billing"
click at [763, 331] on div "Invoices - simple cruisebare.clientportal.cloud/#/ billing" at bounding box center [603, 330] width 1089 height 65
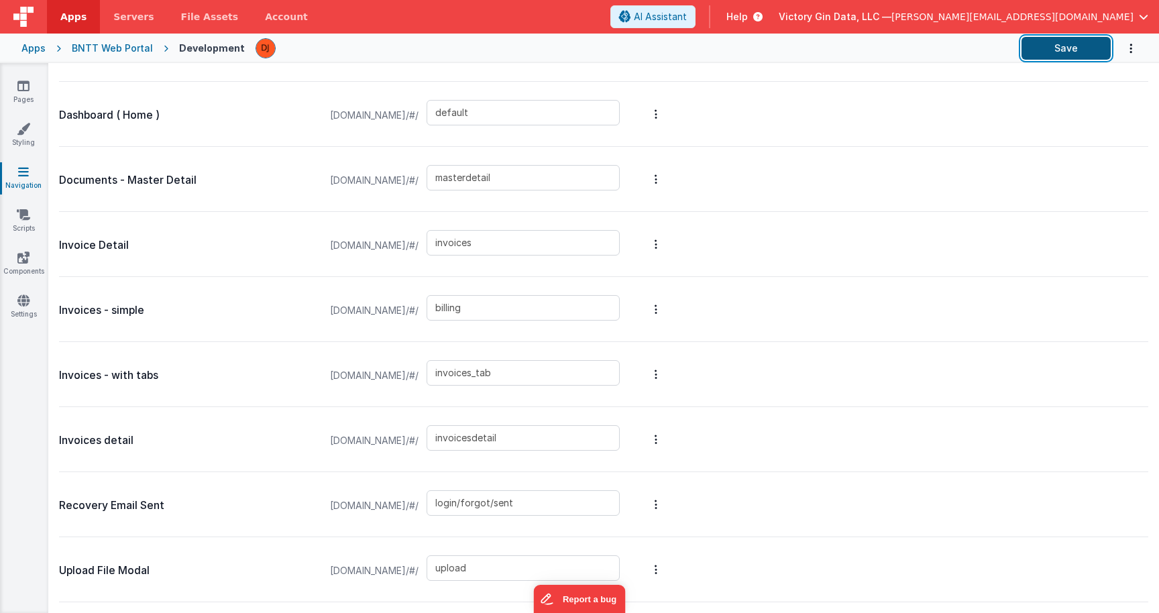
click at [1092, 42] on button "Save" at bounding box center [1065, 48] width 89 height 23
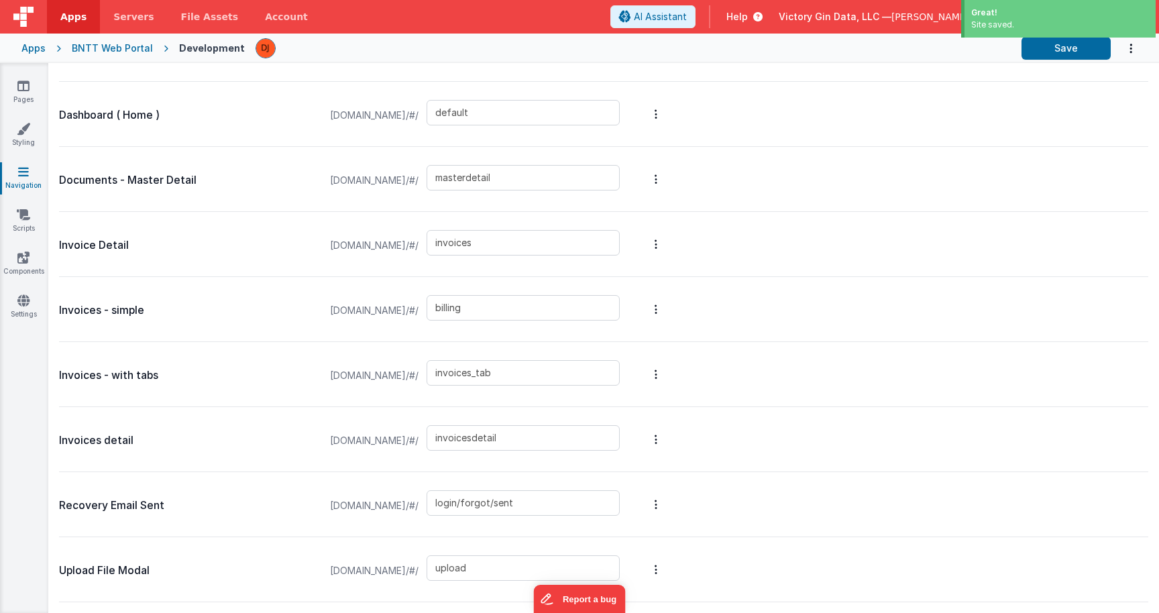
click at [29, 322] on div "Pages Styling Navigation Scripts Components Settings" at bounding box center [24, 338] width 48 height 550
click at [28, 305] on icon at bounding box center [23, 300] width 12 height 13
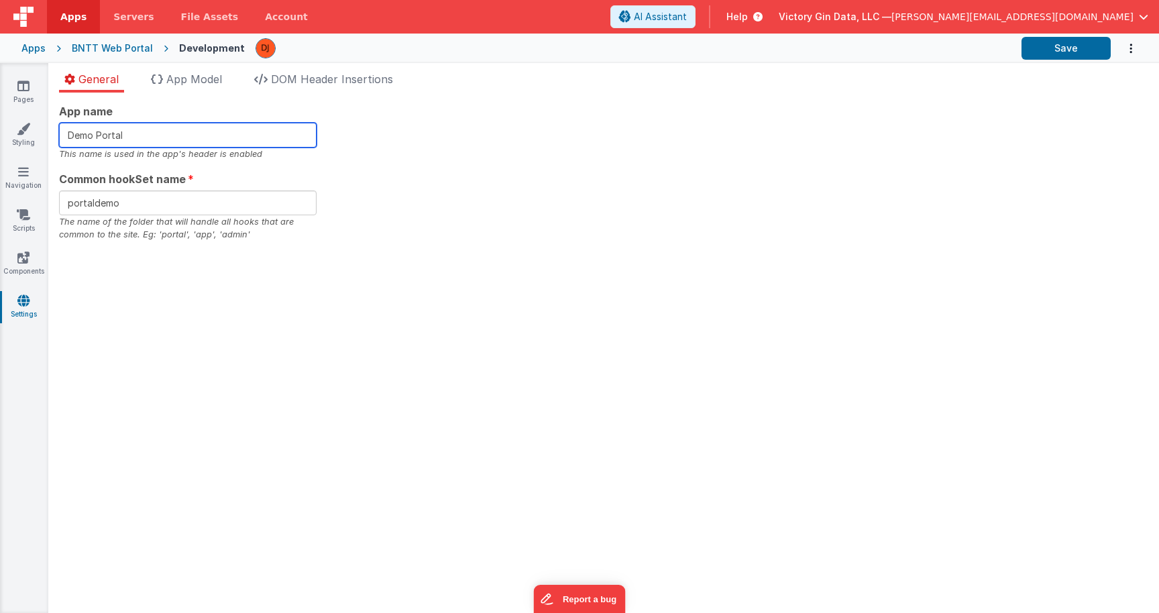
click at [207, 135] on input "Demo Portal" at bounding box center [188, 135] width 258 height 25
click at [576, 211] on div "App name Demo Portal This name is used in the app's header is enabled Common ho…" at bounding box center [603, 172] width 1089 height 138
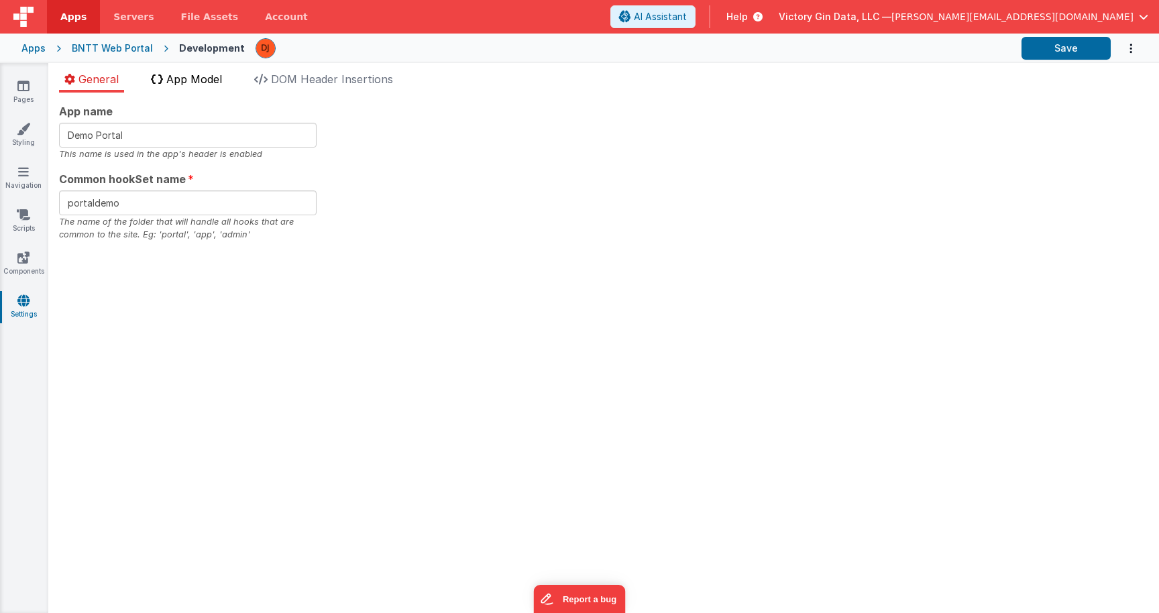
click at [178, 78] on span "App Model" at bounding box center [194, 78] width 56 height 13
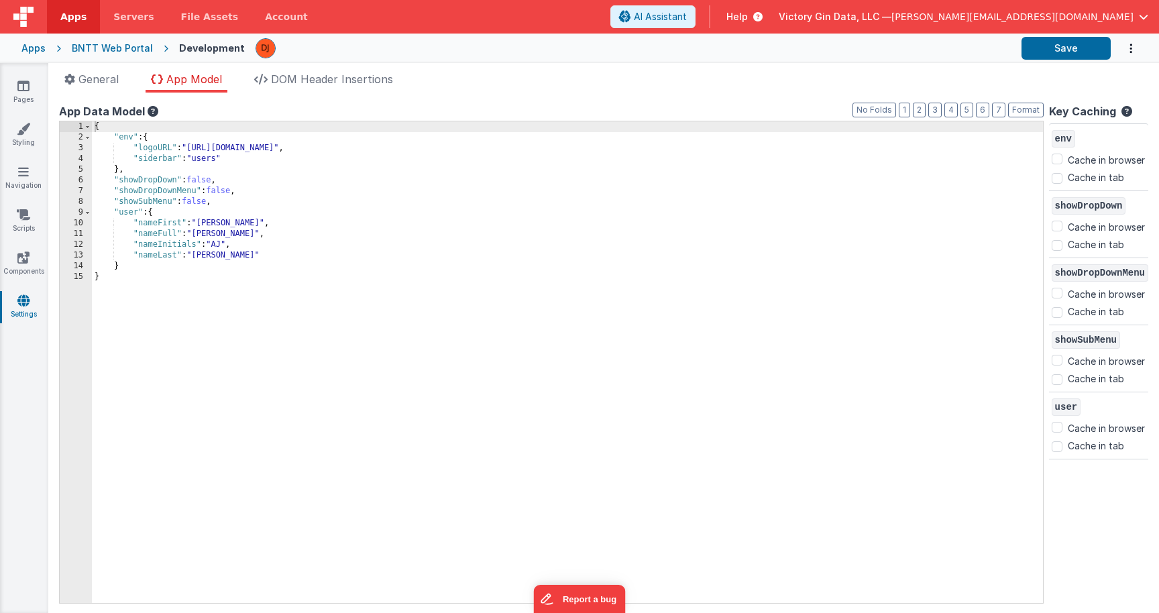
click at [304, 309] on div "{ "env" : { "logoURL" : "https://ucarecdn.com/b9e7ff3a-9338-449a-87e6-c029b26b9…" at bounding box center [567, 372] width 951 height 503
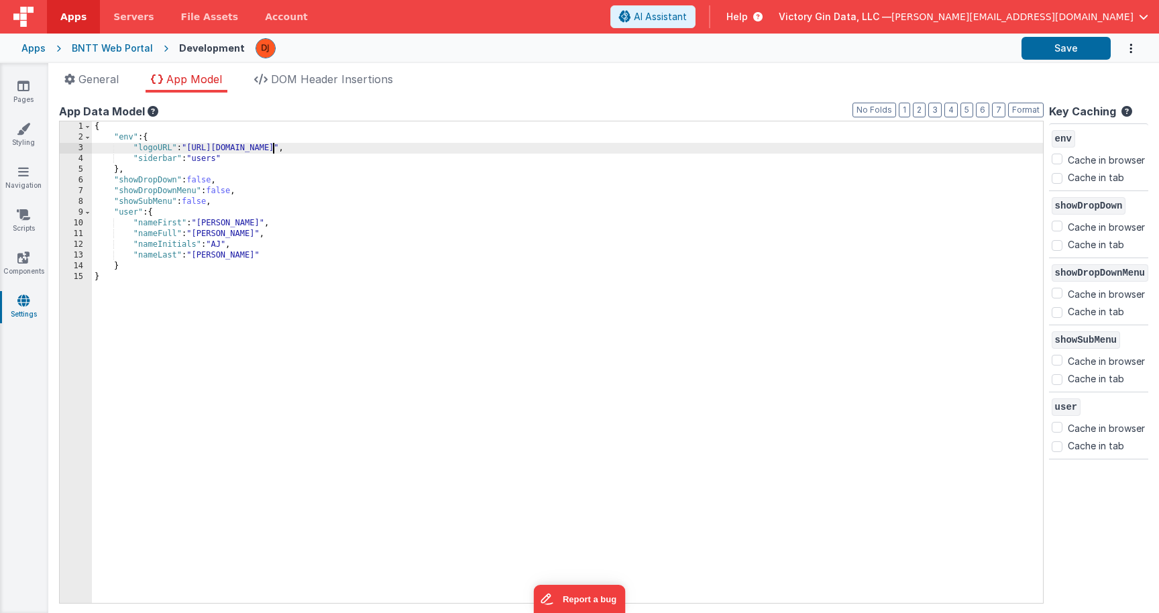
click at [272, 146] on div "{ "env" : { "logoURL" : "https://ucarecdn.com/b9e7ff3a-9338-449a-87e6-c029b26b9…" at bounding box center [567, 372] width 951 height 503
drag, startPoint x: 192, startPoint y: 148, endPoint x: 472, endPoint y: 150, distance: 280.3
click at [472, 150] on div "{ "env" : { "logoURL" : "https://ucarecdn.com/b9e7ff3a-9338-449a-87e6-c029b26b9…" at bounding box center [567, 372] width 951 height 503
click at [504, 234] on div "{ "env" : { "logoURL" : "https://cruisebare.com/wp-content/uploads/2024/05/bare…" at bounding box center [567, 372] width 951 height 503
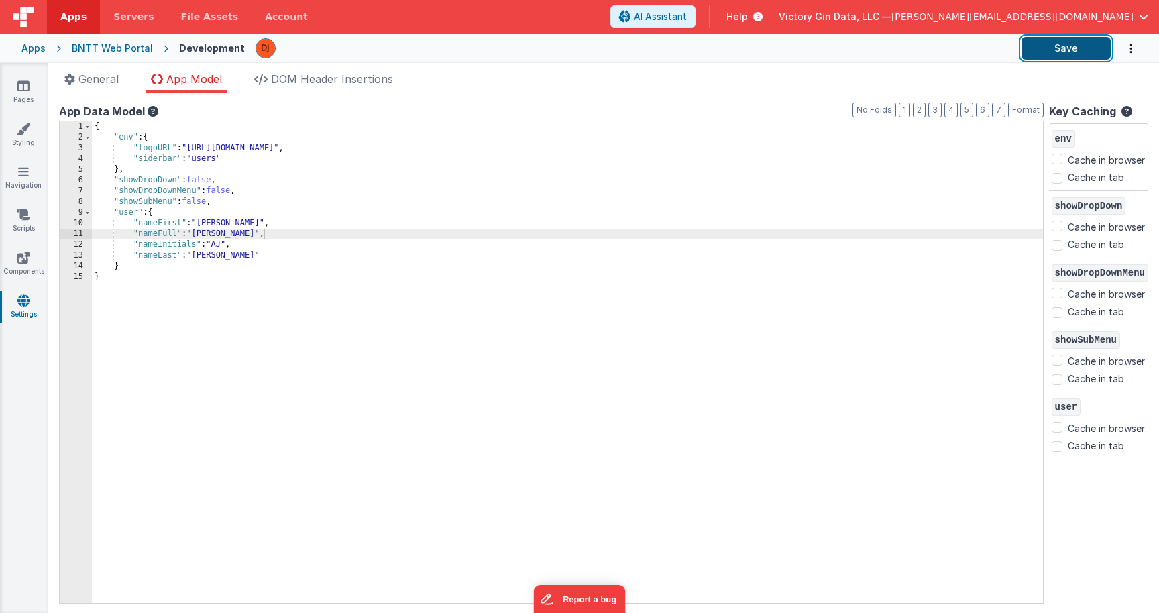
click at [1067, 52] on button "Save" at bounding box center [1065, 48] width 89 height 23
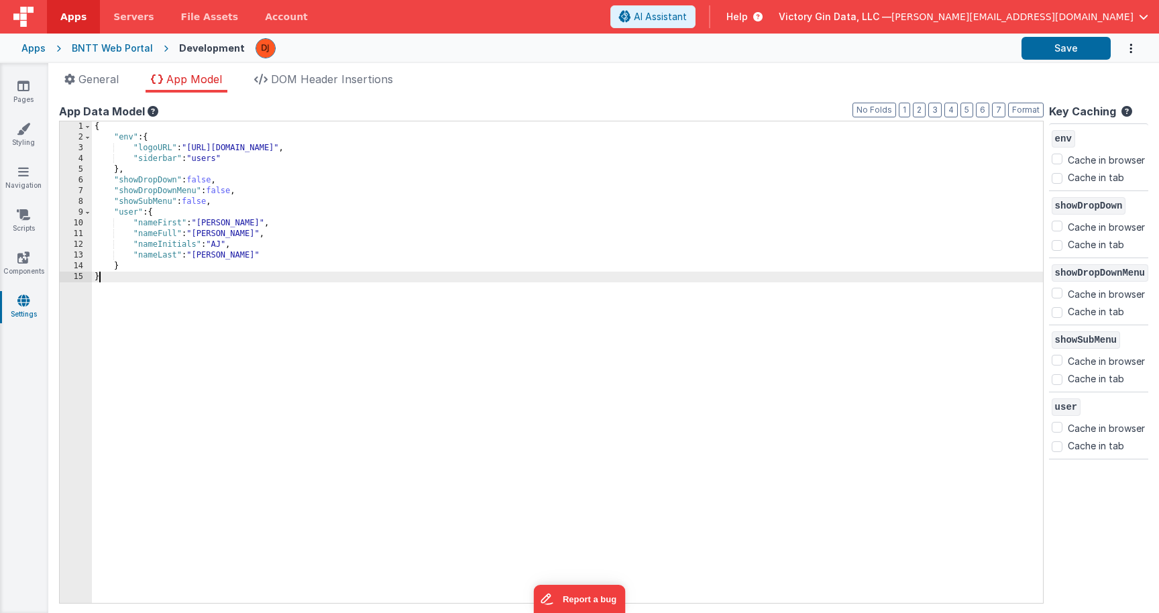
click at [526, 369] on div "{ "env" : { "logoURL" : "https://cruisebare.com/wp-content/uploads/2024/05/bare…" at bounding box center [567, 372] width 951 height 503
click at [806, 362] on div "{ "env" : { "logoURL" : "https://cruisebare.com/wp-content/uploads/2024/05/bare…" at bounding box center [567, 372] width 951 height 503
click at [32, 46] on div "Apps" at bounding box center [33, 48] width 24 height 13
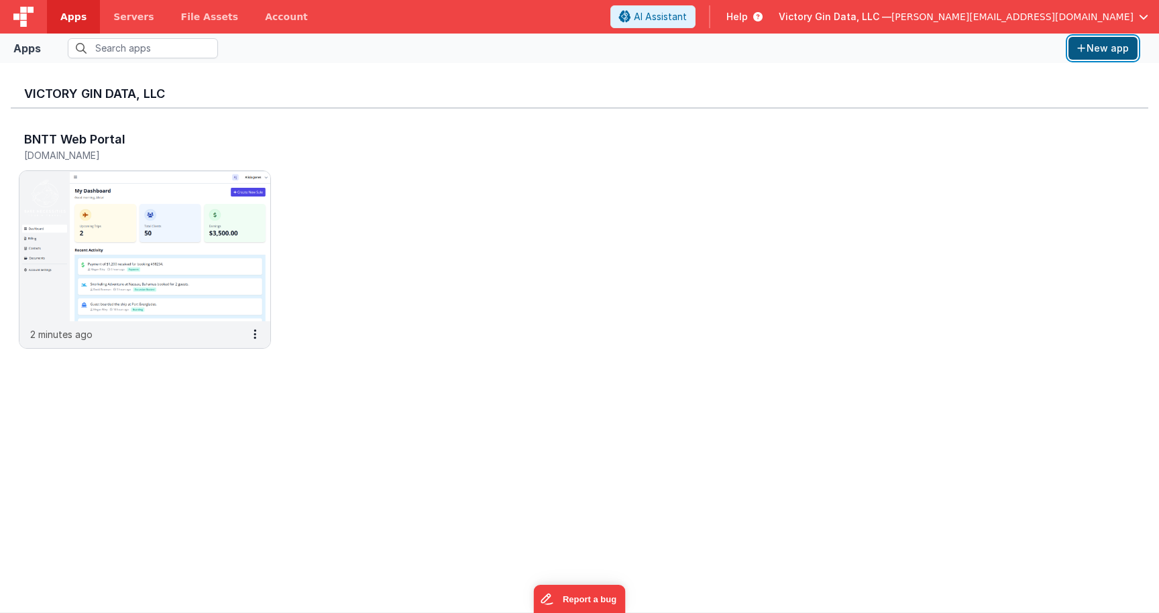
click at [1100, 53] on button "New app" at bounding box center [1102, 48] width 69 height 23
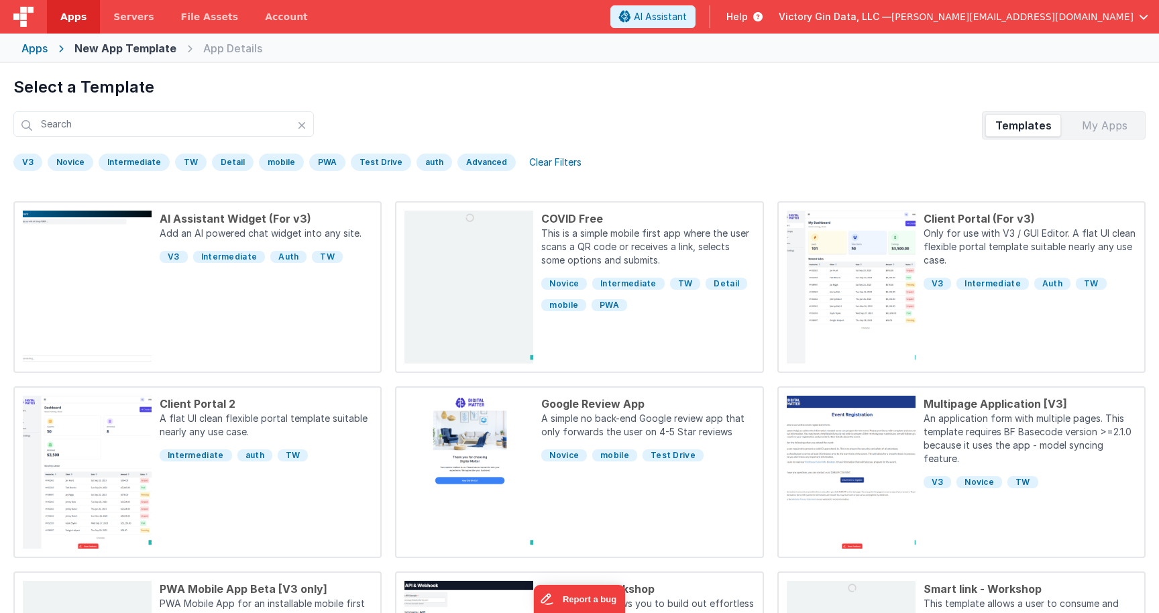
click at [22, 163] on div "V3" at bounding box center [27, 162] width 29 height 17
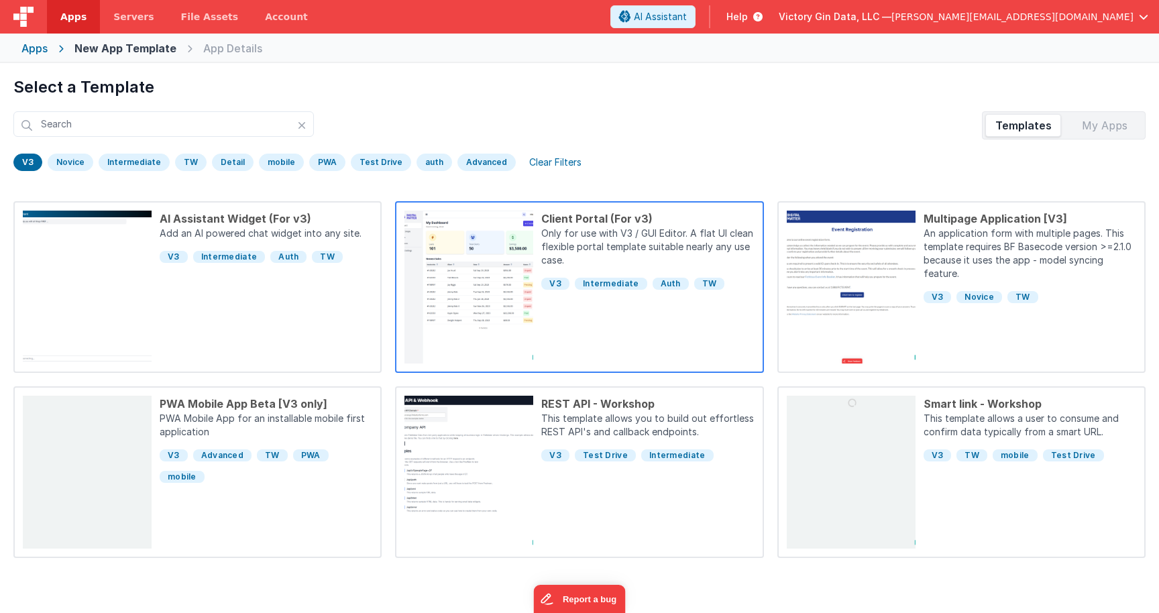
click at [613, 262] on p "Only for use with V3 / GUI Editor. A flat UI clean flexible portal template sui…" at bounding box center [647, 248] width 213 height 43
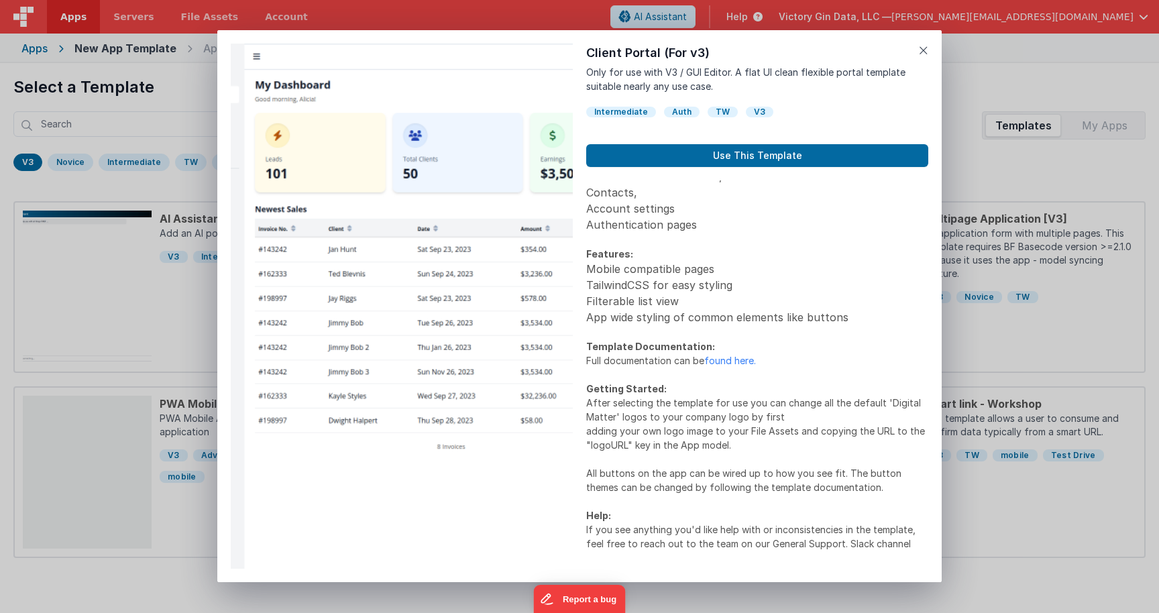
scroll to position [148, 0]
click at [714, 361] on link "found here." at bounding box center [730, 357] width 52 height 11
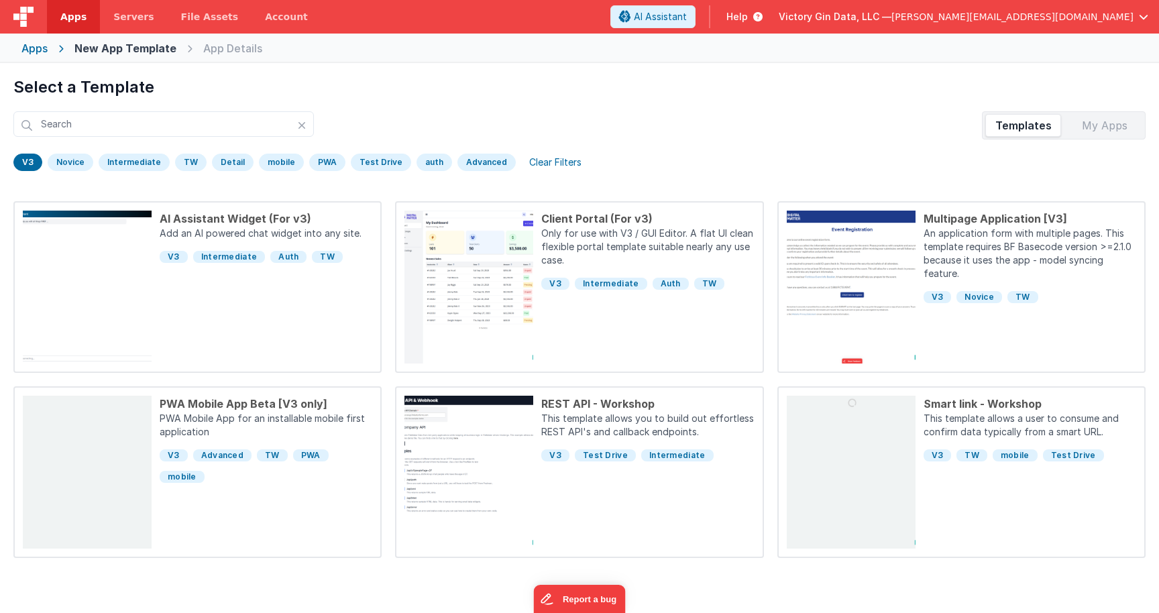
click at [89, 218] on div "Preview Client Portal (For v3) Only for use with V3 / GUI Editor. A flat UI cle…" at bounding box center [579, 306] width 1159 height 613
click at [32, 48] on div "Apps" at bounding box center [34, 48] width 26 height 16
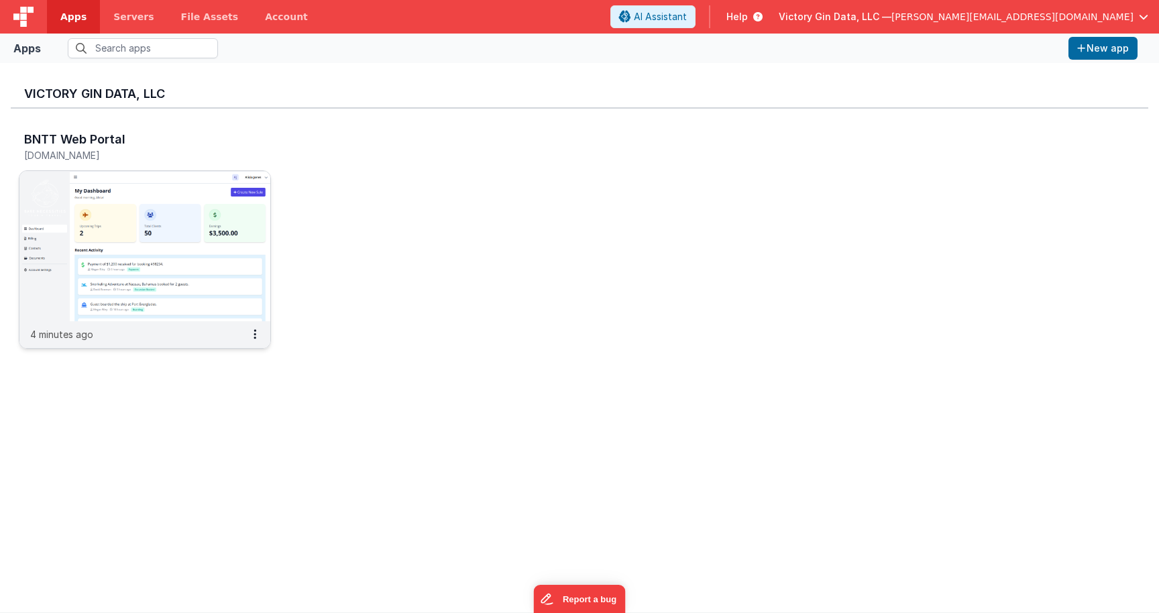
click at [216, 228] on img at bounding box center [144, 246] width 251 height 150
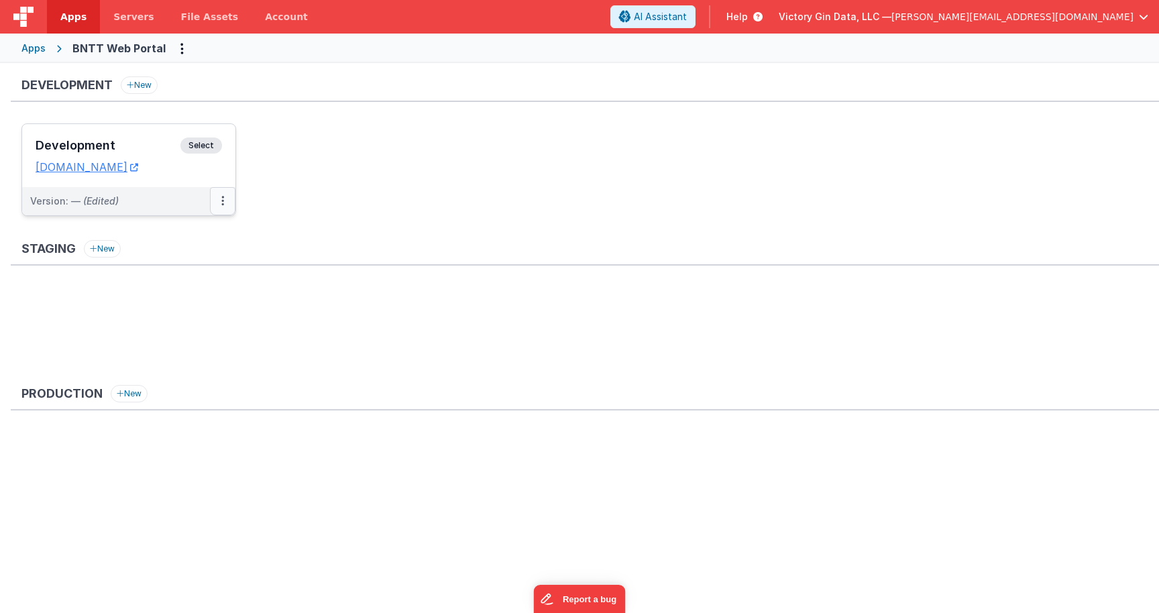
click at [221, 211] on button at bounding box center [222, 201] width 25 height 28
click at [212, 145] on div at bounding box center [579, 306] width 1159 height 613
click at [210, 145] on span "Select" at bounding box center [201, 145] width 42 height 16
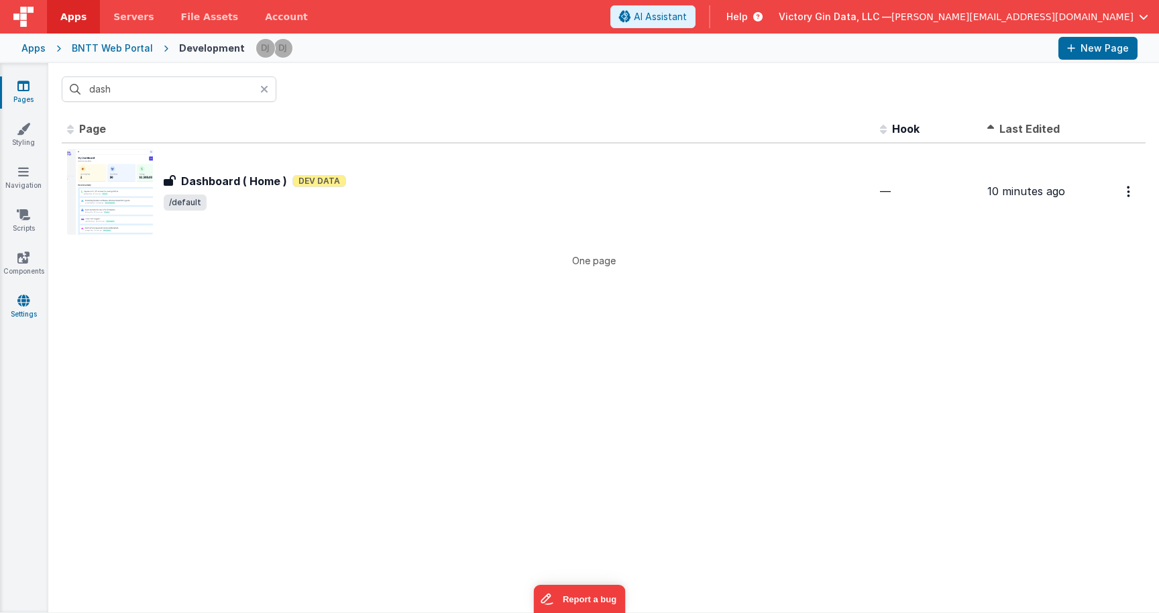
click at [30, 298] on link "Settings" at bounding box center [23, 307] width 48 height 27
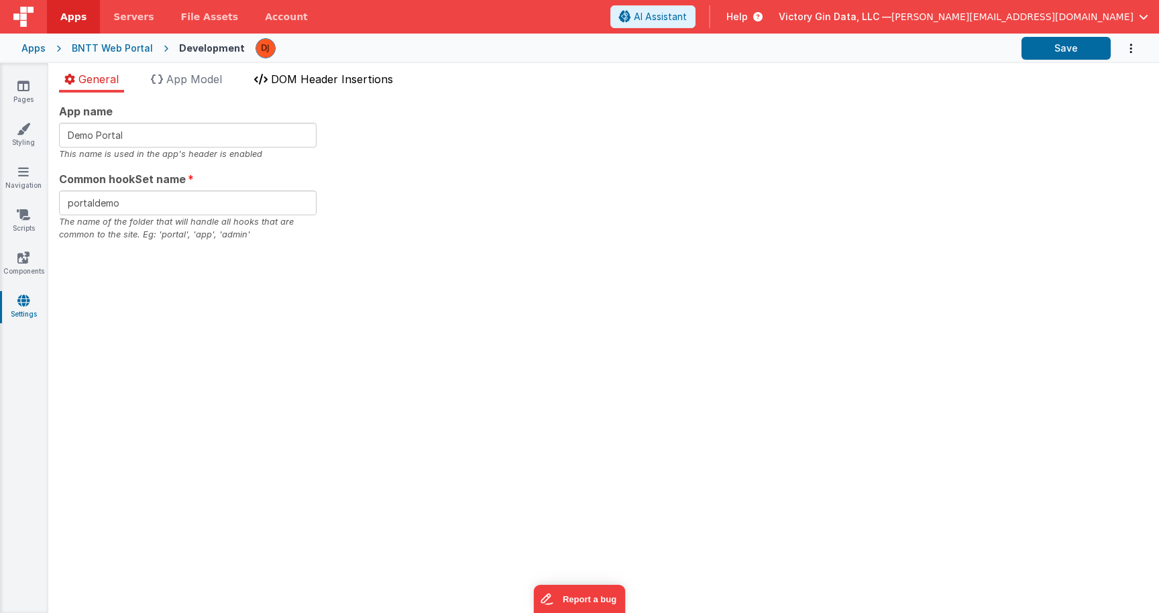
click at [303, 71] on li "DOM Header Insertions" at bounding box center [324, 81] width 150 height 21
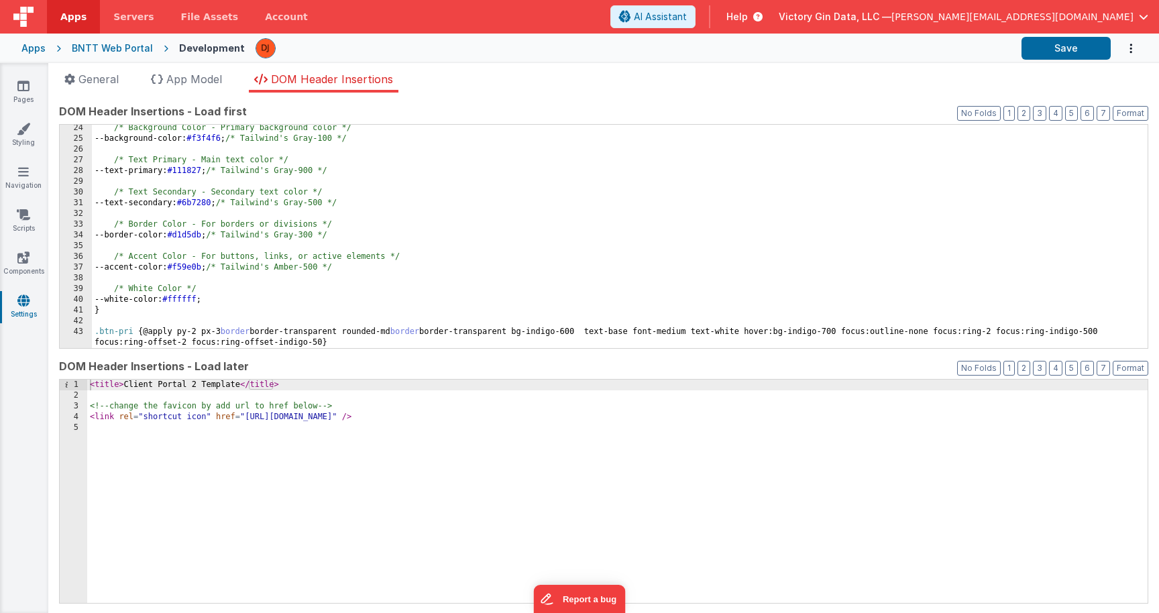
scroll to position [249, 0]
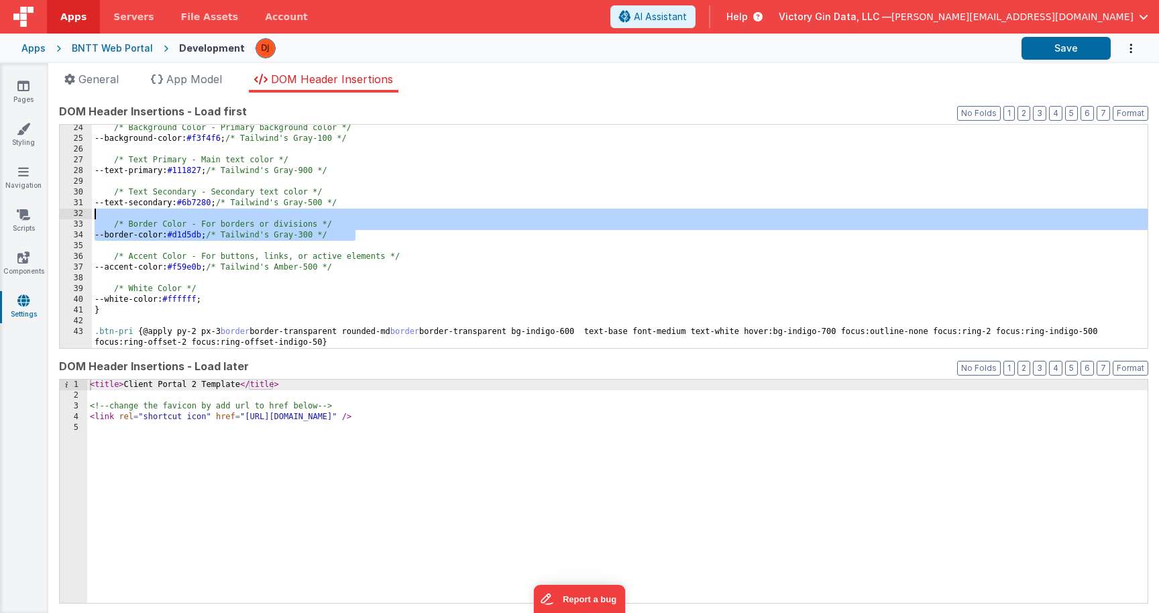
drag, startPoint x: 368, startPoint y: 238, endPoint x: 0, endPoint y: 217, distance: 368.2
click at [92, 217] on div "/* Background Color - Primary background color */ --background-color: #f3f4f6 ;…" at bounding box center [620, 236] width 1056 height 223
click at [427, 262] on div "/* Background Color - Primary background color */ --background-color: #f3f4f6 ;…" at bounding box center [620, 245] width 1056 height 245
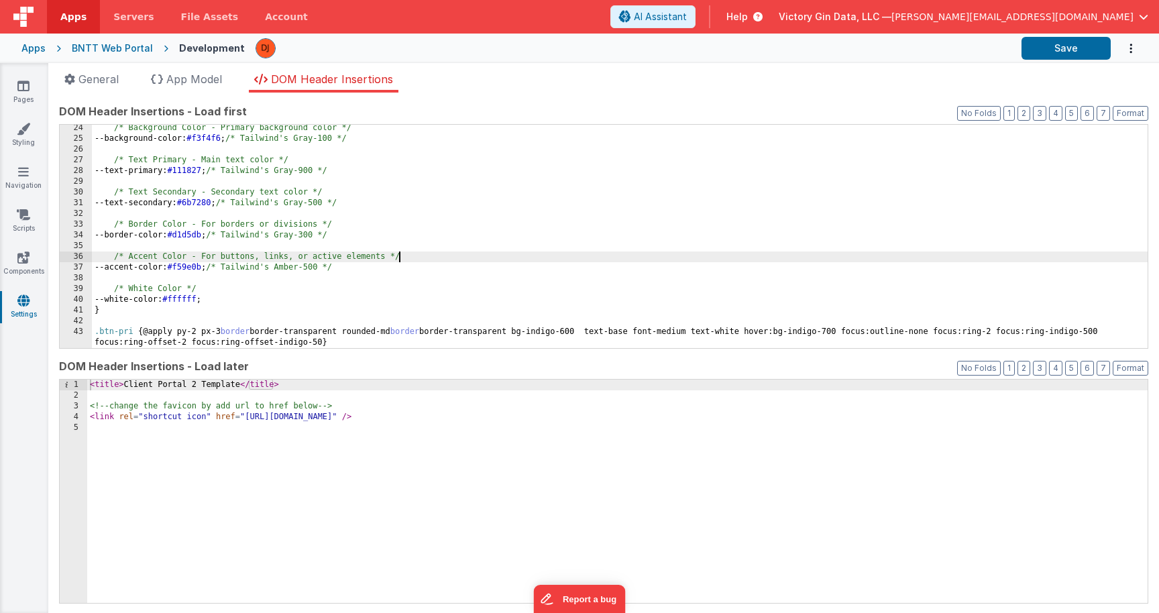
click at [401, 225] on div "/* Background Color - Primary background color */ --background-color: #f3f4f6 ;…" at bounding box center [620, 245] width 1056 height 245
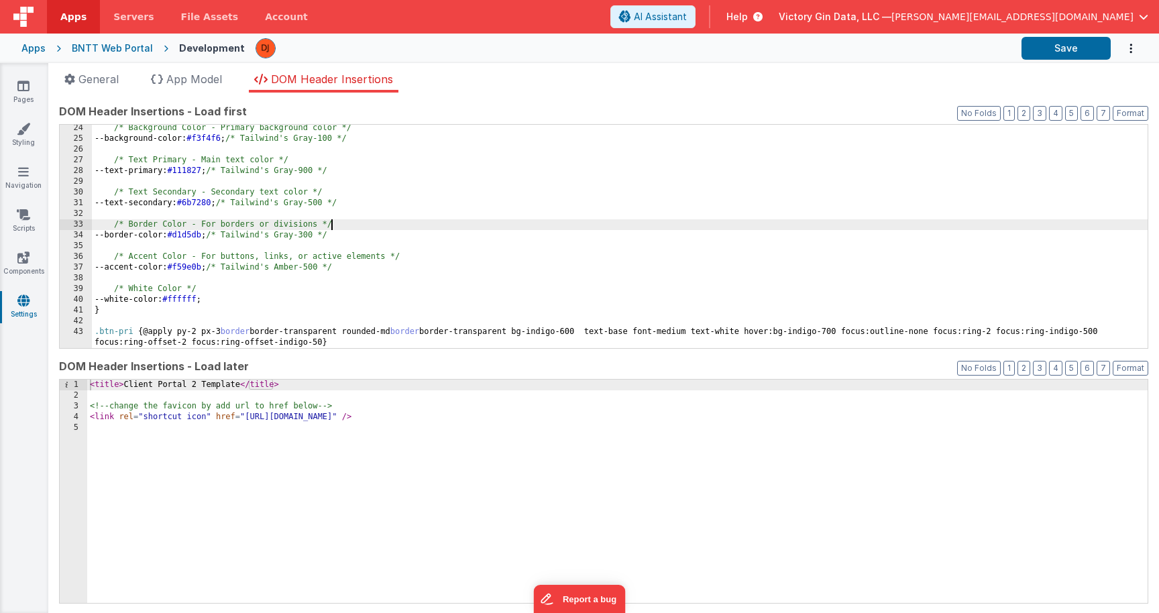
click at [394, 231] on div "/* Background Color - Primary background color */ --background-color: #f3f4f6 ;…" at bounding box center [620, 245] width 1056 height 245
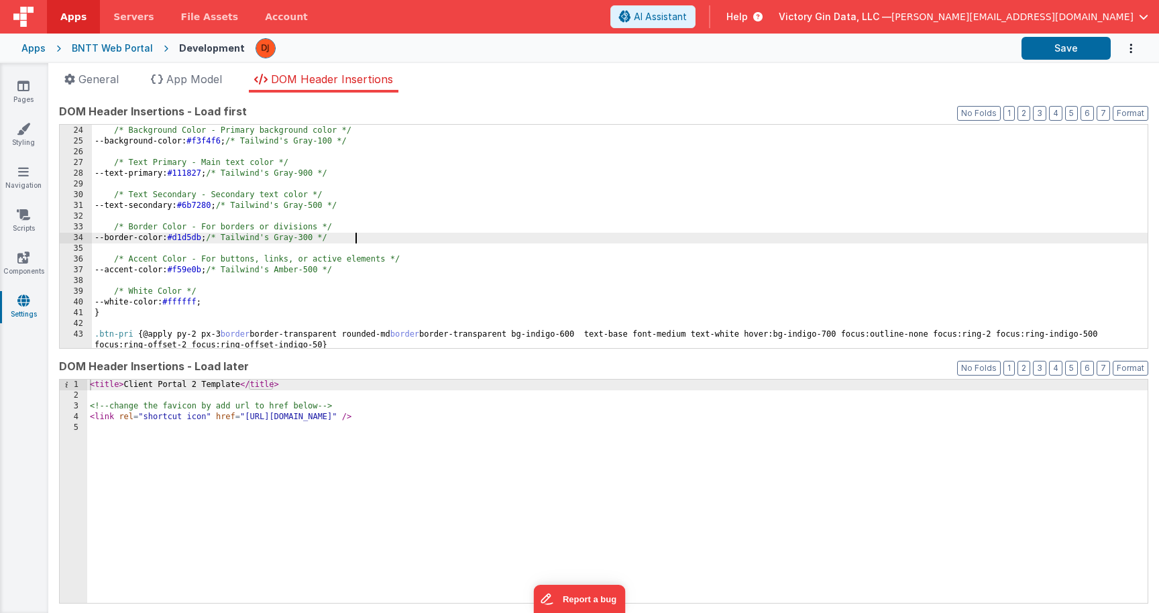
scroll to position [179, 0]
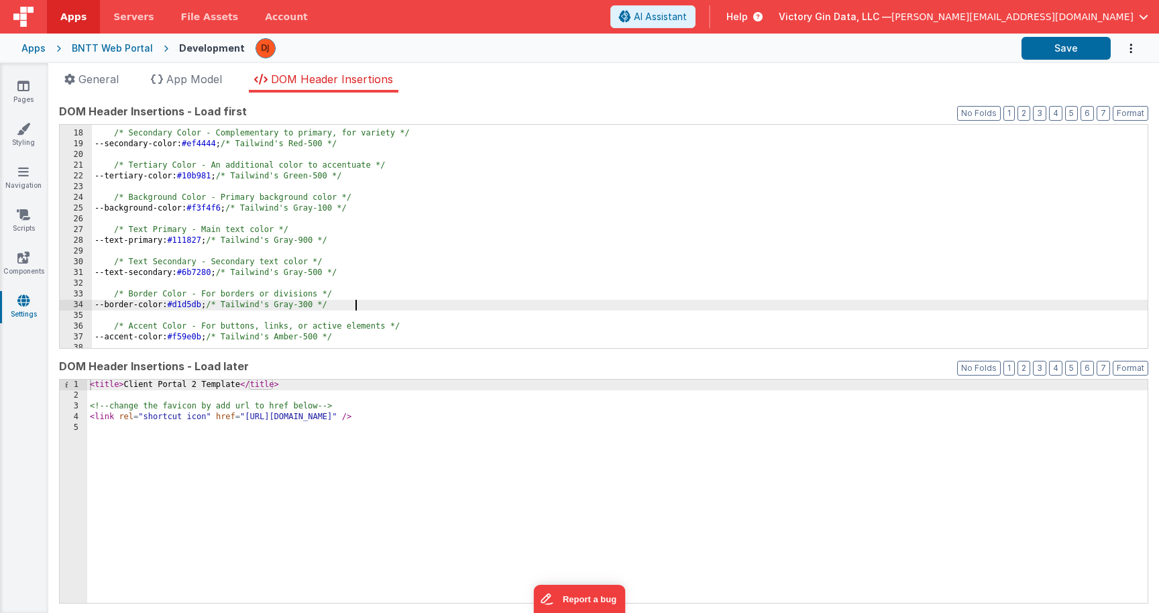
click at [239, 207] on div "/* Secondary Color - Complementary to primary, for variety */ --secondary-color…" at bounding box center [620, 239] width 1056 height 245
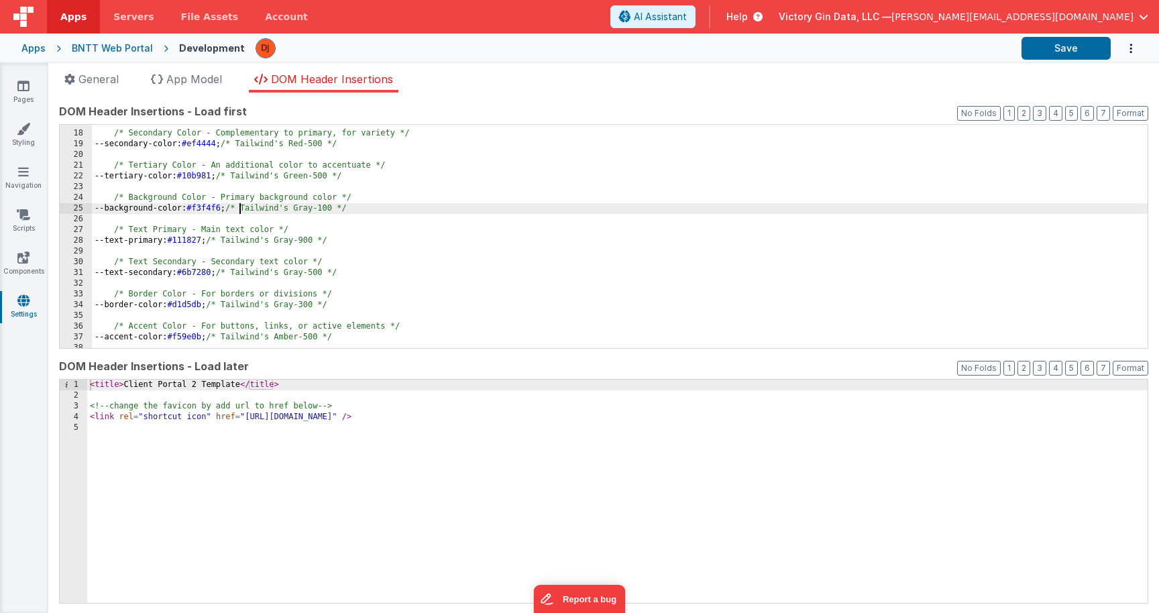
click at [239, 207] on div "/* Secondary Color - Complementary to primary, for variety */ --secondary-color…" at bounding box center [620, 239] width 1056 height 245
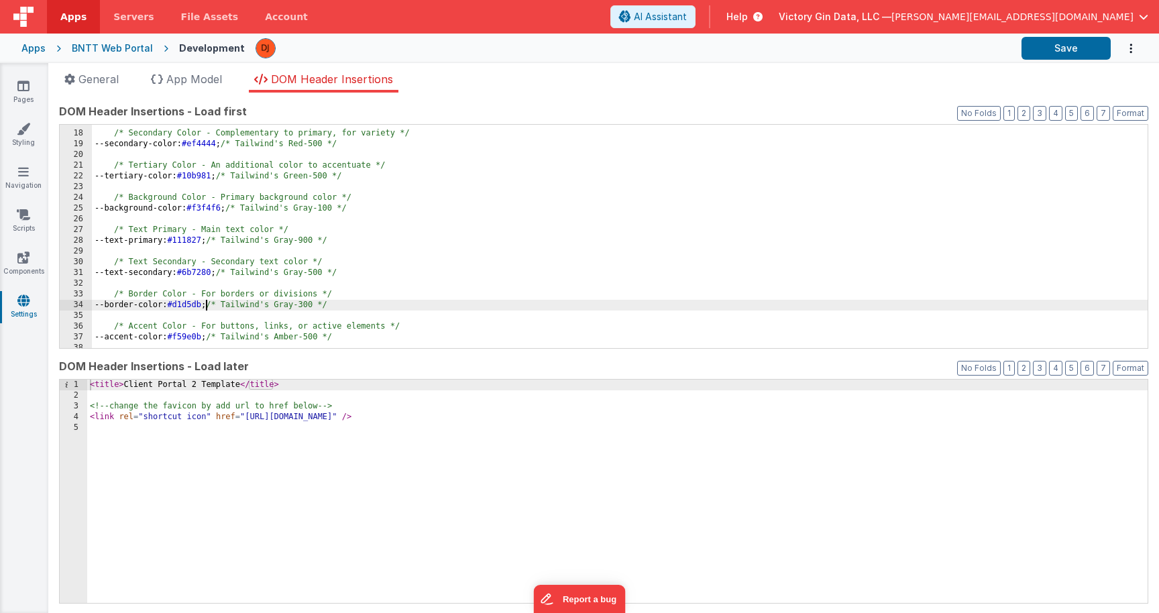
click at [208, 302] on div "/* Secondary Color - Complementary to primary, for variety */ --secondary-color…" at bounding box center [620, 239] width 1056 height 245
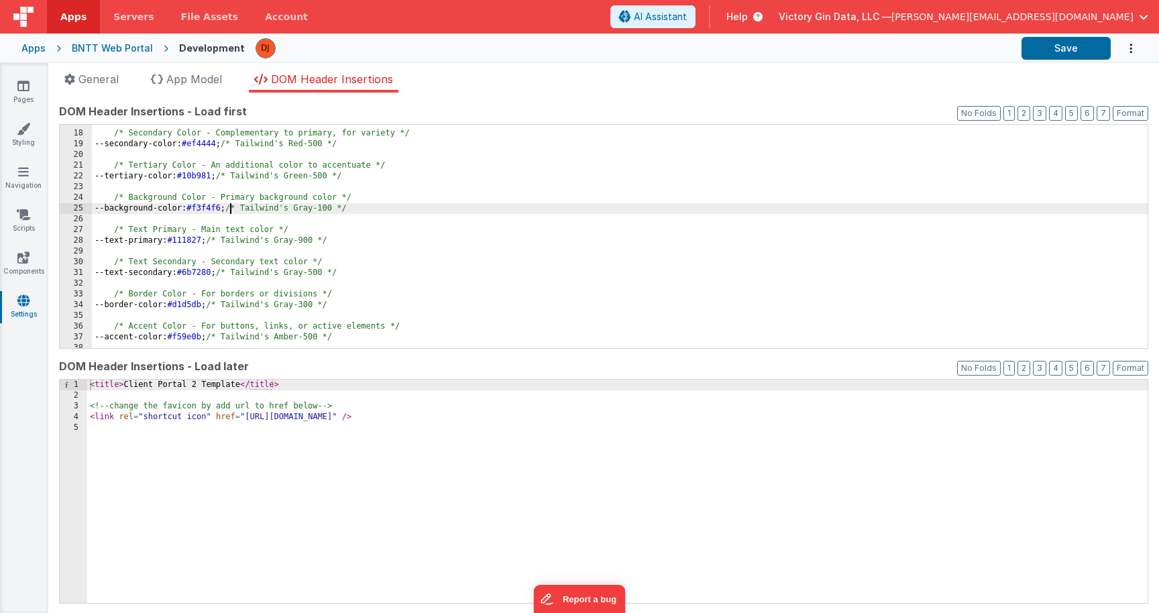
click at [231, 206] on div "/* Secondary Color - Complementary to primary, for variety */ --secondary-color…" at bounding box center [620, 239] width 1056 height 245
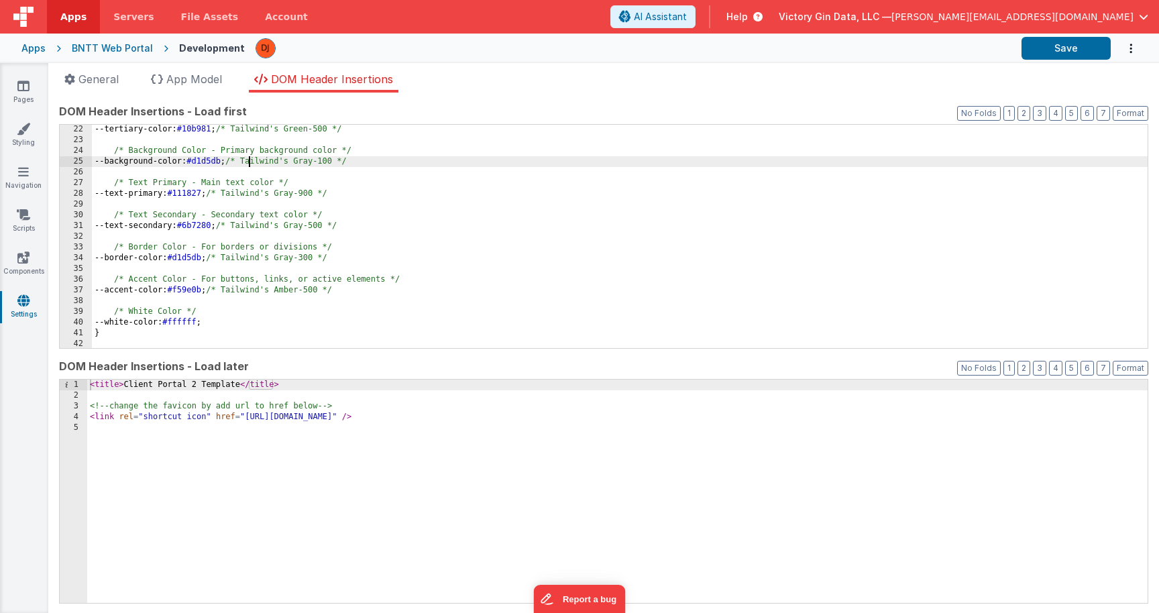
scroll to position [233, 0]
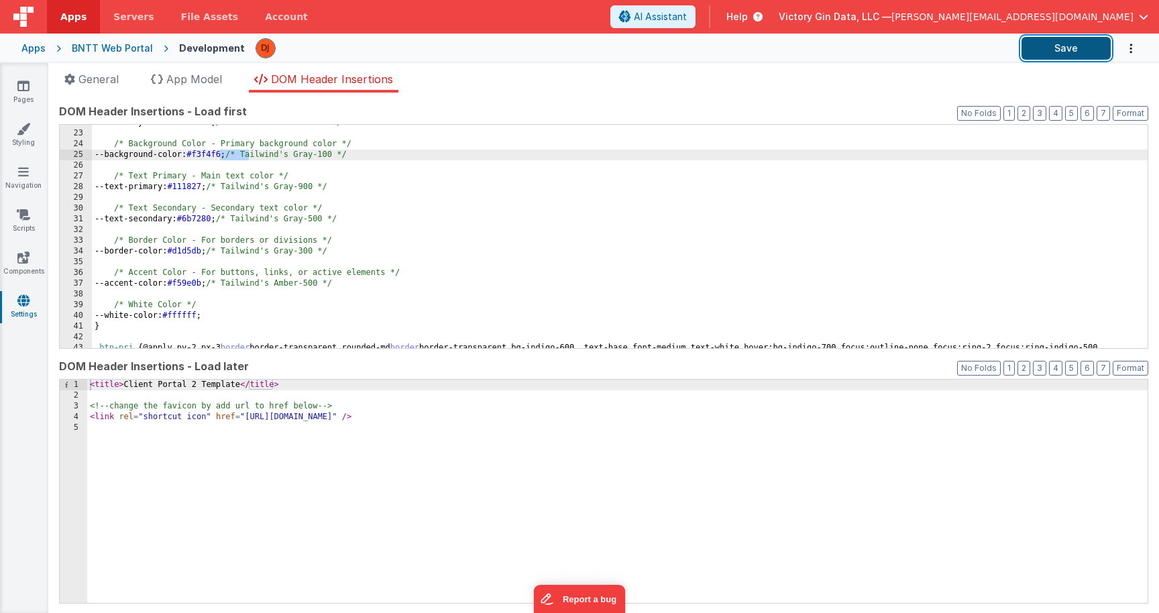
click at [1048, 49] on button "Save" at bounding box center [1065, 48] width 89 height 23
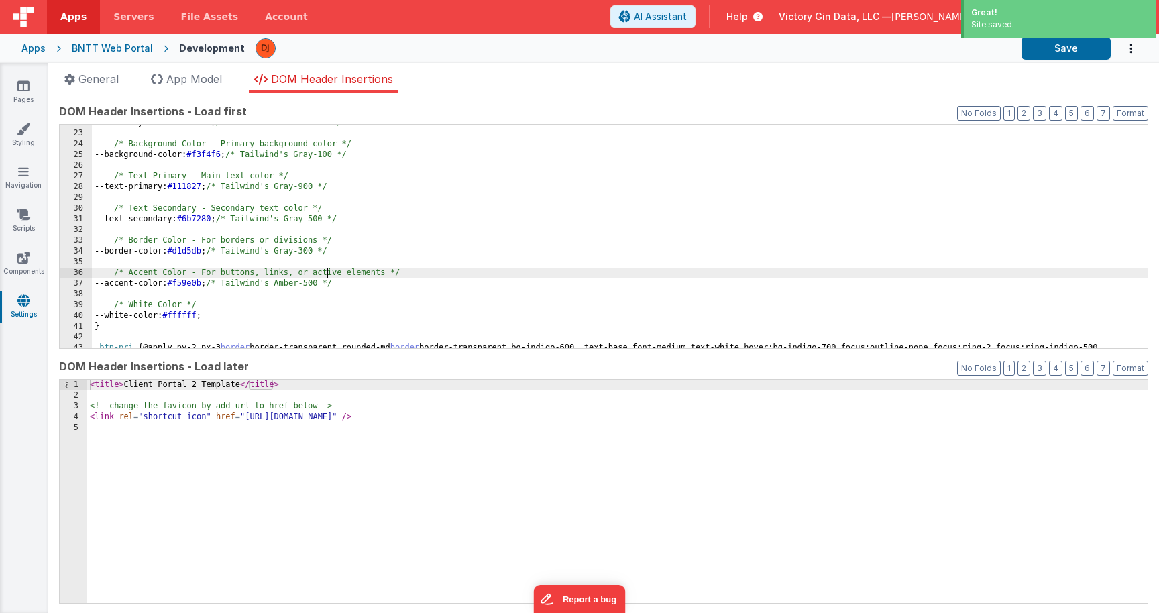
click at [325, 274] on div "--tertiary-color: #10b981 ; /* Tailwind's Green-500 */ /* Background Color - Pr…" at bounding box center [620, 245] width 1056 height 256
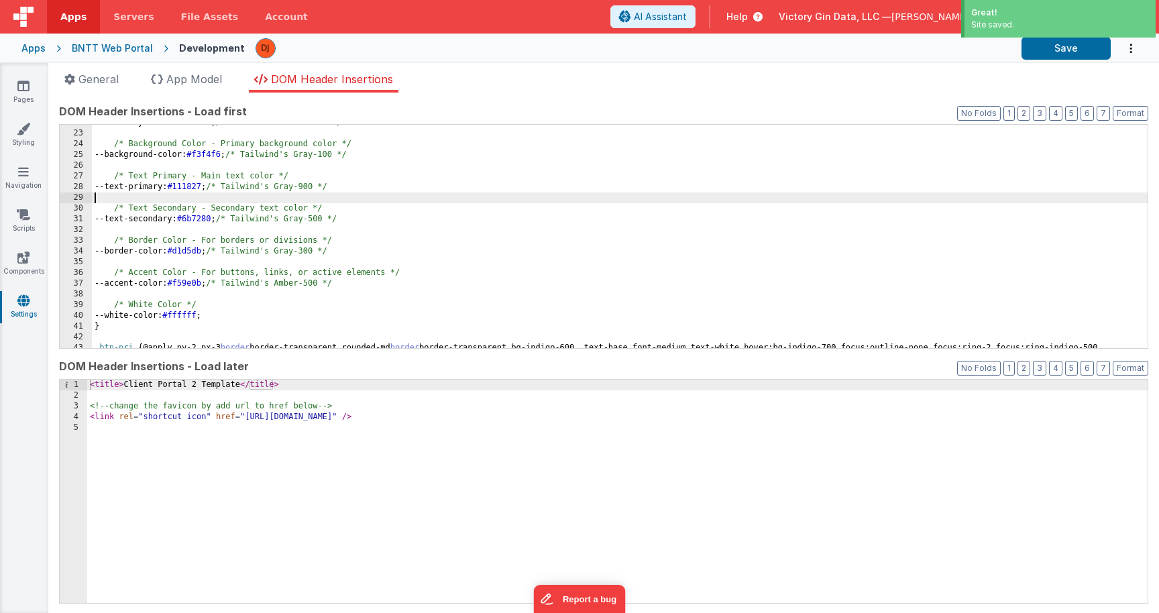
click at [351, 199] on div "--tertiary-color: #10b981 ; /* Tailwind's Green-500 */ /* Background Color - Pr…" at bounding box center [620, 245] width 1056 height 256
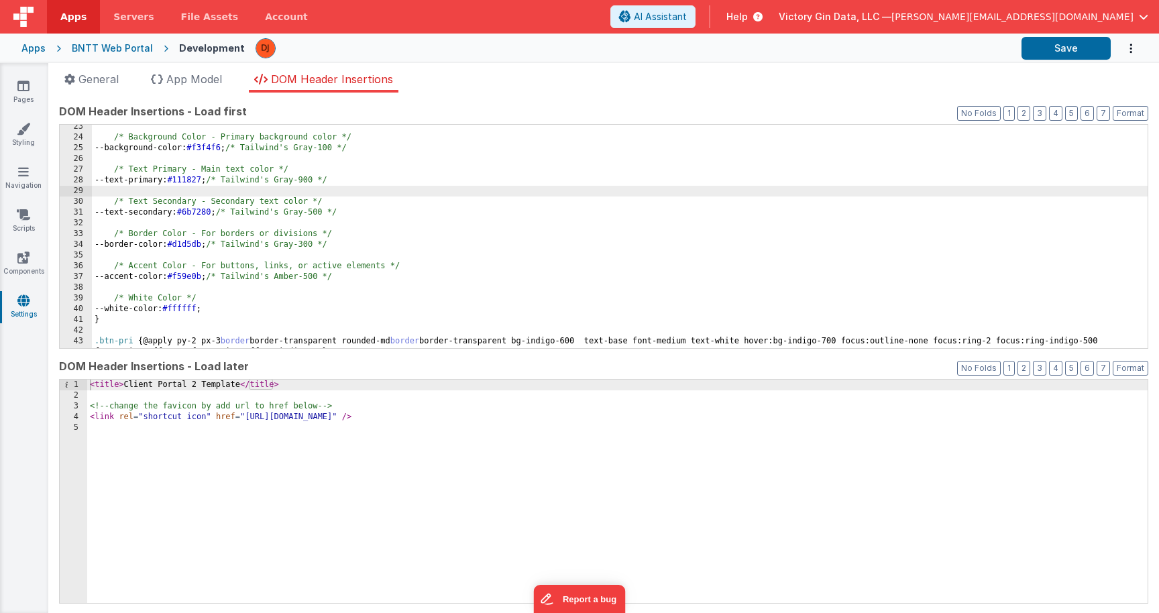
scroll to position [177, 0]
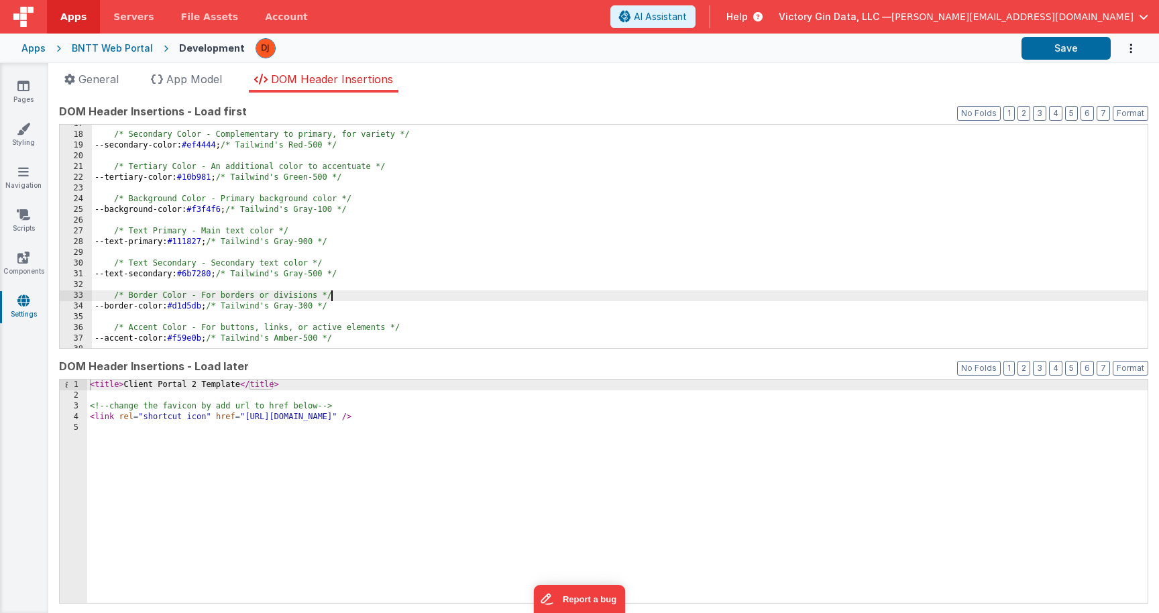
click at [498, 291] on div "/* Secondary Color - Complementary to primary, for variety */ --secondary-color…" at bounding box center [620, 241] width 1056 height 245
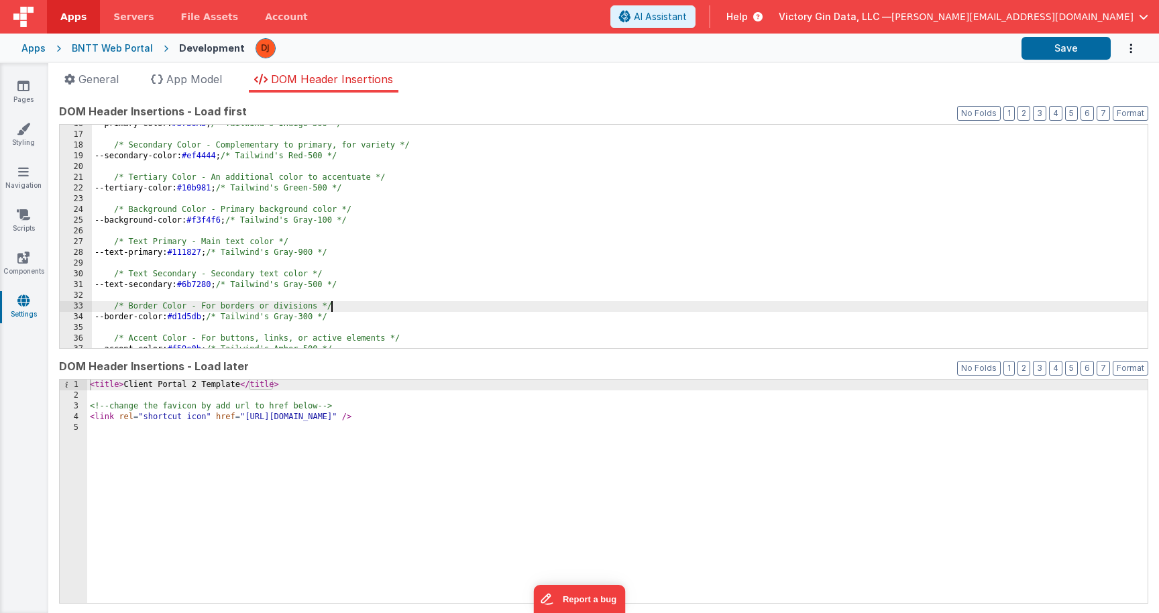
scroll to position [129, 0]
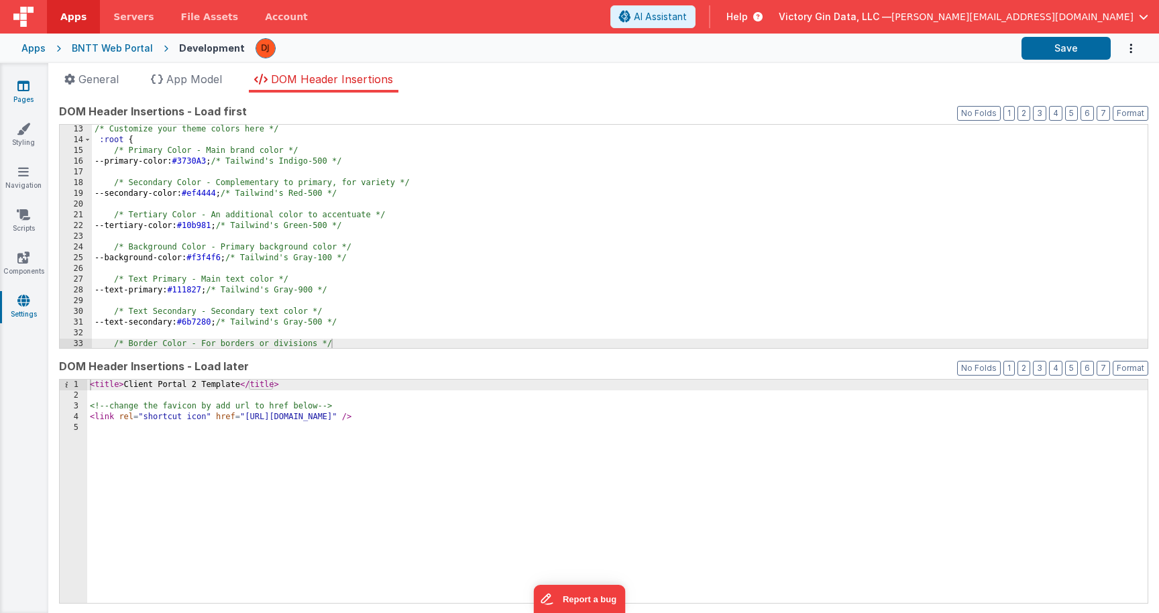
click at [32, 99] on link "Pages" at bounding box center [23, 92] width 48 height 27
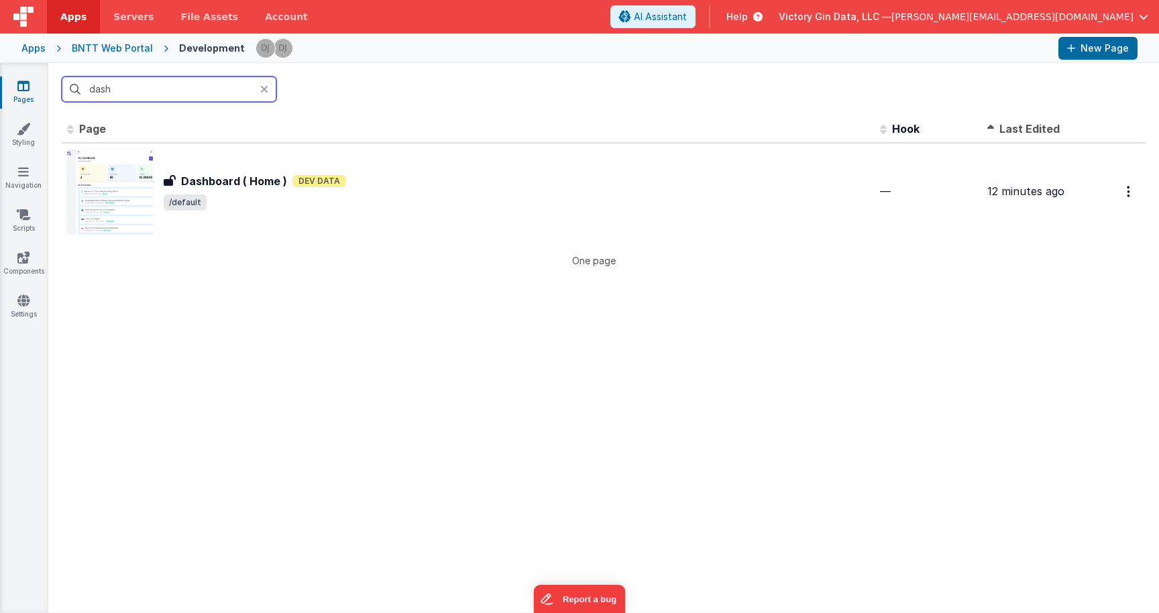
click at [145, 90] on input "dash" at bounding box center [169, 88] width 215 height 25
click at [145, 92] on input "dash" at bounding box center [169, 88] width 215 height 25
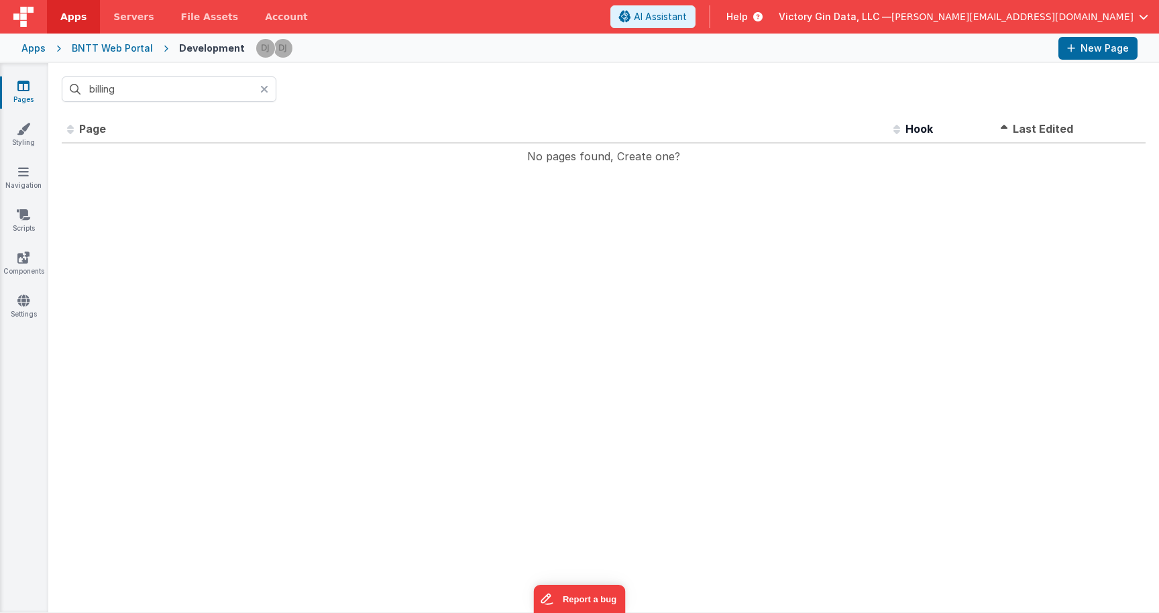
click at [769, 49] on div at bounding box center [652, 48] width 792 height 23
click at [121, 89] on input "billing" at bounding box center [169, 88] width 215 height 25
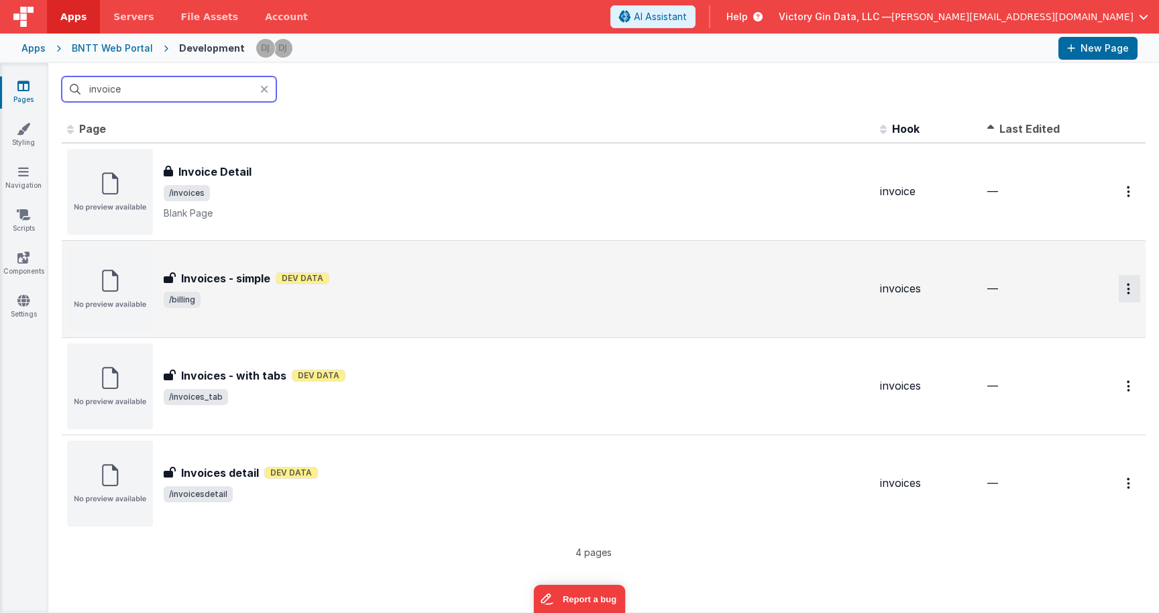
type input "invoice"
click at [1137, 288] on button "Options" at bounding box center [1129, 288] width 21 height 27
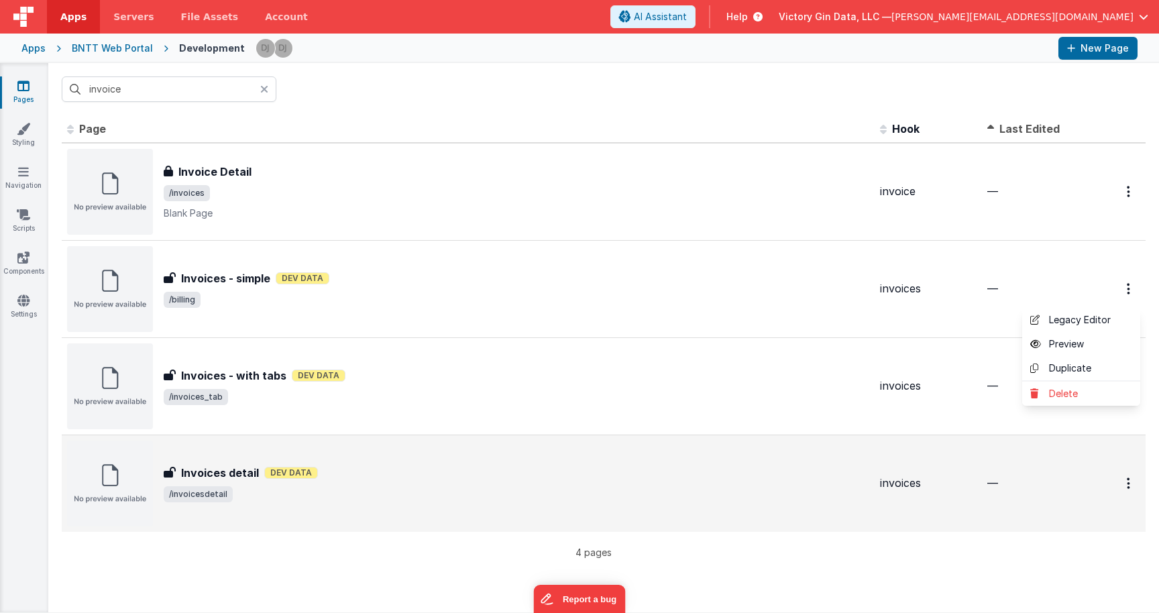
click at [1046, 287] on button at bounding box center [579, 306] width 1159 height 613
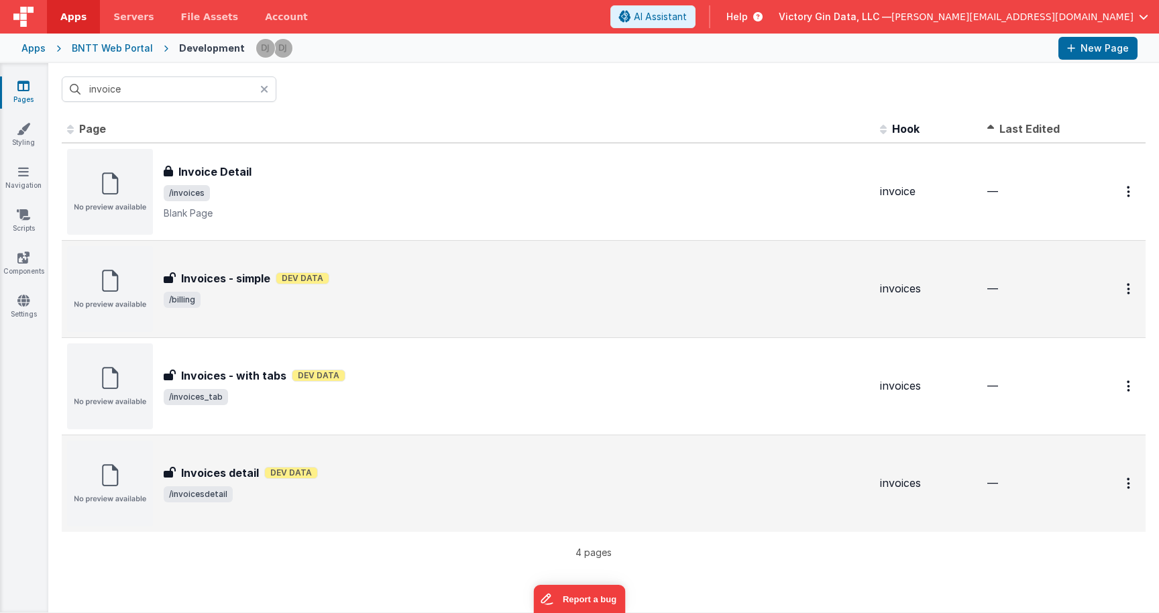
click at [955, 287] on div "invoices" at bounding box center [928, 288] width 97 height 15
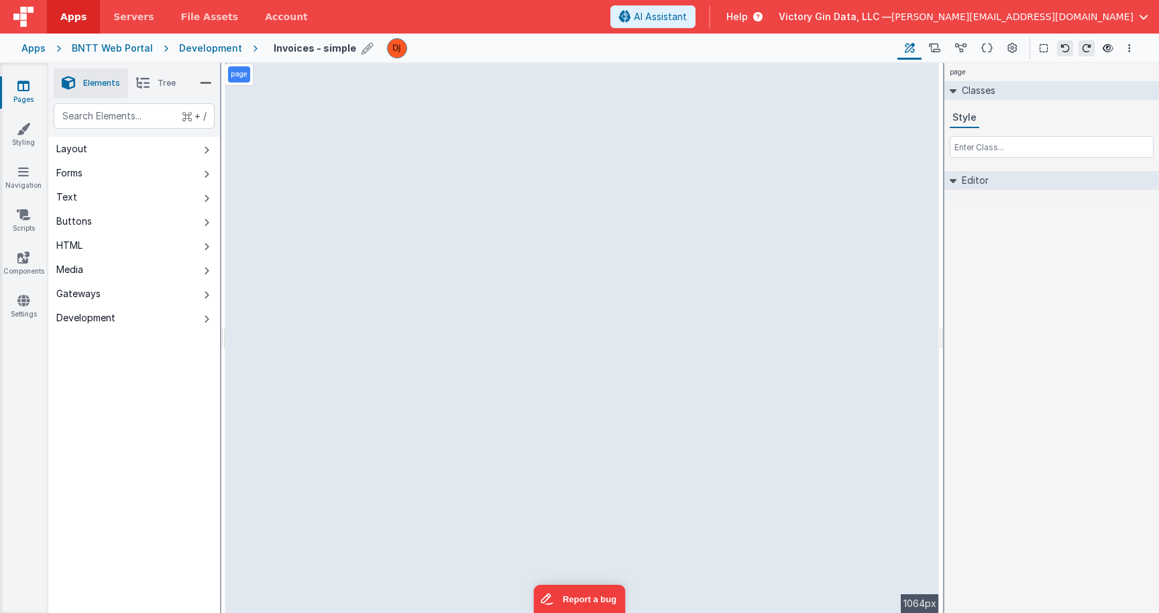
click at [326, 52] on h4 "Invoices - simple" at bounding box center [315, 48] width 82 height 10
click at [326, 52] on input "Invoices - simple" at bounding box center [357, 48] width 167 height 20
type input "Billing"
click at [446, 51] on icon at bounding box center [451, 48] width 11 height 19
click at [964, 49] on icon at bounding box center [960, 49] width 11 height 14
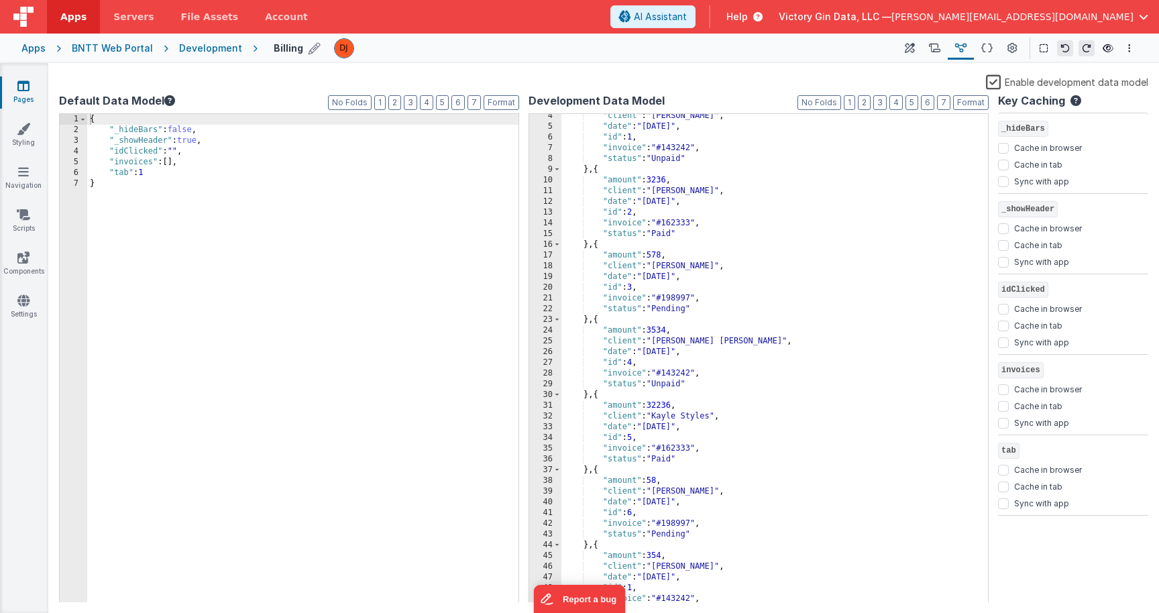
scroll to position [32, 0]
click at [909, 44] on icon at bounding box center [910, 49] width 10 height 14
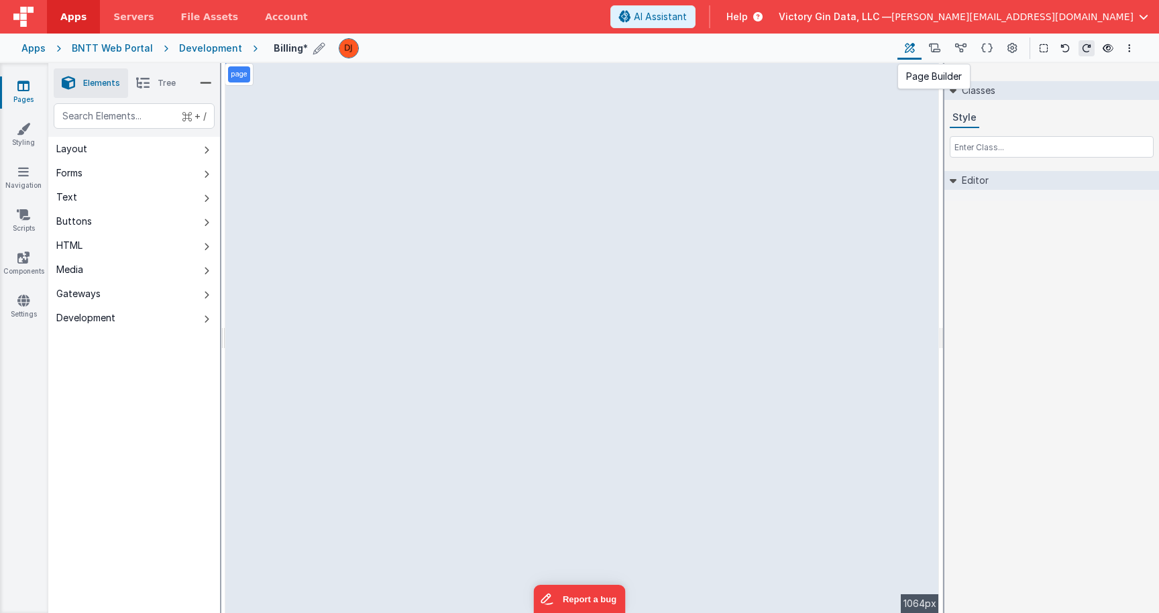
select select
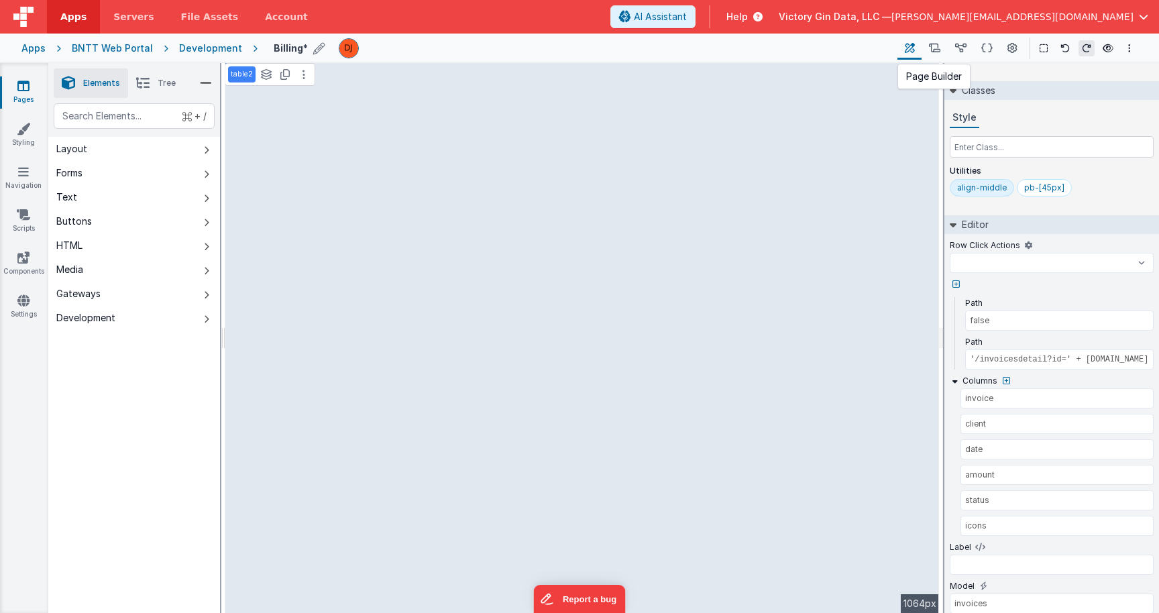
select select
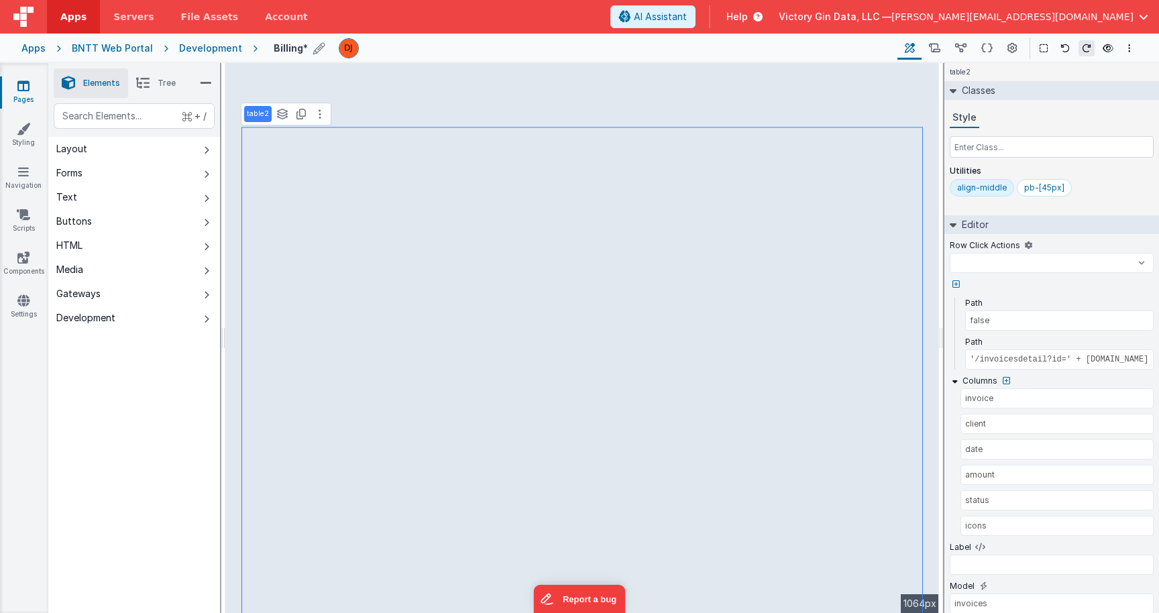
select select
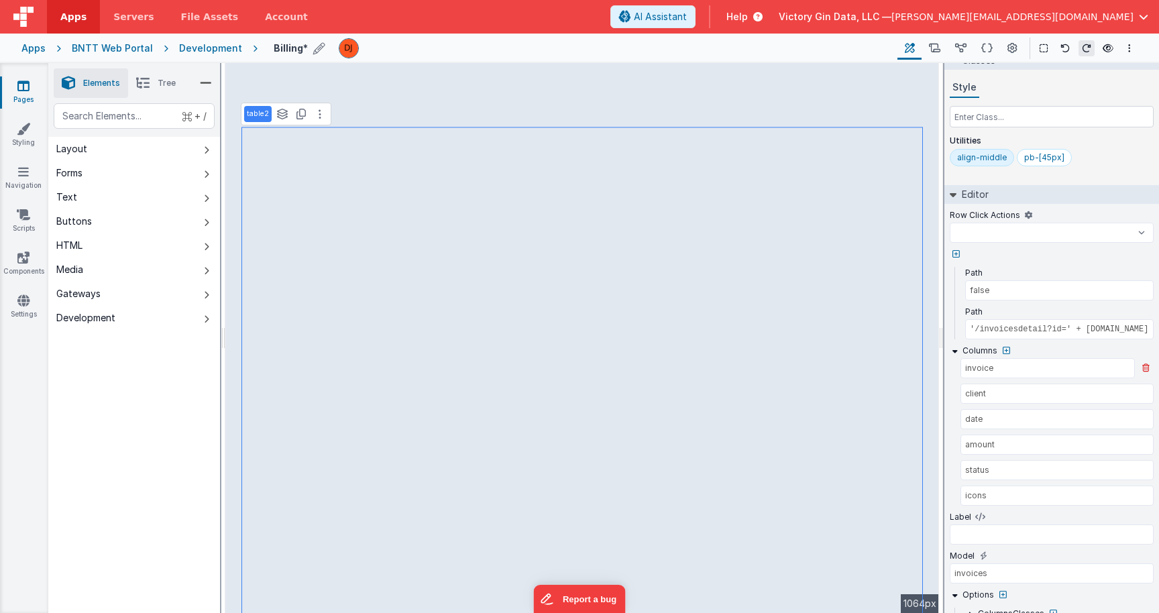
select select
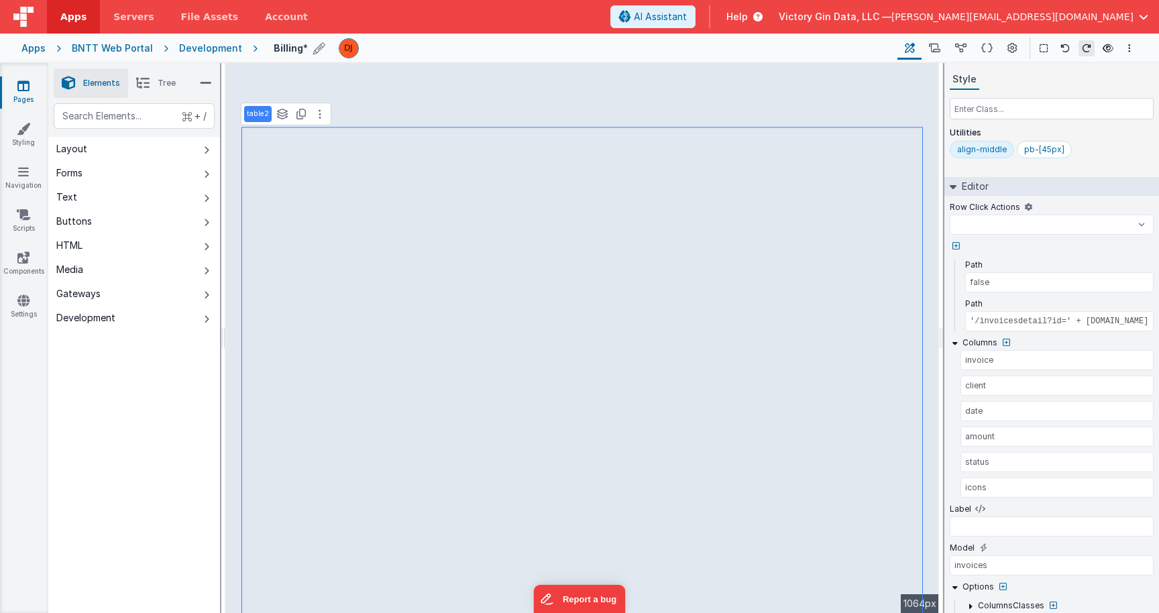
select select
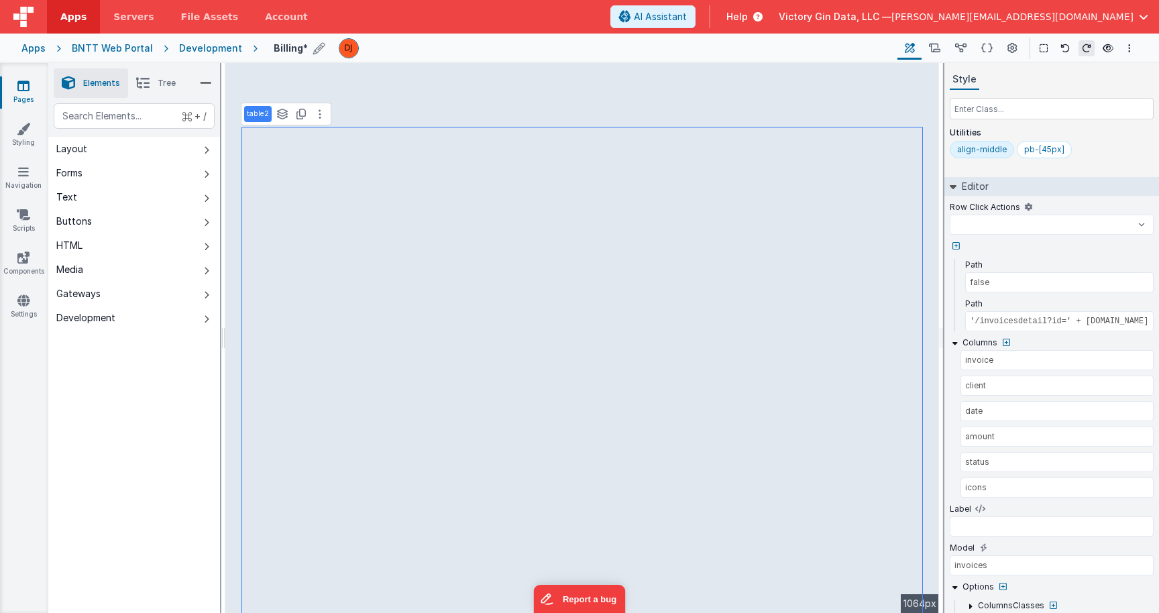
select select
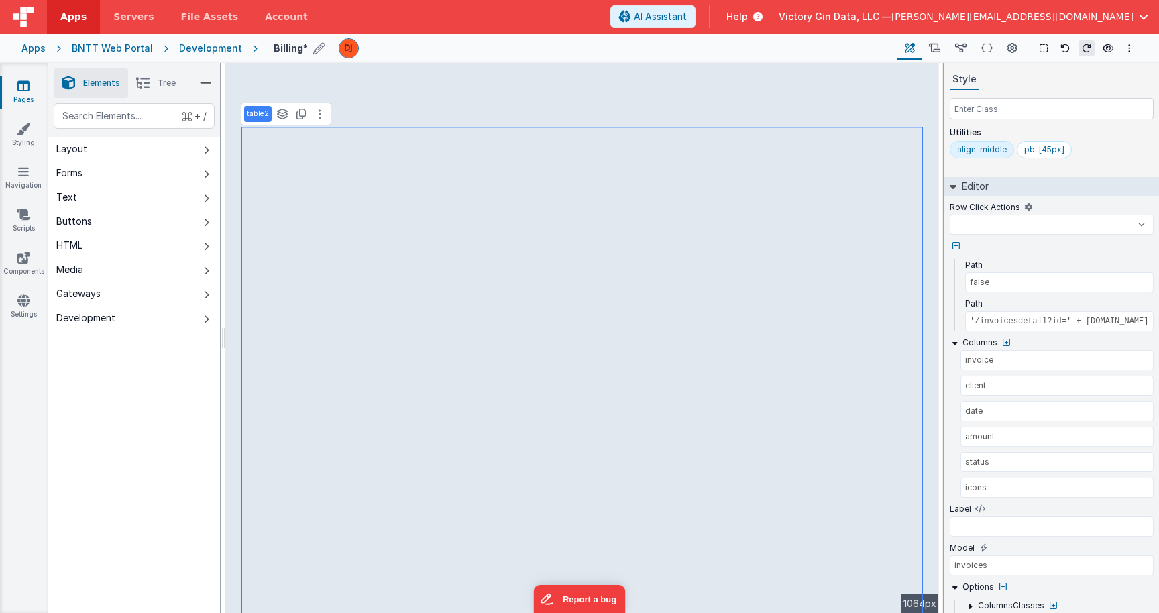
select select
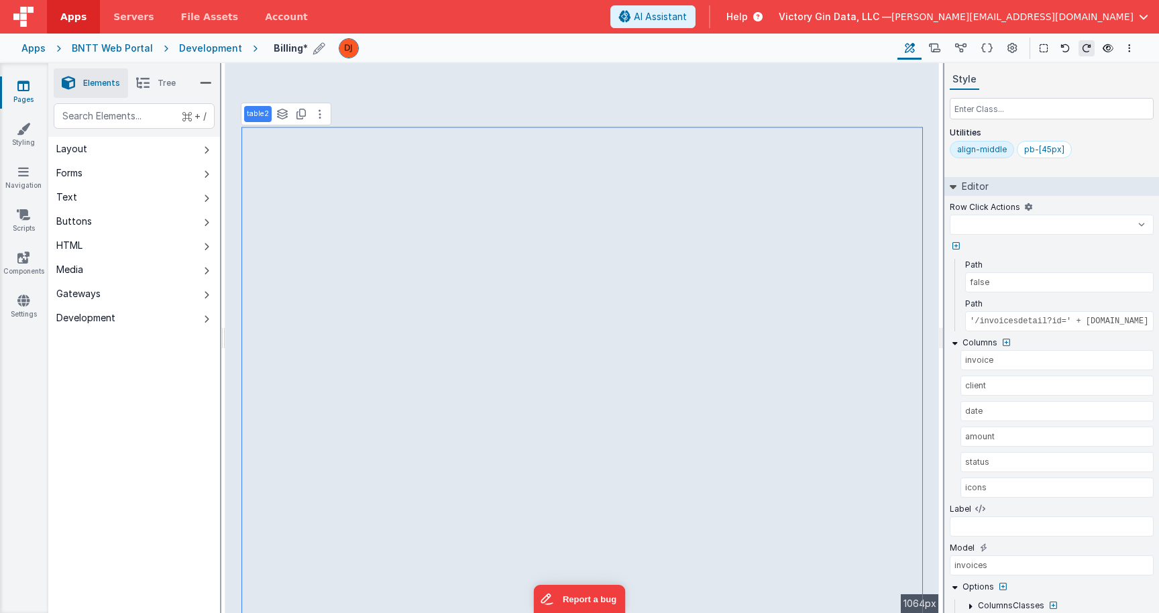
select select
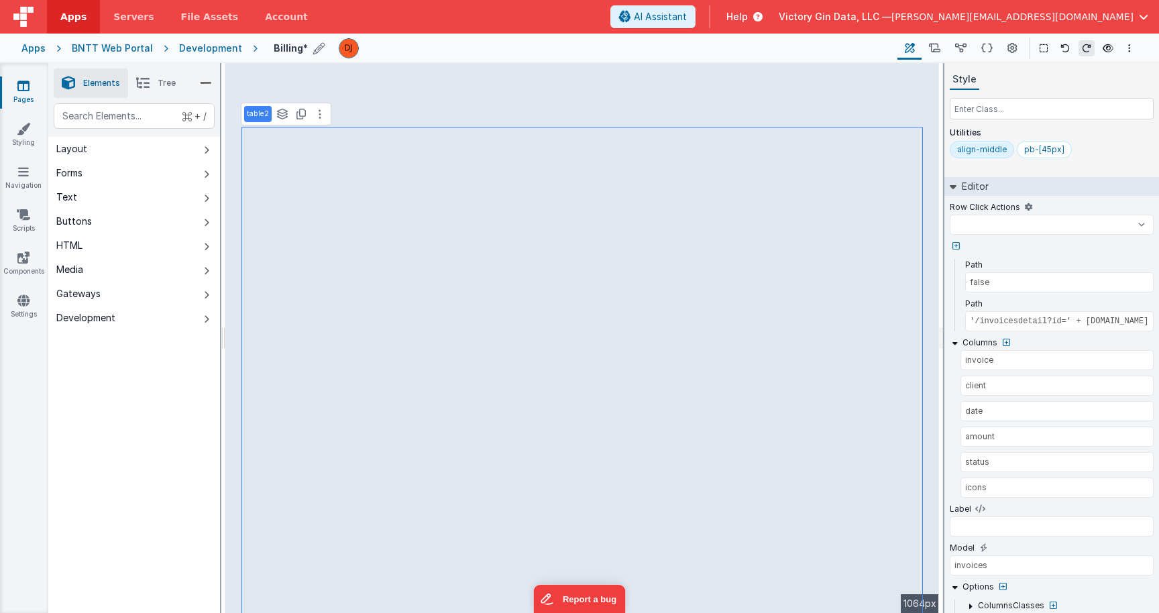
select select
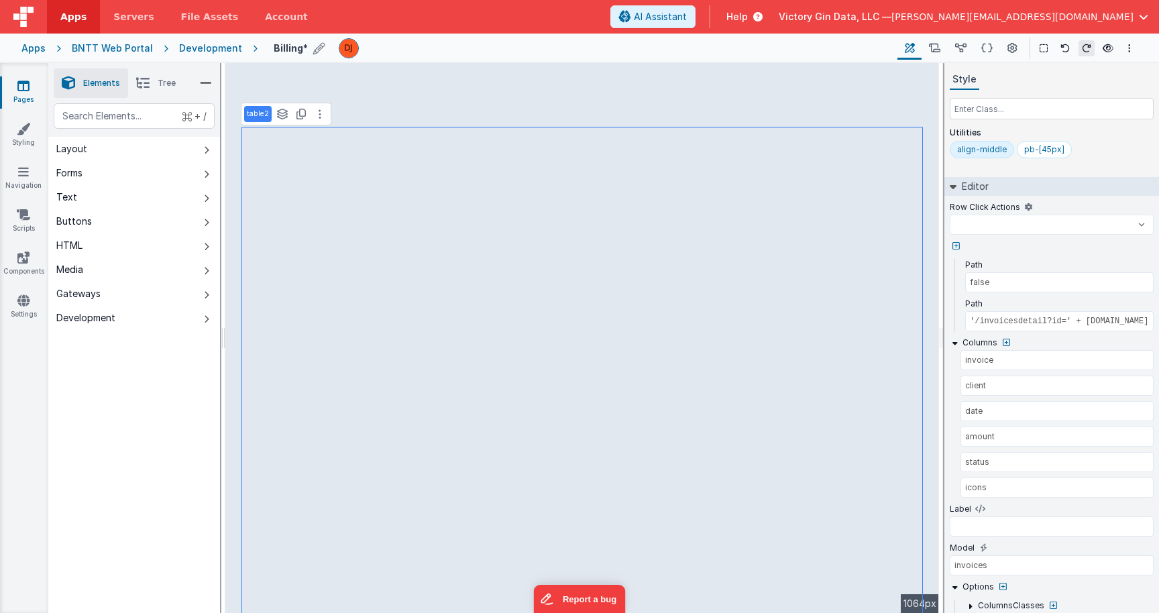
select select
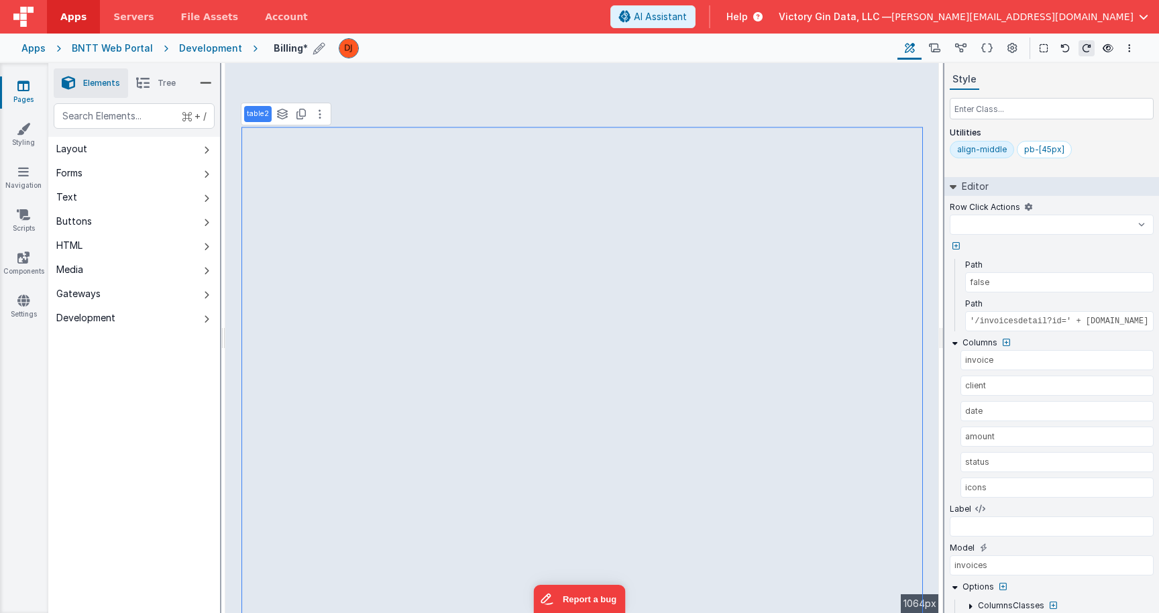
select select
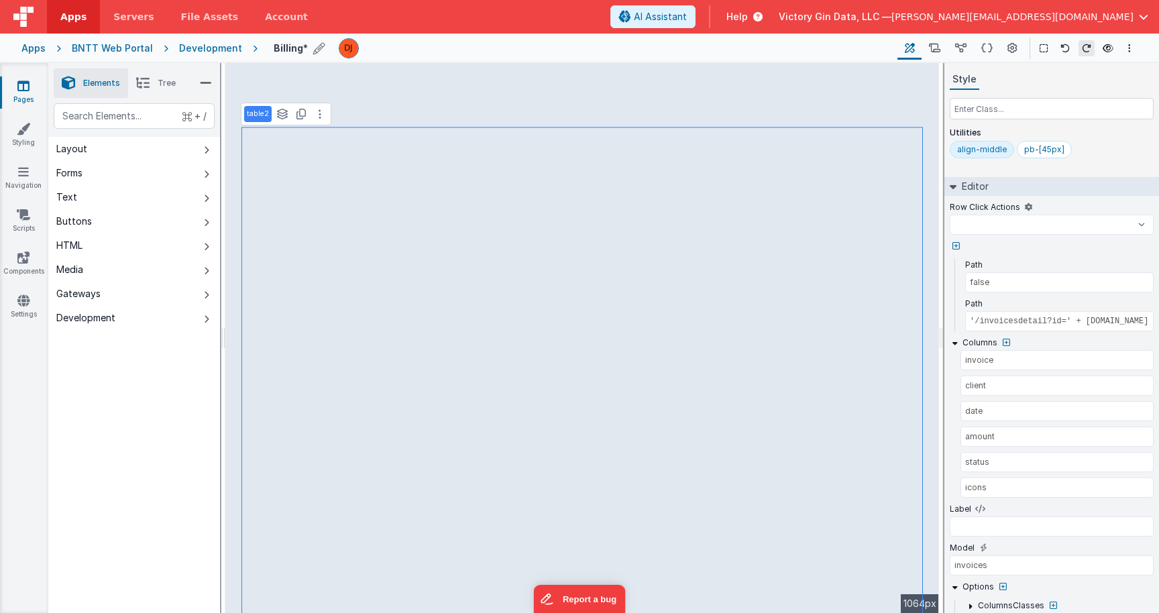
select select
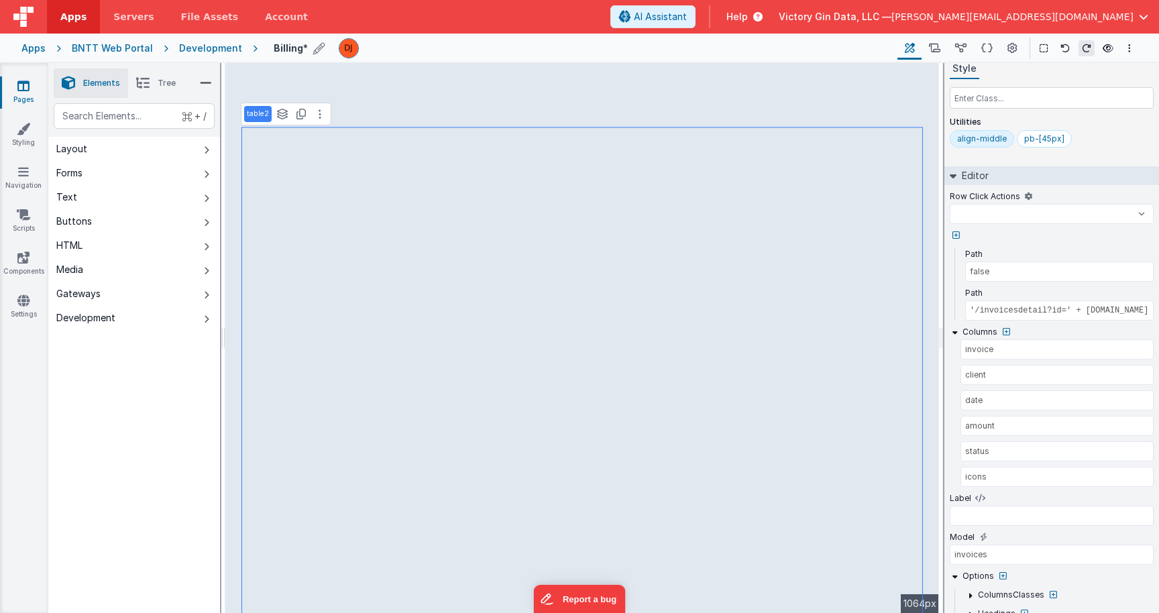
select select
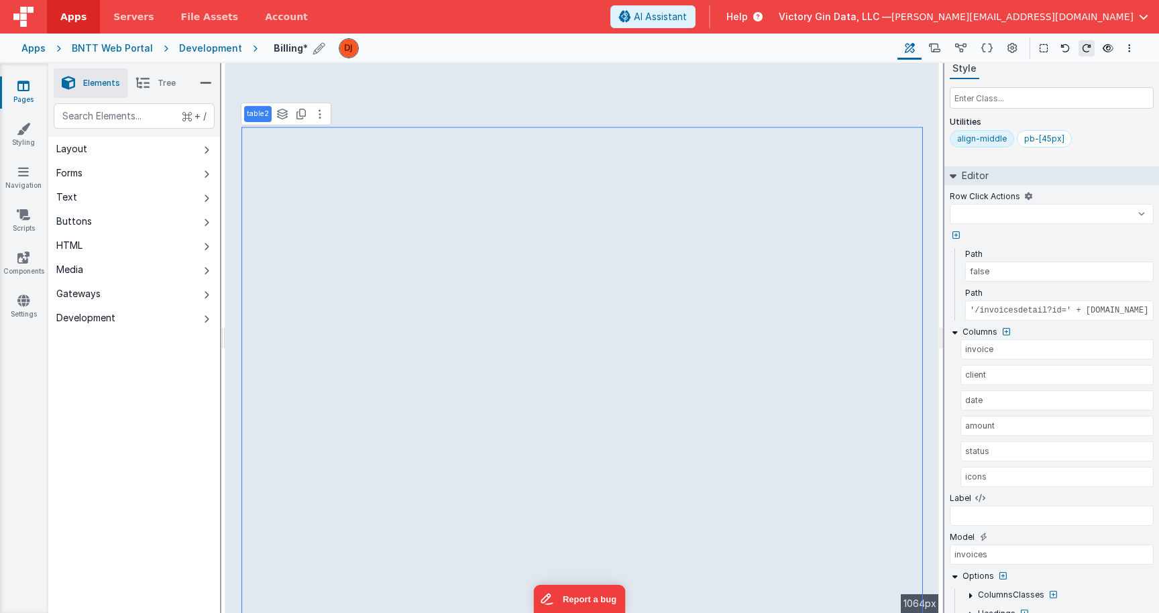
select select
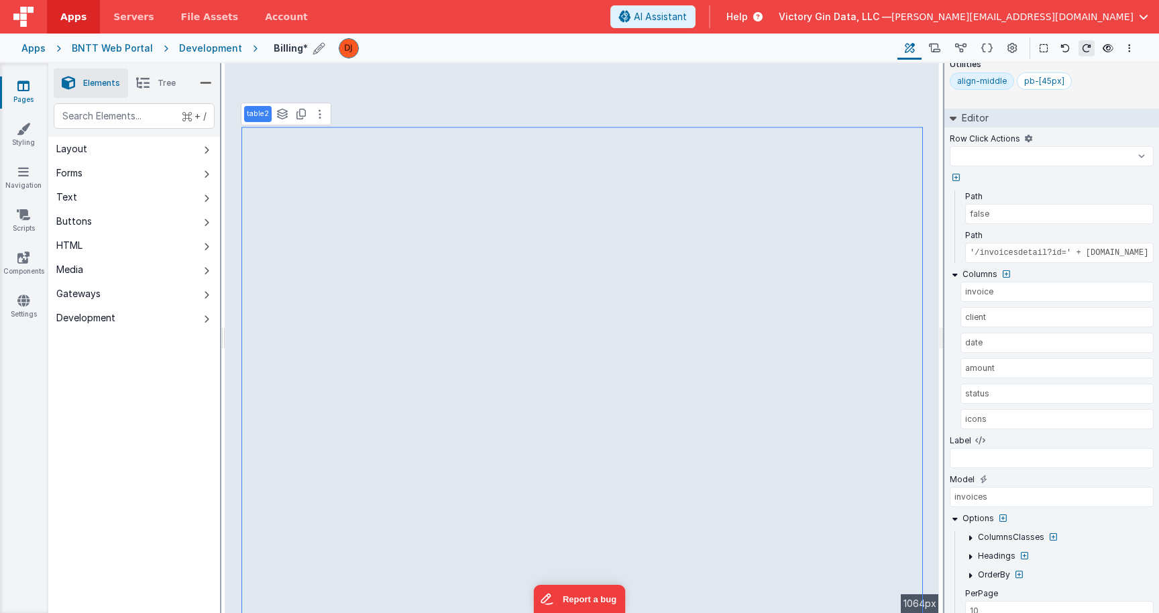
select select
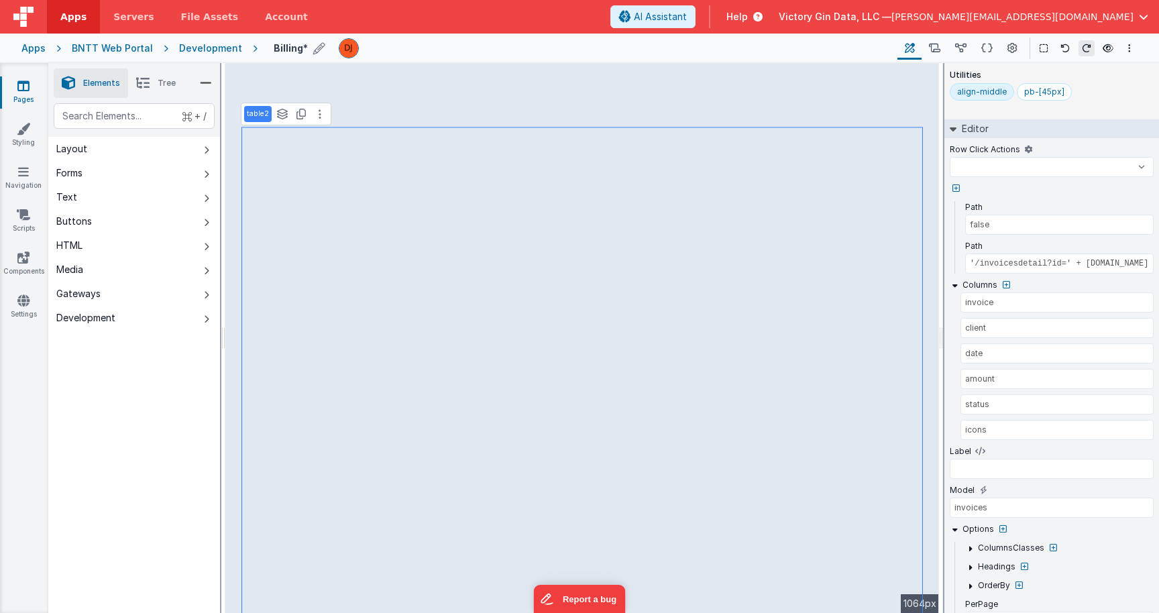
scroll to position [95, 0]
select select
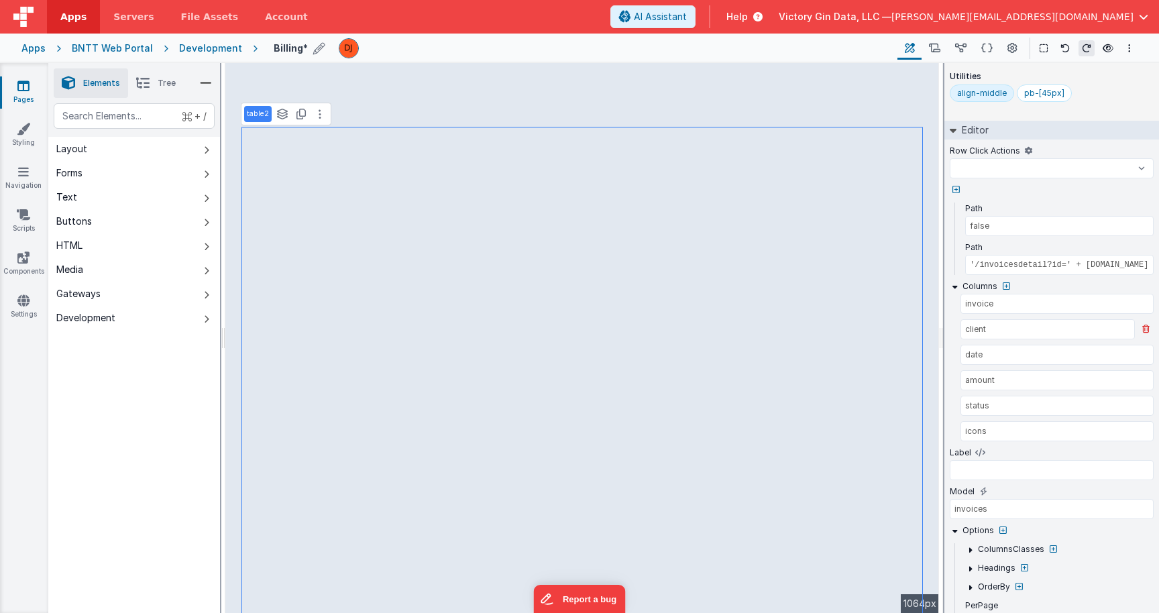
select select
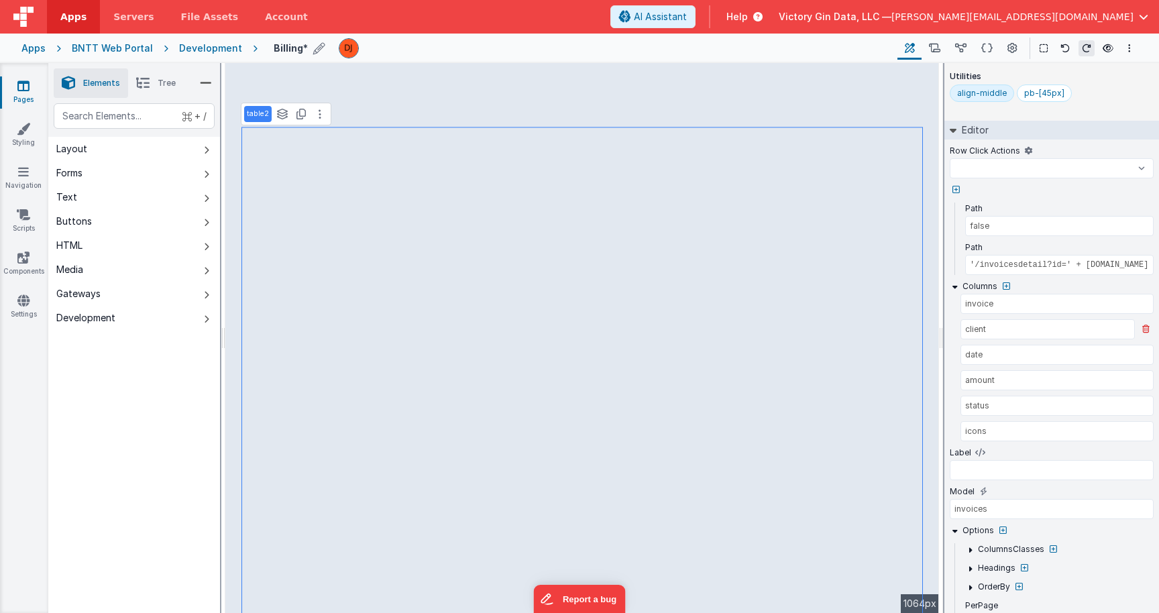
select select
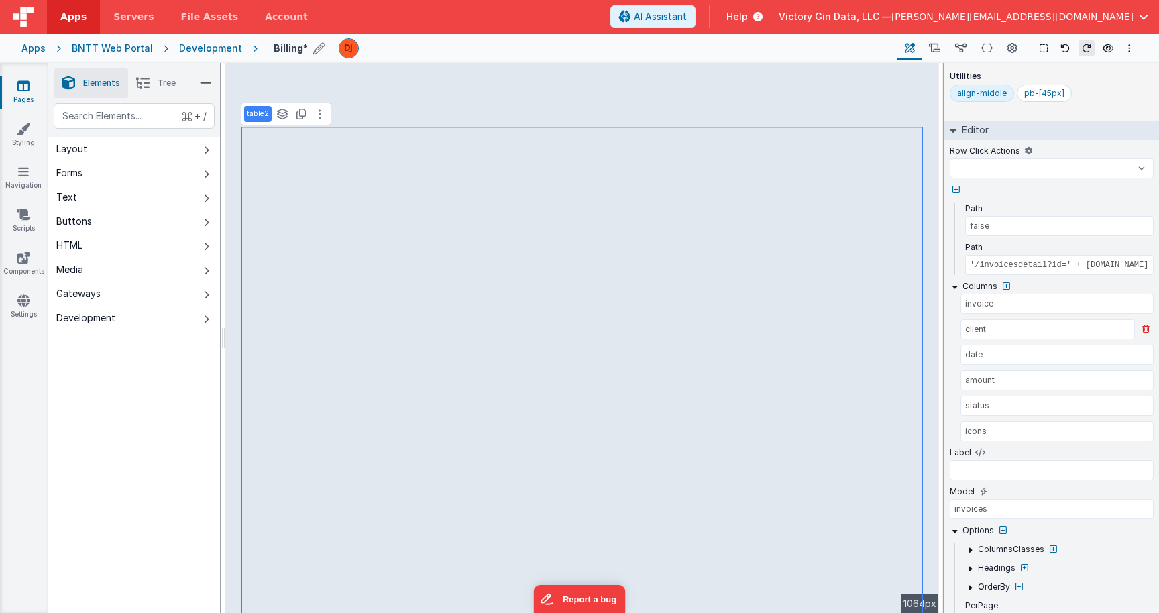
select select
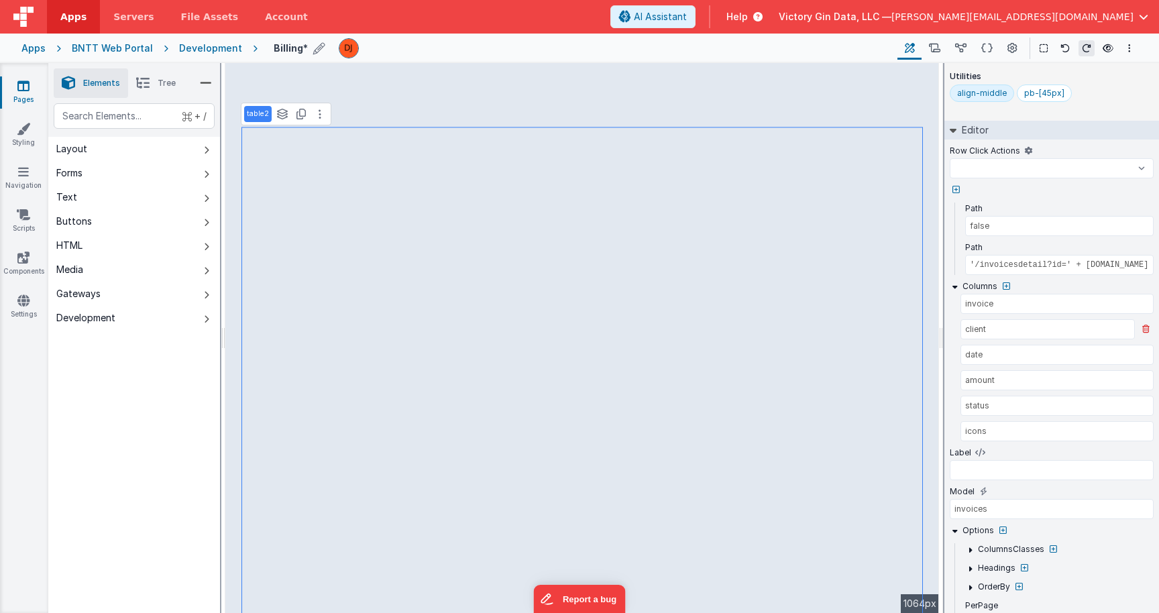
select select
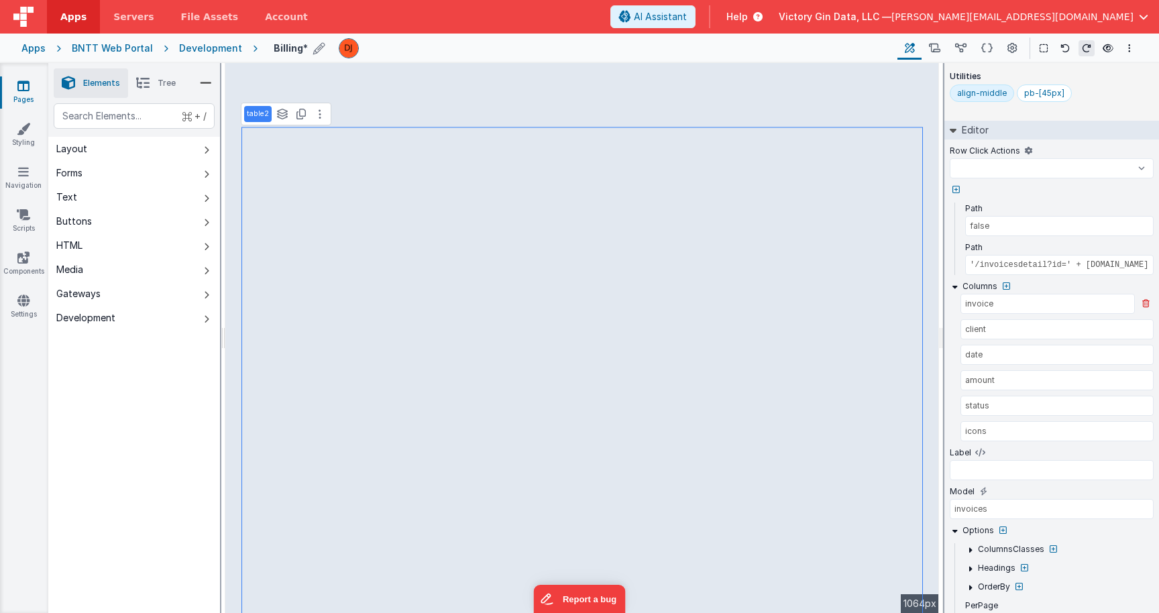
select select
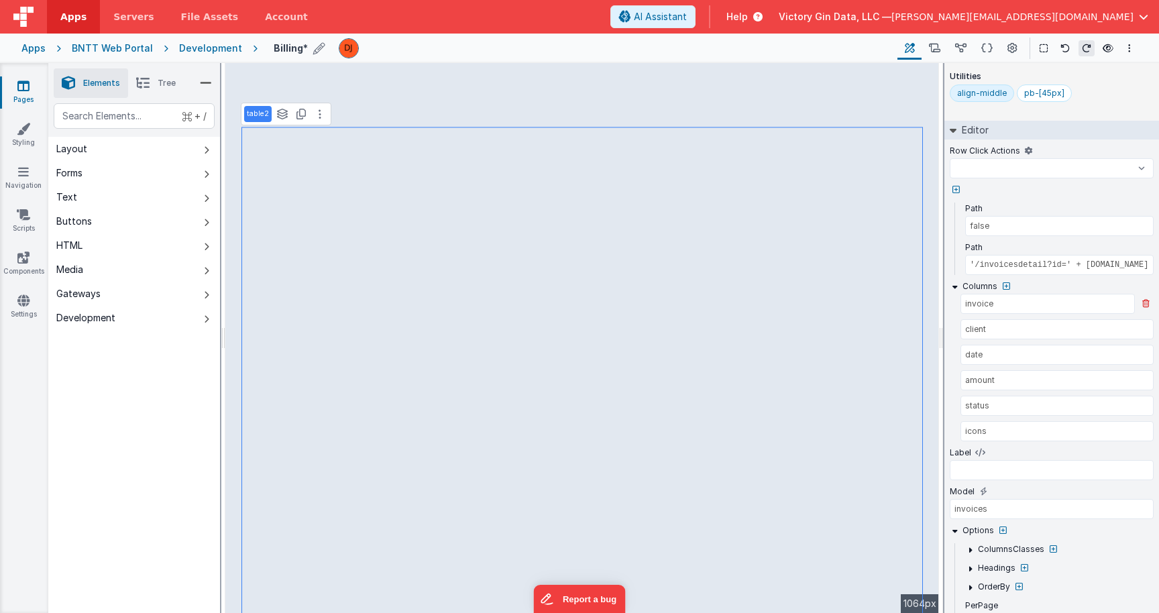
select select
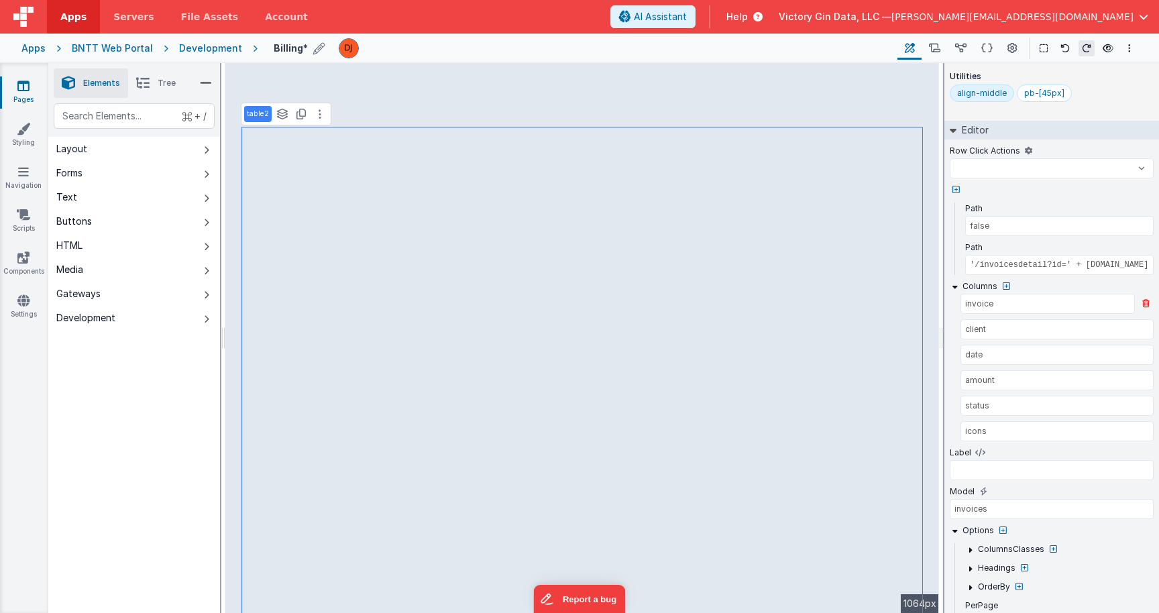
select select
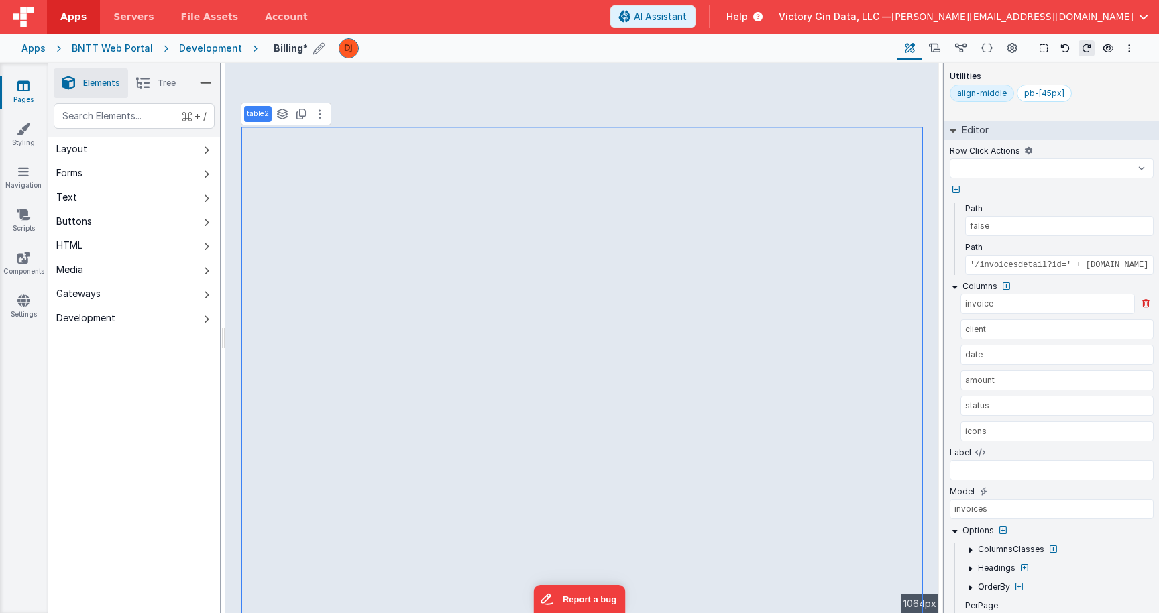
select select
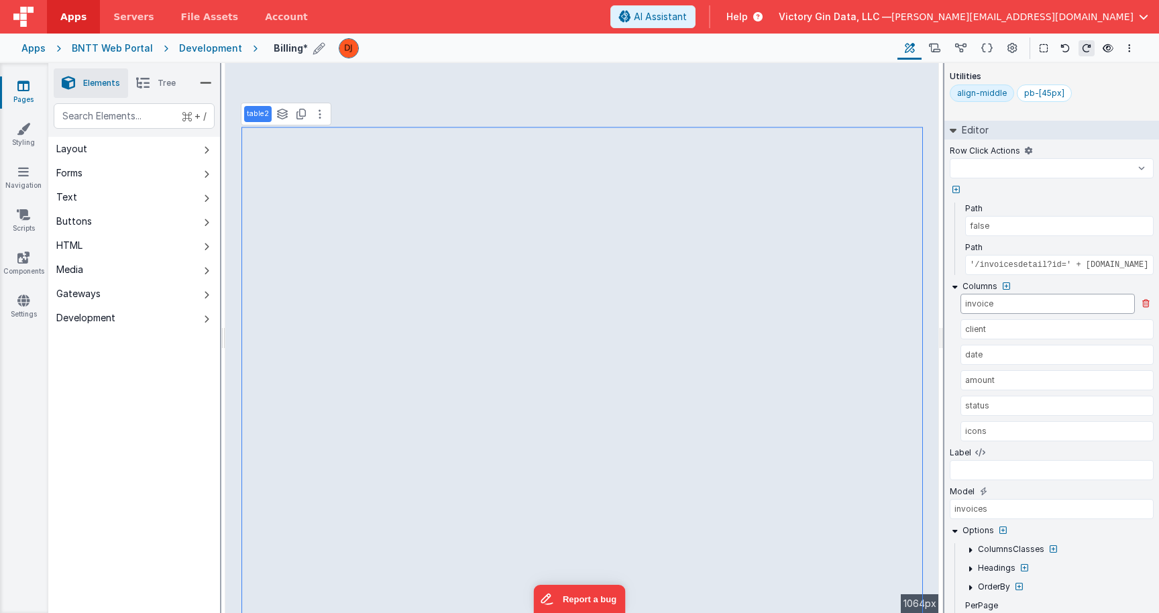
click at [1019, 304] on input "invoice" at bounding box center [1047, 304] width 174 height 20
select select
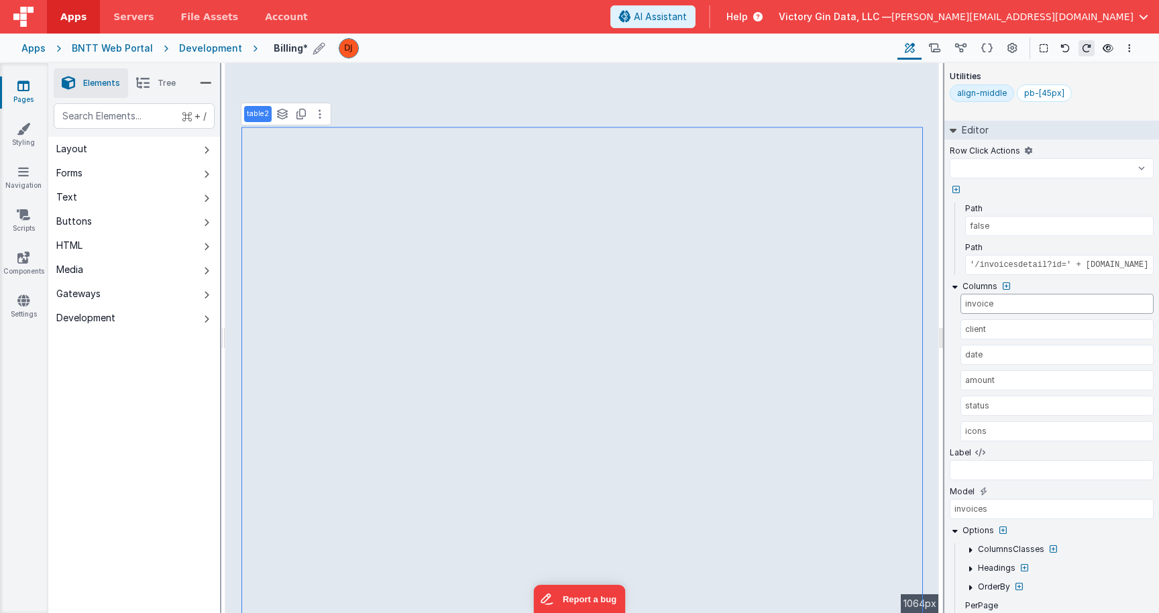
select select
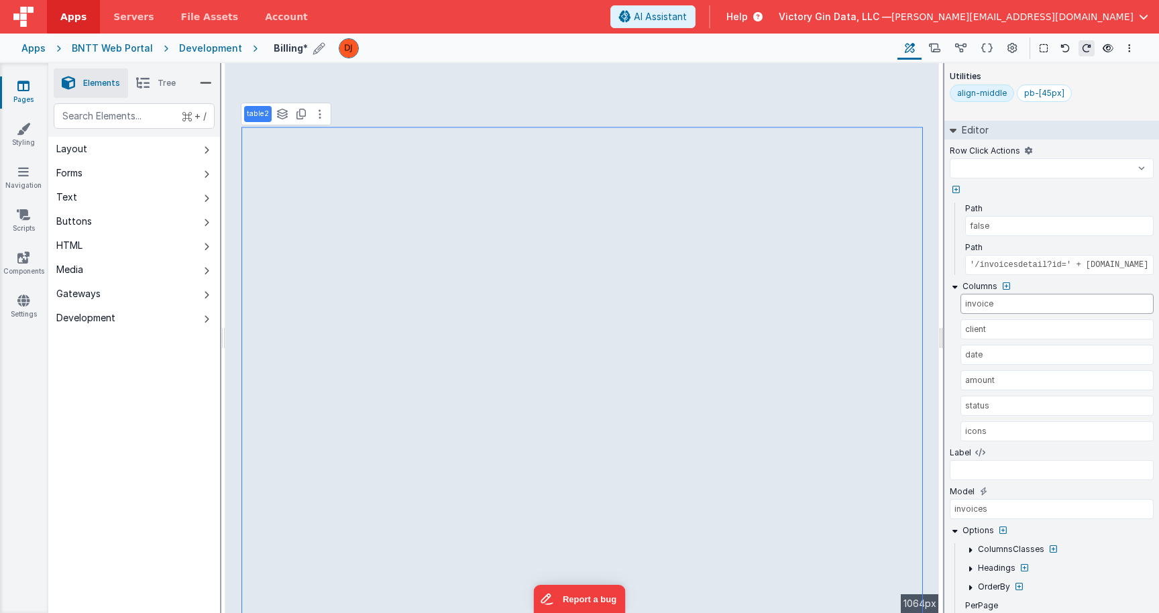
select select
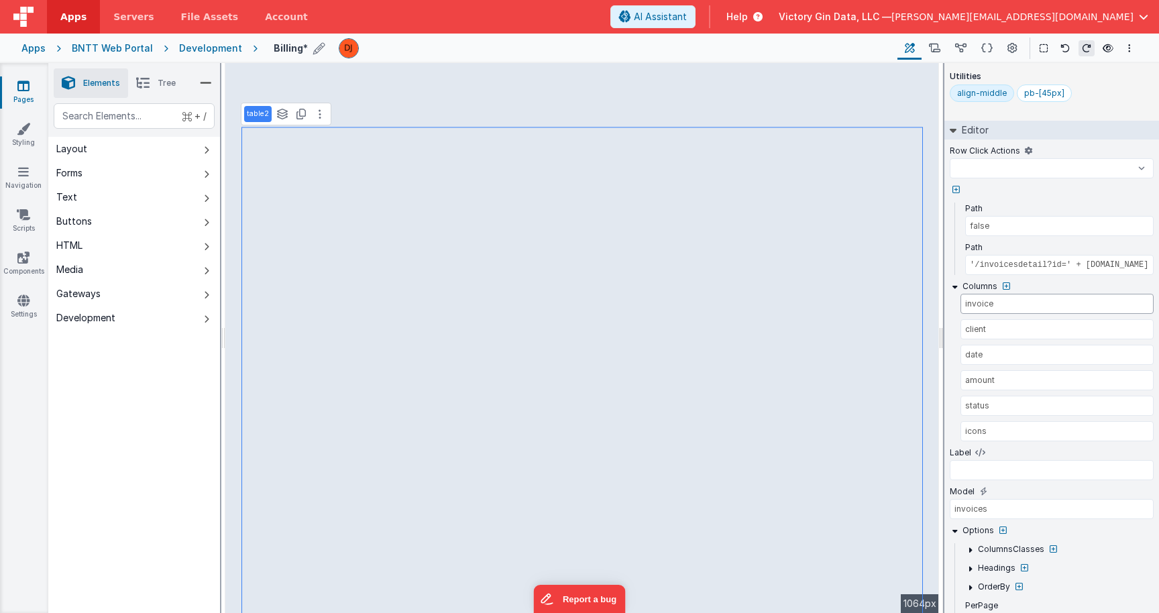
select select
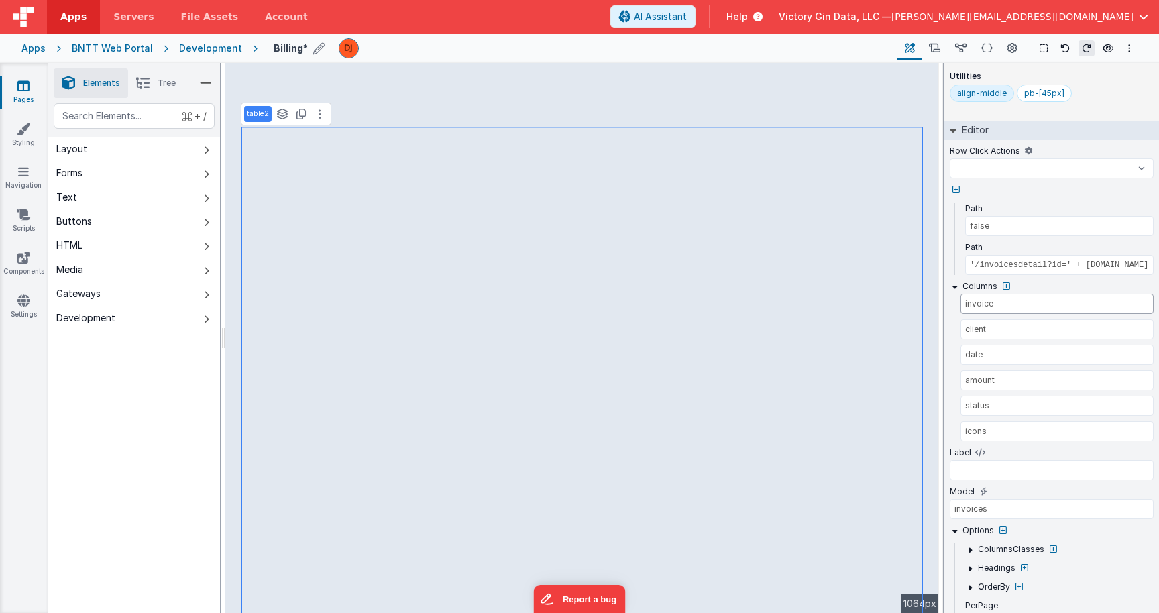
select select
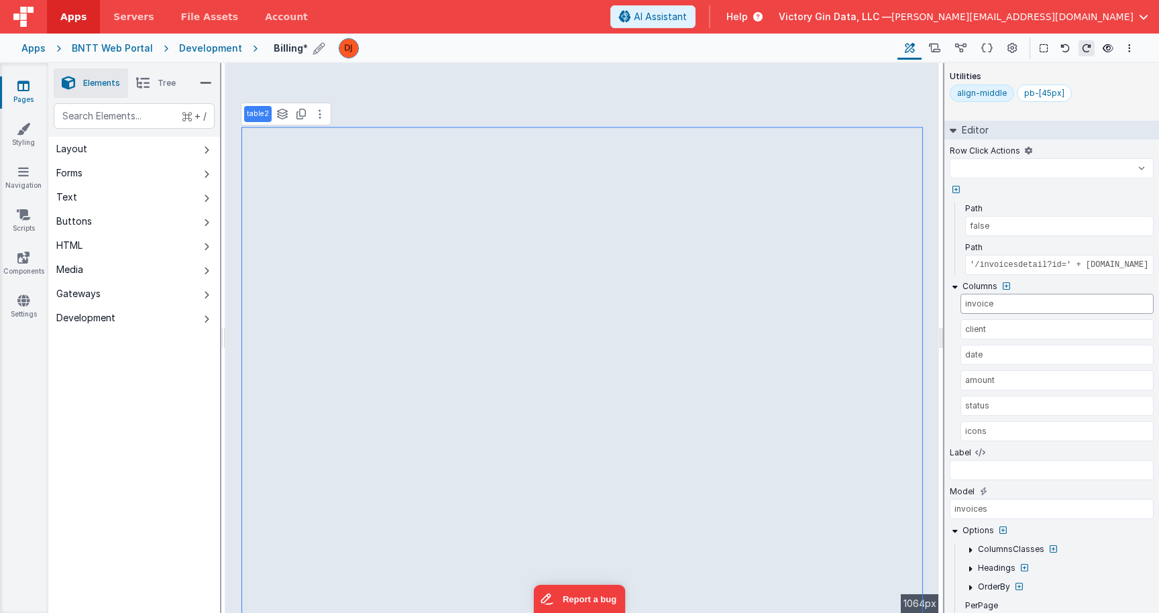
select select
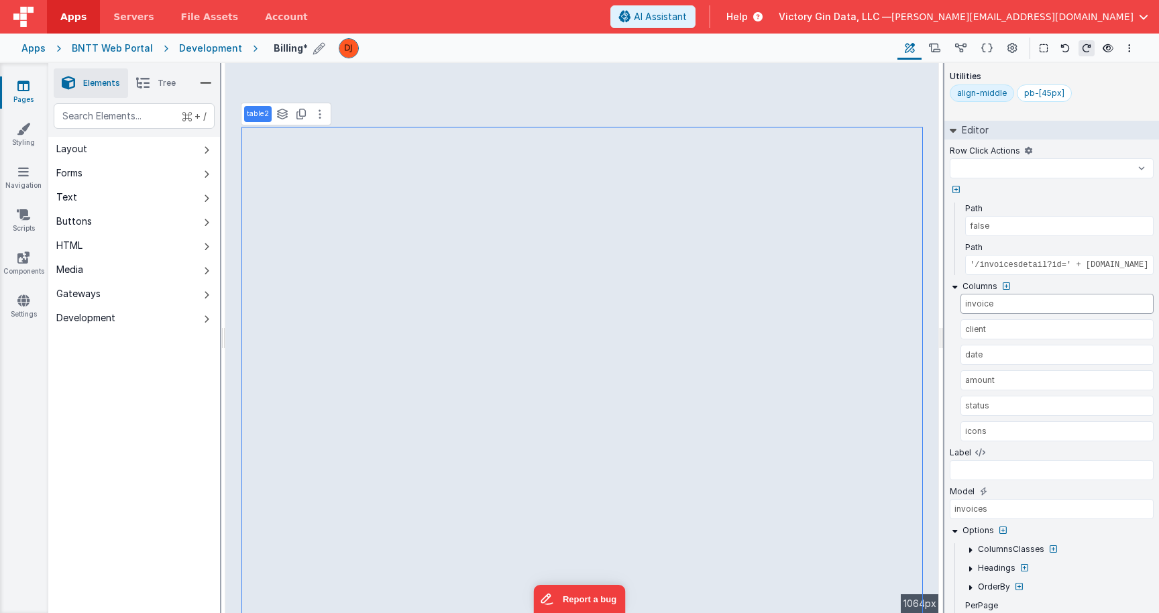
select select
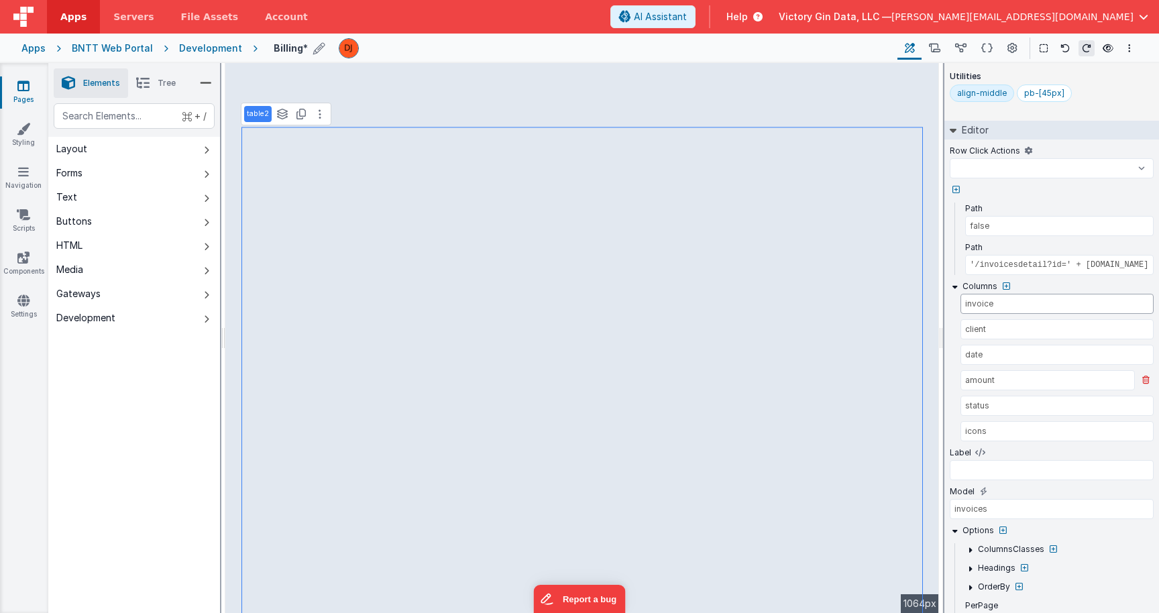
select select
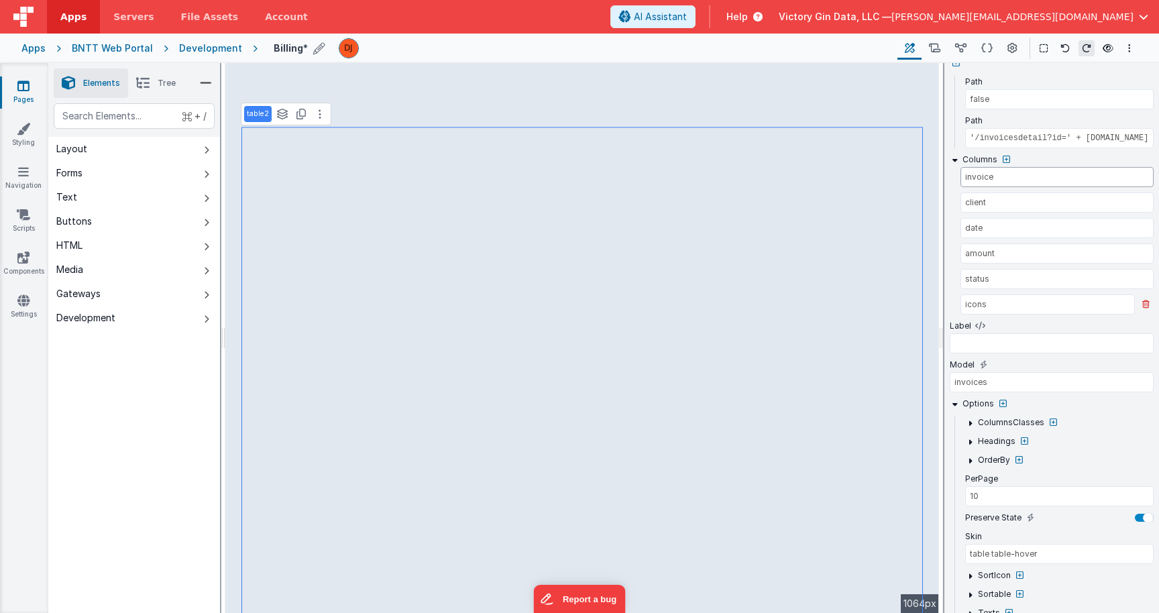
select select
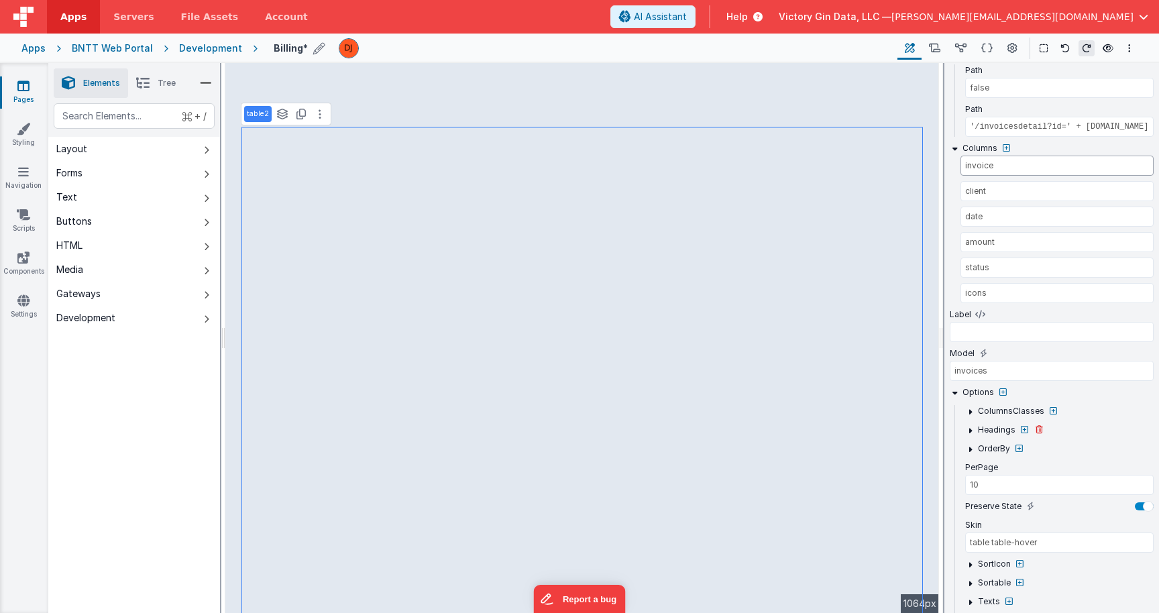
scroll to position [233, 0]
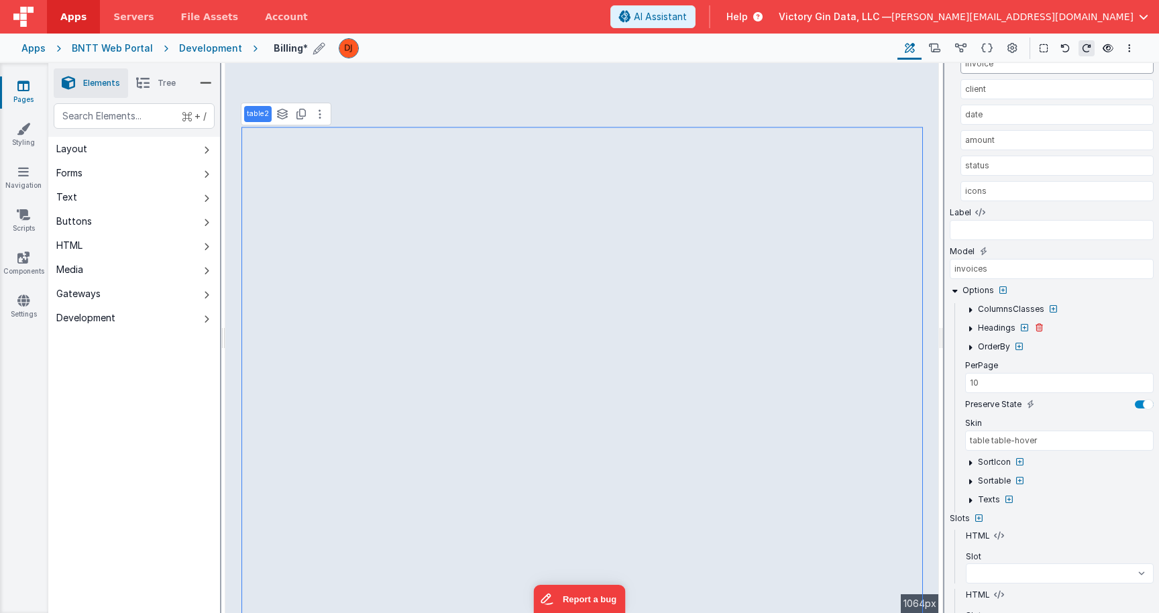
select select
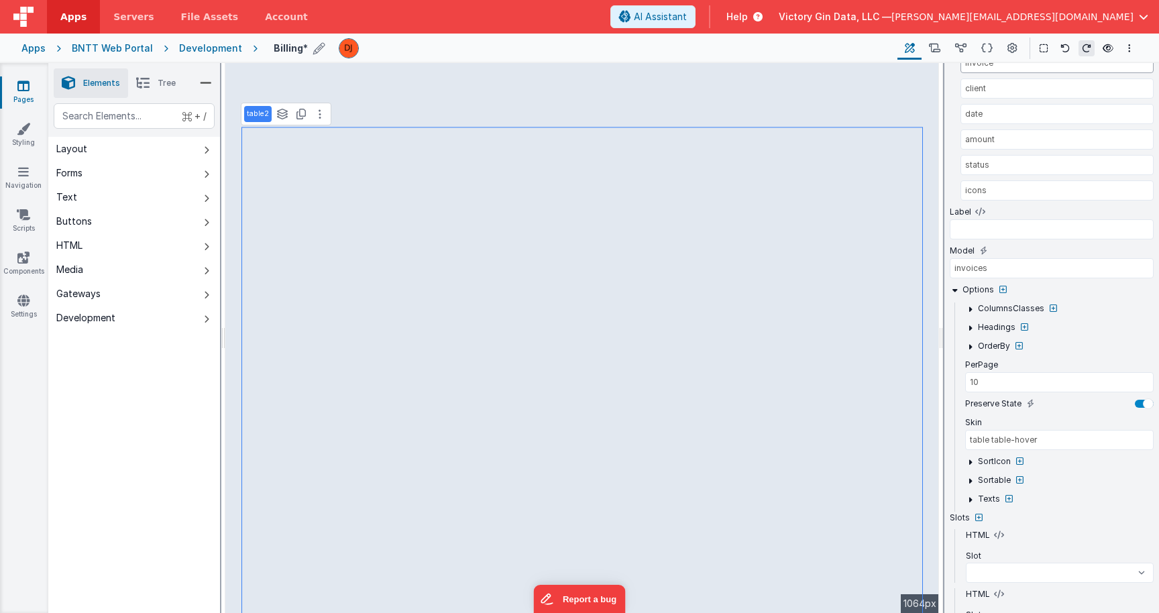
select select
click at [969, 326] on icon at bounding box center [970, 328] width 10 height 10
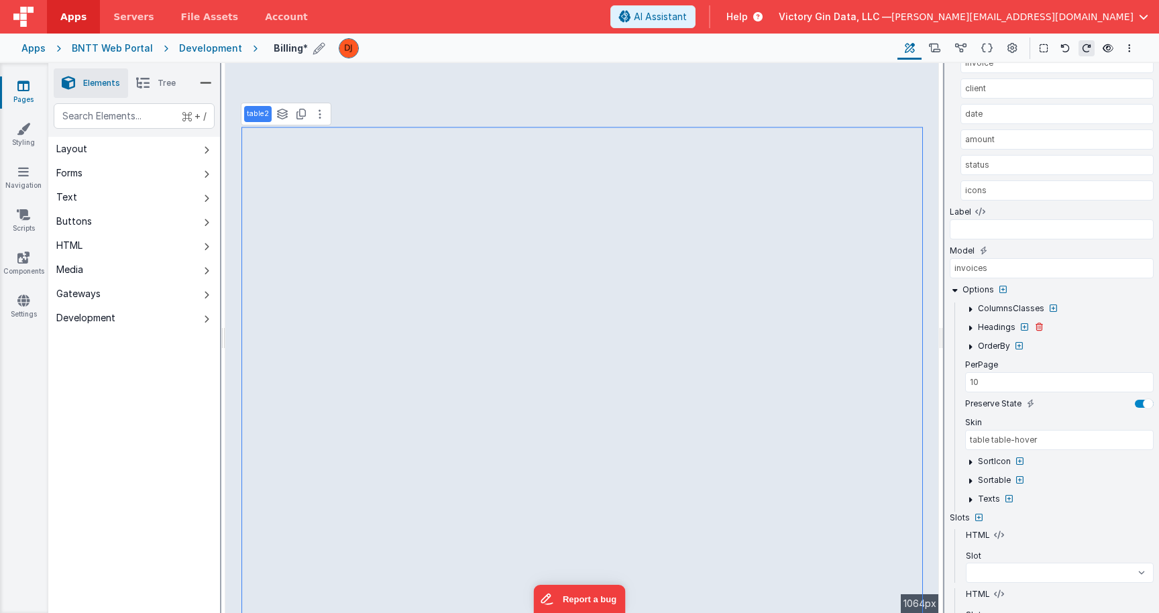
select select
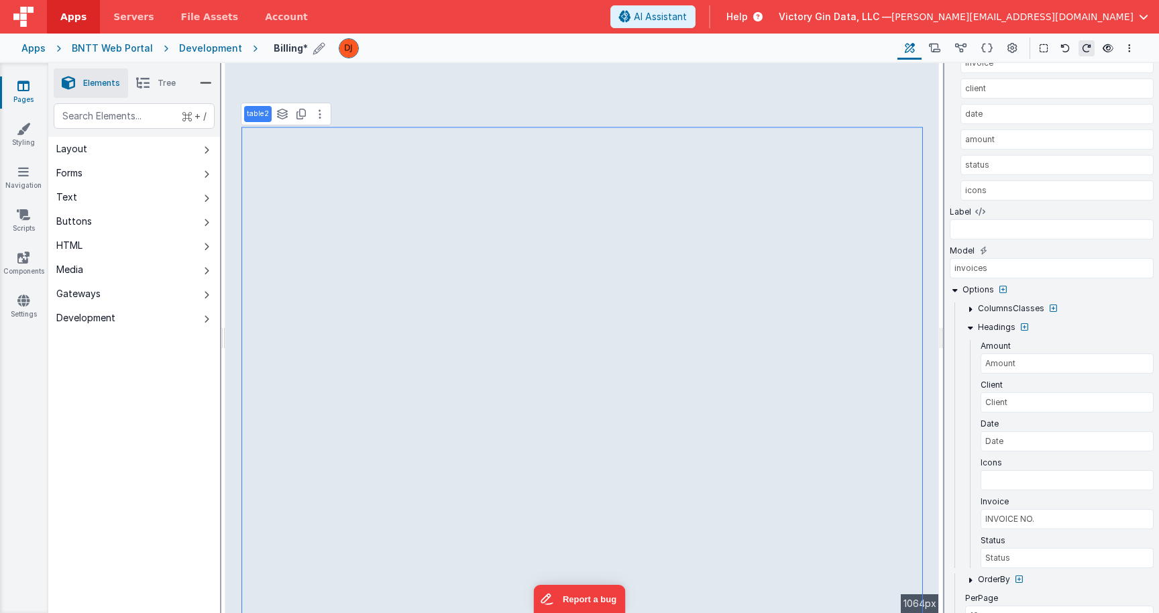
select select
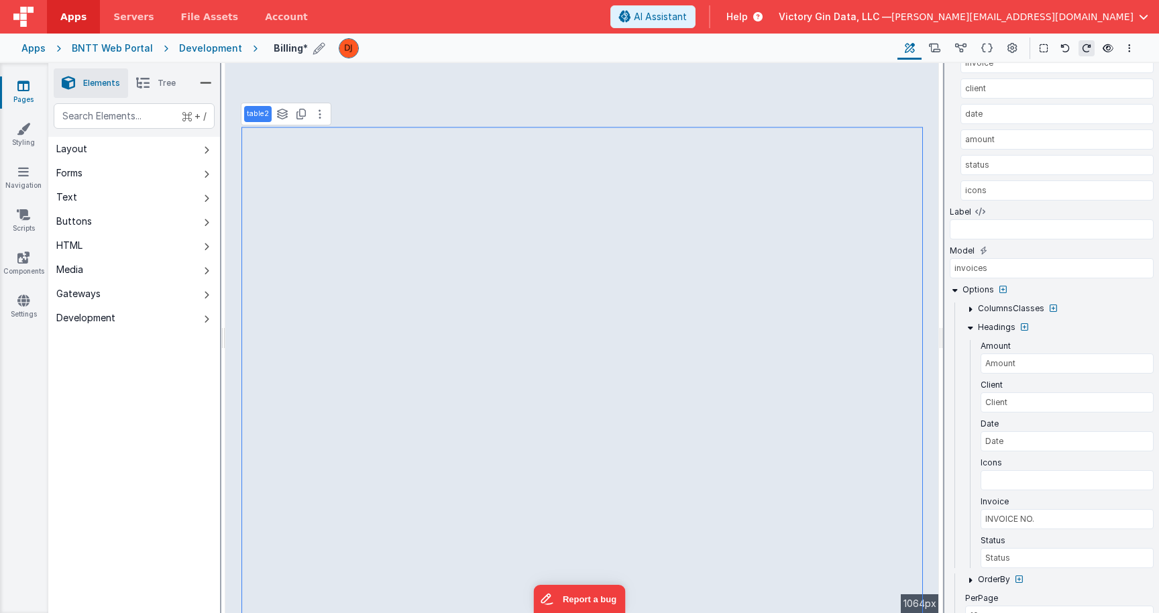
select select
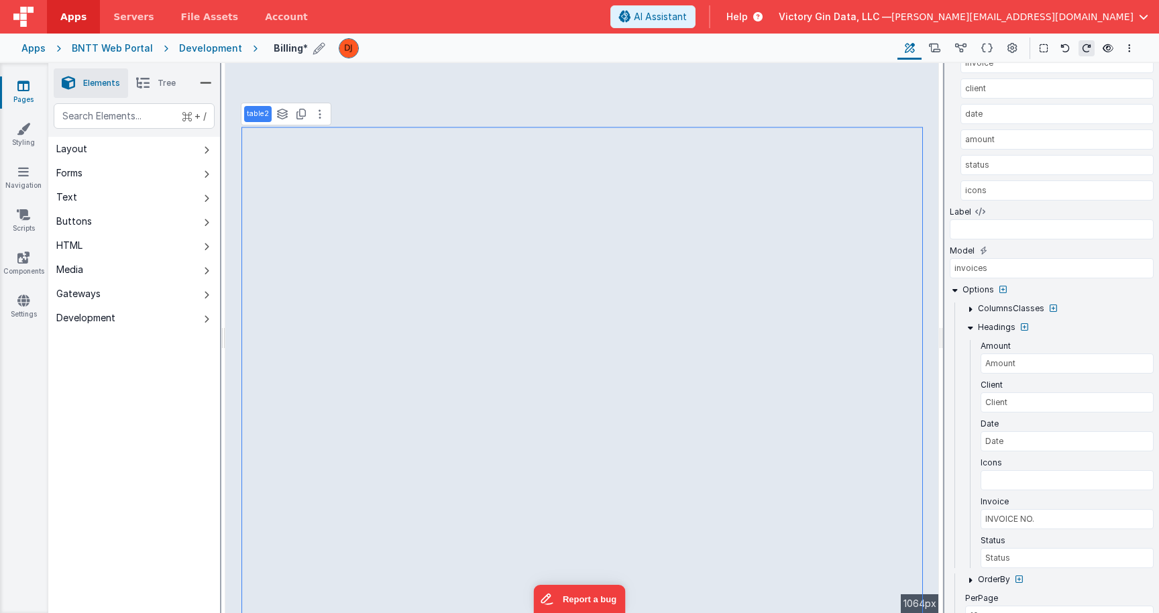
select select
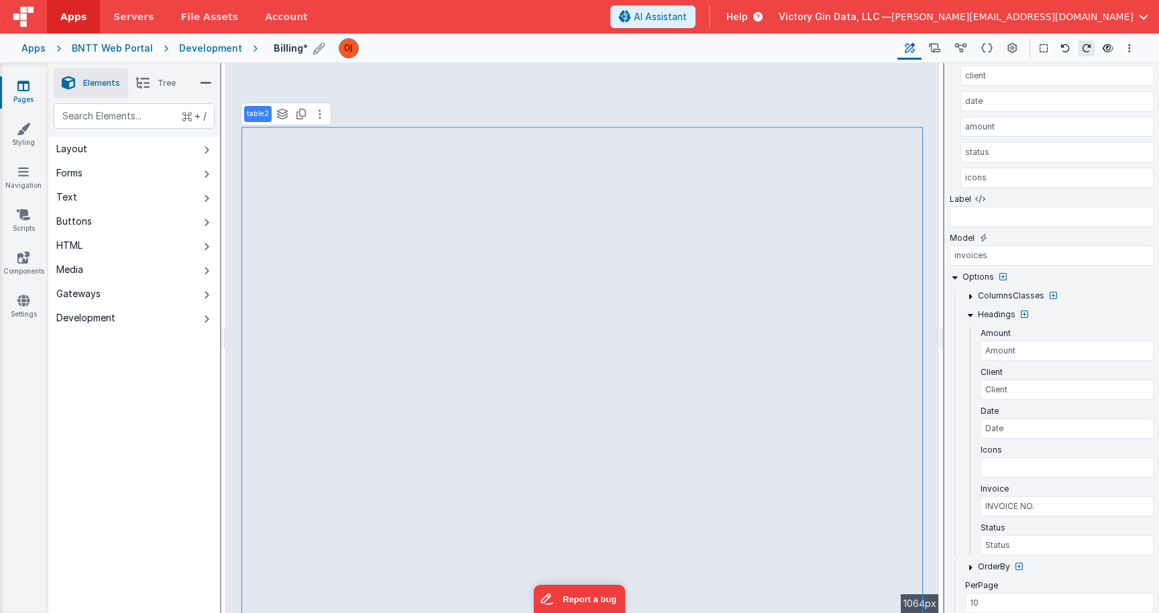
scroll to position [357, 0]
select select
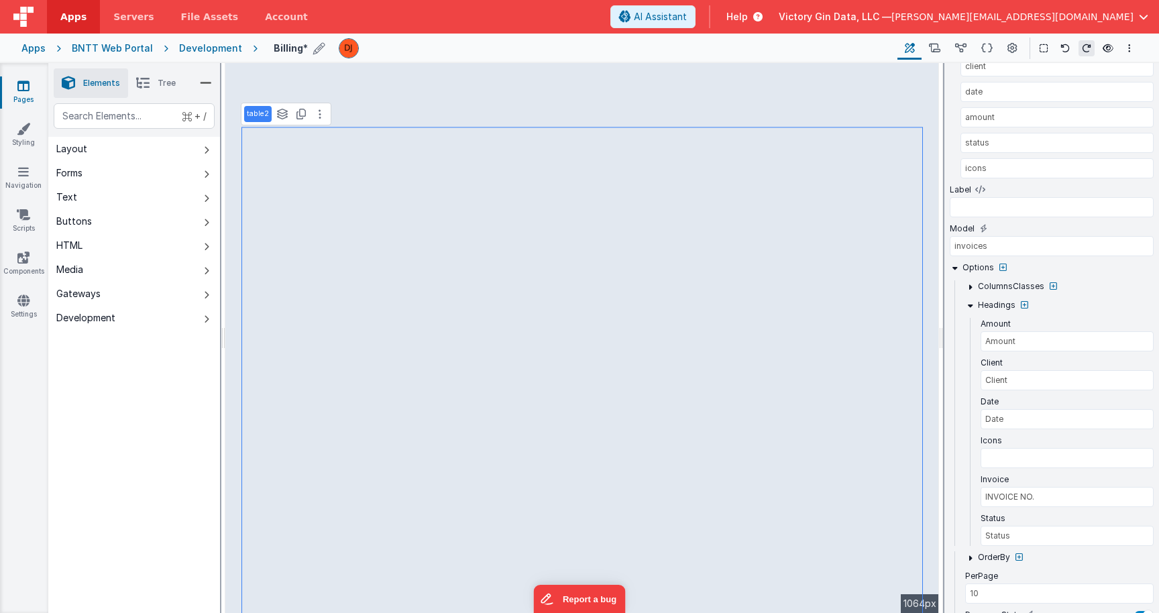
select select
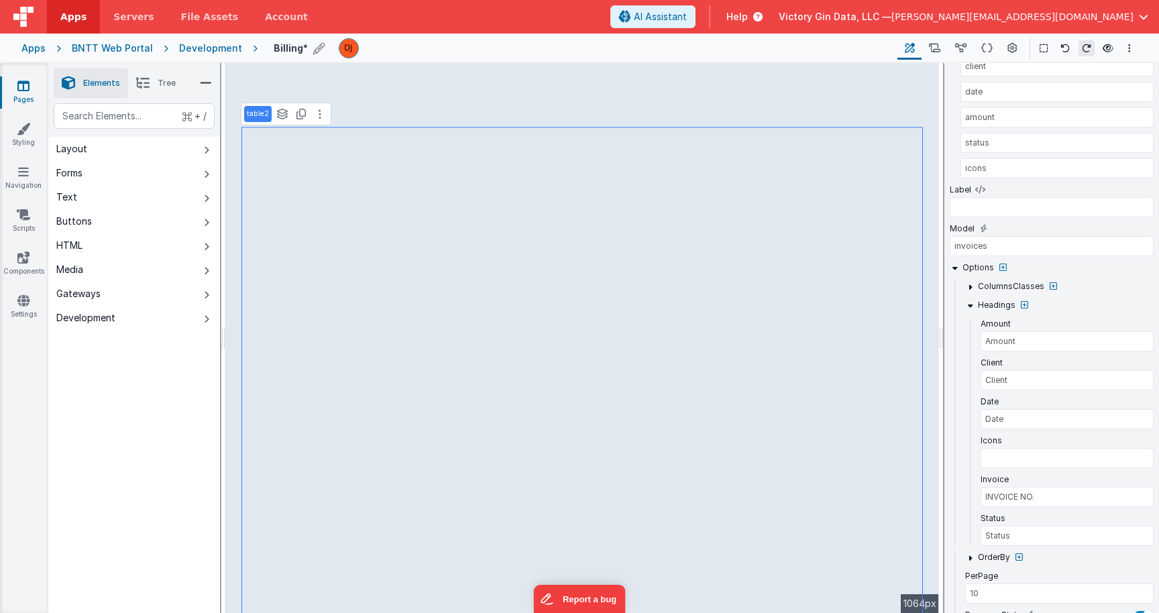
select select
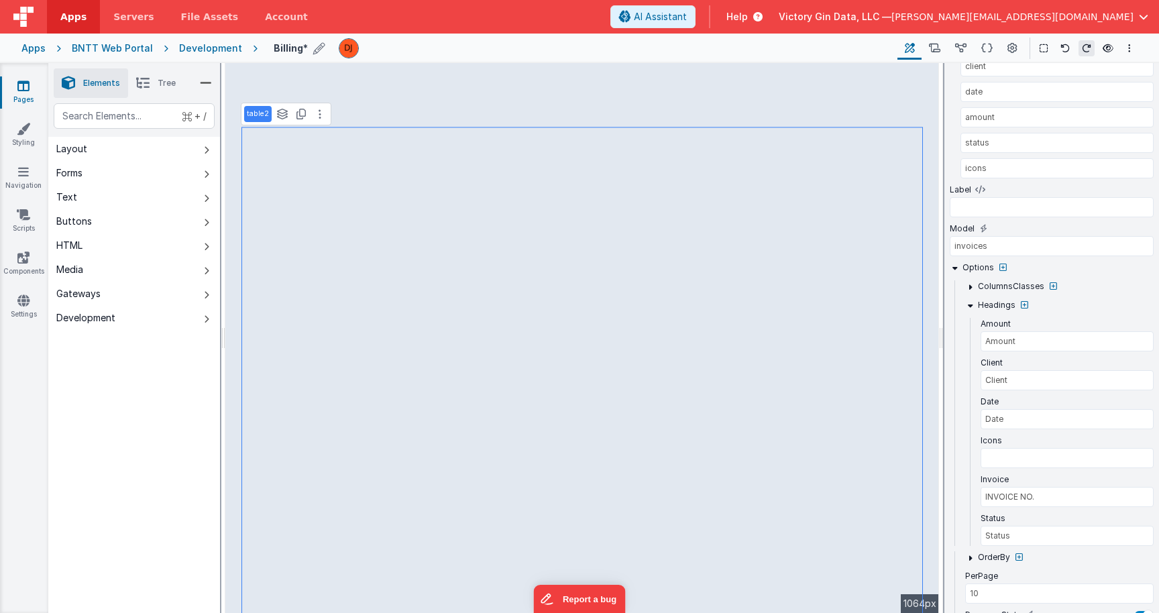
select select
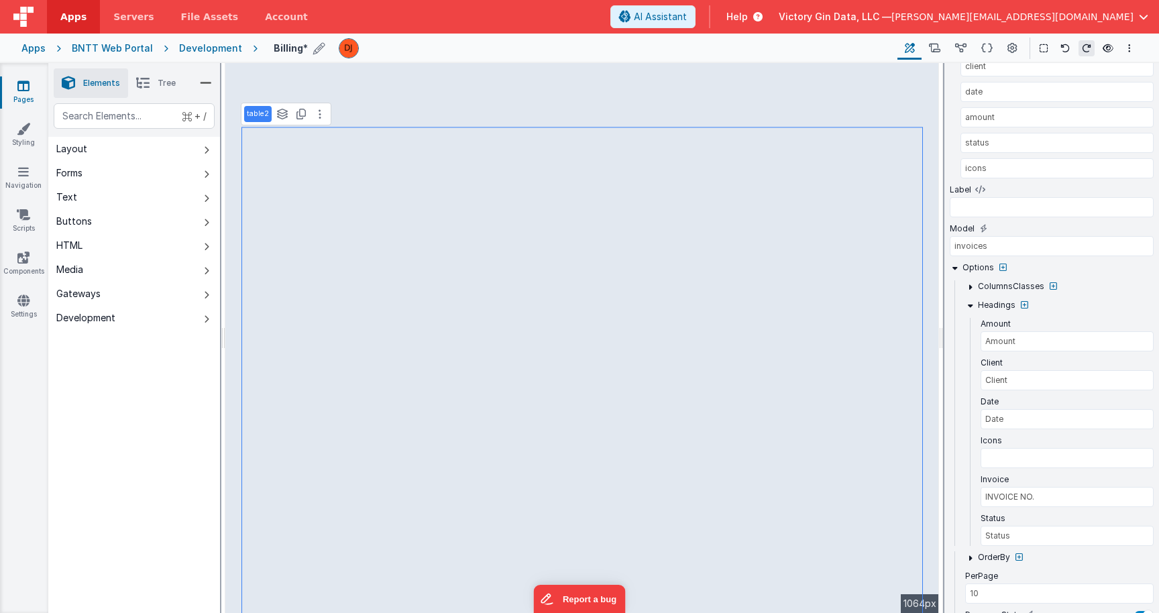
select select
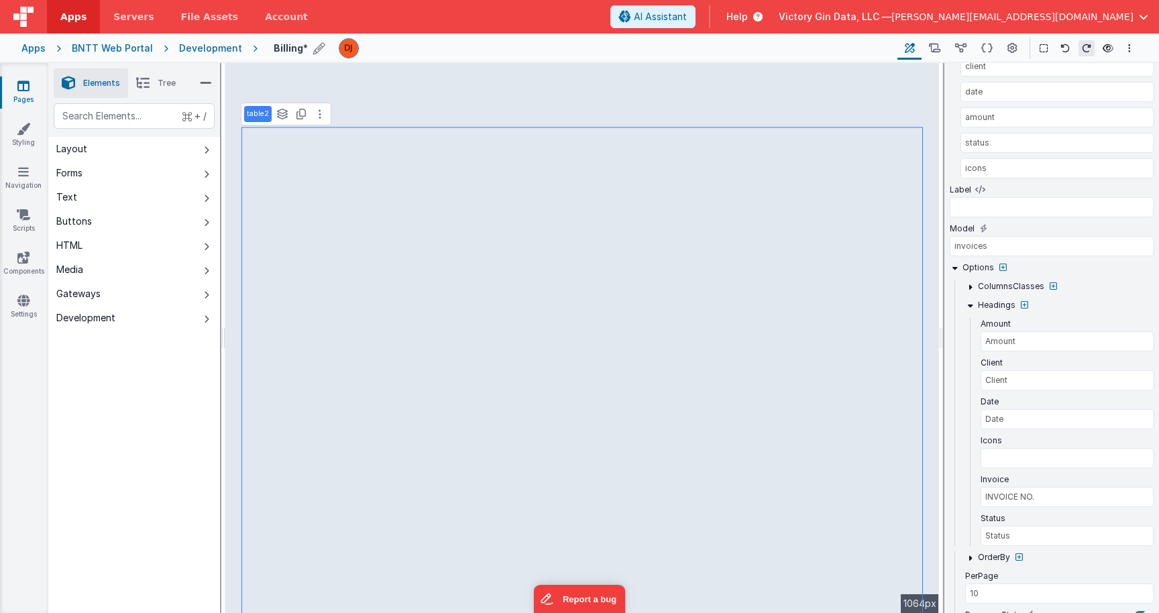
select select
click at [1000, 286] on label "ColumnsClasses" at bounding box center [1011, 286] width 66 height 11
click at [970, 287] on icon at bounding box center [970, 287] width 10 height 10
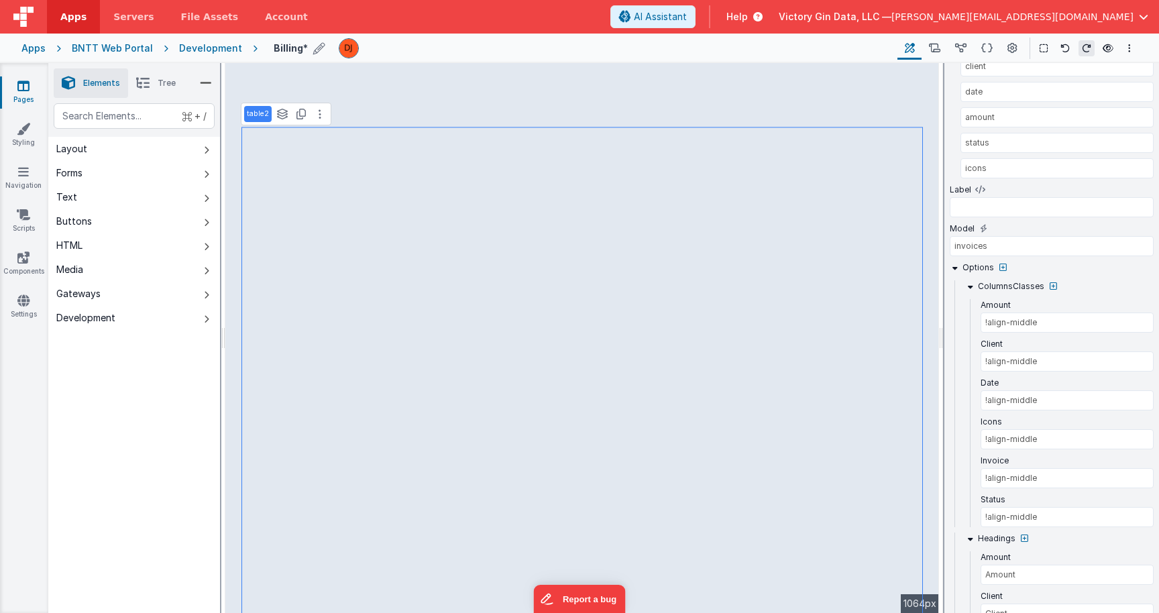
scroll to position [372, 0]
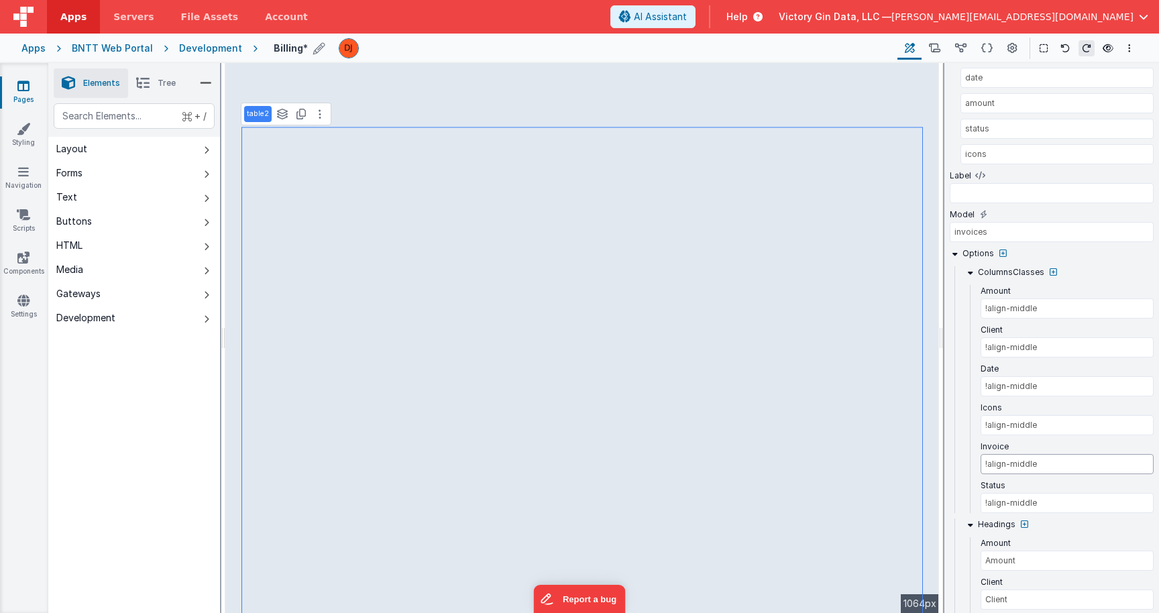
click at [1070, 461] on input "!align-middle" at bounding box center [1067, 464] width 173 height 20
drag, startPoint x: 1041, startPoint y: 467, endPoint x: 1159, endPoint y: 524, distance: 131.1
click at [1154, 474] on input "!align-middle font-bold" at bounding box center [1067, 464] width 173 height 20
click at [1054, 467] on input "!align-middle italic" at bounding box center [1067, 464] width 173 height 20
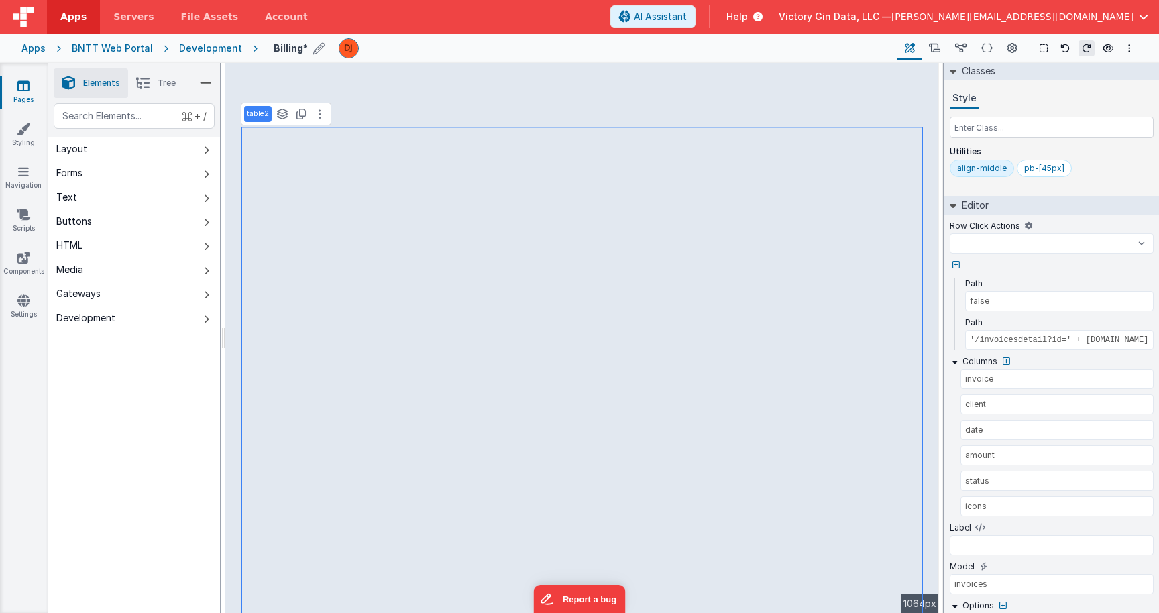
scroll to position [21, 0]
click at [950, 231] on select "createInvoice delete download onFormLoad showDropDown goToAccount goToContacts …" at bounding box center [1052, 241] width 204 height 20
click at [997, 262] on div at bounding box center [1052, 263] width 204 height 12
click at [935, 45] on icon at bounding box center [934, 49] width 11 height 14
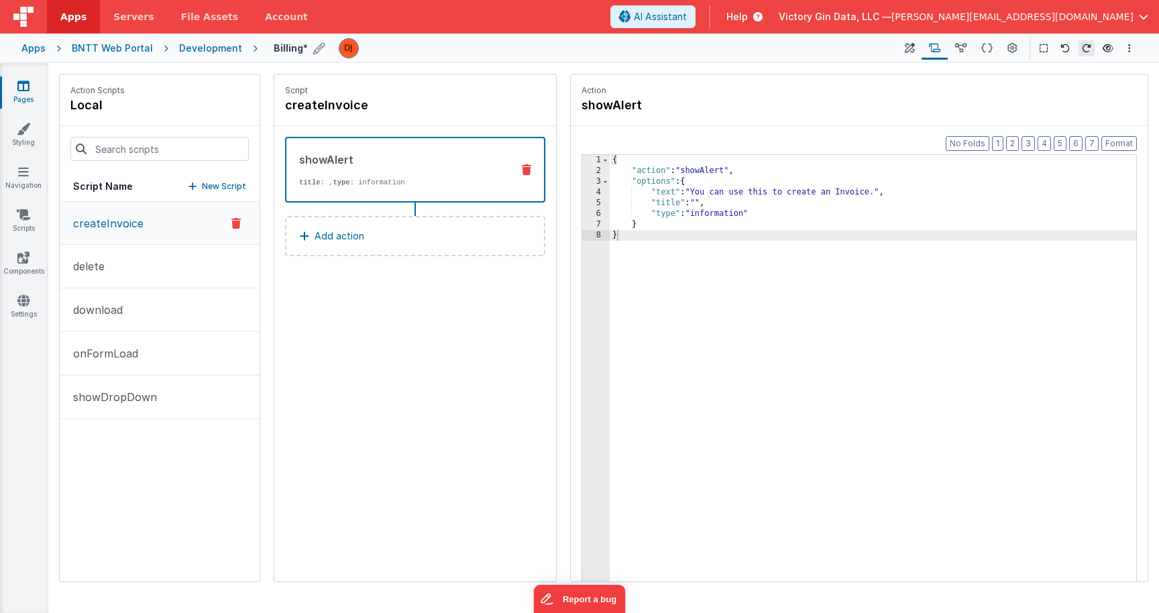
click at [238, 220] on icon at bounding box center [235, 223] width 9 height 16
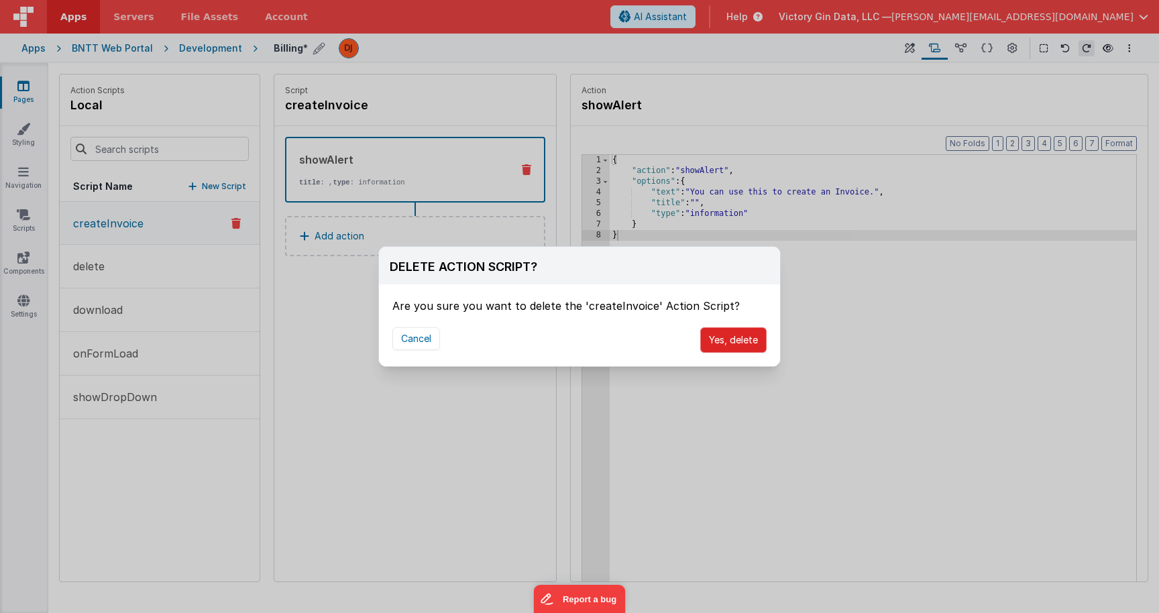
click at [752, 348] on button "Yes, delete" at bounding box center [733, 339] width 66 height 25
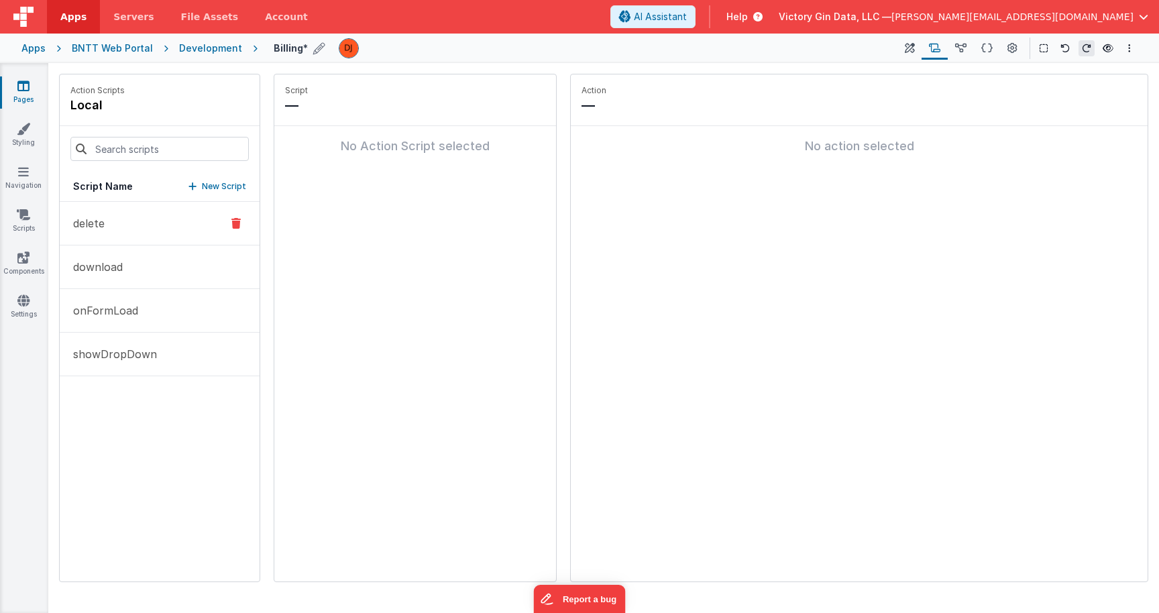
click at [241, 229] on div at bounding box center [236, 223] width 36 height 16
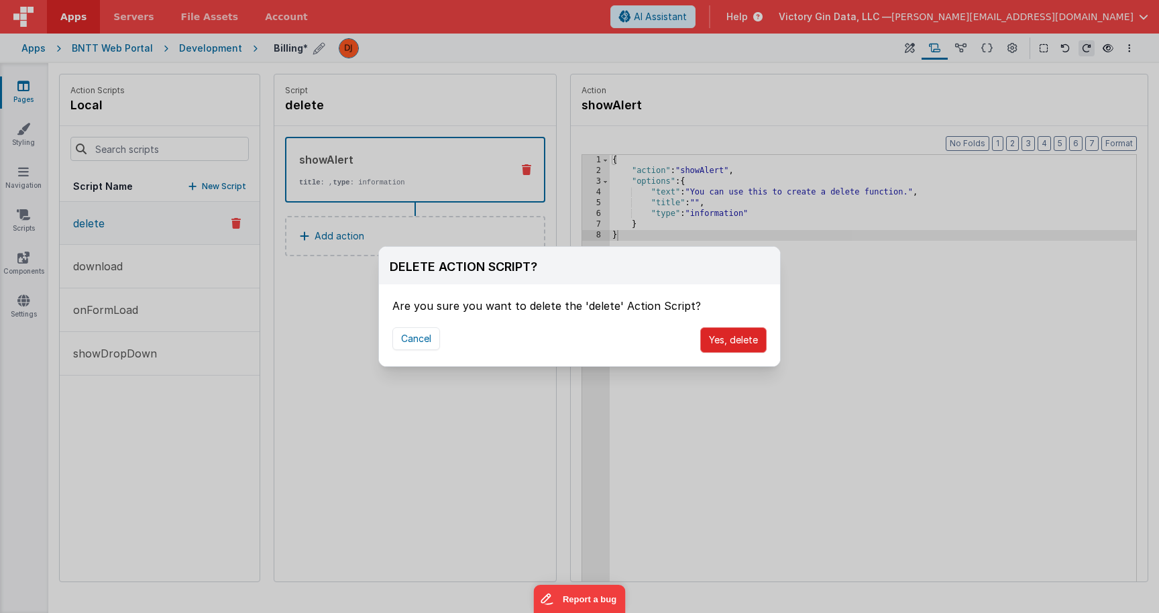
click at [720, 343] on button "Yes, delete" at bounding box center [733, 339] width 66 height 25
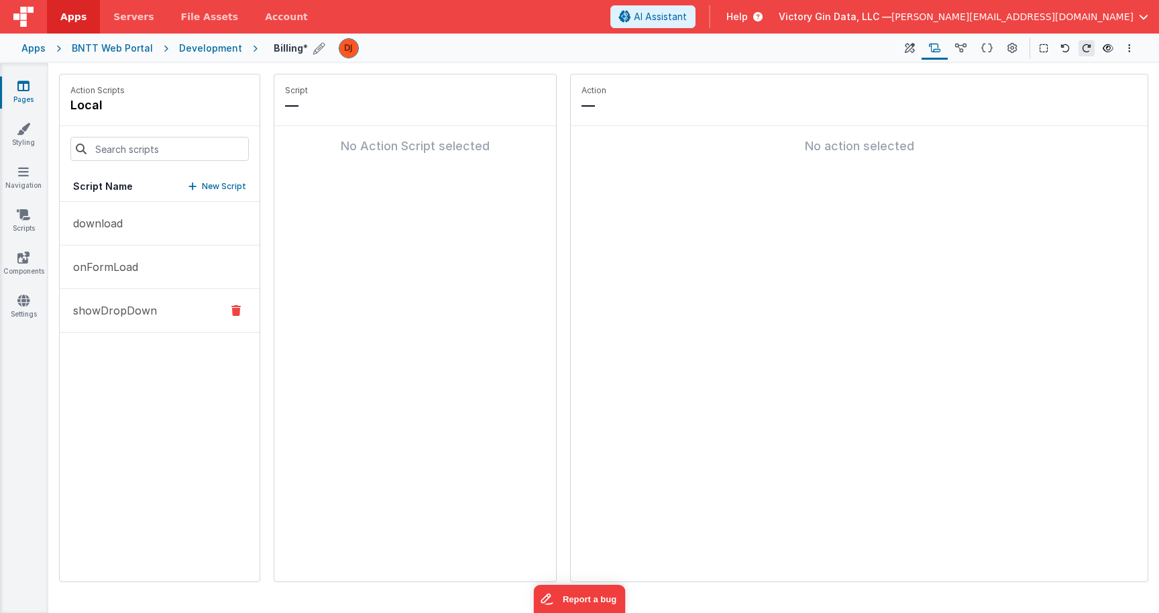
click at [233, 309] on icon at bounding box center [235, 310] width 9 height 16
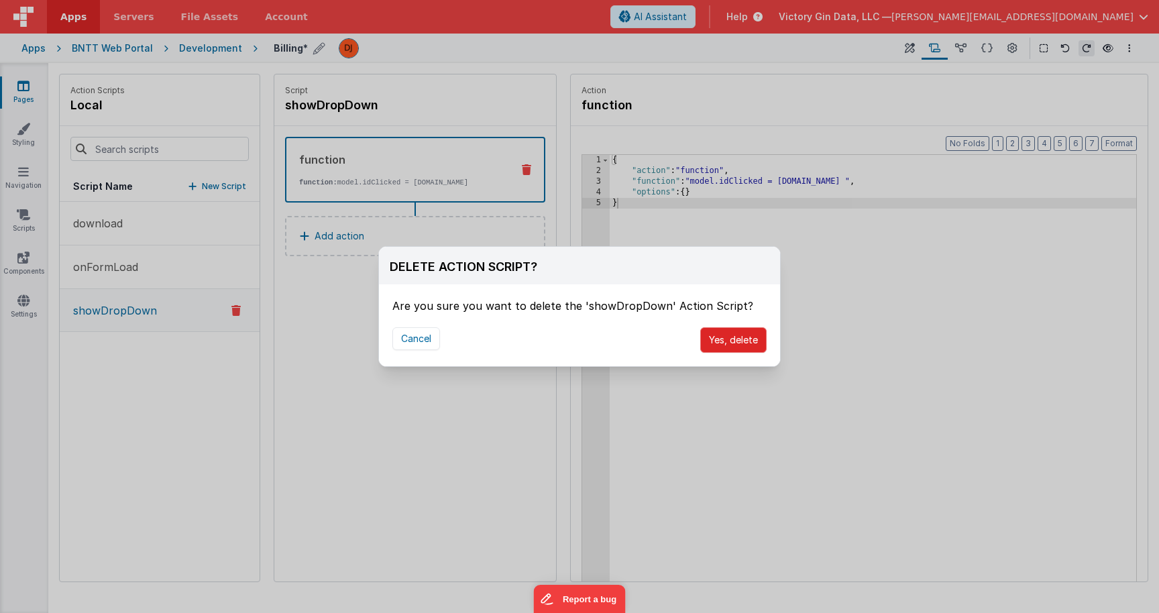
click at [744, 341] on button "Yes, delete" at bounding box center [733, 339] width 66 height 25
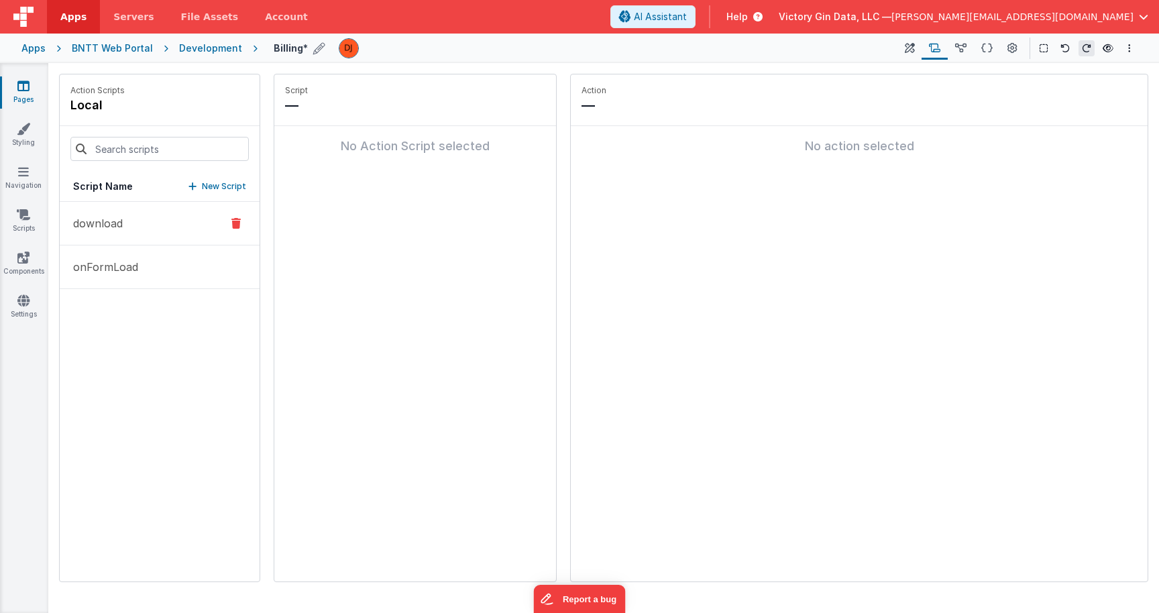
click at [239, 226] on icon at bounding box center [235, 223] width 9 height 16
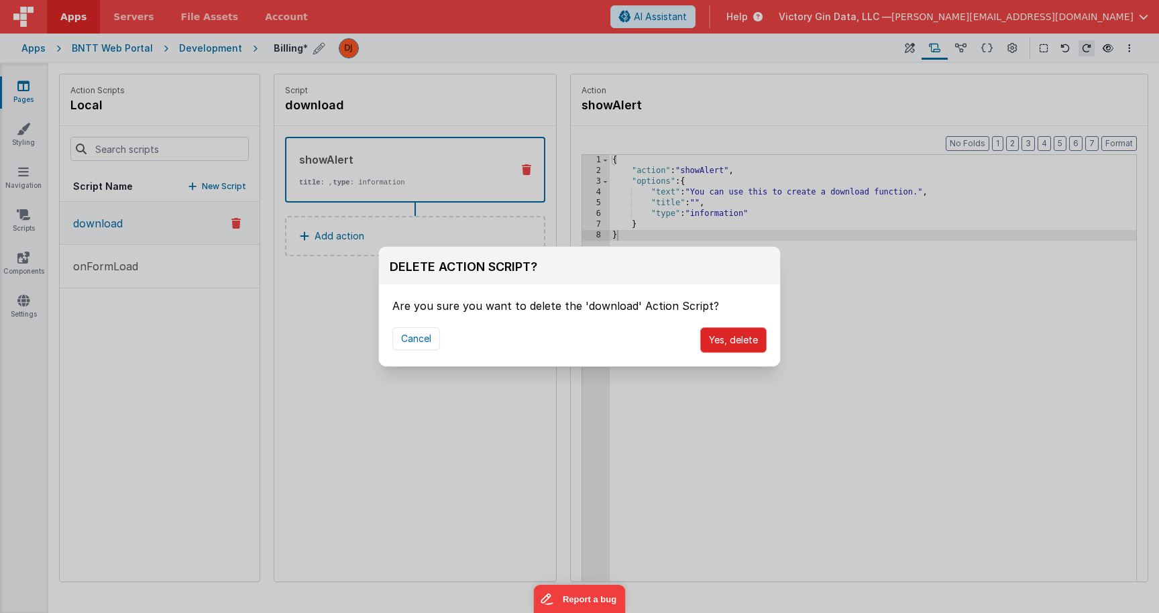
click at [714, 334] on button "Yes, delete" at bounding box center [733, 339] width 66 height 25
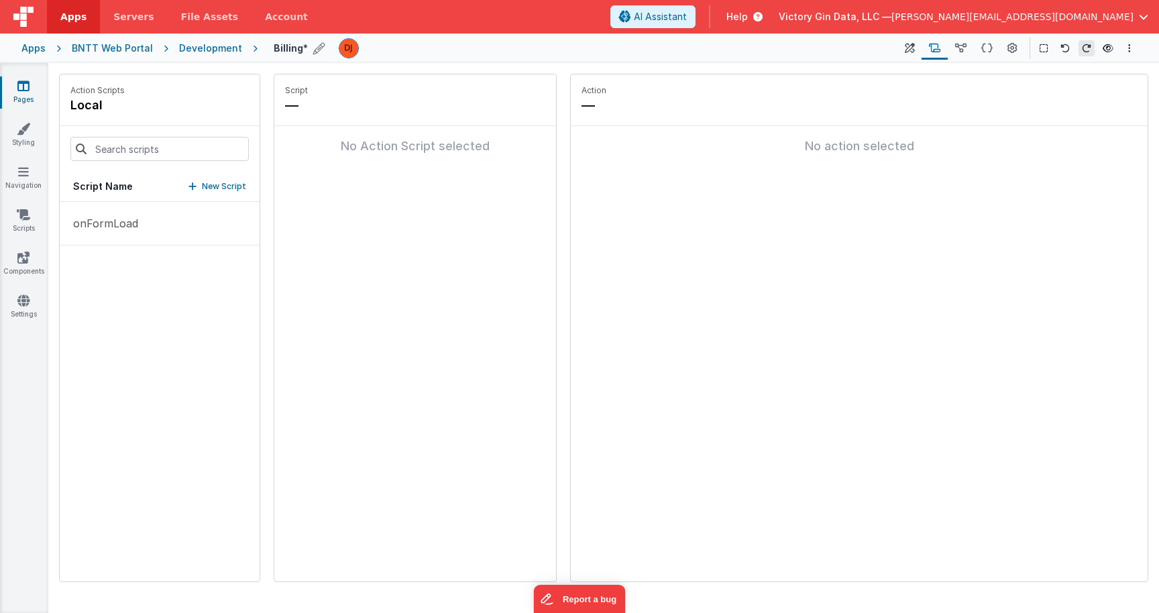
click at [764, 392] on fieldset "Action — No action selected" at bounding box center [859, 327] width 577 height 507
click at [208, 178] on div "Script Name New Script" at bounding box center [160, 187] width 200 height 30
click at [207, 184] on p "New Script" at bounding box center [224, 186] width 44 height 13
click at [434, 102] on icon at bounding box center [431, 105] width 9 height 16
click at [367, 160] on button "Add action" at bounding box center [415, 157] width 260 height 40
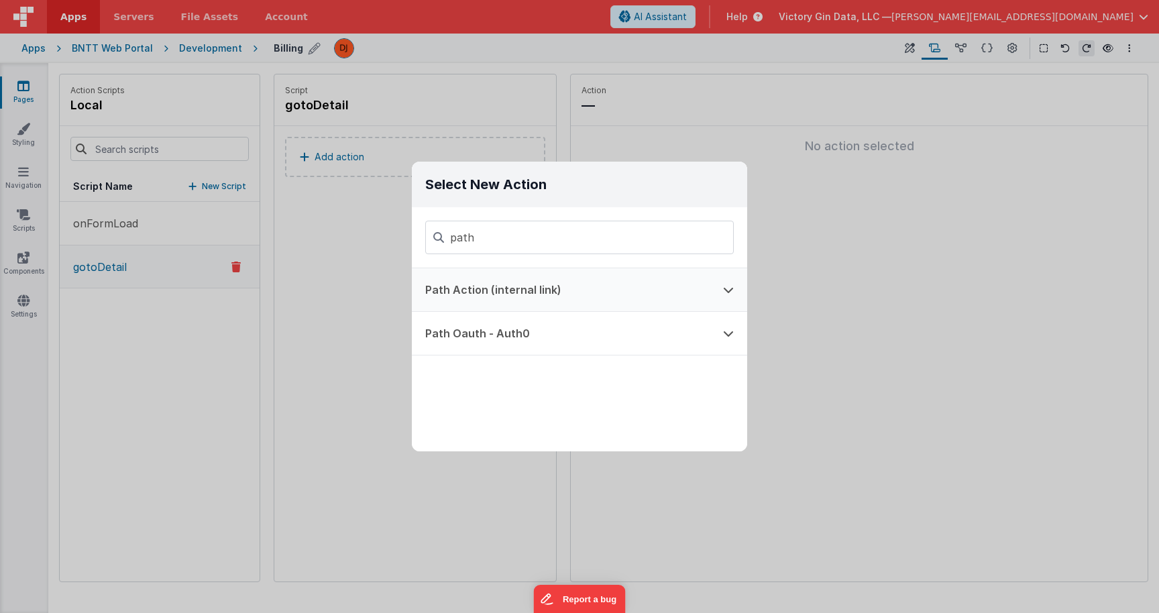
click at [560, 297] on button "Path Action (internal link)" at bounding box center [561, 289] width 298 height 43
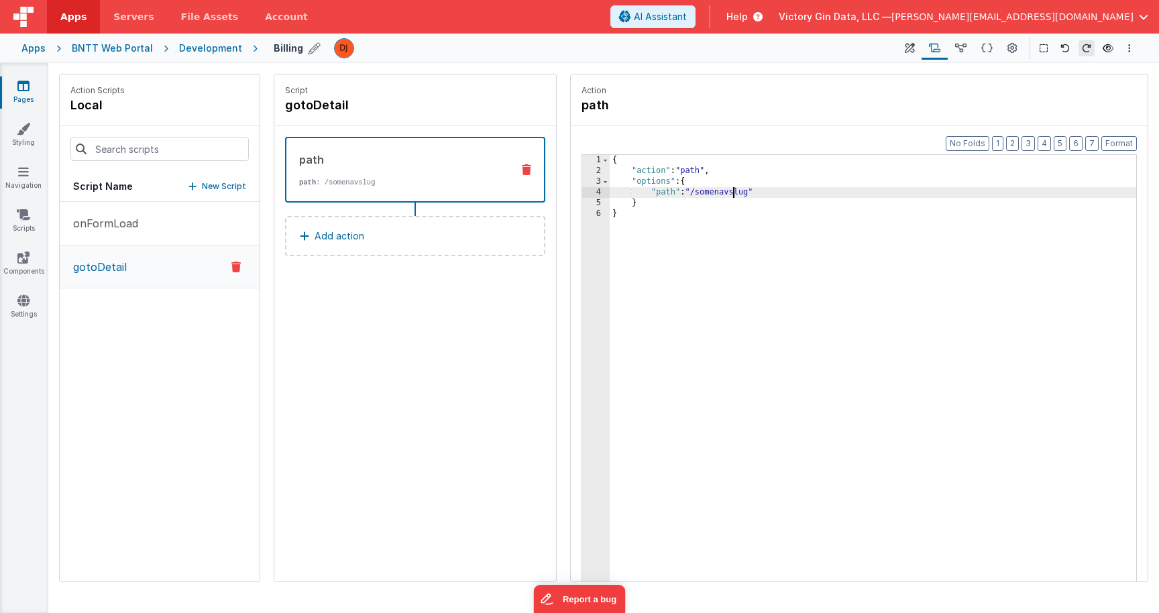
click at [733, 194] on div "{ "action" : "path" , "options" : { "path" : "/somenavslug" } }" at bounding box center [873, 400] width 526 height 490
click at [748, 243] on div "{ "action" : "path" , "options" : { "path" : "/invoiceDetail" } }" at bounding box center [873, 400] width 526 height 490
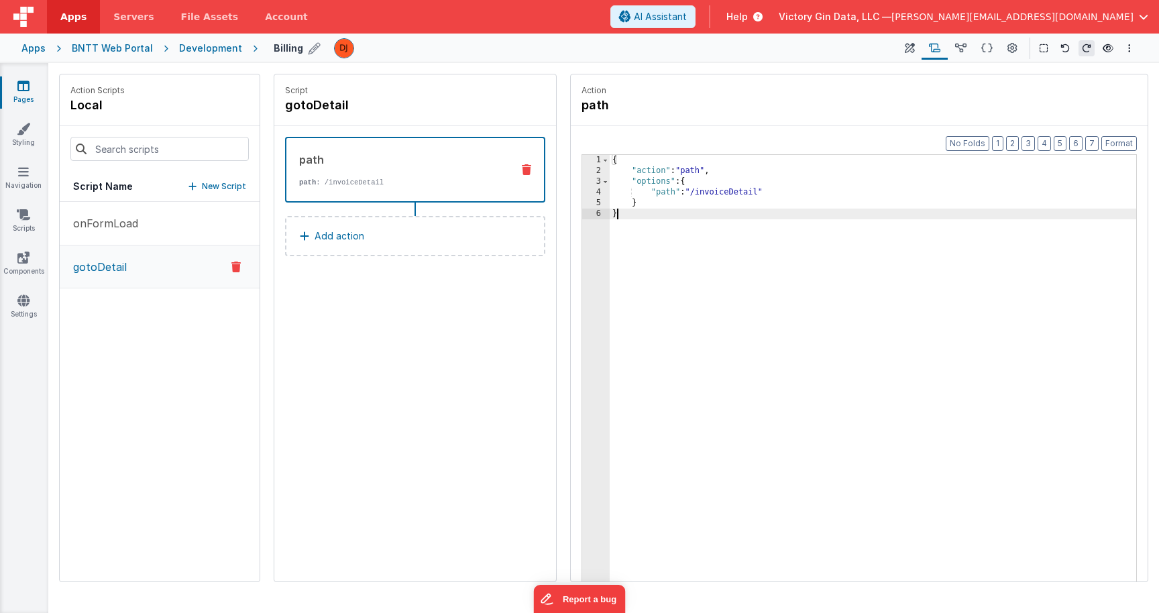
click at [716, 198] on div "{ "action" : "path" , "options" : { "path" : "/invoiceDetail" } }" at bounding box center [873, 400] width 526 height 490
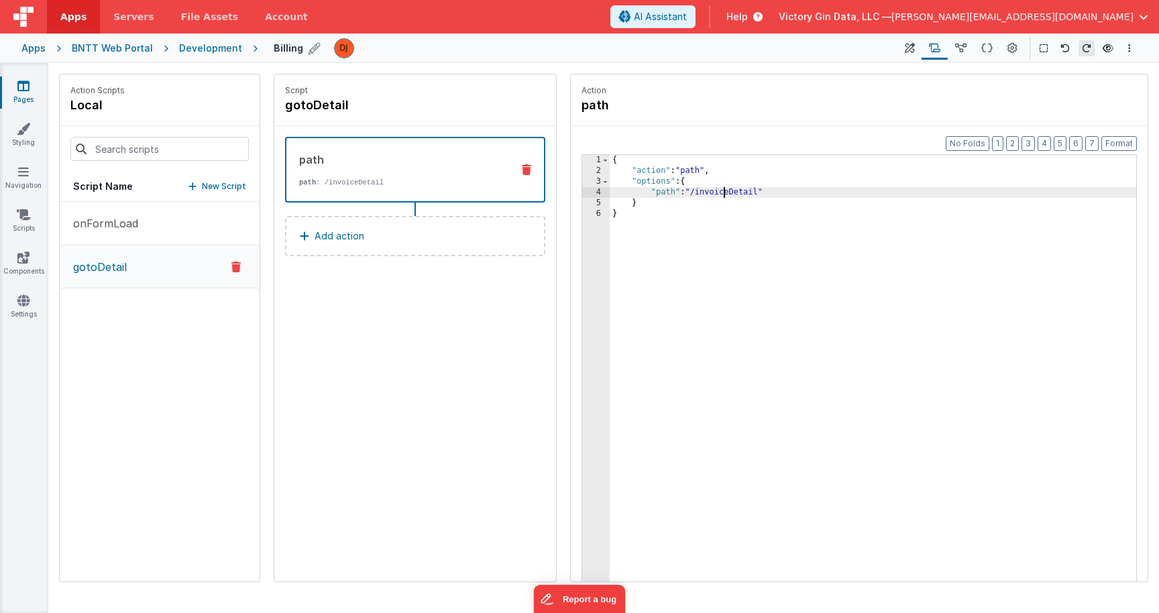
click at [724, 197] on div "{ "action" : "path" , "options" : { "path" : "/invoiceDetail" } }" at bounding box center [873, 400] width 526 height 490
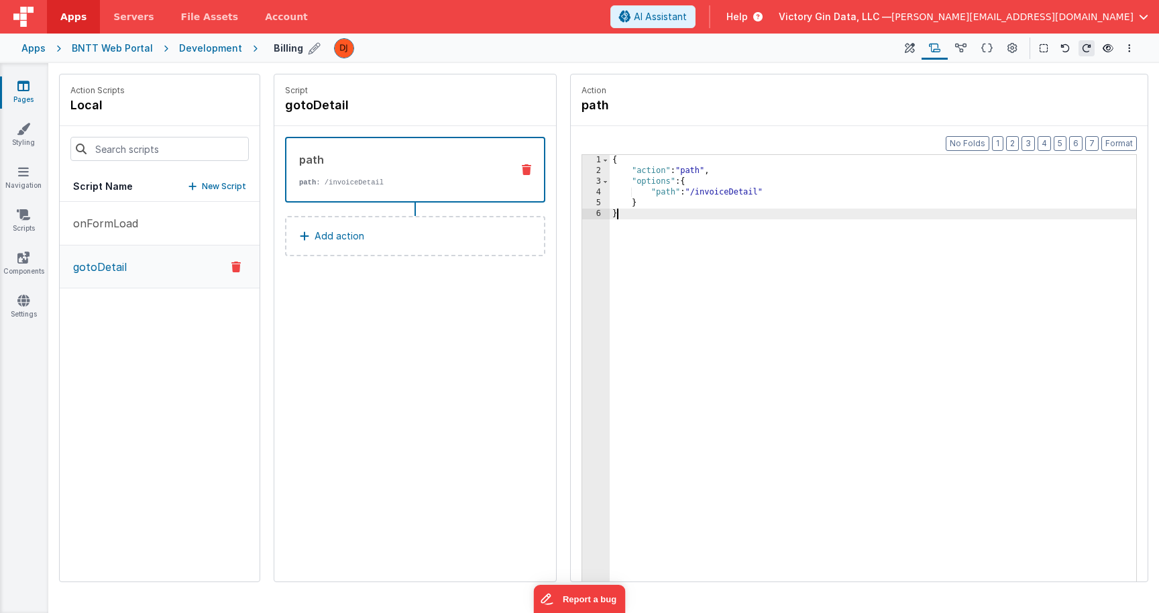
click at [724, 217] on div "{ "action" : "path" , "options" : { "path" : "/invoiceDetail" } }" at bounding box center [873, 400] width 526 height 490
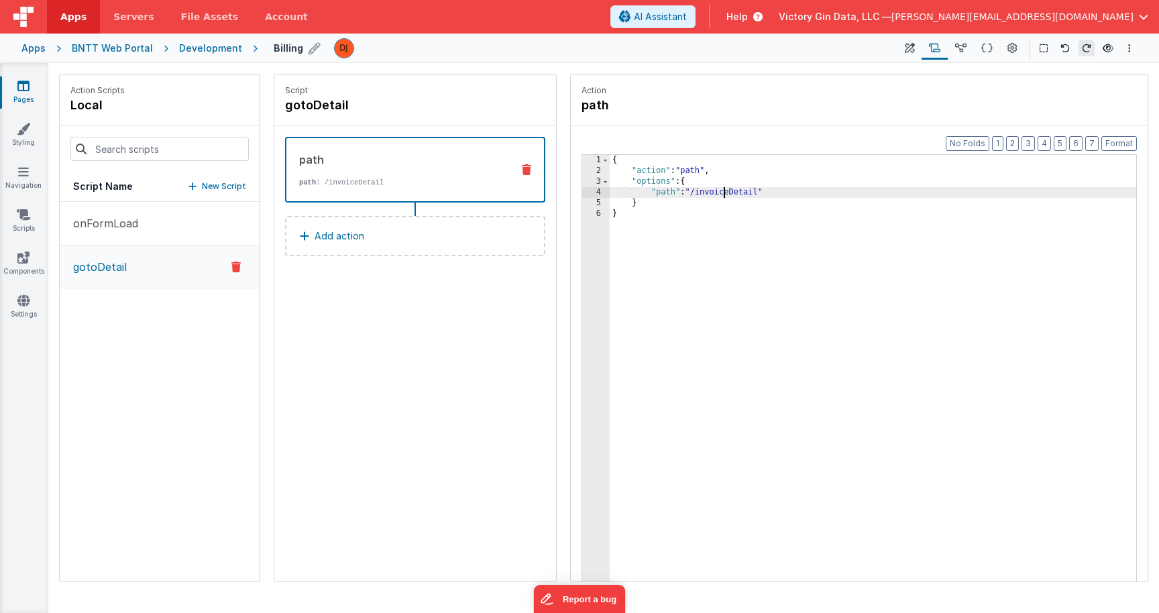
click at [724, 194] on div "{ "action" : "path" , "options" : { "path" : "/invoiceDetail" } }" at bounding box center [873, 400] width 526 height 490
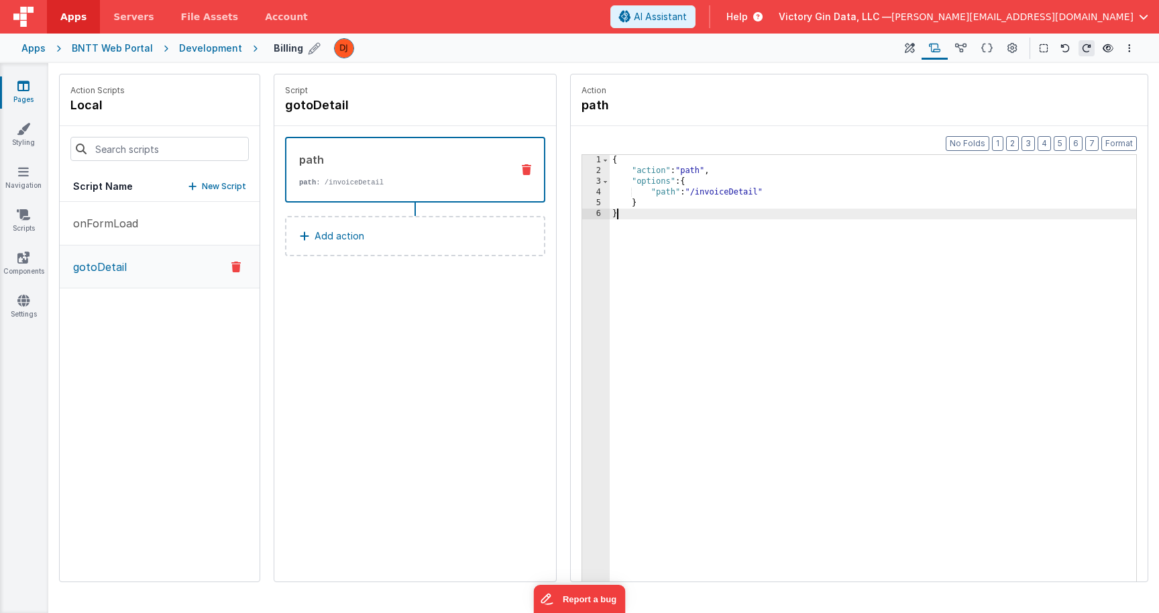
click at [646, 230] on div "{ "action" : "path" , "options" : { "path" : "/invoiceDetail" } }" at bounding box center [873, 400] width 526 height 490
click at [663, 205] on div "{ "action" : "path" , "options" : { "path" : "/invoiceDetail" } }" at bounding box center [873, 400] width 526 height 490
click at [744, 189] on div "{ "action" : "path" , "options" : { "path" : "/invoiceDetail" } }" at bounding box center [873, 400] width 526 height 490
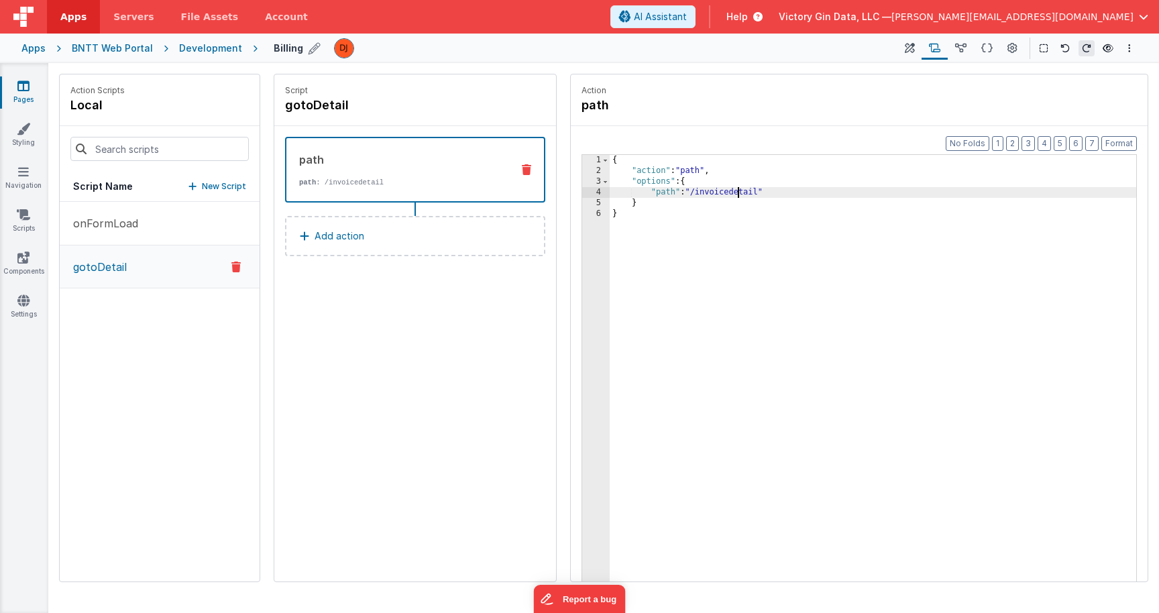
click at [920, 358] on div "{ "action" : "path" , "options" : { "path" : "/invoicedetail" } }" at bounding box center [873, 400] width 526 height 490
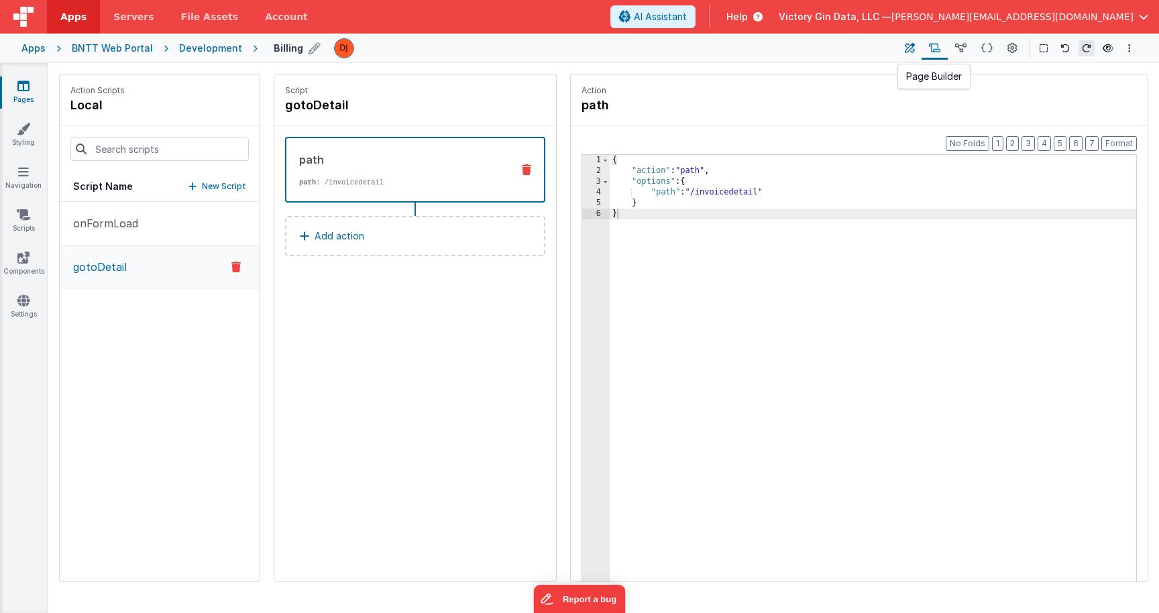
click at [907, 52] on icon at bounding box center [910, 49] width 10 height 14
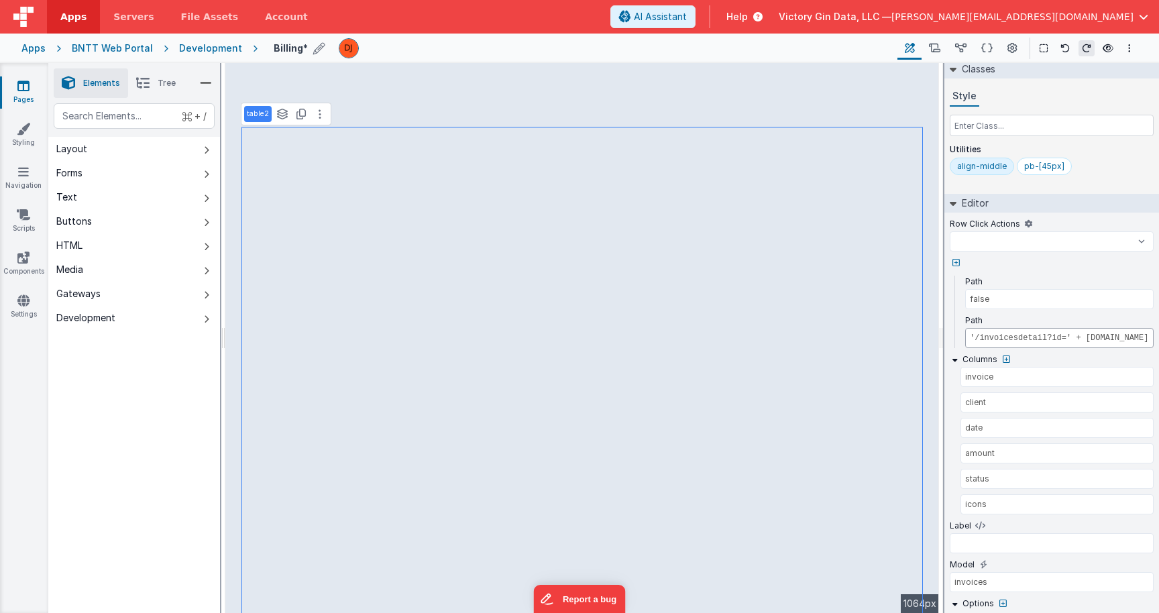
click at [1080, 333] on input "'/invoicesdetail?id=' + [DOMAIN_NAME]" at bounding box center [1059, 338] width 188 height 20
click at [1140, 322] on div "Path" at bounding box center [1059, 321] width 188 height 12
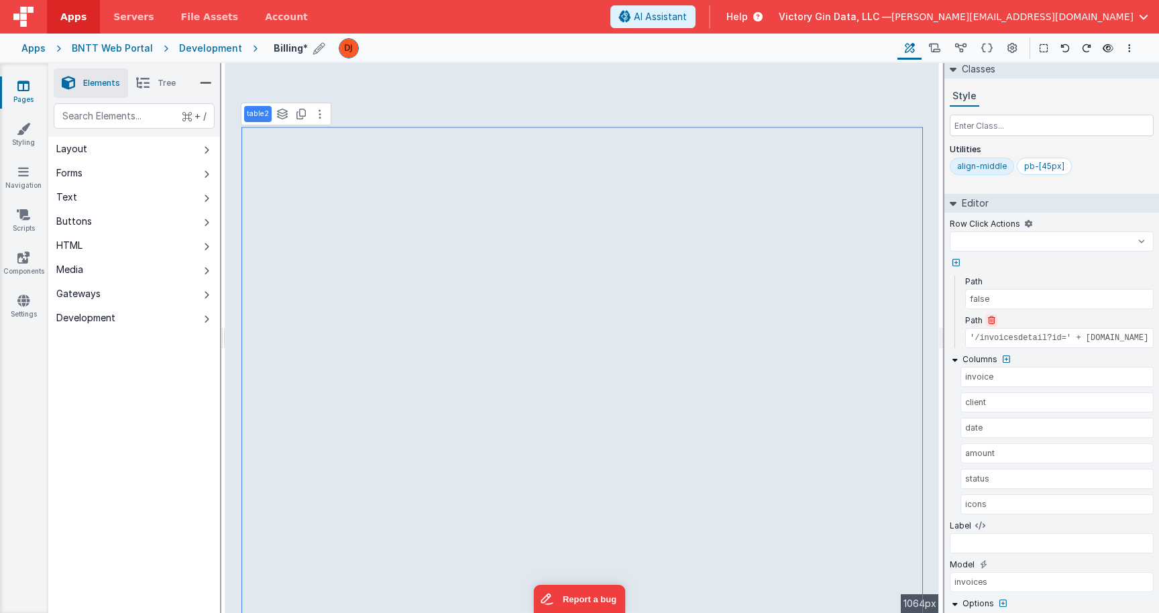
click at [995, 321] on button at bounding box center [991, 321] width 12 height 12
click at [989, 321] on icon at bounding box center [991, 321] width 7 height 8
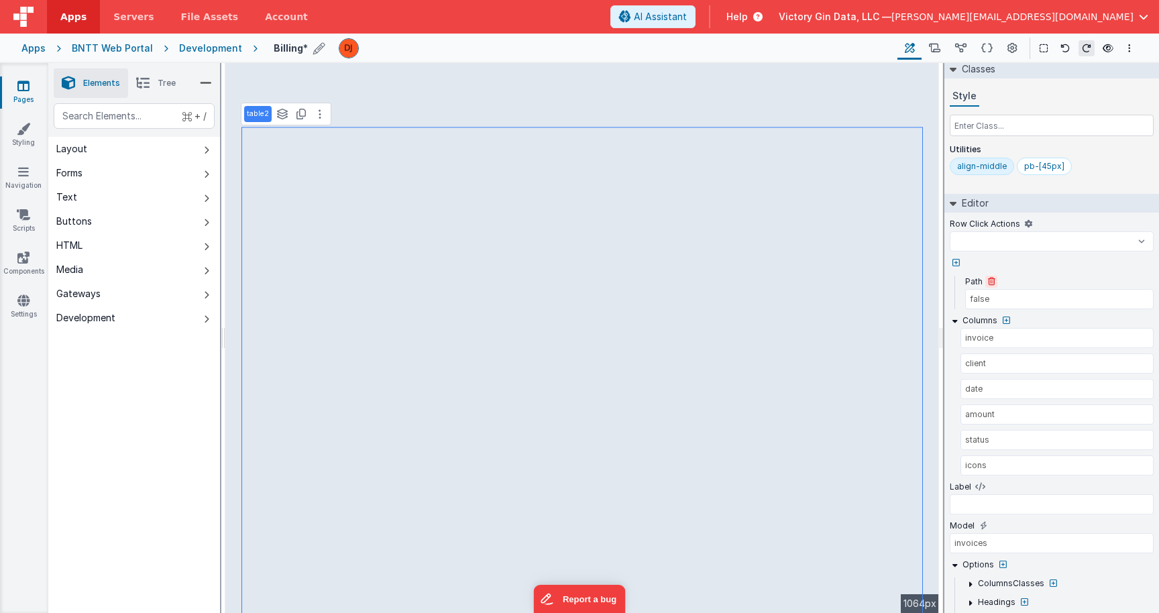
click at [988, 279] on icon at bounding box center [991, 282] width 7 height 8
click at [950, 231] on select "onFormLoad gotoDetail goToAccount goToContacts goToDashBoard goToDocuments goTo…" at bounding box center [1052, 241] width 204 height 20
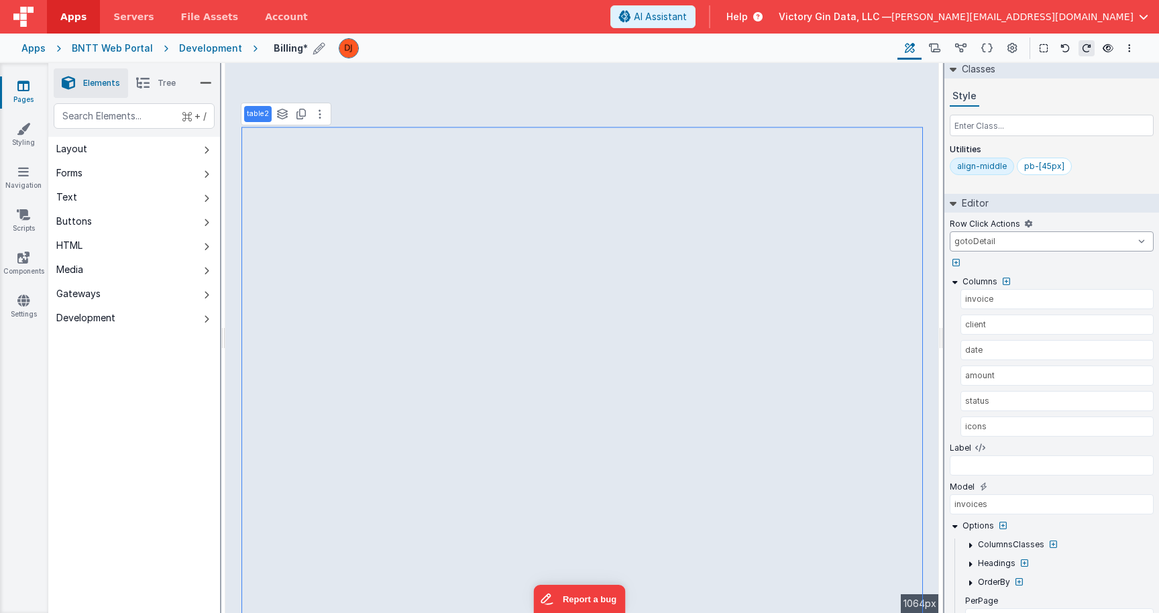
click option "gotoDetail" at bounding box center [0, 0] width 0 height 0
click at [1046, 267] on div at bounding box center [1052, 263] width 204 height 12
click at [28, 305] on icon at bounding box center [23, 300] width 12 height 13
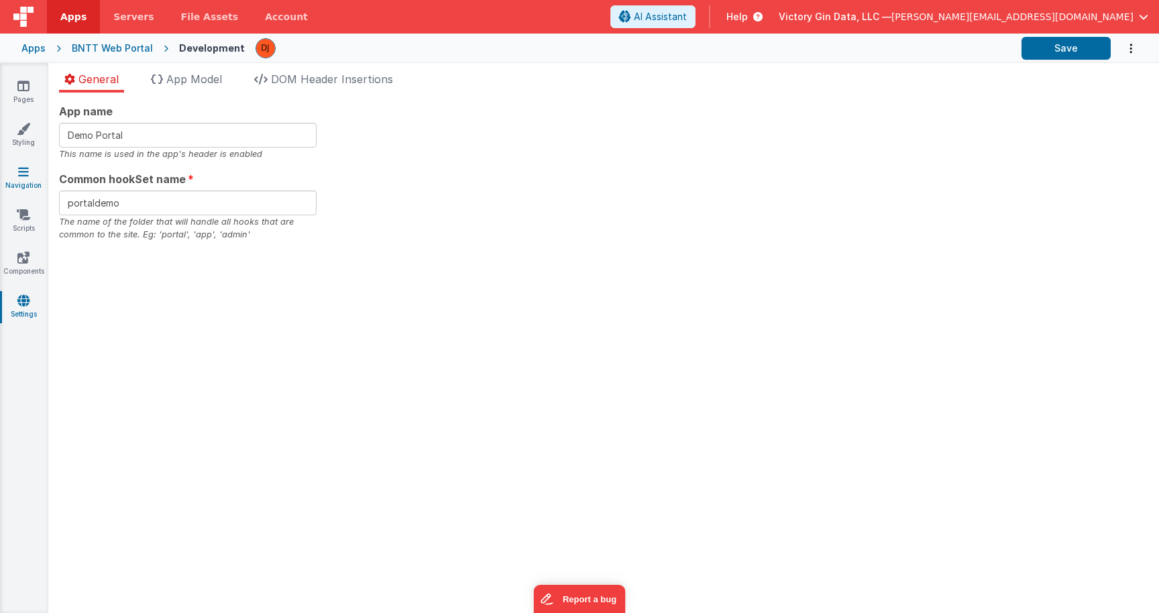
click at [23, 174] on icon at bounding box center [23, 171] width 11 height 13
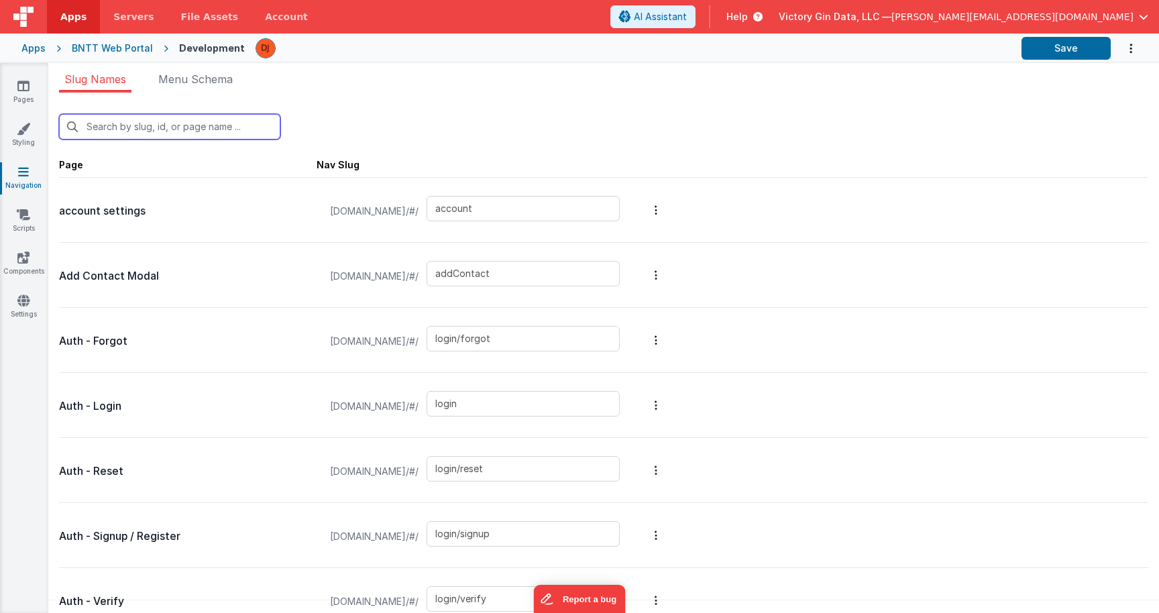
click at [250, 133] on input "text" at bounding box center [169, 126] width 221 height 25
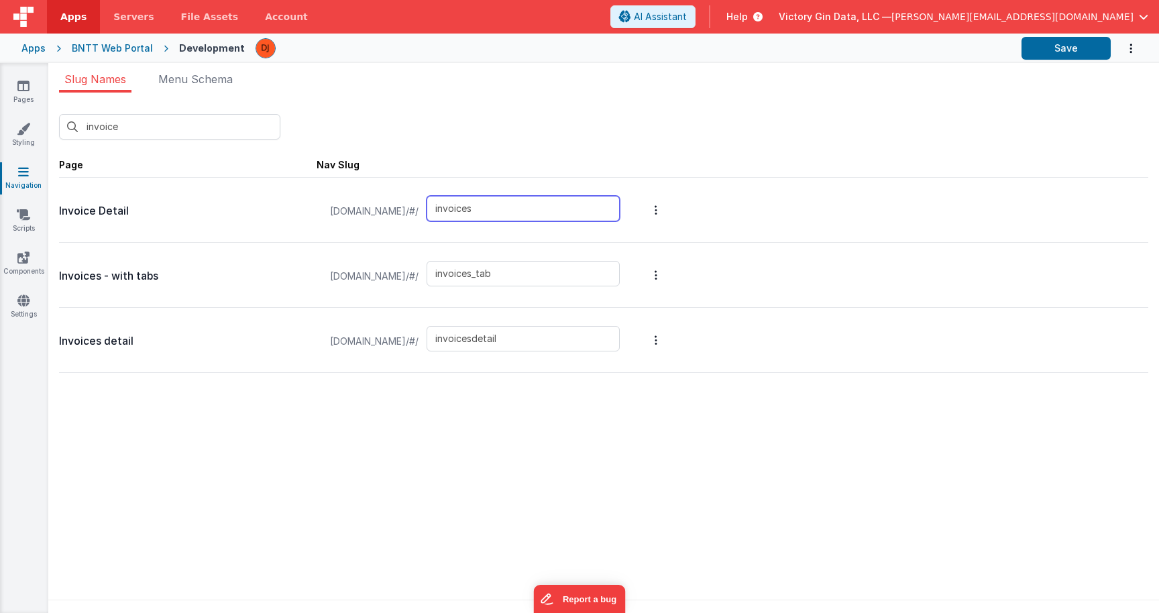
click at [564, 209] on input "invoices" at bounding box center [523, 208] width 193 height 25
click at [599, 215] on input "invoices" at bounding box center [523, 208] width 193 height 25
click at [543, 427] on div "invoice New Slug Page Nav Slug Invoice Detail [DOMAIN_NAME]/#/ invoices Invoice…" at bounding box center [603, 357] width 1111 height 528
click at [526, 335] on input "invoicesdetail" at bounding box center [523, 338] width 193 height 25
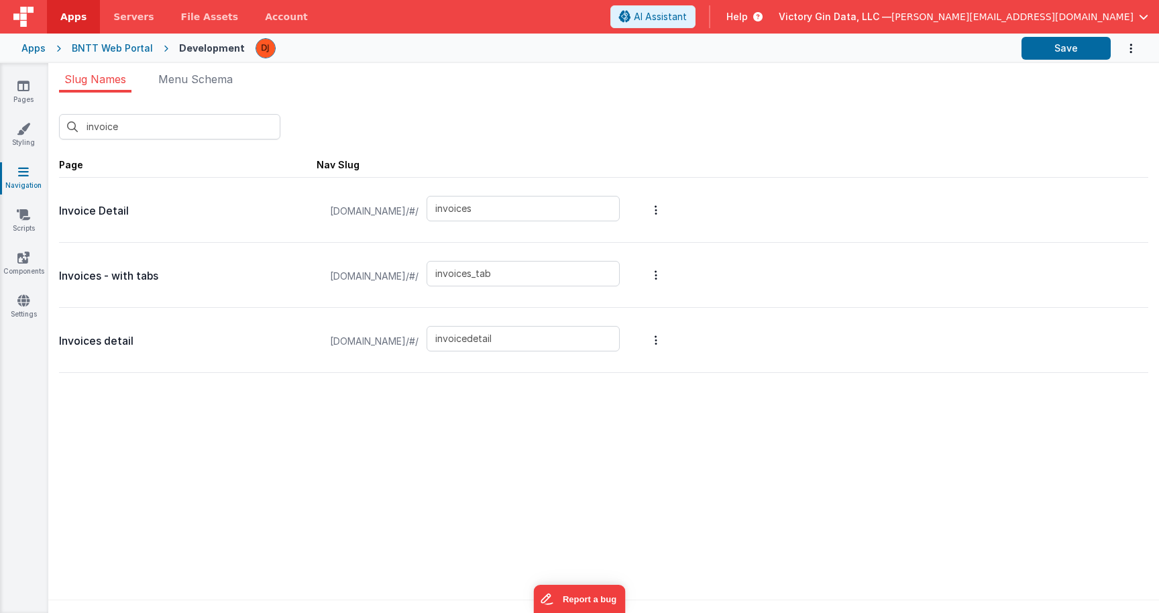
click at [553, 451] on div "invoice New Slug Page Nav Slug Invoice Detail [DOMAIN_NAME]/#/ invoices Invoice…" at bounding box center [603, 357] width 1111 height 528
click at [549, 450] on div "invoice New Slug Page Nav Slug Invoice Detail [DOMAIN_NAME]/#/ invoices Invoice…" at bounding box center [603, 357] width 1111 height 528
click at [665, 209] on button "Options" at bounding box center [656, 210] width 19 height 54
click at [638, 180] on link "Preview" at bounding box center [584, 186] width 117 height 24
click at [571, 373] on button at bounding box center [579, 306] width 1159 height 613
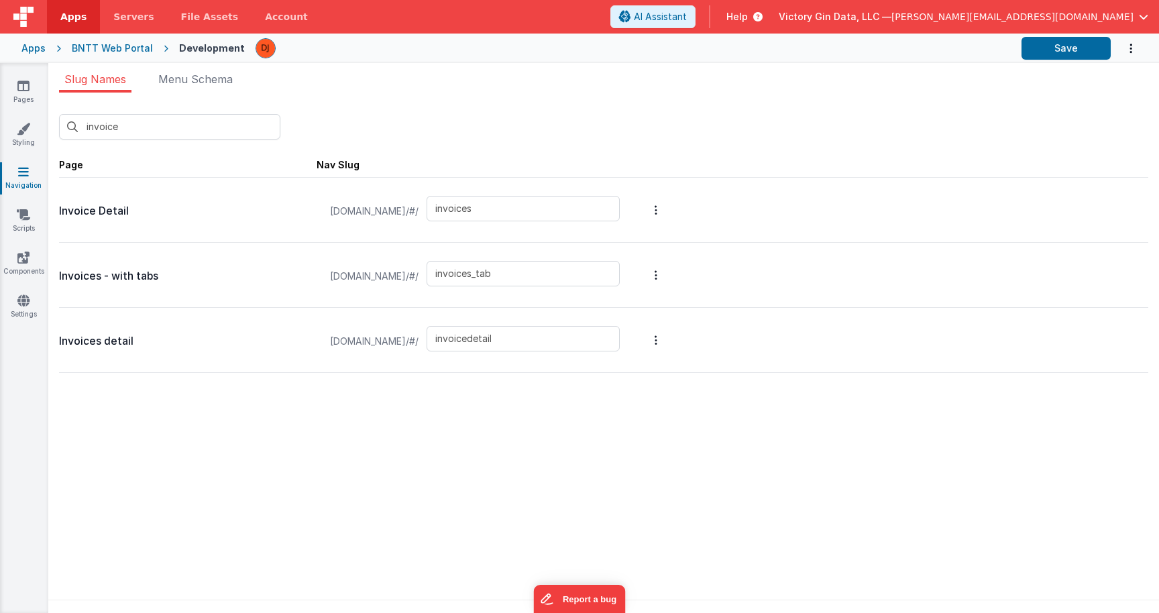
click at [635, 476] on div "invoice New Slug Page Nav Slug Invoice Detail [DOMAIN_NAME]/#/ invoices Invoice…" at bounding box center [603, 357] width 1111 height 528
click at [665, 339] on button "Options" at bounding box center [656, 340] width 19 height 54
click at [624, 317] on link "Preview" at bounding box center [584, 316] width 117 height 24
click at [718, 418] on button at bounding box center [579, 306] width 1159 height 613
click at [794, 420] on div "invoice New Slug Page Nav Slug Invoice Detail [DOMAIN_NAME]/#/ invoices Invoice…" at bounding box center [603, 357] width 1111 height 528
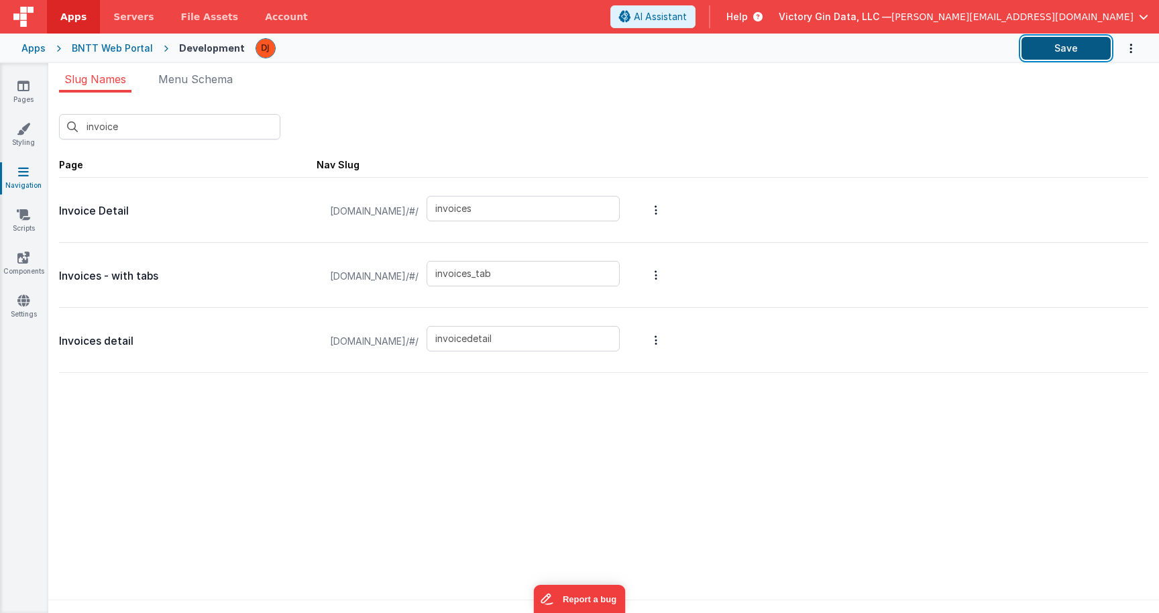
click at [1072, 42] on button "Save" at bounding box center [1065, 48] width 89 height 23
click at [763, 486] on div "invoice New Slug Page Nav Slug Invoice Detail [DOMAIN_NAME]/#/ invoices Invoice…" at bounding box center [603, 357] width 1111 height 528
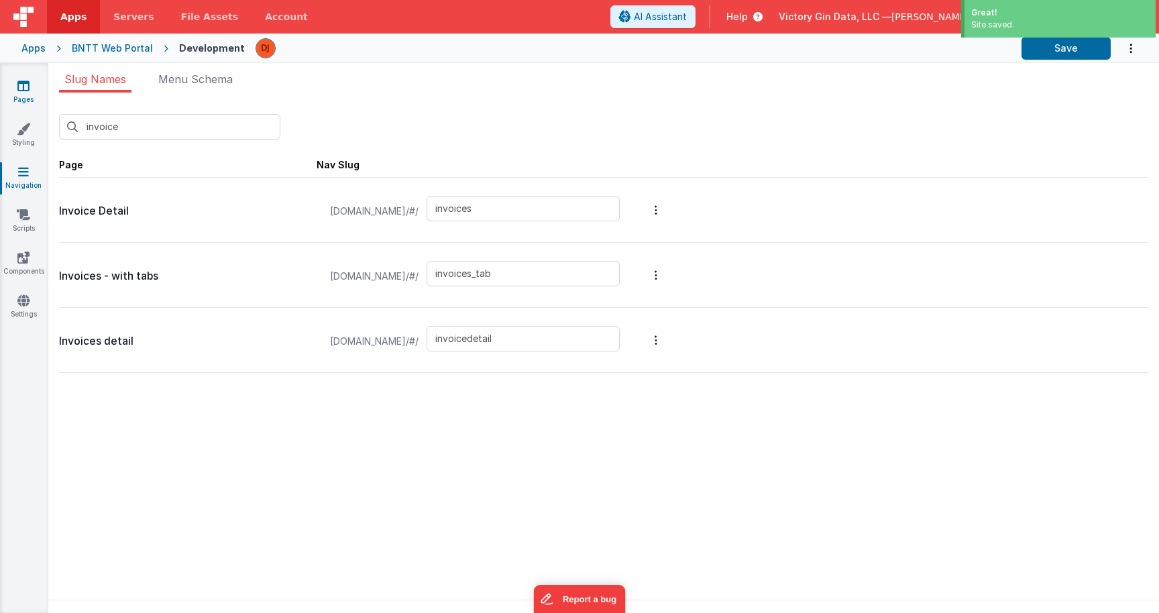
click at [32, 98] on link "Pages" at bounding box center [23, 92] width 48 height 27
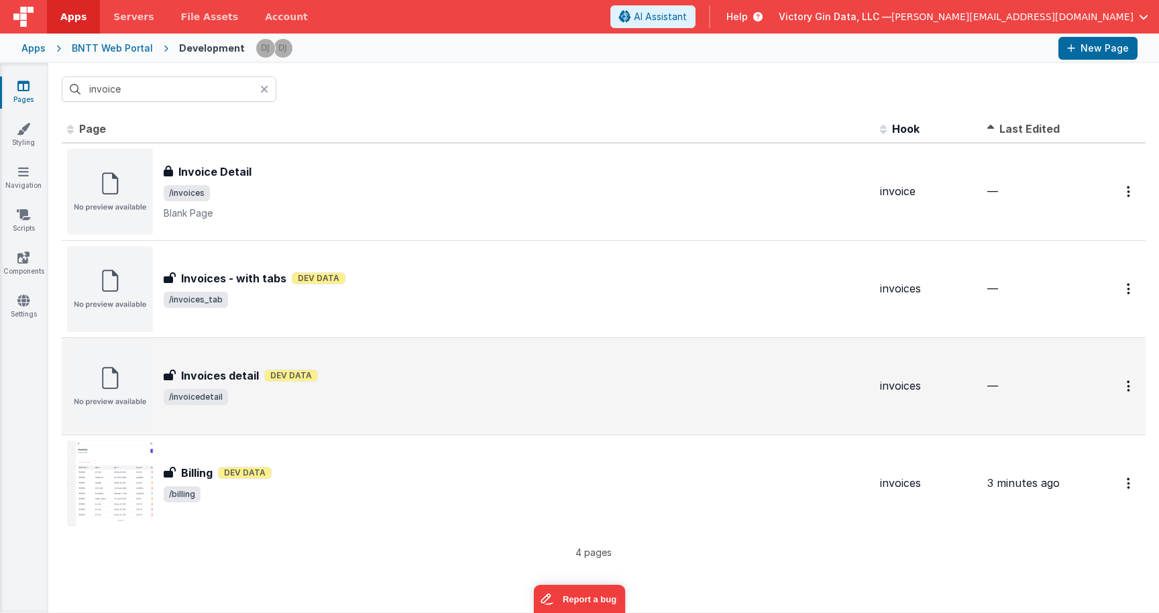
click at [352, 353] on div "Invoices detail Invoices detail Dev Data /invoicedetail" at bounding box center [468, 386] width 802 height 86
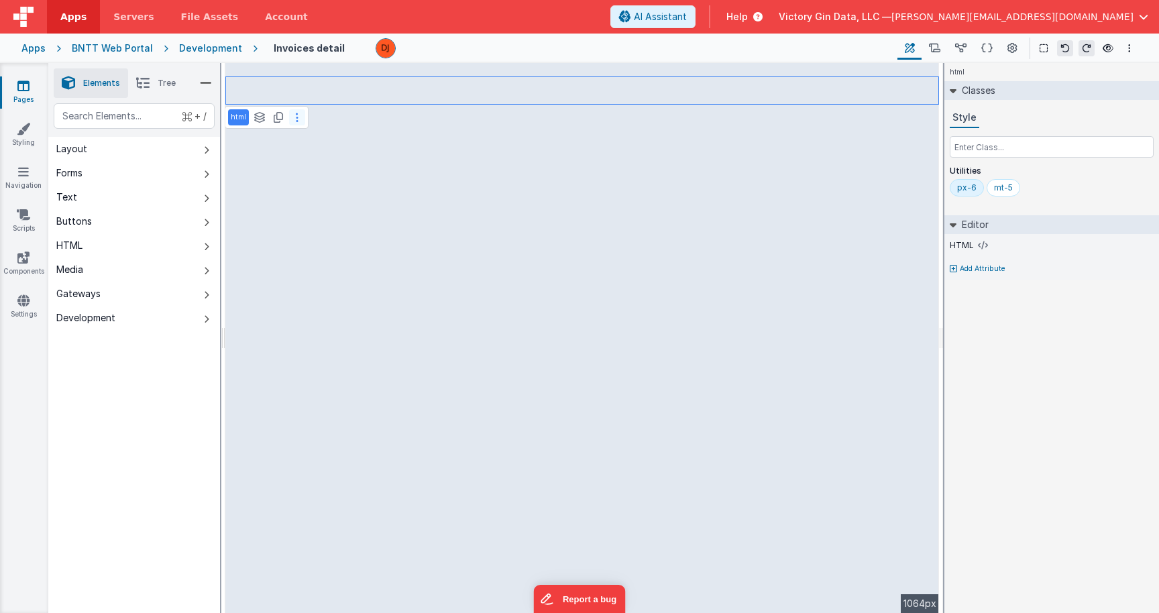
click at [296, 120] on icon at bounding box center [297, 117] width 3 height 11
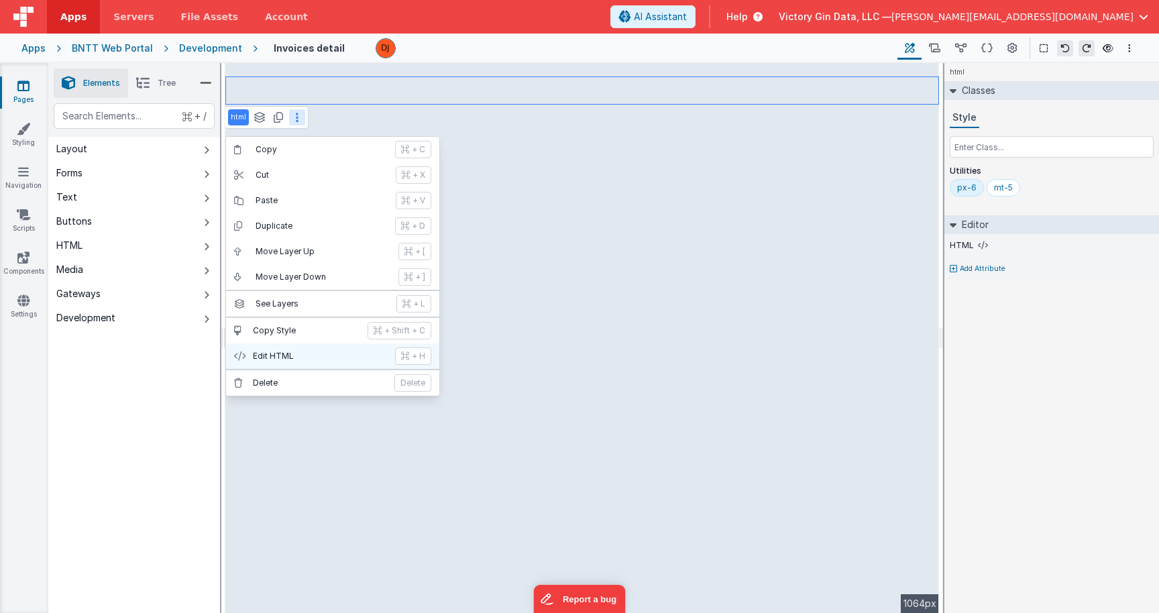
click at [345, 356] on p "Edit HTML" at bounding box center [320, 356] width 134 height 11
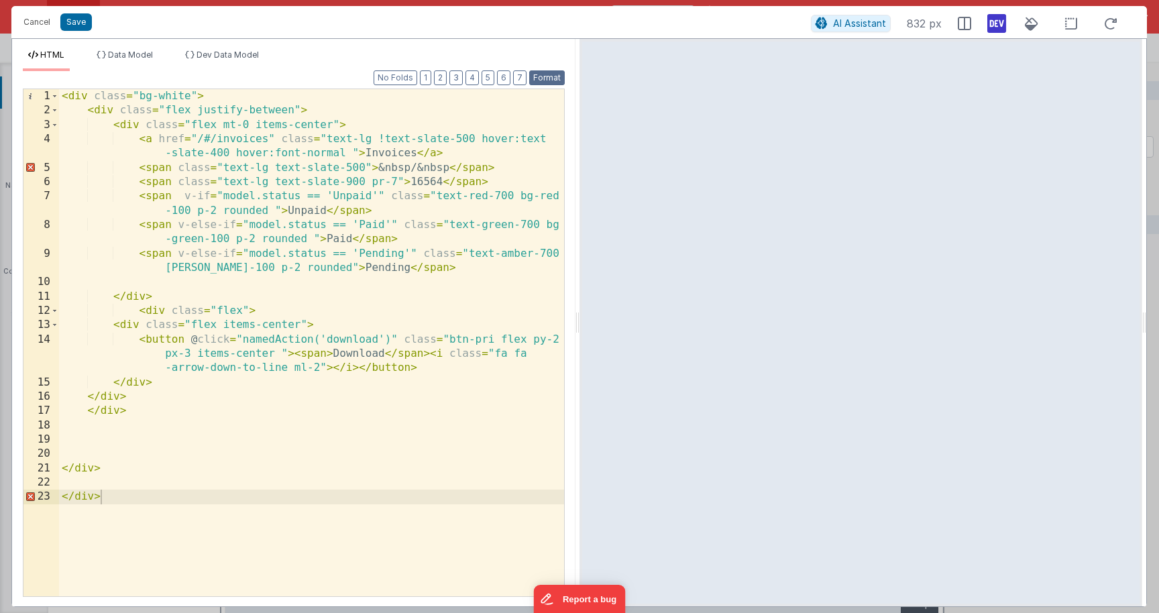
click at [559, 82] on button "Format" at bounding box center [547, 77] width 36 height 15
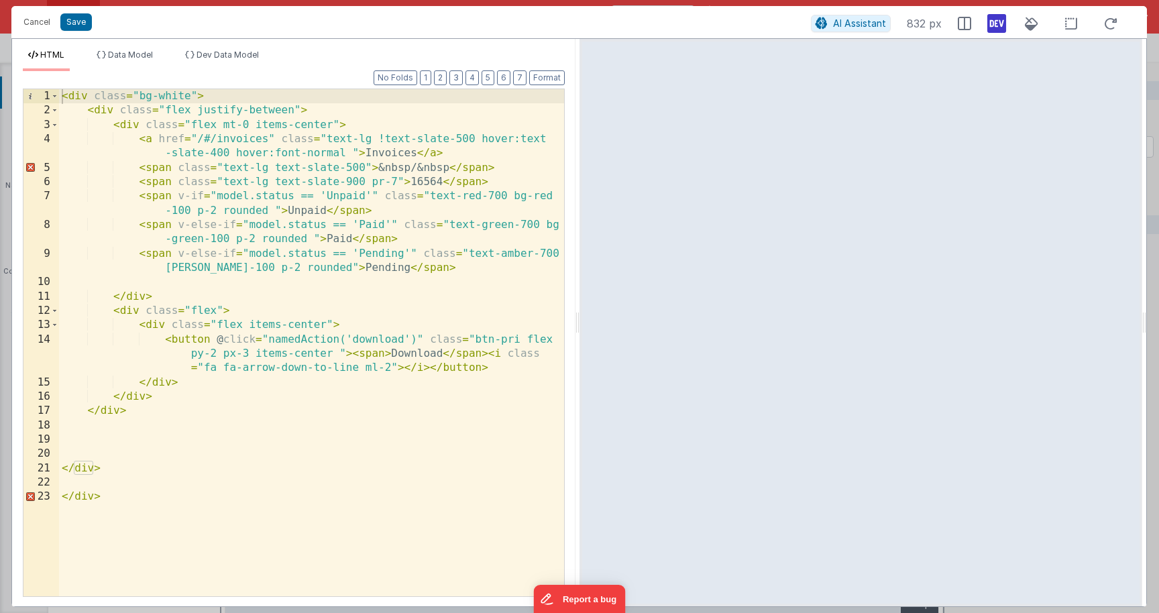
click at [465, 331] on div "< div class = "bg-white" > < div class = "flex justify-between" > < div class =…" at bounding box center [311, 357] width 505 height 536
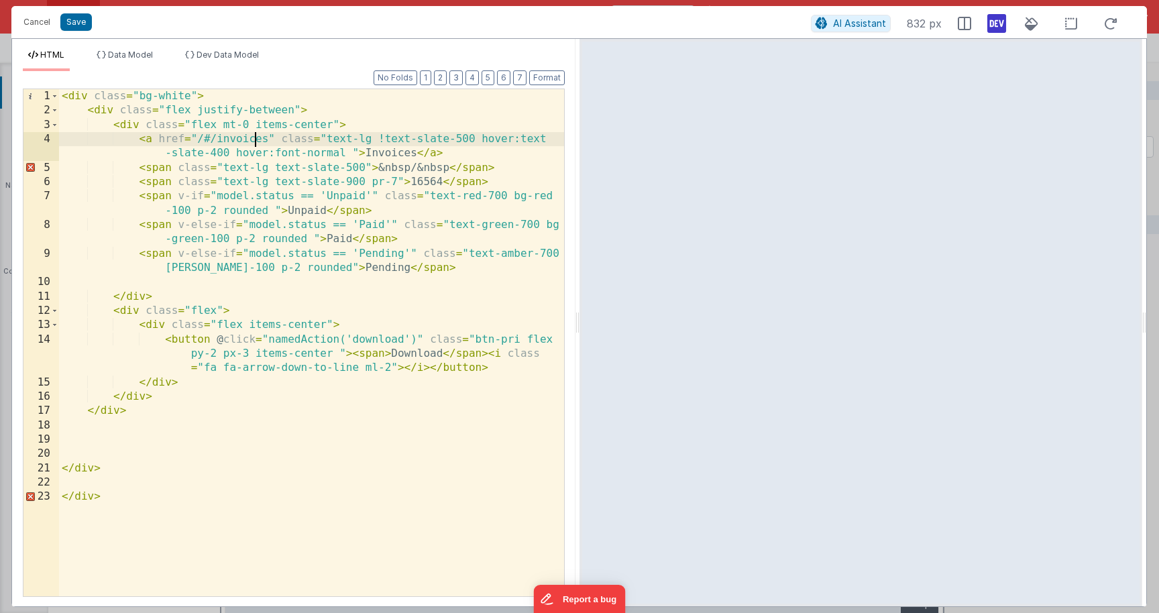
click at [254, 138] on div "< div class = "bg-white" > < div class = "flex justify-between" > < div class =…" at bounding box center [311, 357] width 505 height 536
click at [429, 273] on div "< div class = "bg-white" > < div class = "flex justify-between" > < div class =…" at bounding box center [311, 357] width 505 height 536
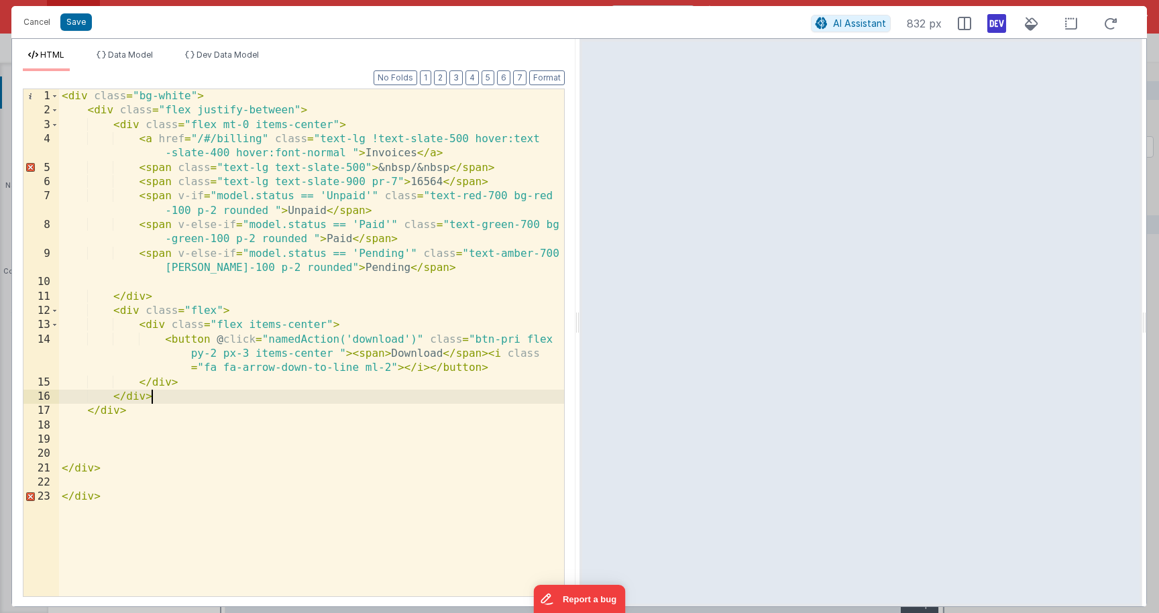
click at [398, 400] on div "< div class = "bg-white" > < div class = "flex justify-between" > < div class =…" at bounding box center [311, 357] width 505 height 536
click at [490, 390] on div "< div class = "bg-white" > < div class = "flex justify-between" > < div class =…" at bounding box center [311, 357] width 505 height 536
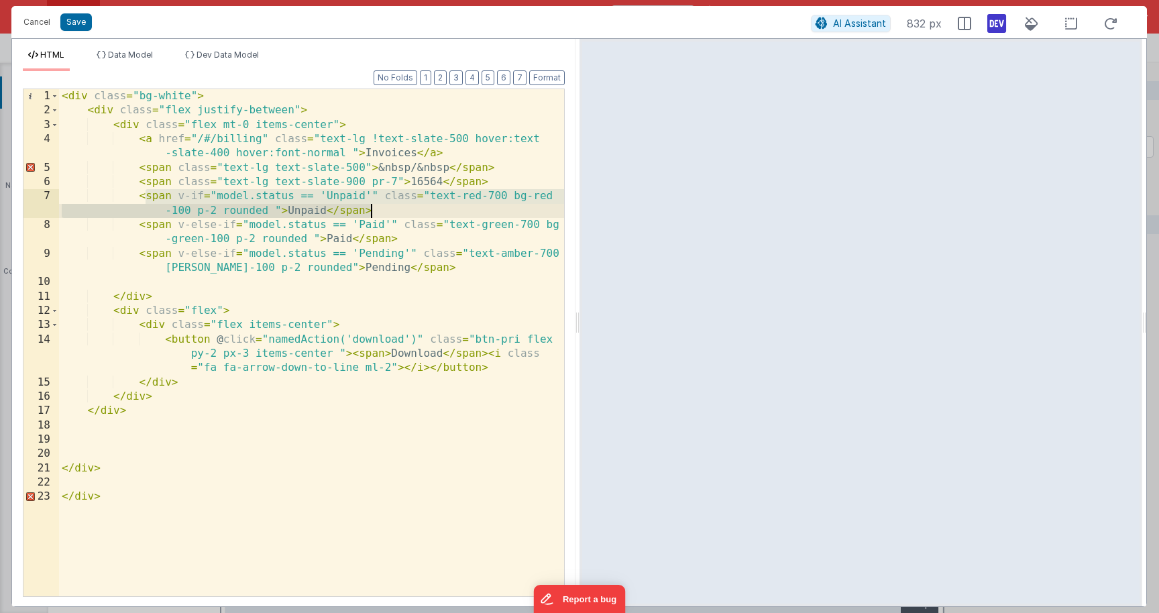
drag, startPoint x: 148, startPoint y: 199, endPoint x: 488, endPoint y: 213, distance: 340.4
click at [488, 213] on div "< div class = "bg-white" > < div class = "flex justify-between" > < div class =…" at bounding box center [311, 357] width 505 height 536
click at [398, 238] on div "< div class = "bg-white" > < div class = "flex justify-between" > < div class =…" at bounding box center [311, 357] width 505 height 536
drag, startPoint x: 224, startPoint y: 197, endPoint x: 371, endPoint y: 200, distance: 146.9
click at [371, 200] on div "< div class = "bg-white" > < div class = "flex justify-between" > < div class =…" at bounding box center [311, 357] width 505 height 536
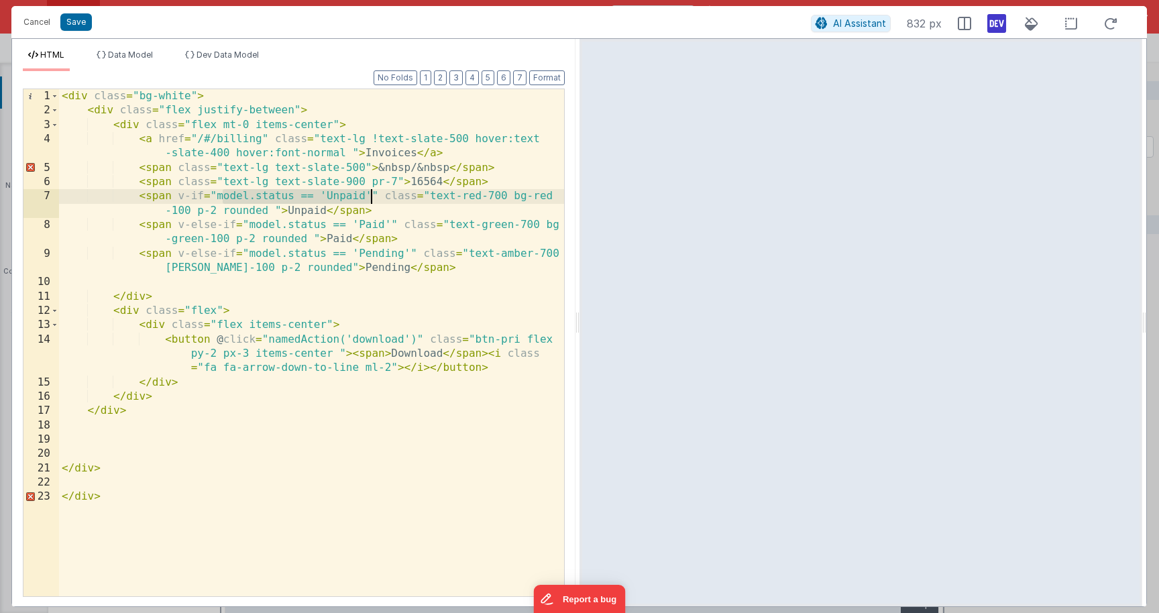
click at [395, 274] on div "< div class = "bg-white" > < div class = "flex justify-between" > < div class =…" at bounding box center [311, 357] width 505 height 536
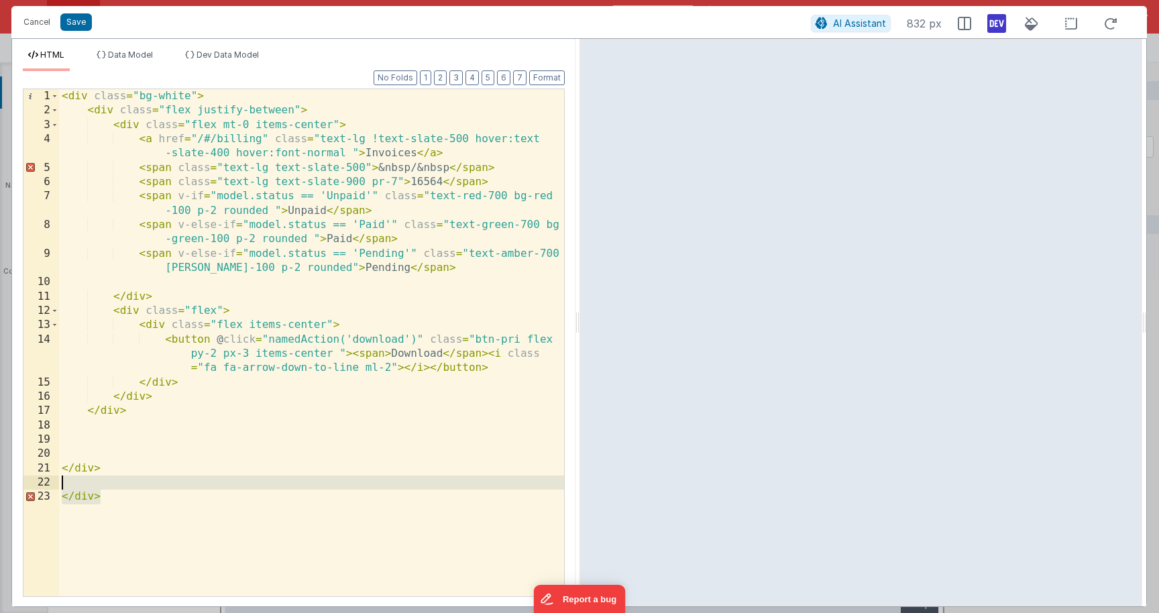
drag, startPoint x: 194, startPoint y: 509, endPoint x: 53, endPoint y: 484, distance: 143.7
click at [59, 484] on div "< div class = "bg-white" > < div class = "flex justify-between" > < div class =…" at bounding box center [311, 342] width 505 height 507
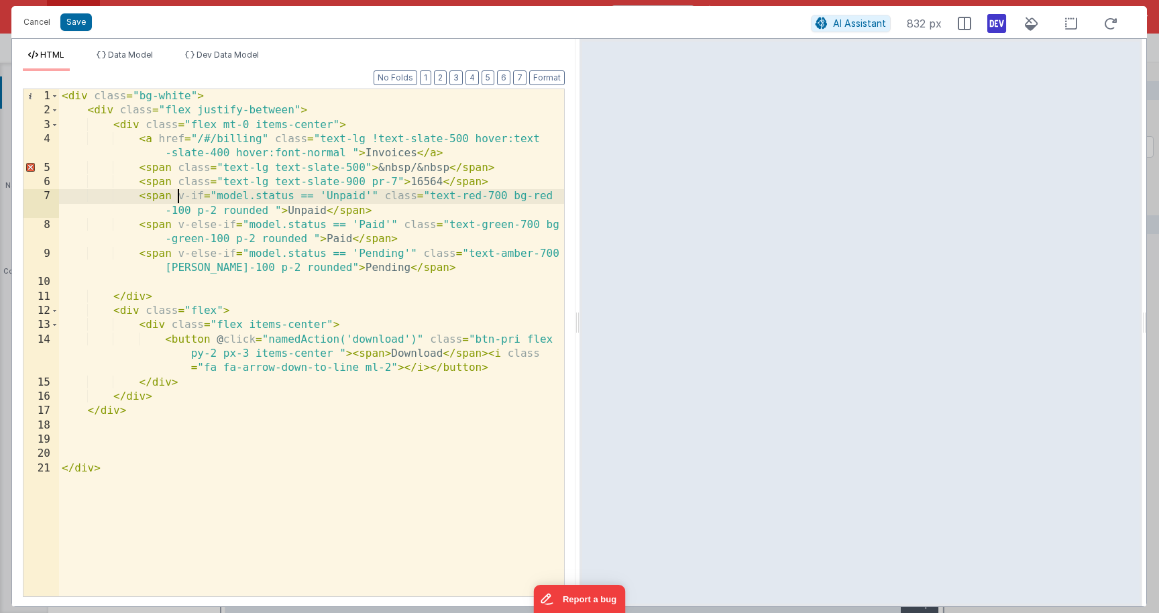
click at [180, 190] on div "< div class = "bg-white" > < div class = "flex justify-between" > < div class =…" at bounding box center [311, 357] width 505 height 536
drag, startPoint x: 180, startPoint y: 197, endPoint x: 368, endPoint y: 199, distance: 188.5
click at [368, 199] on div "< div class = "bg-white" > < div class = "flex justify-between" > < div class =…" at bounding box center [311, 357] width 505 height 536
click at [273, 253] on div "< div class = "bg-white" > < div class = "flex justify-between" > < div class =…" at bounding box center [311, 357] width 505 height 536
click at [392, 167] on div "< div class = "bg-white" > < div class = "flex justify-between" > < div class =…" at bounding box center [311, 357] width 505 height 536
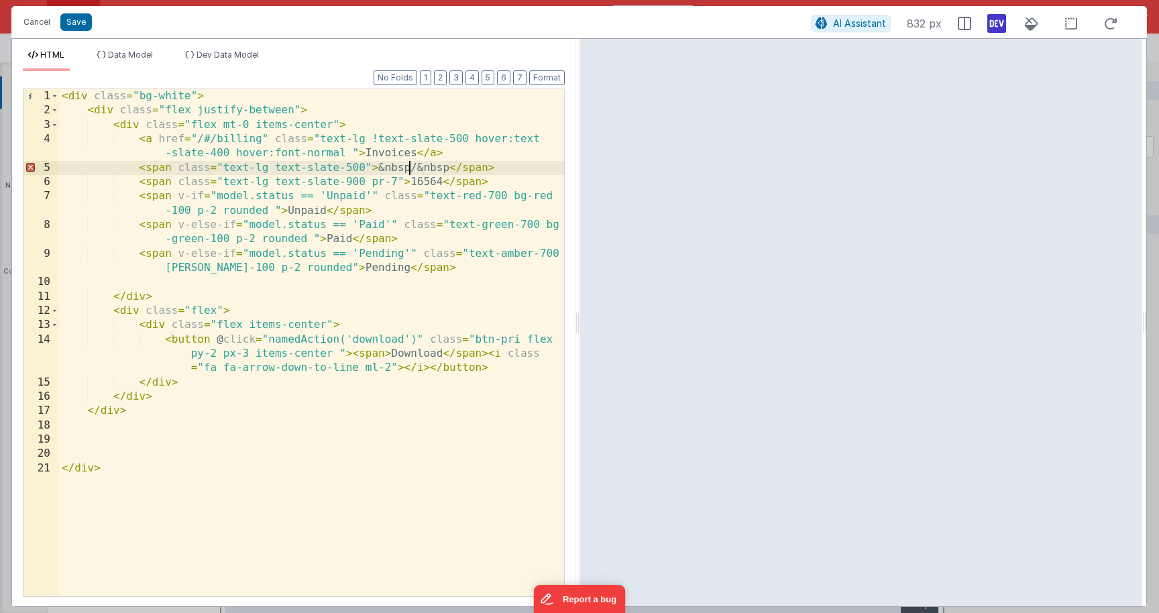
click at [411, 168] on div "< div class = "bg-white" > < div class = "flex justify-between" > < div class =…" at bounding box center [311, 357] width 505 height 536
click at [622, 555] on iframe at bounding box center [861, 323] width 558 height 562
click at [274, 374] on div "< div class = "bg-white" > < div class = "flex justify-between" > < div class =…" at bounding box center [311, 357] width 505 height 536
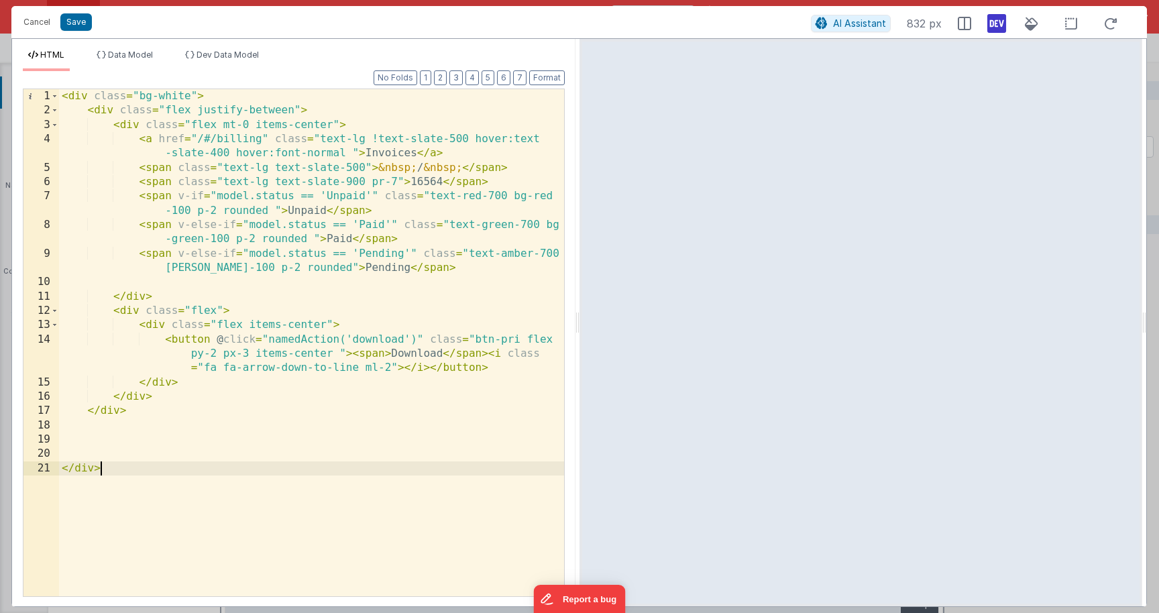
click at [429, 467] on div "< div class = "bg-white" > < div class = "flex justify-between" > < div class =…" at bounding box center [311, 357] width 505 height 536
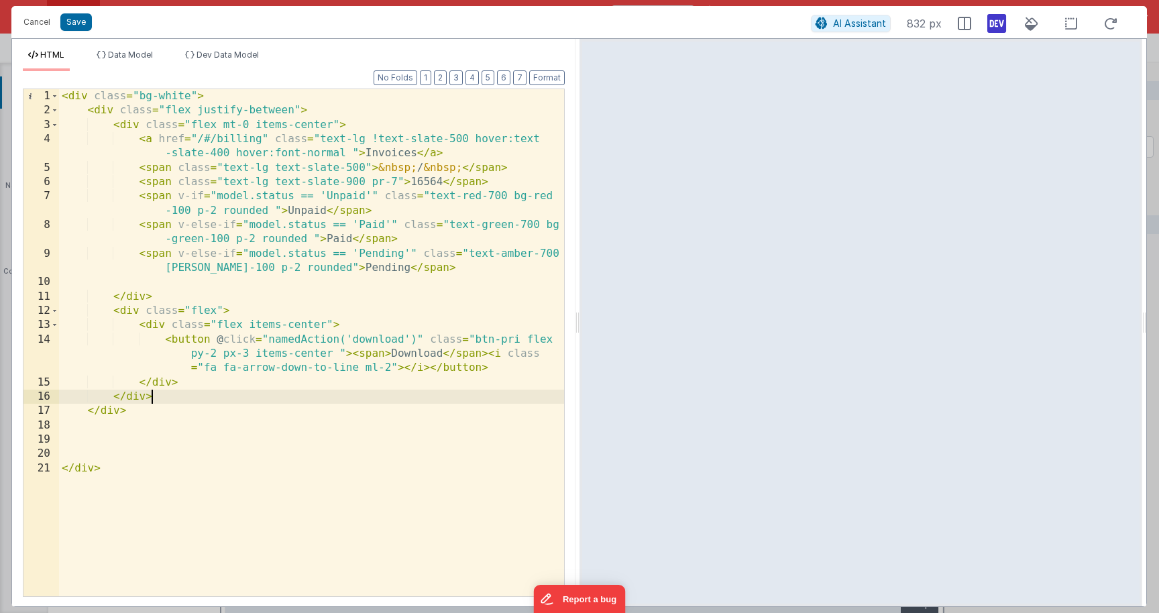
click at [435, 390] on div "< div class = "bg-white" > < div class = "flex justify-between" > < div class =…" at bounding box center [311, 357] width 505 height 536
click at [316, 178] on div "< div class = "bg-white" > < div class = "flex justify-between" > < div class =…" at bounding box center [311, 357] width 505 height 536
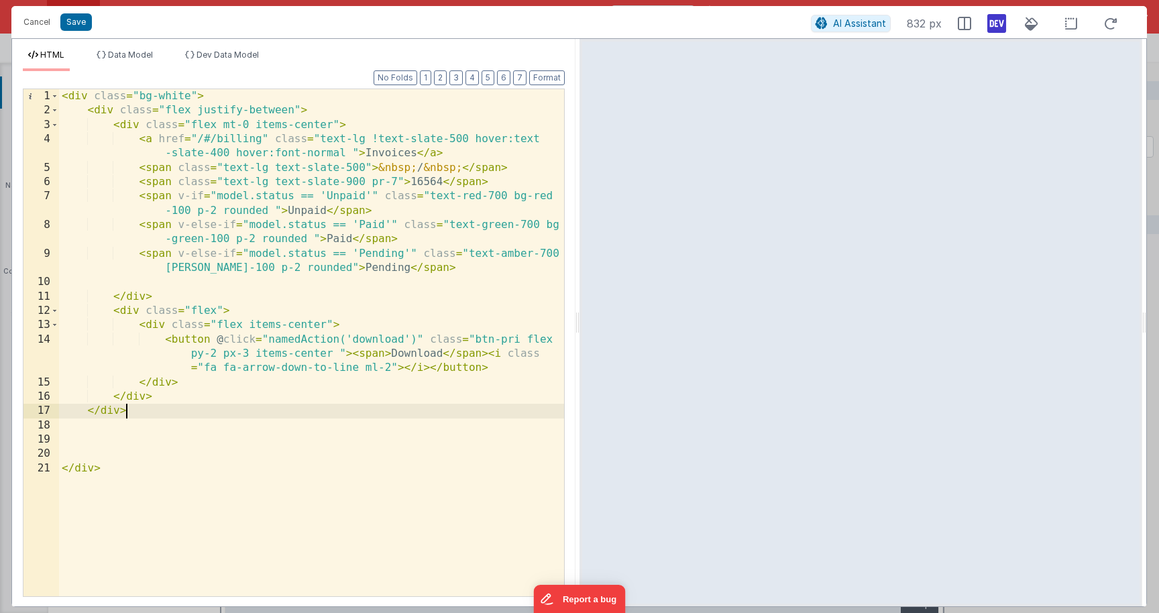
click at [368, 410] on div "< div class = "bg-white" > < div class = "flex justify-between" > < div class =…" at bounding box center [311, 357] width 505 height 536
click at [80, 26] on button "Save" at bounding box center [76, 21] width 32 height 17
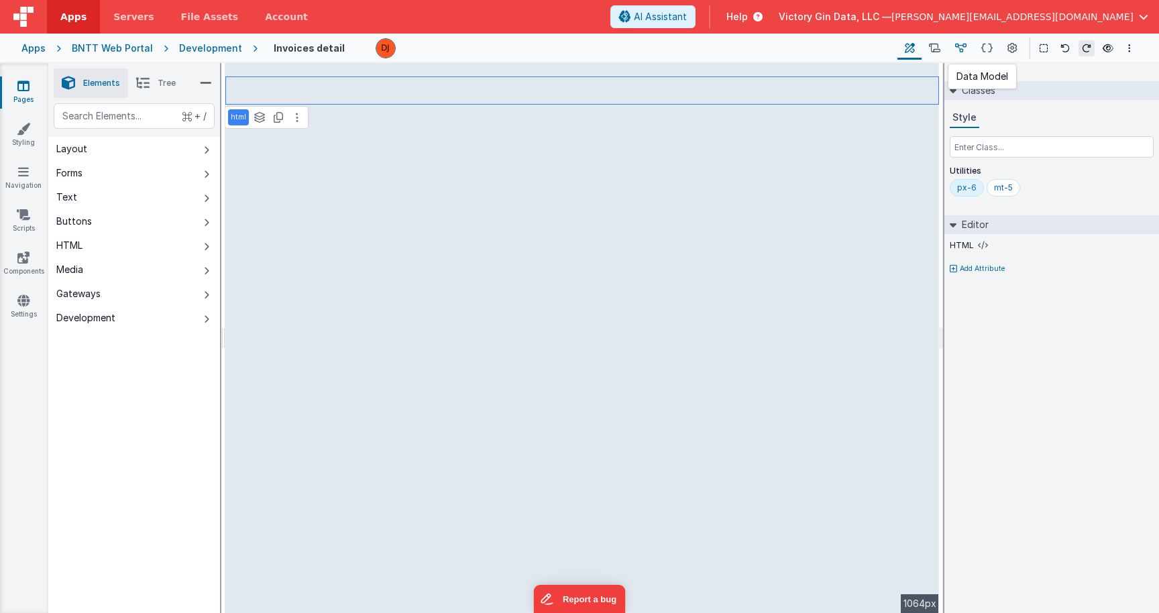
click at [965, 46] on icon at bounding box center [960, 49] width 11 height 14
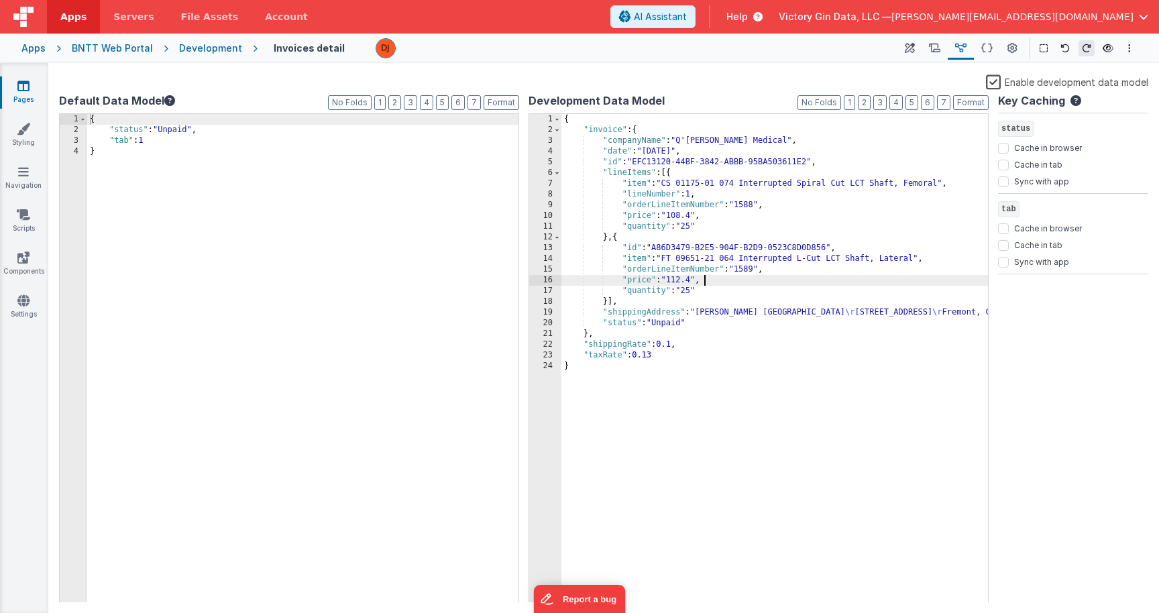
click at [812, 278] on div "{ "invoice" : { "companyName" : "Q'[PERSON_NAME] Medical" , "date" : "[DATE]" ,…" at bounding box center [774, 370] width 427 height 512
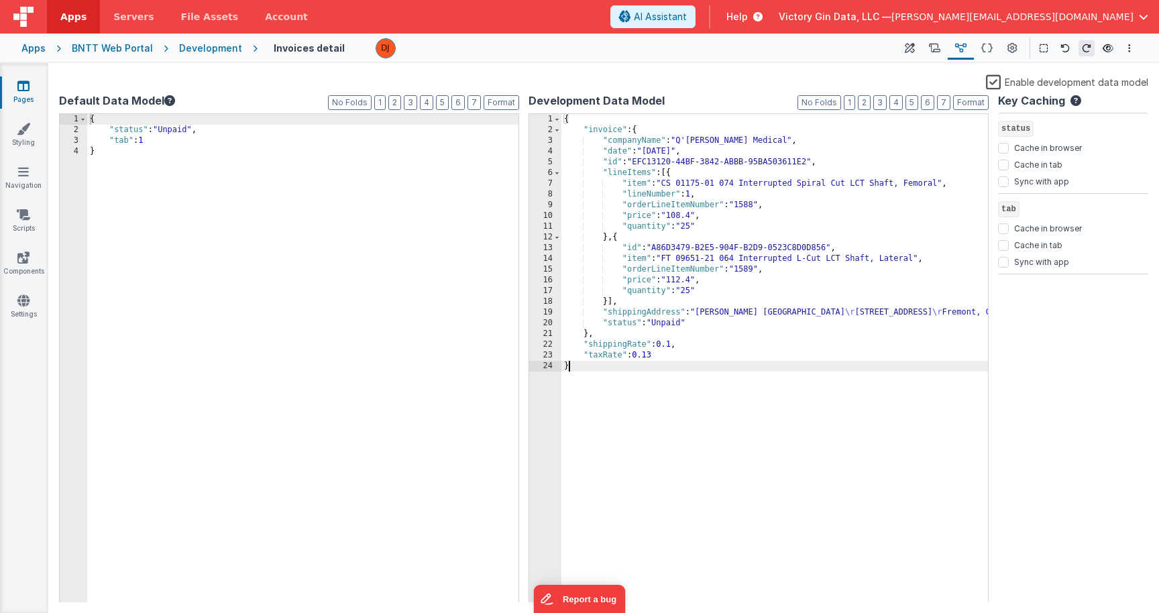
click at [746, 396] on div "{ "invoice" : { "companyName" : "Q'[PERSON_NAME] Medical" , "date" : "[DATE]" ,…" at bounding box center [774, 370] width 427 height 512
click at [897, 424] on div "{ "invoice" : { "companyName" : "Q'[PERSON_NAME] Medical" , "date" : "[DATE]" ,…" at bounding box center [774, 370] width 427 height 512
click at [23, 317] on link "Settings" at bounding box center [23, 307] width 48 height 27
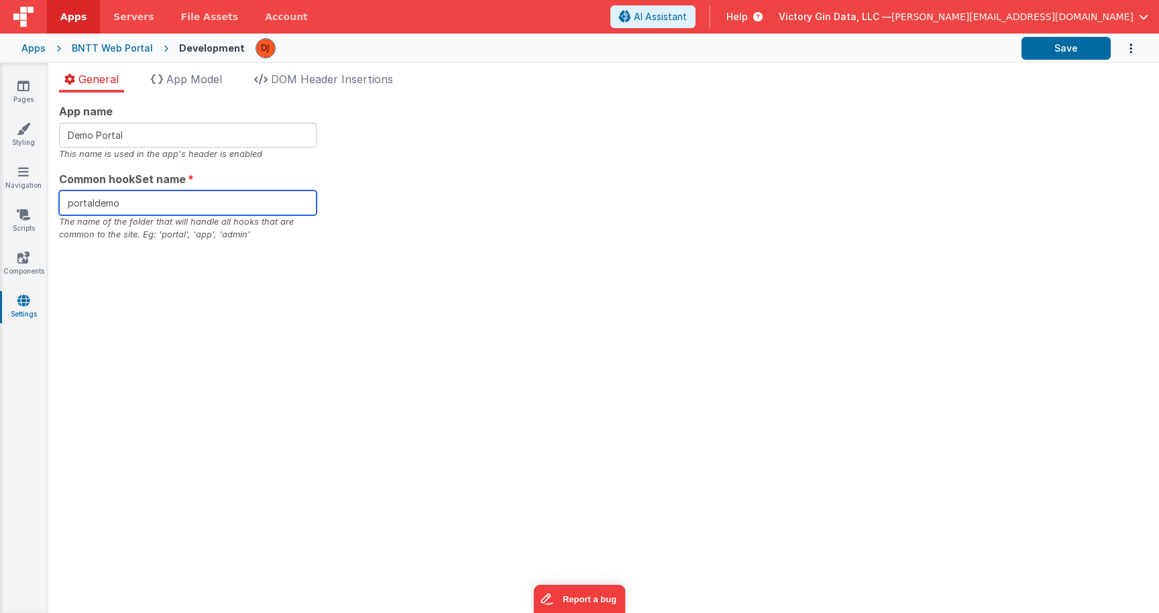
click at [136, 213] on input "portaldemo" at bounding box center [188, 202] width 258 height 25
click at [622, 234] on div "App name Demo Portal This name is used in the app's header is enabled Common ho…" at bounding box center [603, 172] width 1089 height 138
click at [444, 201] on div "App name Demo Portal This name is used in the app's header is enabled Common ho…" at bounding box center [603, 172] width 1089 height 138
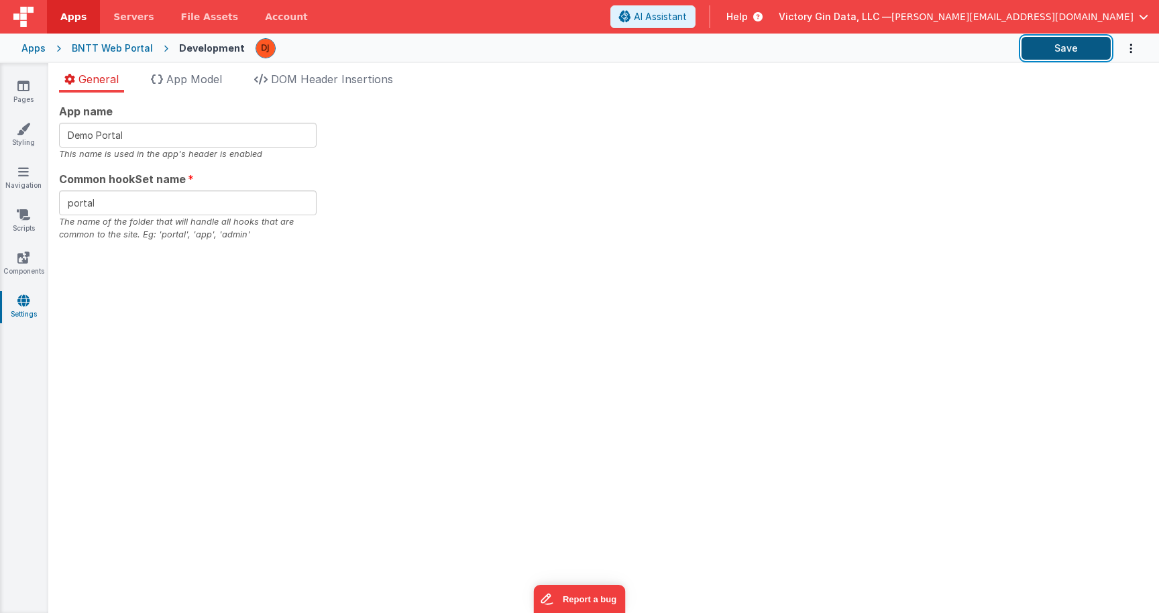
click at [1068, 50] on button "Save" at bounding box center [1065, 48] width 89 height 23
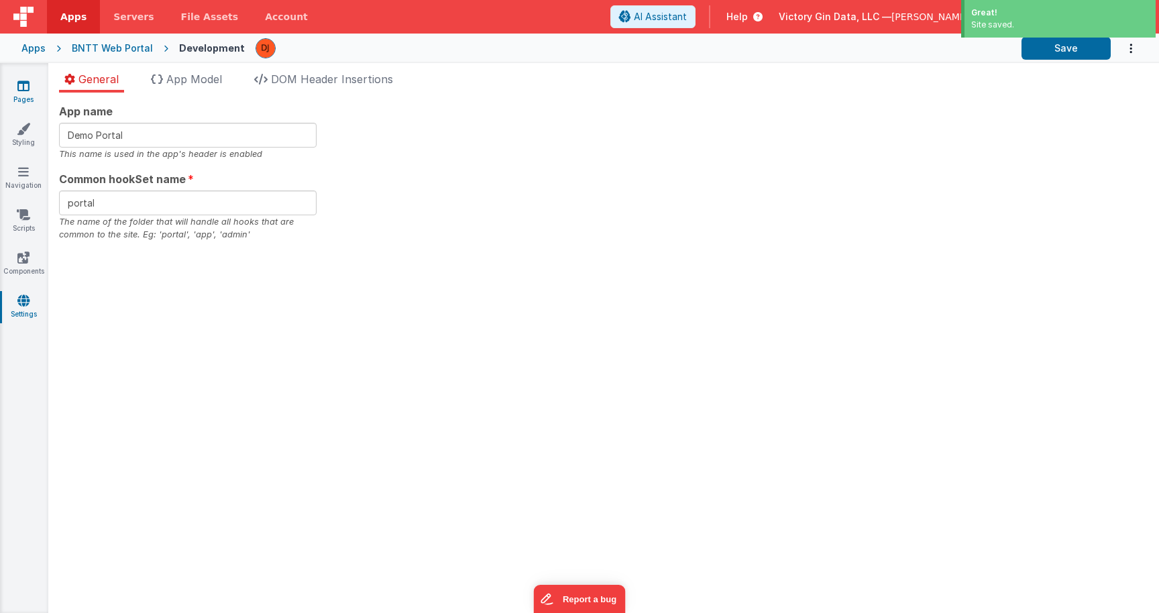
click at [40, 90] on link "Pages" at bounding box center [23, 92] width 48 height 27
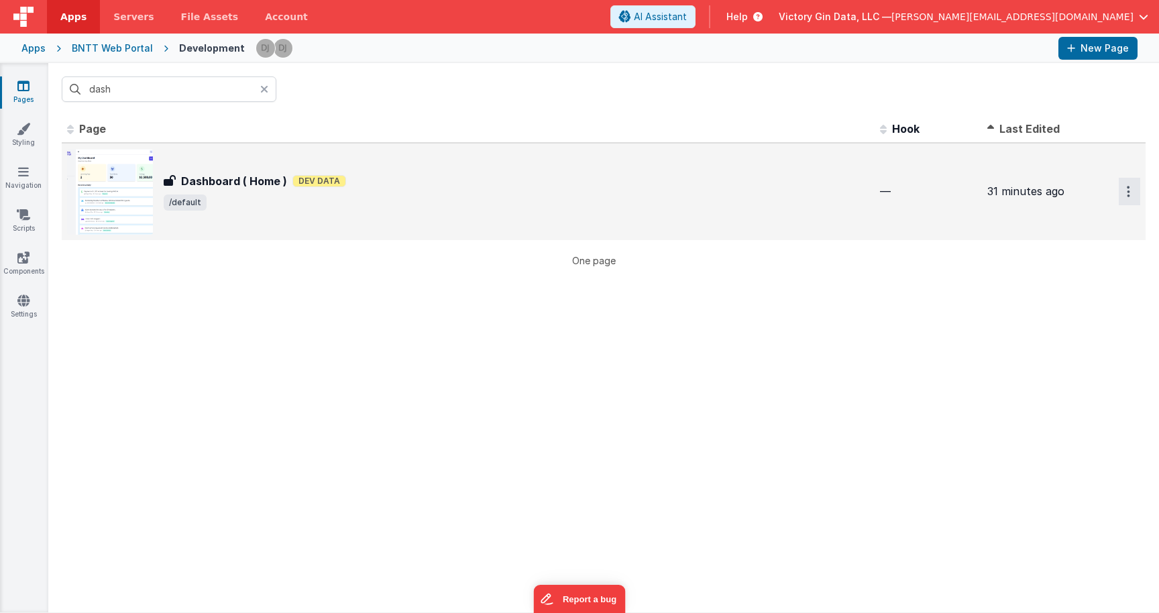
click at [1131, 194] on button "Options" at bounding box center [1129, 191] width 21 height 27
click at [897, 410] on button at bounding box center [579, 306] width 1159 height 613
click at [839, 164] on div "Dashboard ( Home ) Dashboard ( Home ) Dev Data /default" at bounding box center [468, 192] width 802 height 86
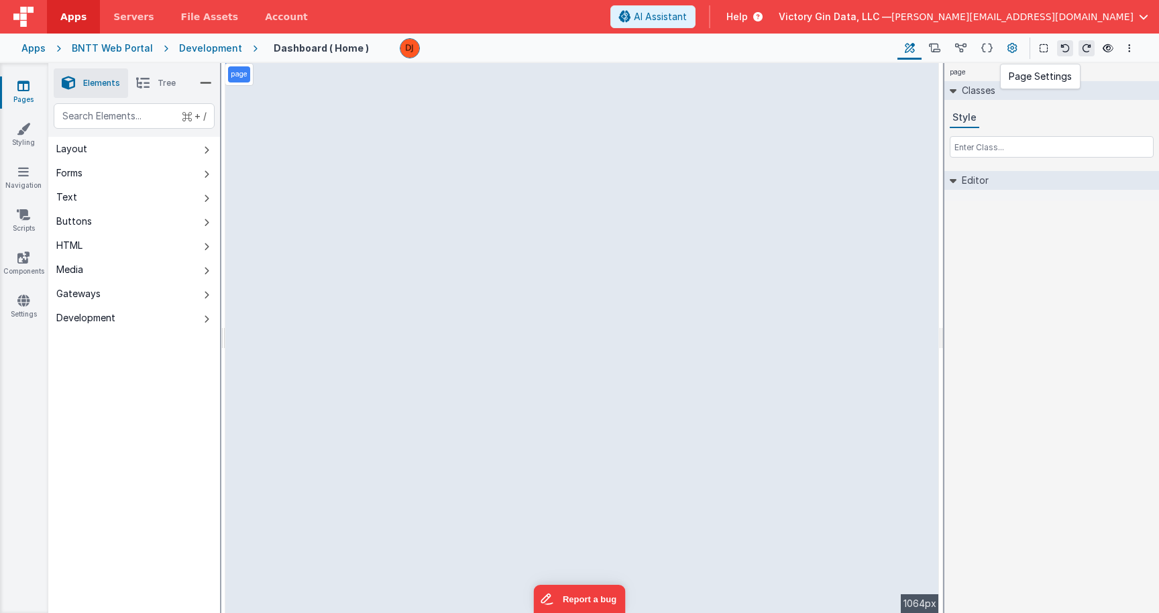
click at [1015, 40] on button at bounding box center [1012, 48] width 24 height 23
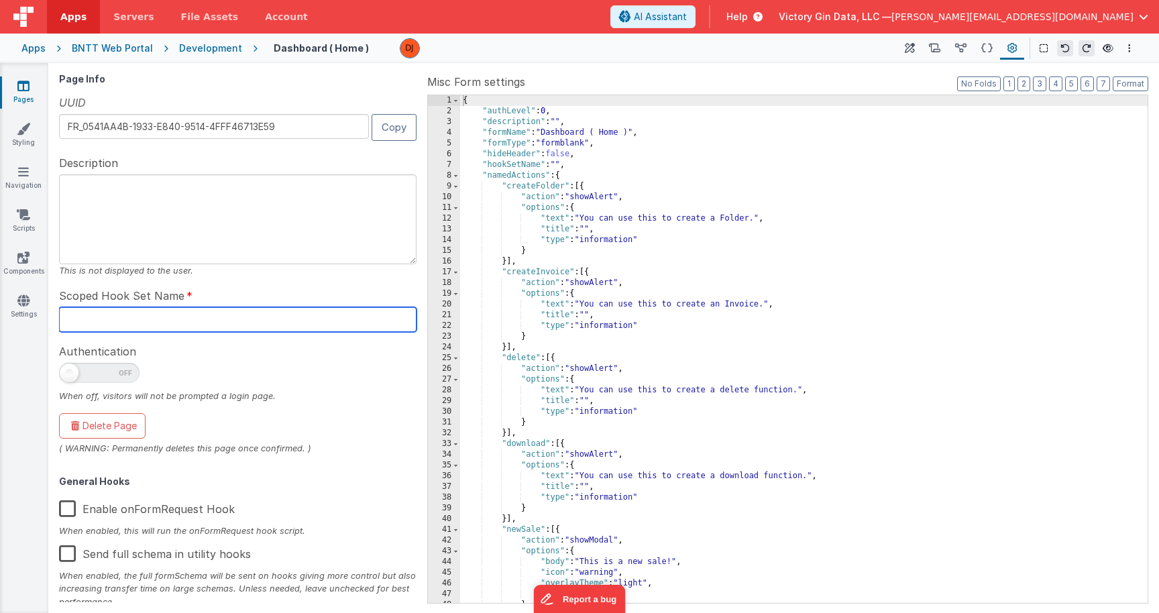
click at [279, 315] on input "text" at bounding box center [237, 319] width 357 height 25
click at [27, 92] on icon at bounding box center [23, 85] width 12 height 13
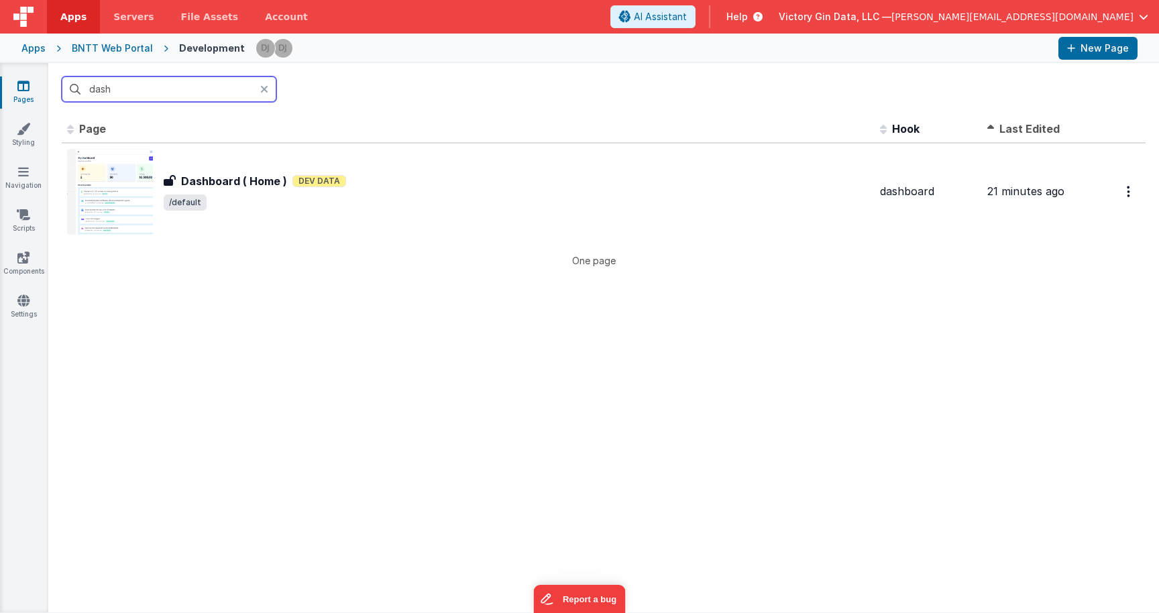
click at [166, 91] on input "dash" at bounding box center [169, 88] width 215 height 25
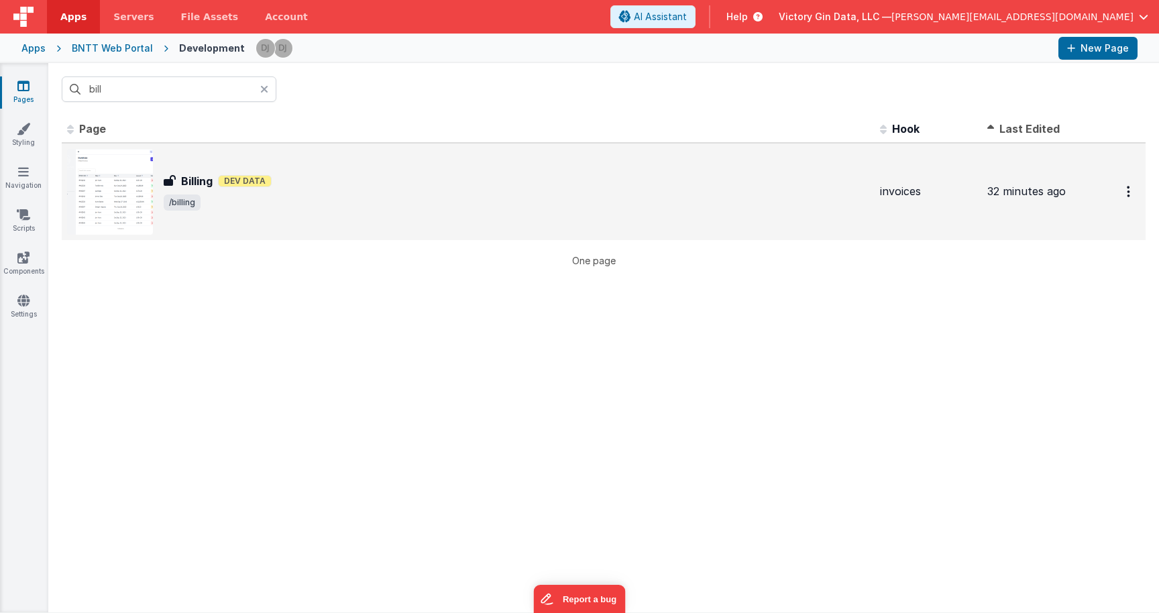
click at [216, 178] on div "Billing Dev Data" at bounding box center [517, 181] width 706 height 16
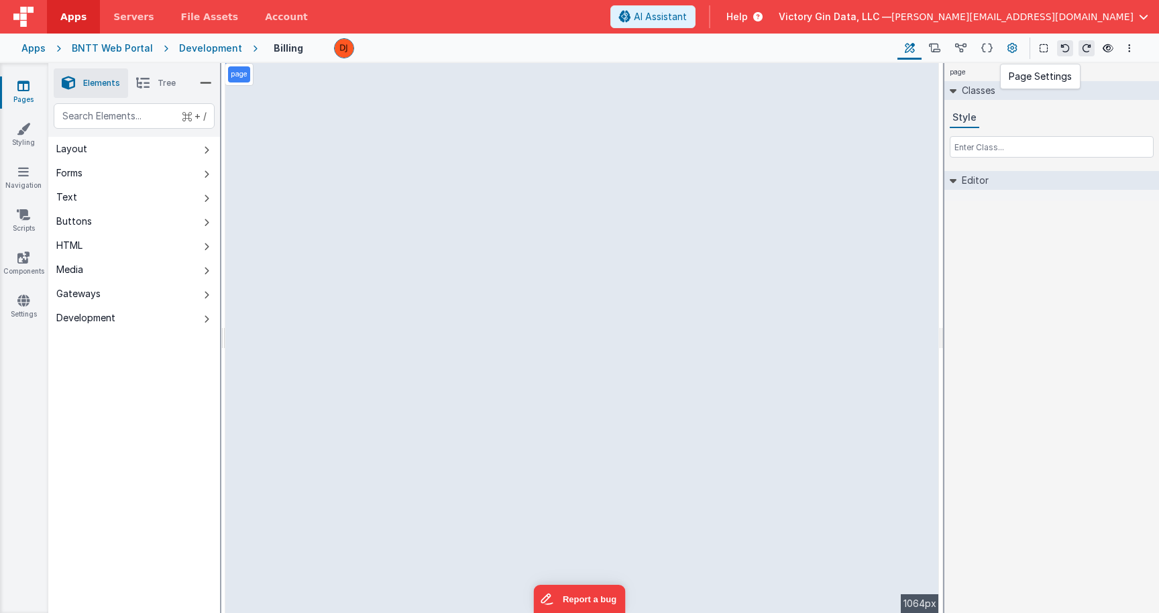
click at [1015, 51] on icon at bounding box center [1012, 49] width 10 height 14
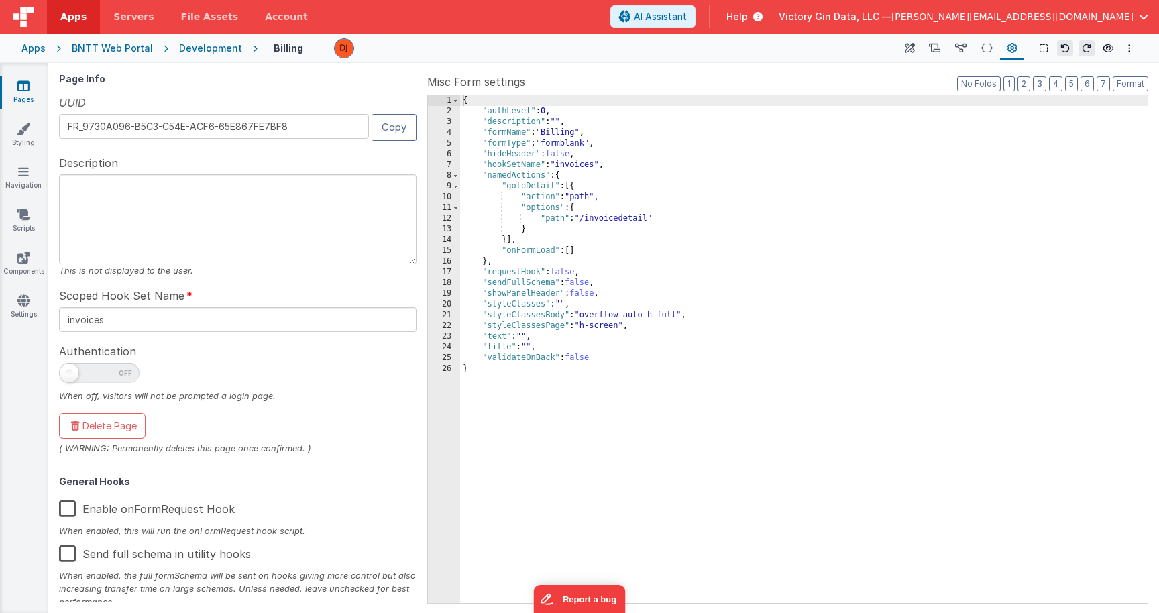
click at [66, 508] on label "Enable onFormRequest Hook" at bounding box center [147, 506] width 176 height 29
click at [0, 0] on input "Enable onFormRequest Hook" at bounding box center [0, 0] width 0 height 0
click at [209, 325] on input "invoices" at bounding box center [237, 319] width 357 height 25
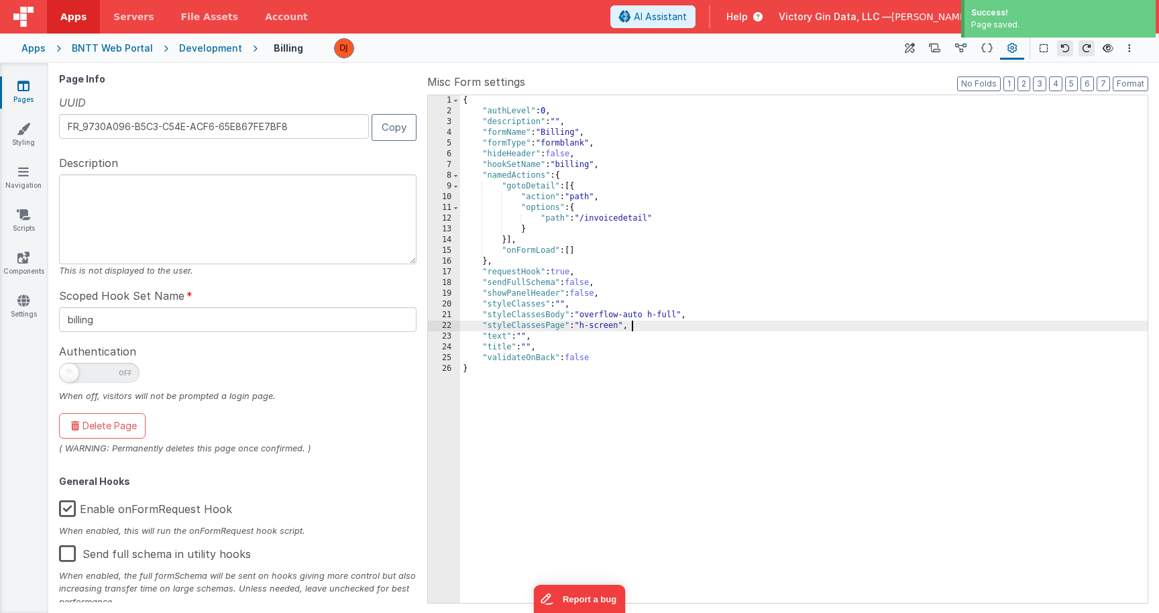
click at [671, 329] on div "{ "authLevel" : 0 , "description" : "" , "formName" : "Billing" , "formType" : …" at bounding box center [803, 359] width 687 height 529
click at [801, 268] on div "{ "authLevel" : 0 , "description" : "" , "formName" : "Billing" , "formType" : …" at bounding box center [803, 359] width 687 height 529
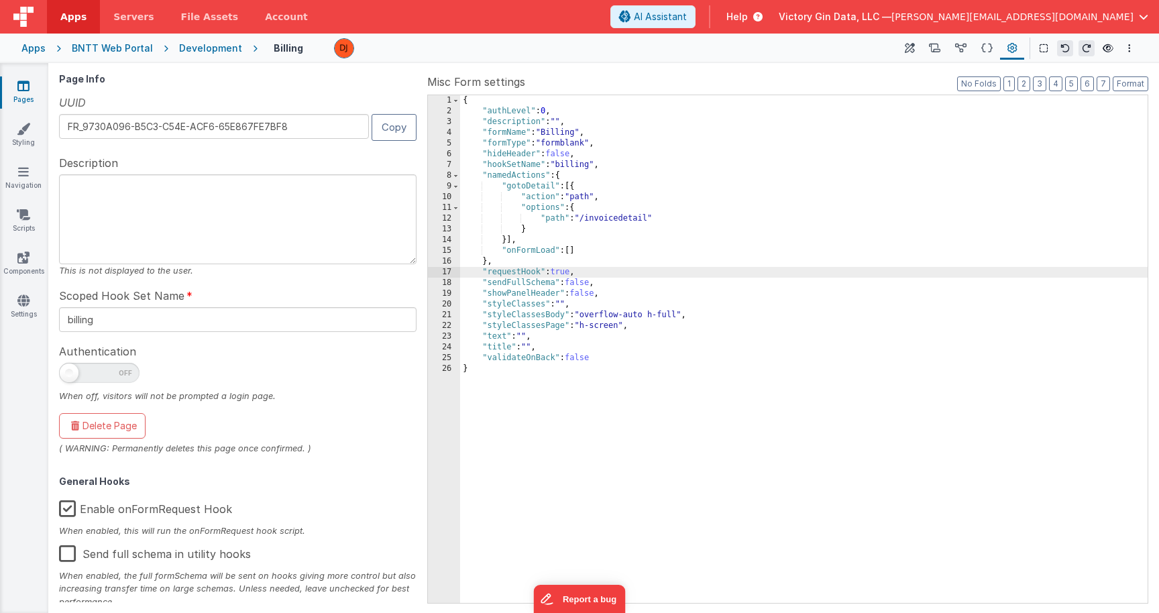
click at [917, 206] on div "{ "authLevel" : 0 , "description" : "" , "formName" : "Billing" , "formType" : …" at bounding box center [803, 359] width 687 height 529
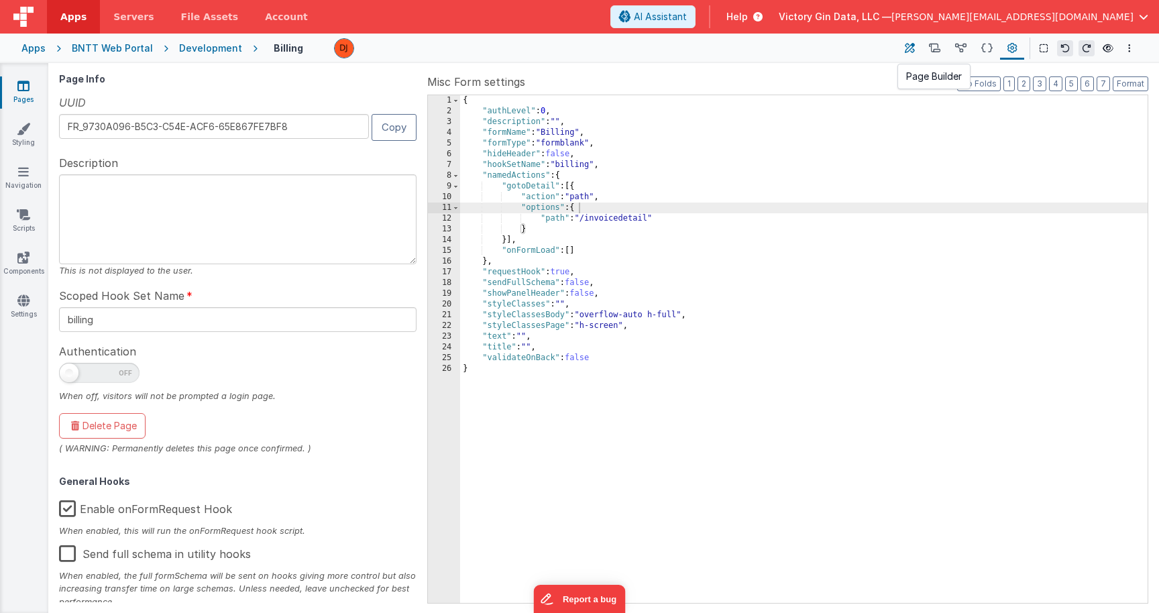
click at [914, 56] on button at bounding box center [909, 48] width 24 height 23
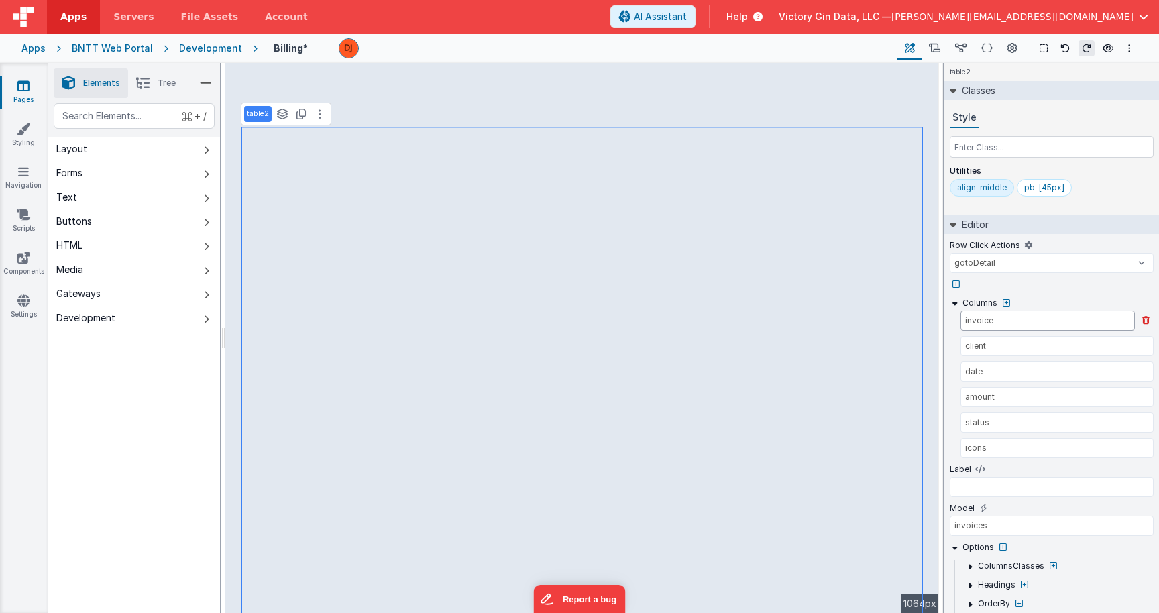
click at [1087, 328] on input "invoice" at bounding box center [1047, 321] width 174 height 20
click at [989, 315] on input "invoice" at bounding box center [1047, 321] width 174 height 20
click at [1020, 347] on input "client" at bounding box center [1047, 346] width 174 height 20
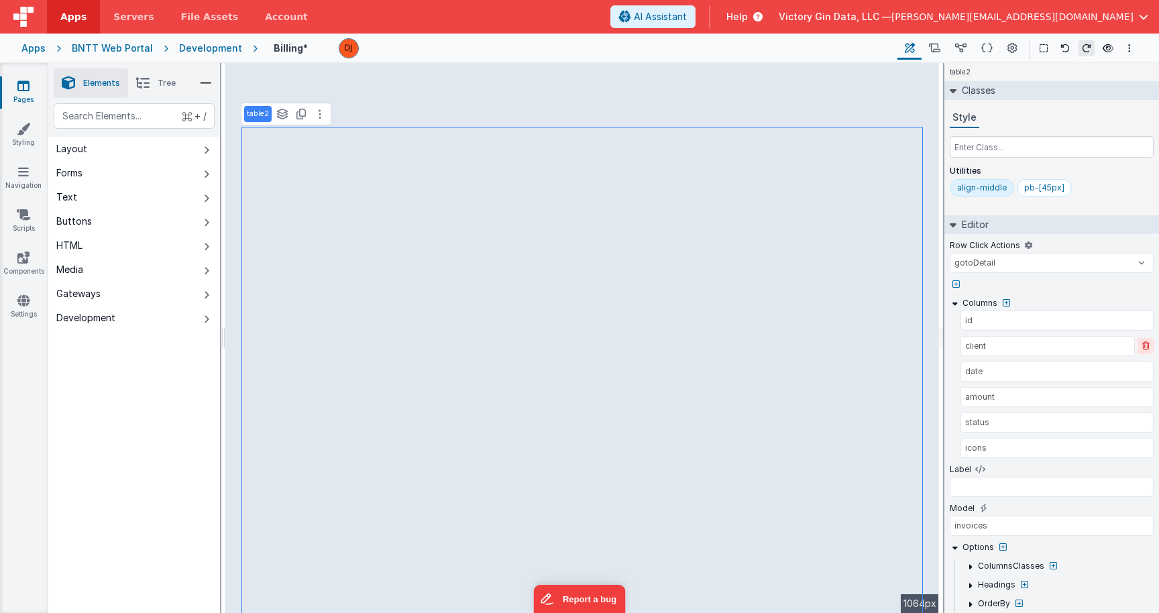
click at [1145, 347] on icon at bounding box center [1145, 346] width 7 height 8
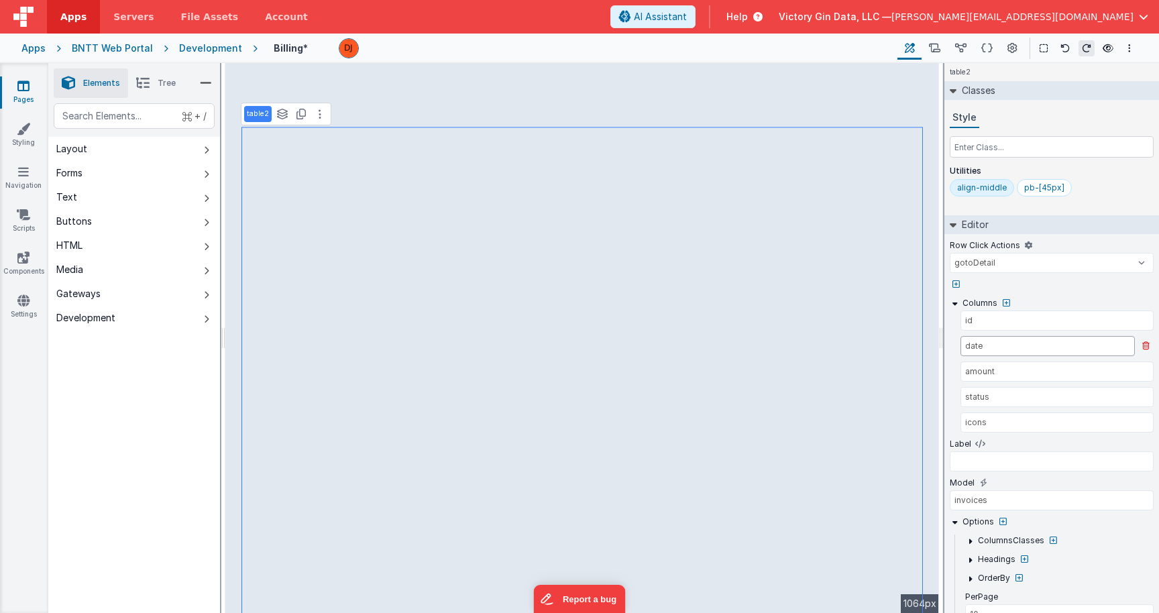
click at [1013, 345] on input "date" at bounding box center [1047, 346] width 174 height 20
paste input "invoiceD"
click at [1009, 368] on input "amount" at bounding box center [1047, 371] width 174 height 20
click at [962, 48] on icon at bounding box center [960, 49] width 11 height 14
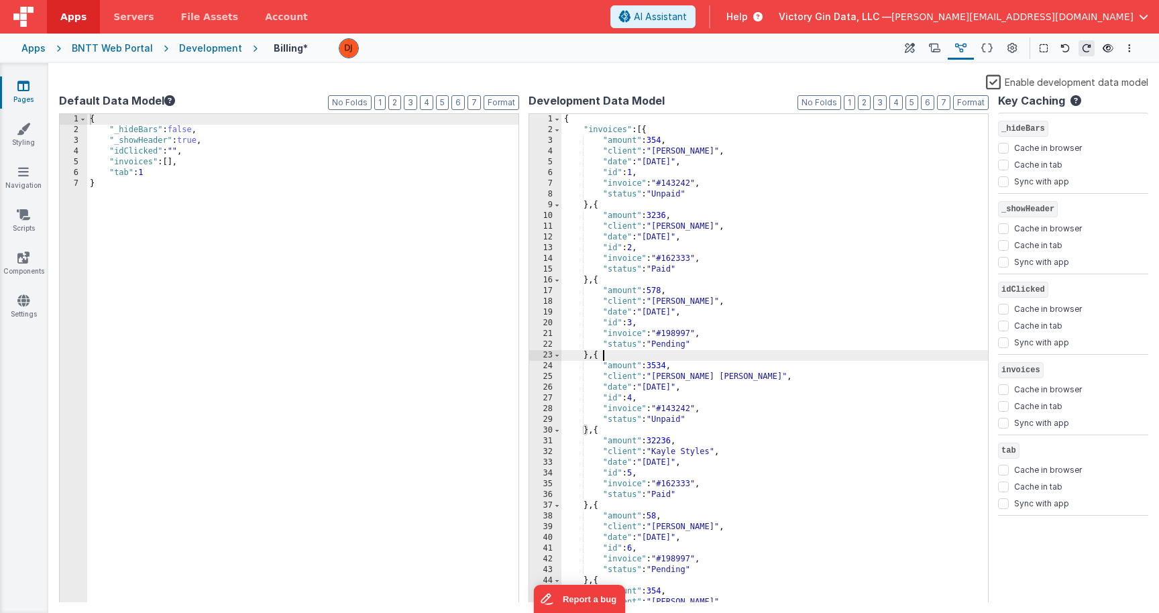
click at [754, 354] on div "{ "invoices" : [{ "amount" : 354 , "client" : "[PERSON_NAME]" , "date" : "[DATE…" at bounding box center [774, 370] width 427 height 512
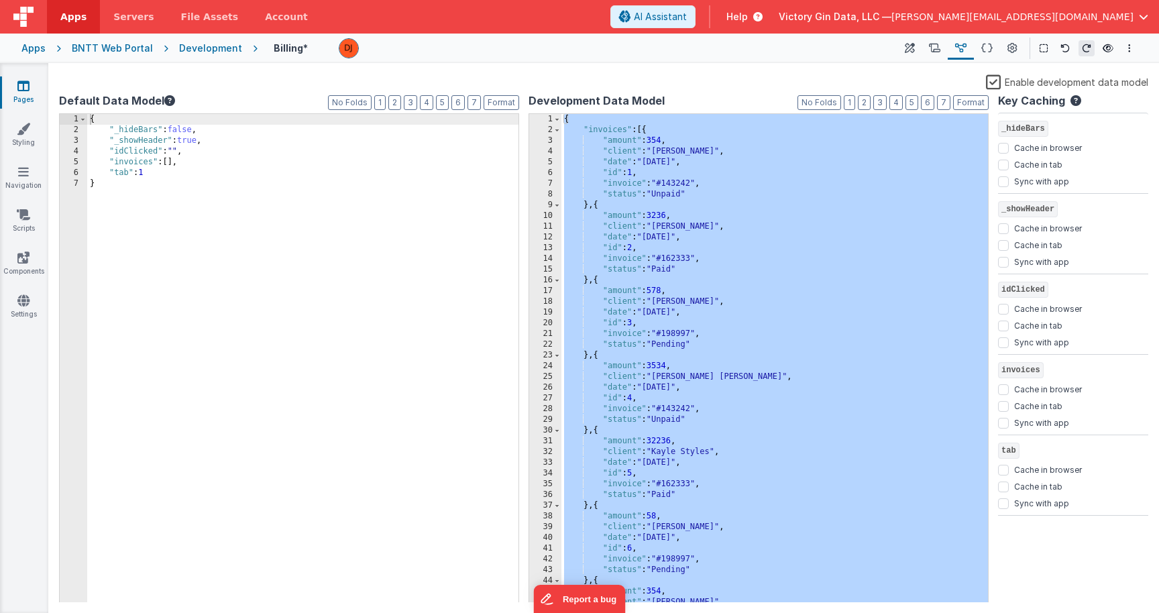
click at [639, 131] on div "{ "invoices" : [{ "amount" : 354 , "client" : "[PERSON_NAME]" , "date" : "[DATE…" at bounding box center [774, 370] width 427 height 512
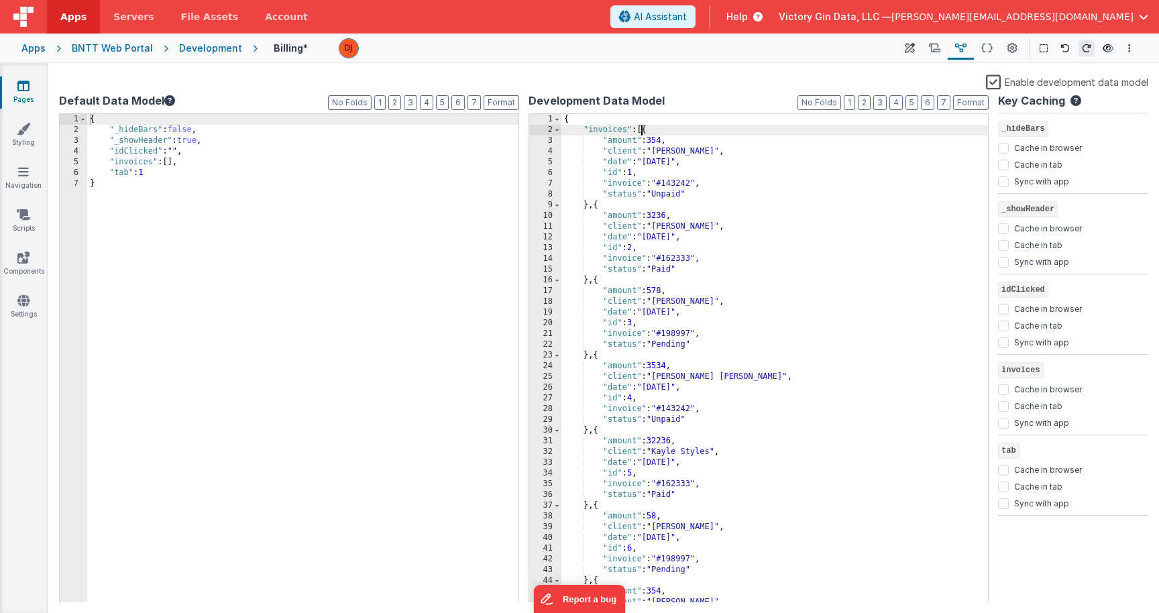
click at [641, 130] on div "{ "invoices" : [{ "amount" : 354 , "client" : "[PERSON_NAME]" , "date" : "[DATE…" at bounding box center [774, 370] width 427 height 512
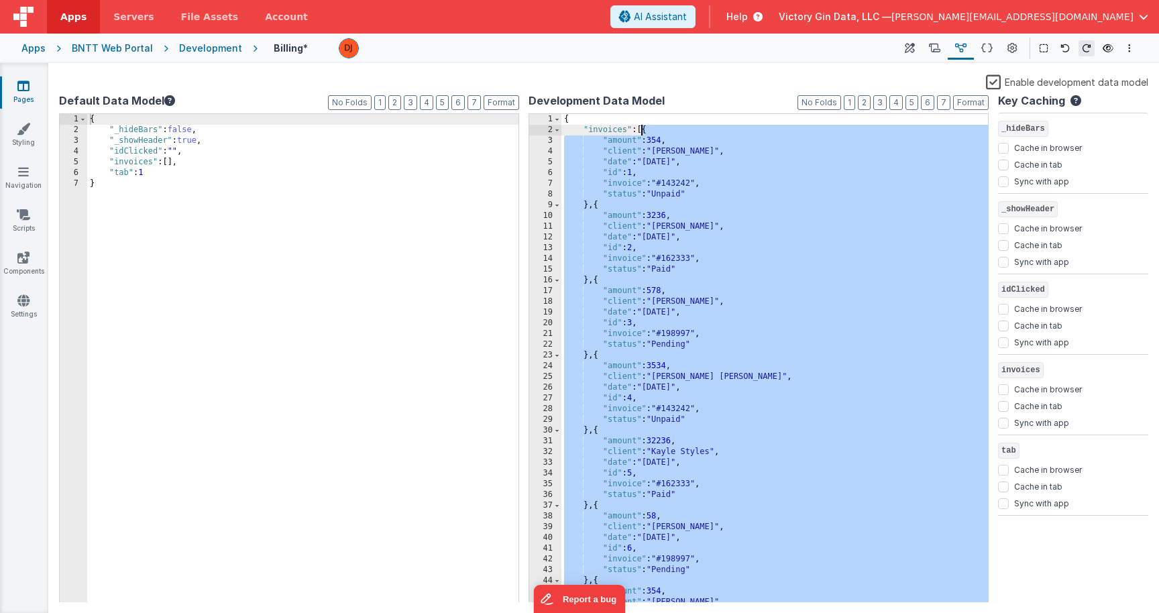
click at [646, 129] on div "{ "invoices" : [{ "amount" : 354 , "client" : "[PERSON_NAME]" , "date" : "[DATE…" at bounding box center [774, 370] width 427 height 512
click at [687, 152] on div "{ "invoices" : [{ "amount" : 354 , "client" : "[PERSON_NAME]" , "date" : "[DATE…" at bounding box center [774, 370] width 427 height 512
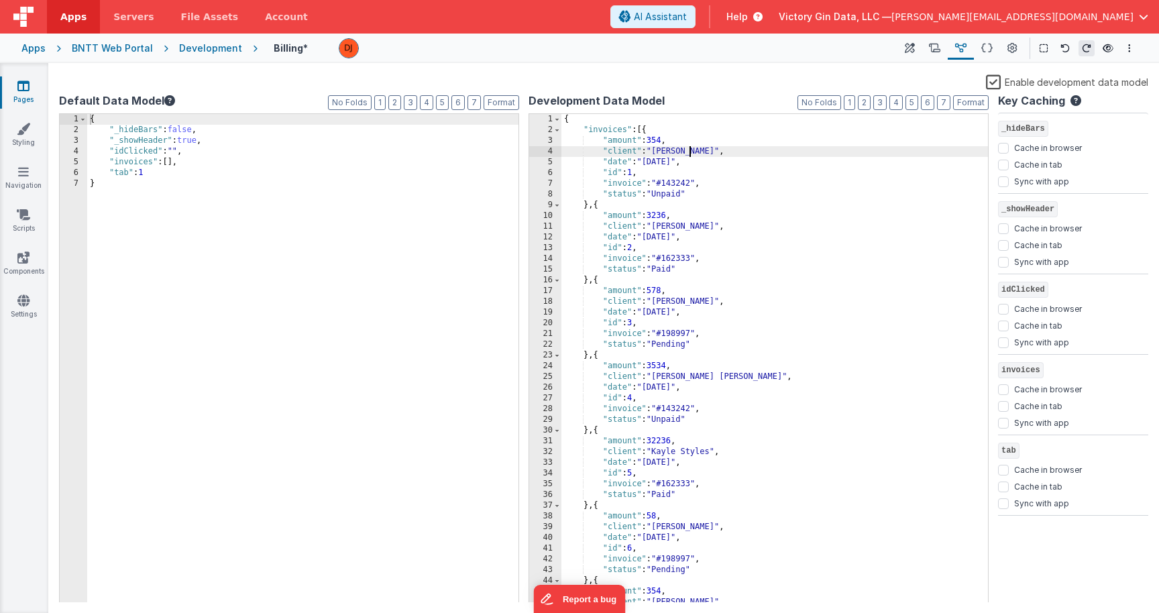
click at [646, 127] on div "{ "invoices" : [{ "amount" : 354 , "client" : "[PERSON_NAME]" , "date" : "[DATE…" at bounding box center [774, 370] width 427 height 512
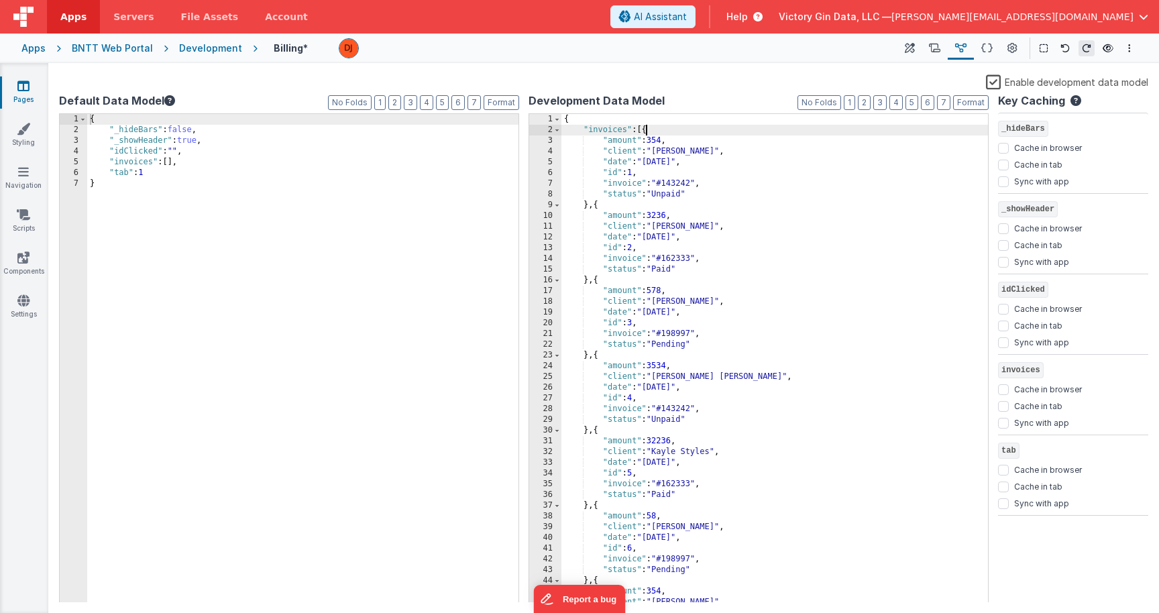
click at [647, 129] on div "{ "invoices" : [{ "amount" : 354 , "client" : "[PERSON_NAME]" , "date" : "[DATE…" at bounding box center [774, 370] width 427 height 512
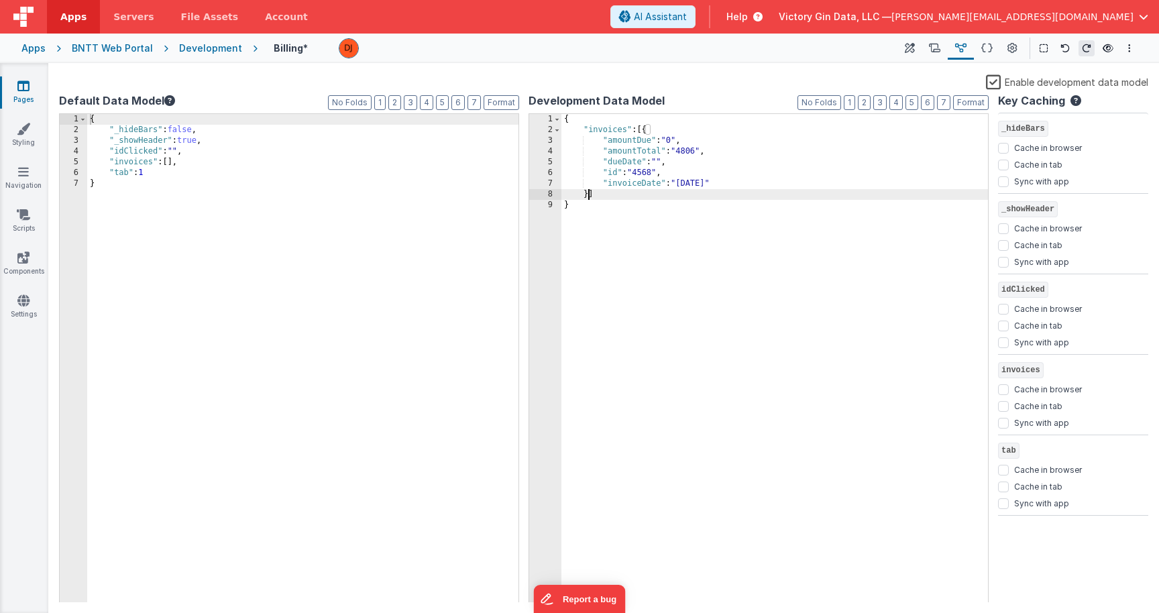
click at [688, 217] on div "{ "invoices" : [{ "amountDue" : "0" , "amountTotal" : "4806" , "dueDate" : "" ,…" at bounding box center [774, 370] width 427 height 512
click at [746, 186] on div "{ "invoices" : [{ "amountDue" : "0" , "amountTotal" : "4806" , "dueDate" : "" ,…" at bounding box center [774, 370] width 427 height 512
click at [905, 56] on button at bounding box center [909, 48] width 24 height 23
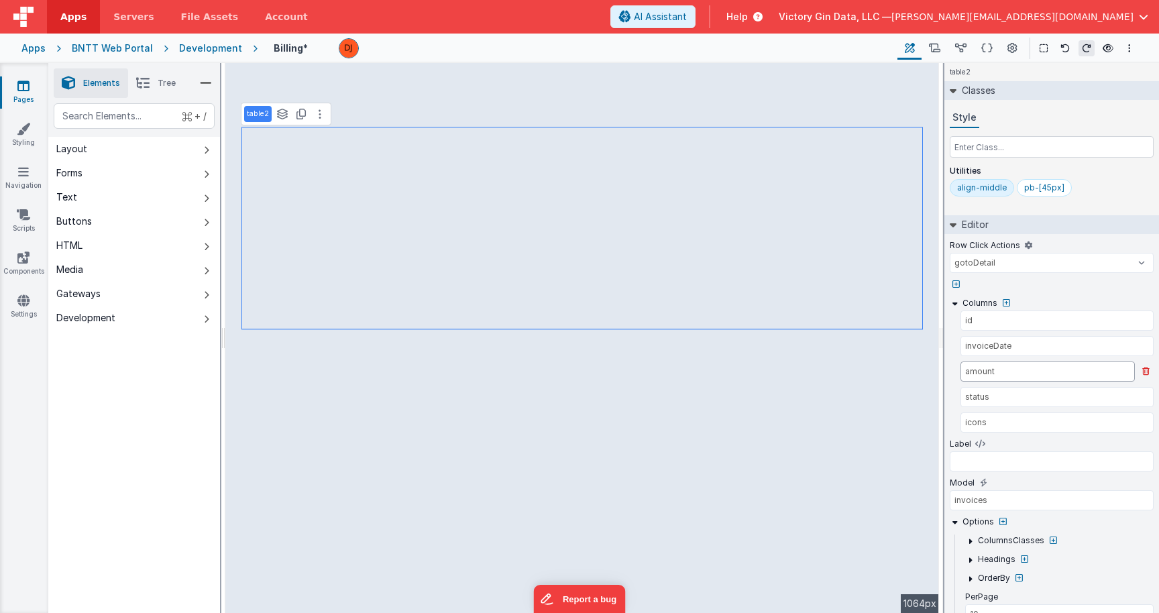
click at [1002, 369] on input "amount" at bounding box center [1047, 371] width 174 height 20
click at [1021, 365] on input "amount" at bounding box center [1047, 371] width 174 height 20
click at [1021, 370] on input "amount" at bounding box center [1047, 371] width 174 height 20
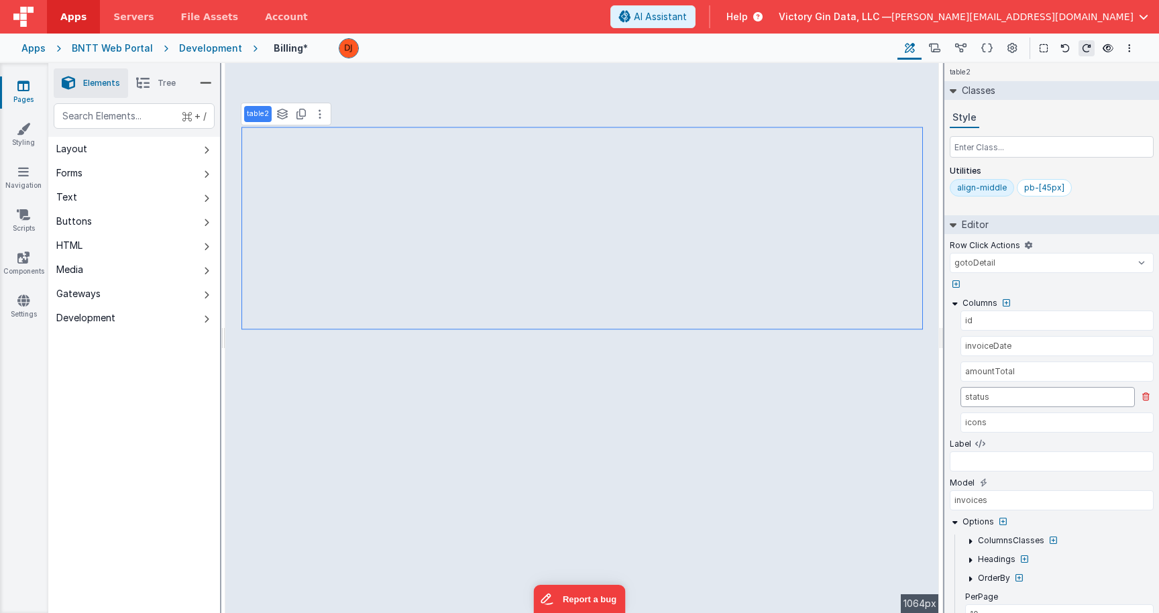
click at [1021, 404] on input "status" at bounding box center [1047, 397] width 174 height 20
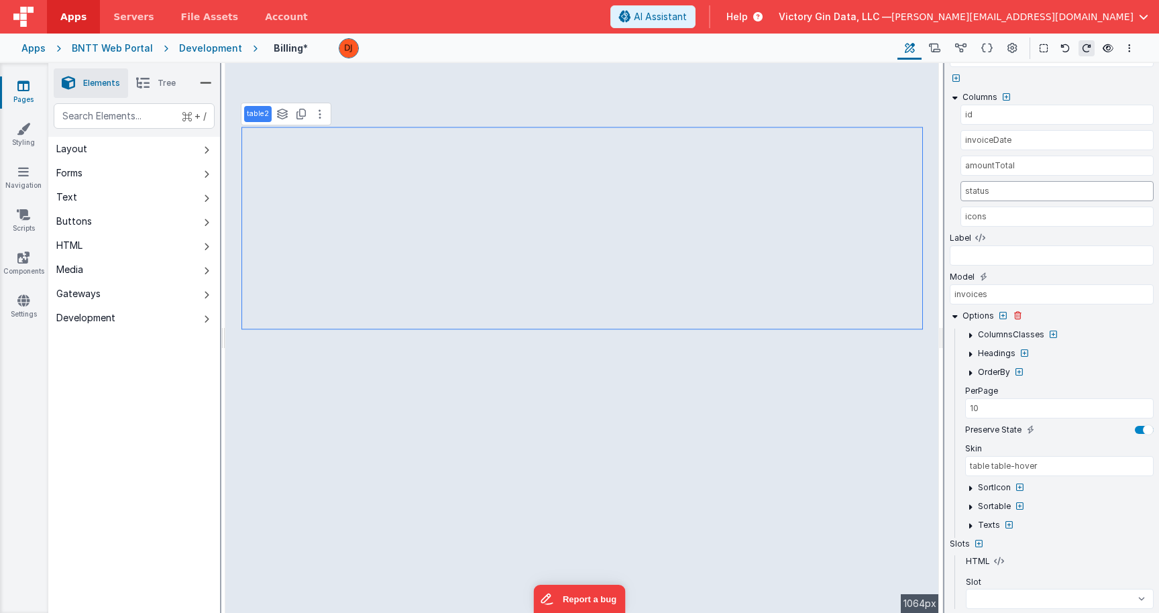
scroll to position [208, 0]
click at [969, 353] on icon at bounding box center [970, 352] width 10 height 10
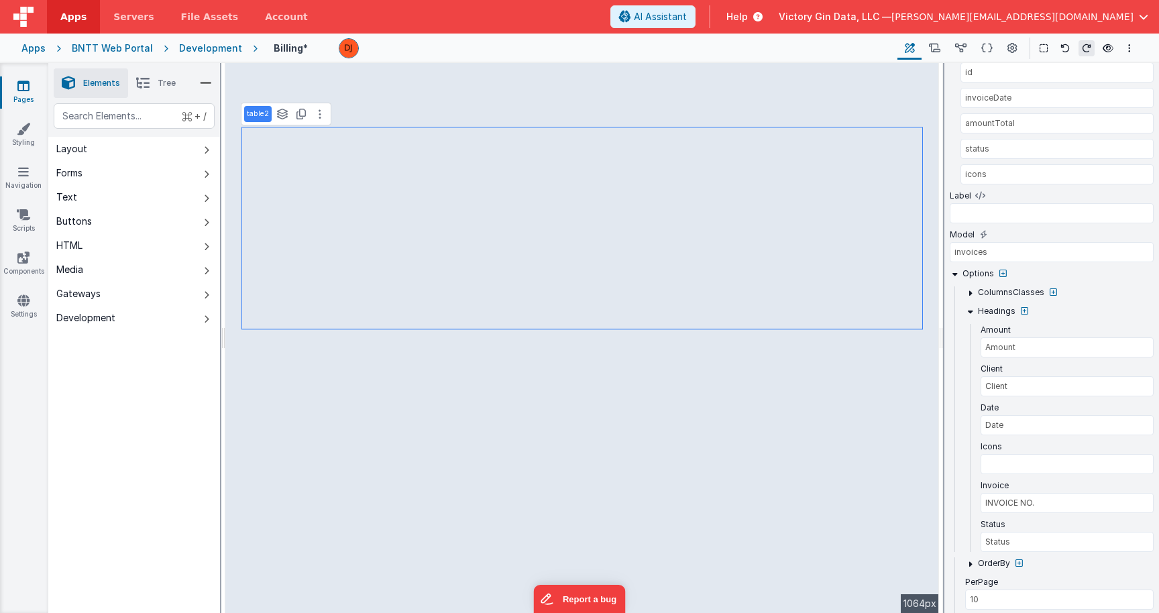
scroll to position [249, 0]
click at [1003, 341] on input "Amount" at bounding box center [1067, 346] width 173 height 20
click at [1000, 331] on label "Amount" at bounding box center [996, 328] width 30 height 11
click at [1007, 353] on input "Amount" at bounding box center [1067, 346] width 173 height 20
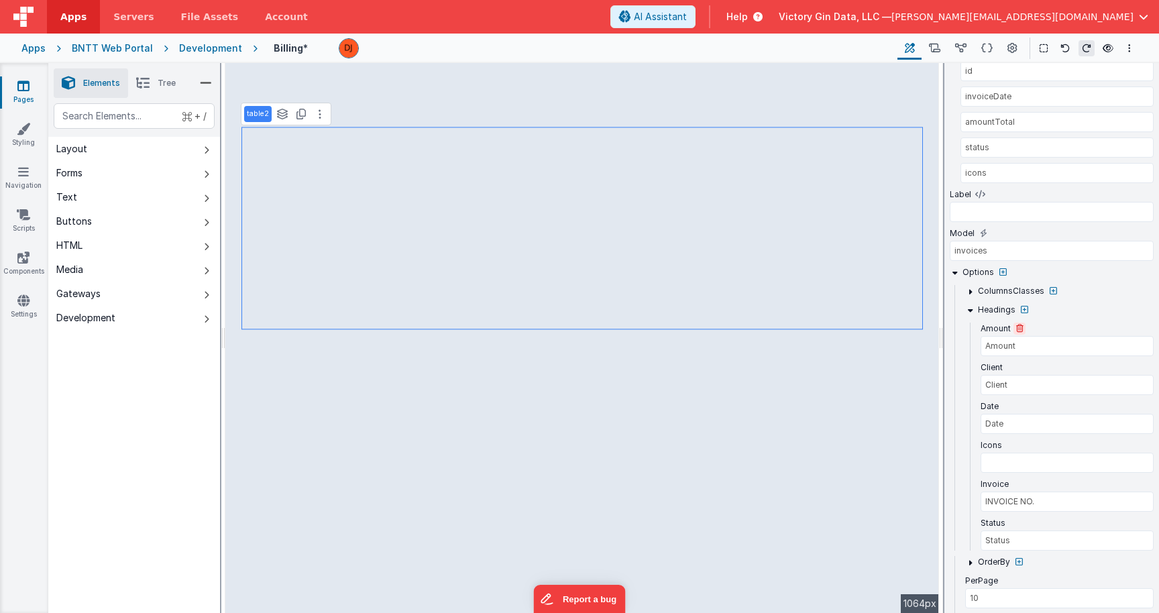
click at [1021, 324] on button at bounding box center [1019, 329] width 12 height 12
click at [1018, 333] on icon at bounding box center [1019, 329] width 7 height 8
click at [1022, 313] on icon at bounding box center [1024, 310] width 7 height 8
click at [1015, 520] on label "AmountTotal" at bounding box center [1006, 523] width 50 height 11
click at [1038, 520] on icon at bounding box center [1039, 523] width 7 height 8
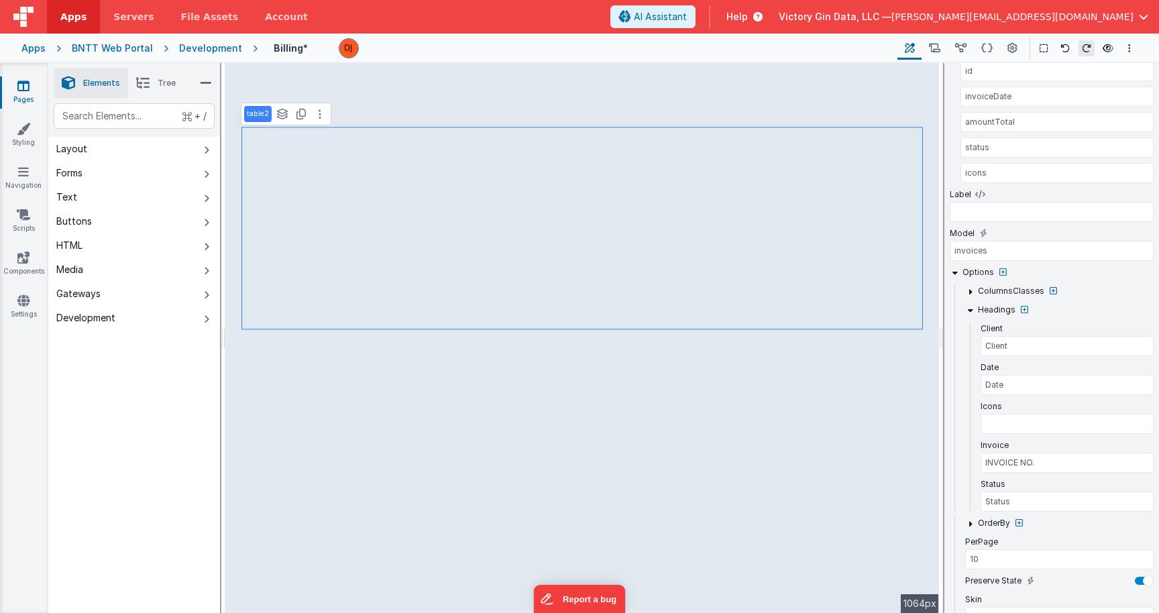
click at [1019, 303] on div "ColumnsClasses" at bounding box center [1059, 294] width 188 height 19
click at [1021, 308] on icon at bounding box center [1024, 310] width 7 height 8
click at [1046, 541] on input "text" at bounding box center [1067, 541] width 173 height 20
click at [1023, 310] on icon at bounding box center [1024, 310] width 7 height 8
click at [1040, 583] on input "text" at bounding box center [1067, 579] width 173 height 20
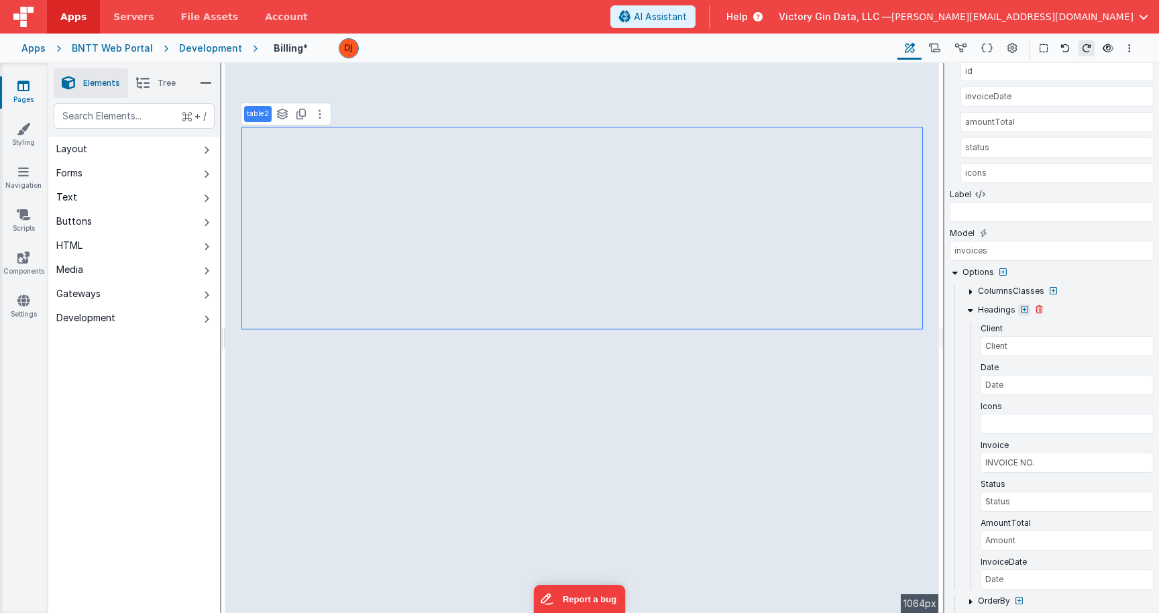
click at [1024, 306] on icon at bounding box center [1024, 310] width 7 height 8
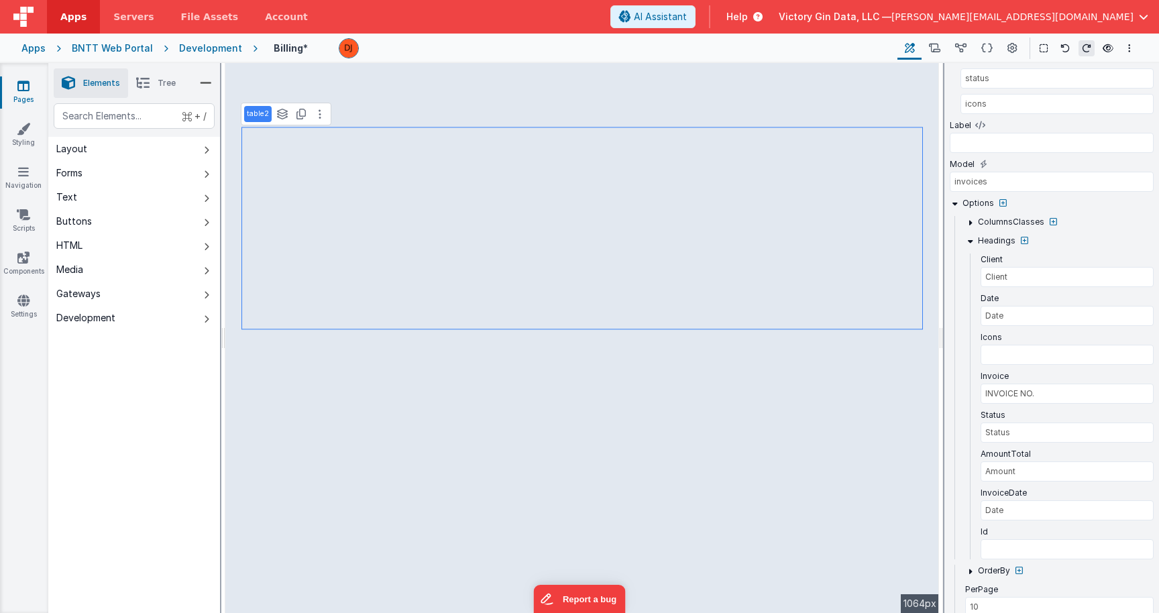
scroll to position [321, 0]
click at [1005, 545] on input "text" at bounding box center [1067, 547] width 173 height 20
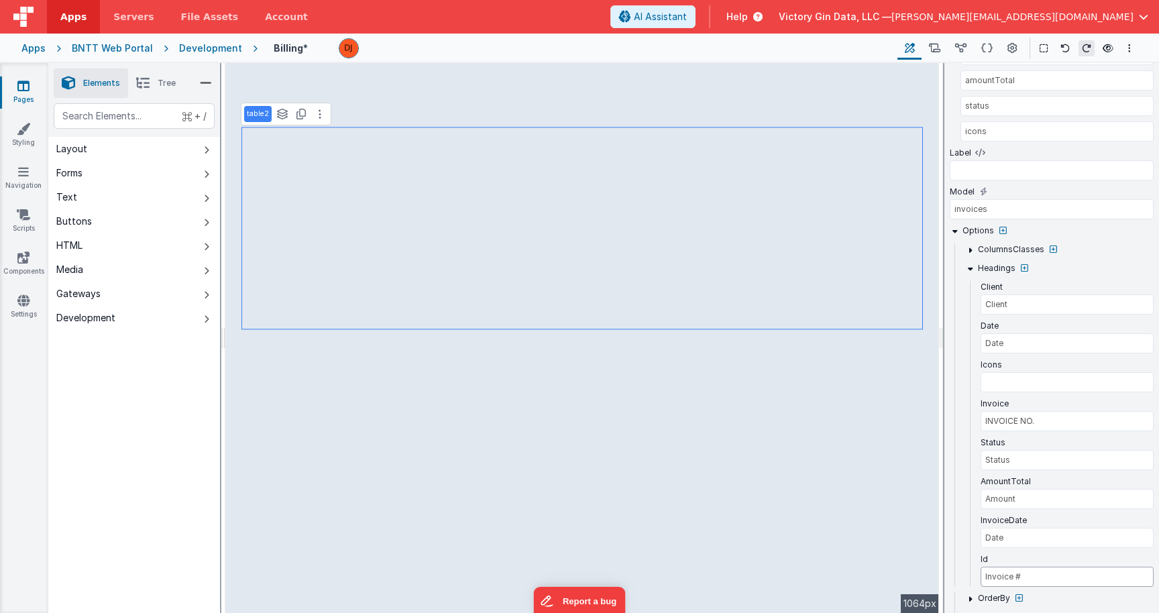
scroll to position [274, 0]
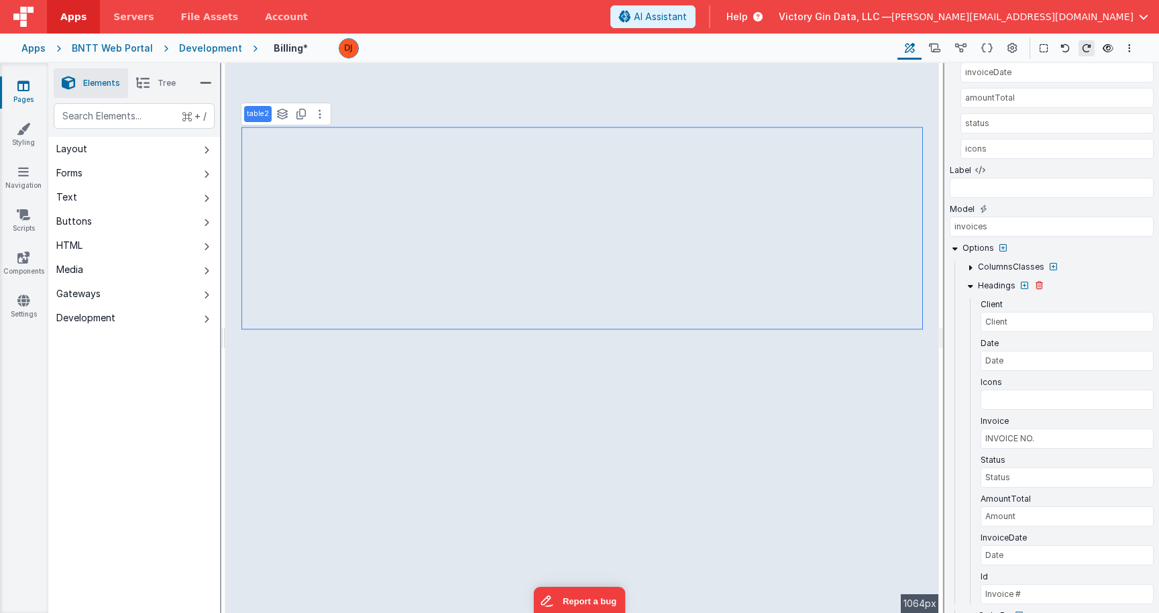
click at [971, 284] on icon at bounding box center [970, 286] width 10 height 10
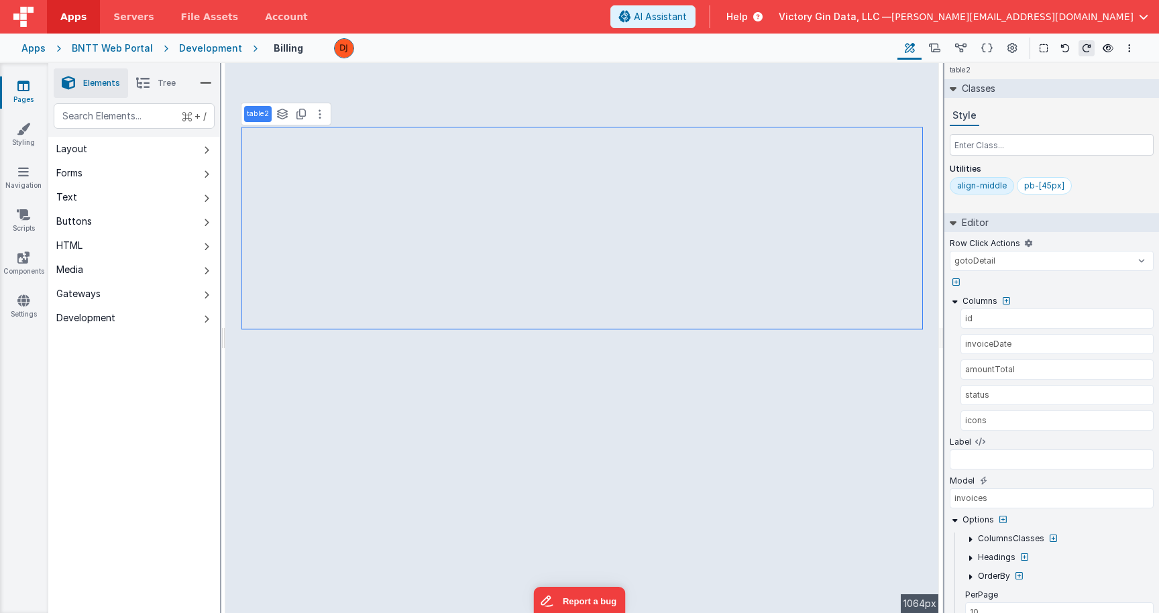
scroll to position [0, 0]
click at [968, 55] on button at bounding box center [961, 48] width 26 height 23
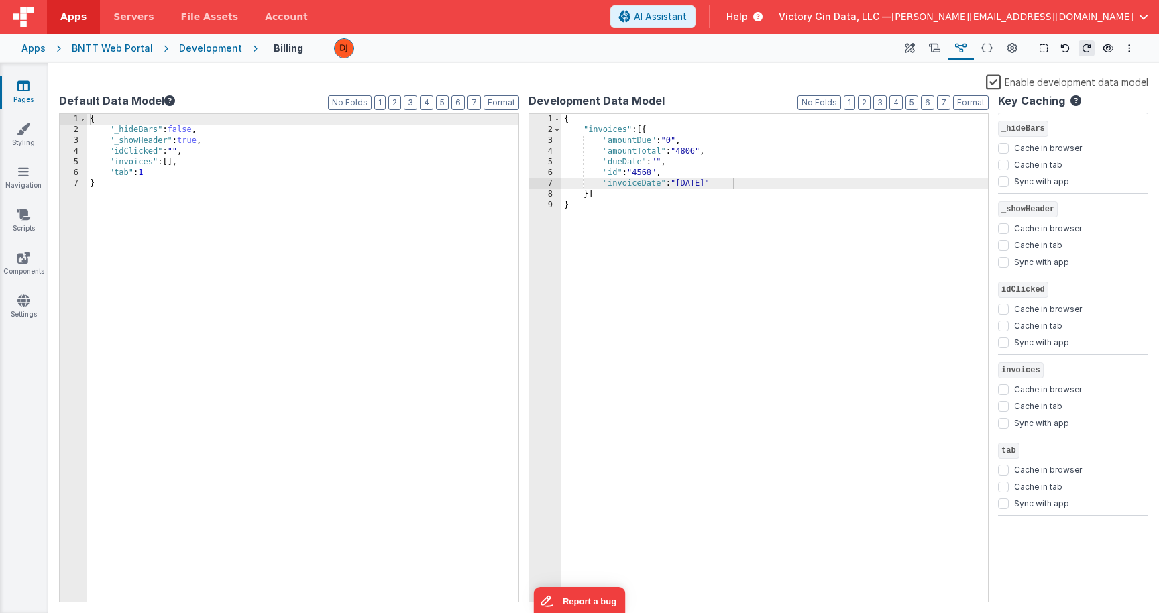
click at [814, 278] on div "{ "invoices" : [{ "amountDue" : "0" , "amountTotal" : "4806" , "dueDate" : "" ,…" at bounding box center [774, 370] width 427 height 512
drag, startPoint x: 760, startPoint y: 181, endPoint x: 498, endPoint y: 177, distance: 262.3
click at [561, 177] on div "{ "invoices" : [{ "amountDue" : "0" , "amountTotal" : "4806" , "dueDate" : "" ,…" at bounding box center [774, 358] width 427 height 489
click at [641, 189] on div "{ "invoices" : [{ "amountDue" : "0" , "amountTotal" : "4806" , "dueDate" : "" ,…" at bounding box center [774, 370] width 427 height 512
click at [743, 182] on div "{ "invoices" : [{ "amountDue" : "0" , "amountTotal" : "4806" , "dueDate" : "" ,…" at bounding box center [774, 370] width 427 height 512
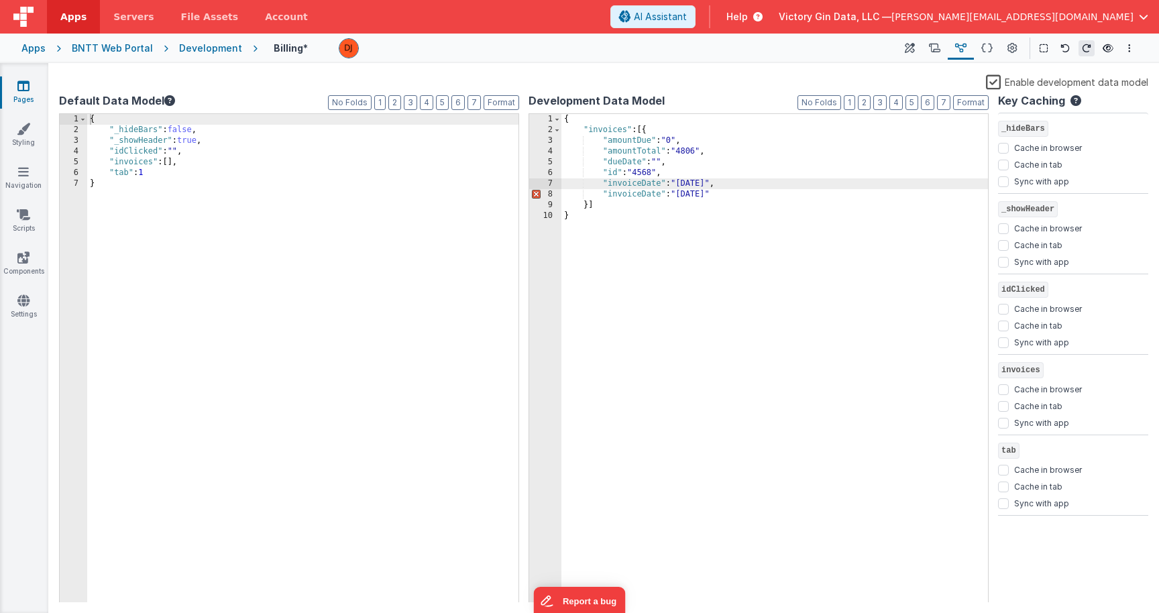
click at [625, 195] on div "{ "invoices" : [{ "amountDue" : "0" , "amountTotal" : "4806" , "dueDate" : "" ,…" at bounding box center [774, 370] width 427 height 512
drag, startPoint x: 657, startPoint y: 192, endPoint x: 704, endPoint y: 194, distance: 47.0
click at [704, 194] on div "{ "invoices" : [{ "amountDue" : "0" , "amountTotal" : "4806" , "dueDate" : "" ,…" at bounding box center [774, 370] width 427 height 512
click at [787, 211] on div "{ "invoices" : [{ "amountDue" : "0" , "amountTotal" : "4806" , "dueDate" : "" ,…" at bounding box center [774, 370] width 427 height 512
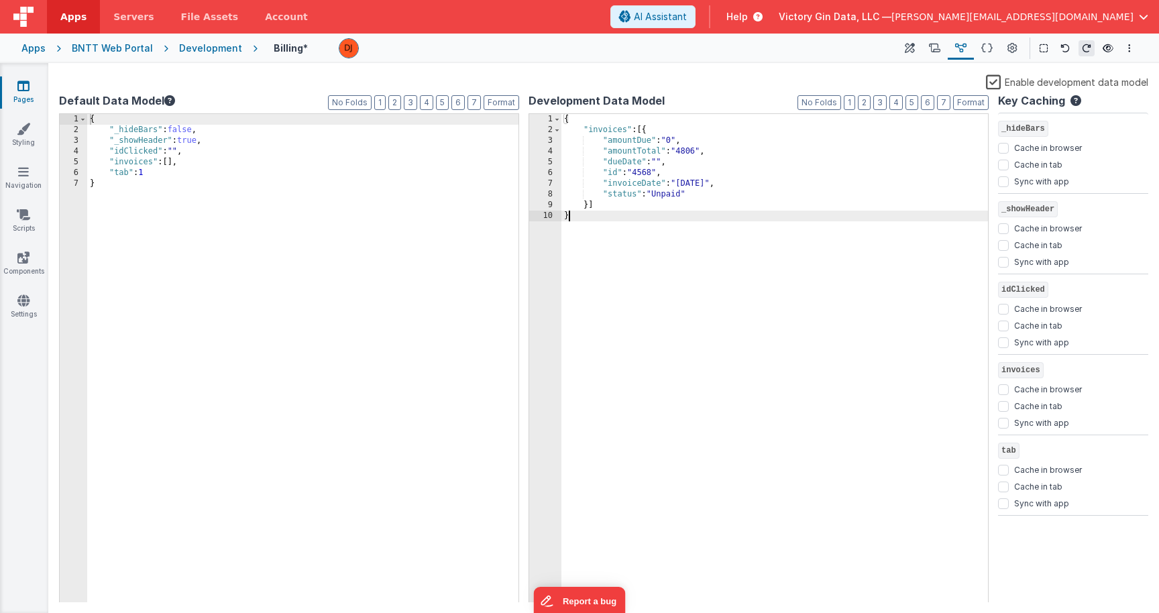
click at [744, 186] on div "{ "invoices" : [{ "amountDue" : "0" , "amountTotal" : "4806" , "dueDate" : "" ,…" at bounding box center [774, 370] width 427 height 512
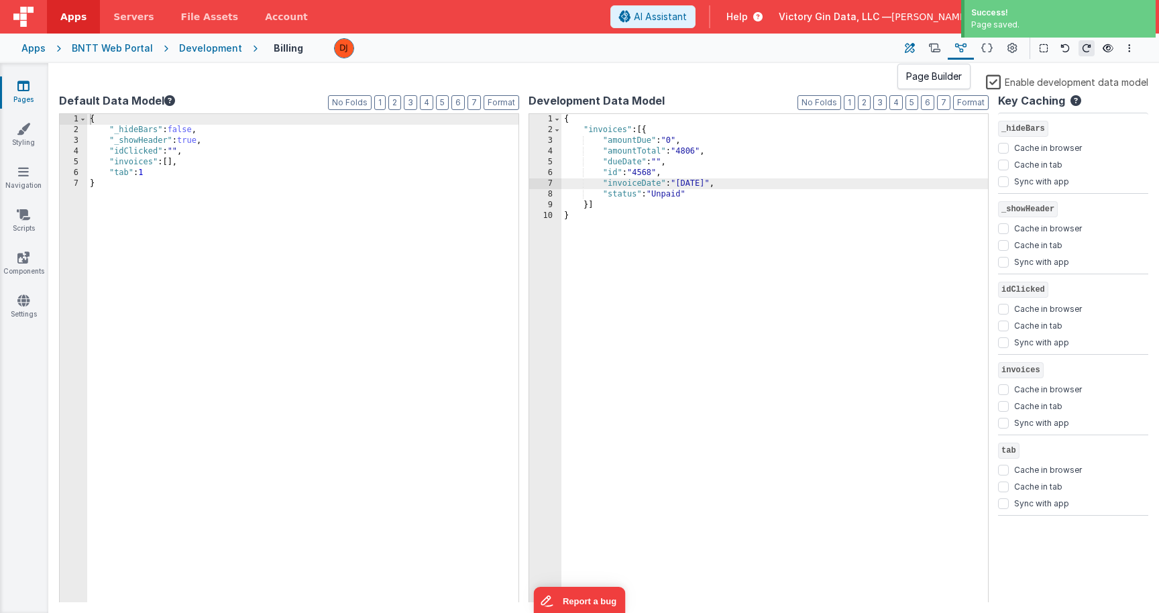
click at [915, 47] on icon at bounding box center [910, 49] width 10 height 14
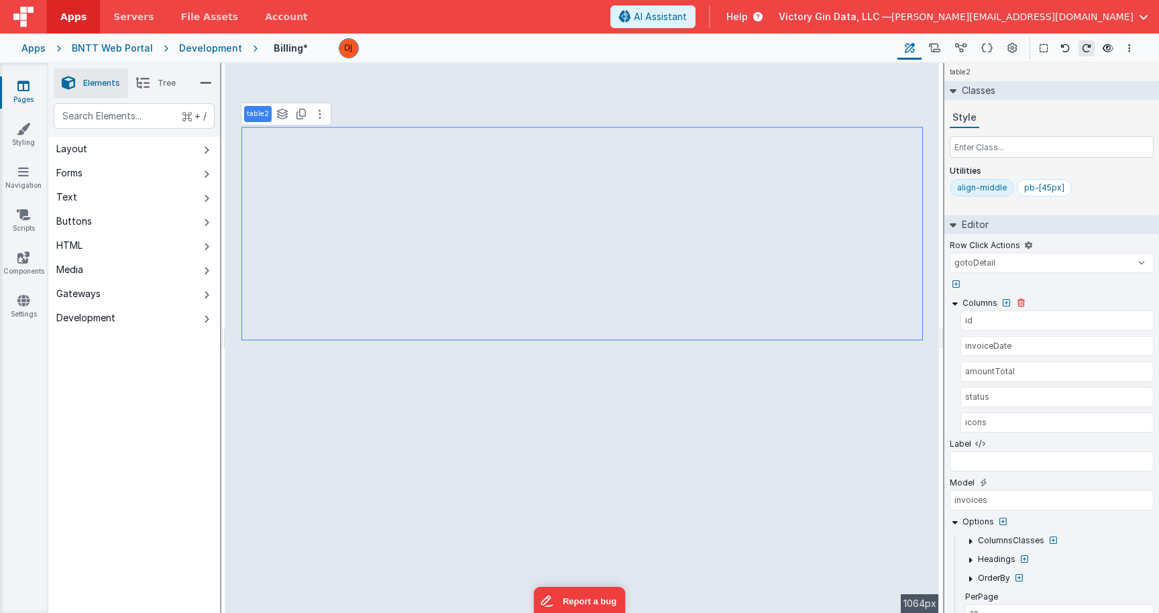
click at [958, 304] on icon at bounding box center [955, 303] width 10 height 10
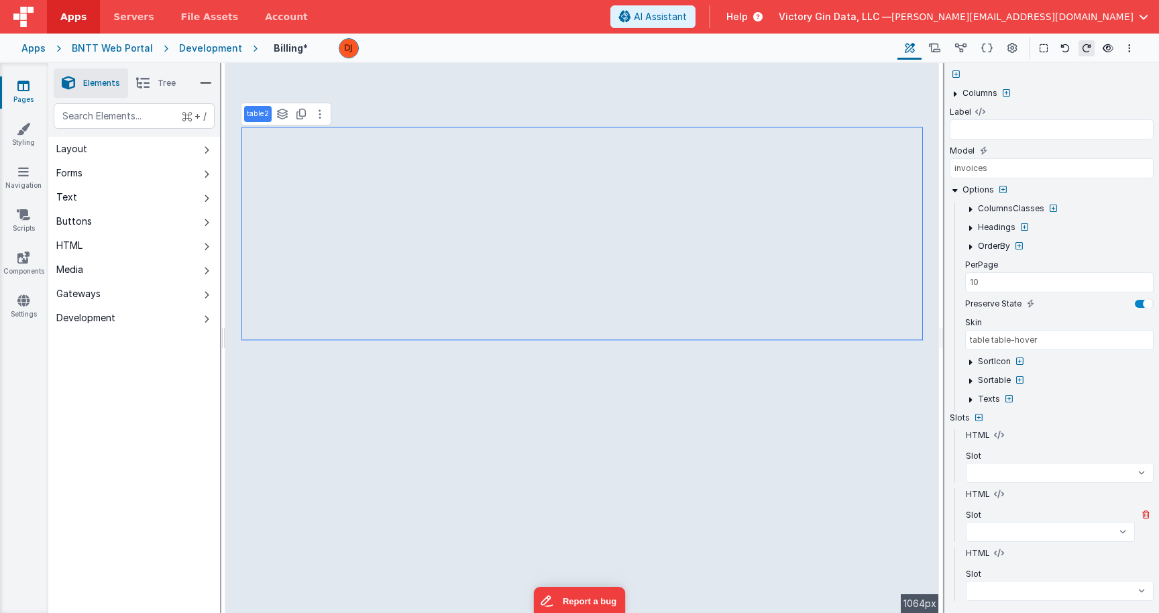
scroll to position [241, 0]
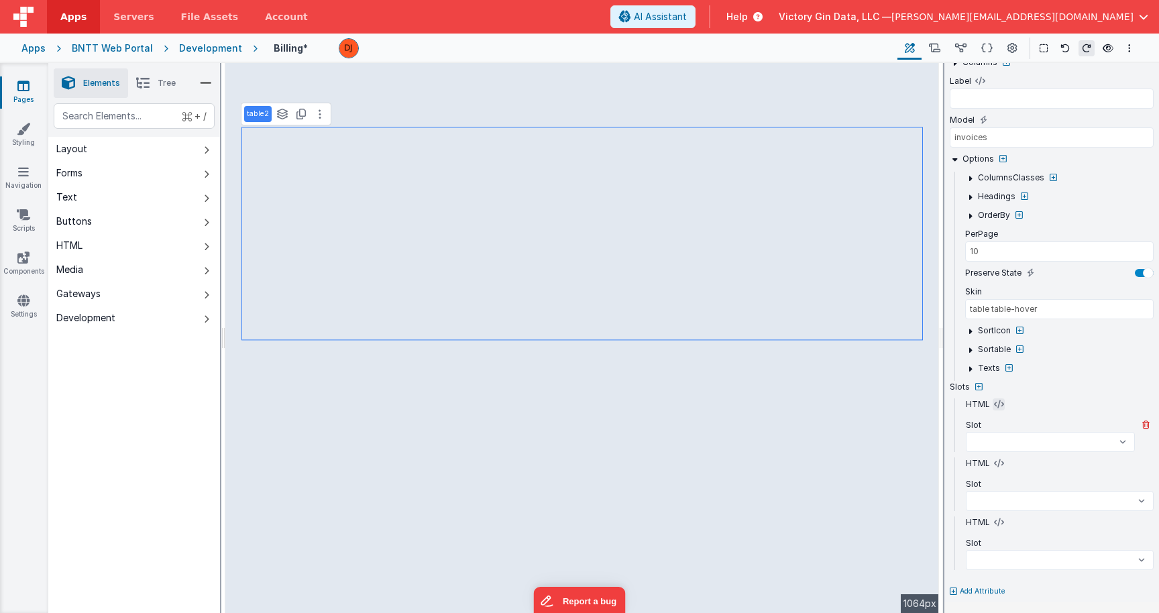
click at [995, 405] on icon at bounding box center [999, 404] width 10 height 11
click at [998, 461] on icon at bounding box center [999, 463] width 10 height 11
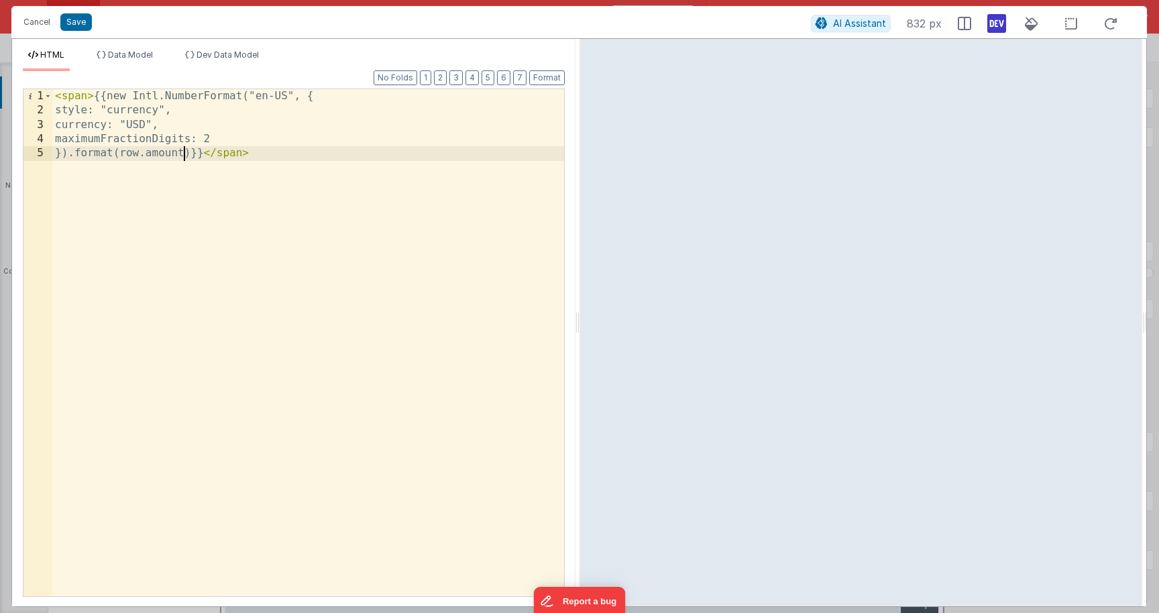
click at [185, 159] on div "< span > {{new Intl.NumberFormat("en-US", { style: "currency", currency: "USD",…" at bounding box center [308, 357] width 512 height 536
click at [368, 221] on div "< span > {{new Intl.NumberFormat("en-US", { style: "currency", currency: "USD",…" at bounding box center [308, 357] width 512 height 536
click at [82, 21] on button "Save" at bounding box center [76, 21] width 32 height 17
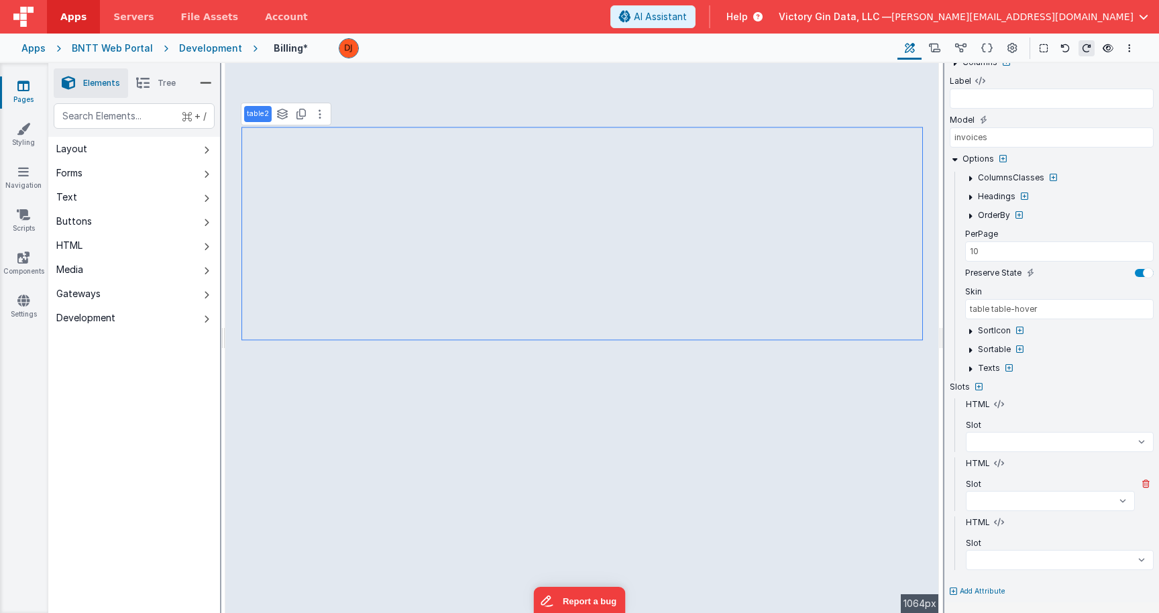
drag, startPoint x: 1003, startPoint y: 462, endPoint x: 1064, endPoint y: 460, distance: 60.4
click at [1064, 460] on div "HTML" at bounding box center [1050, 463] width 169 height 12
click at [994, 468] on icon at bounding box center [999, 463] width 10 height 11
click at [966, 491] on select "beforeTable afterTable beforeFilter afterFilter beforeLimit afterLimit beforeFi…" at bounding box center [1050, 501] width 169 height 20
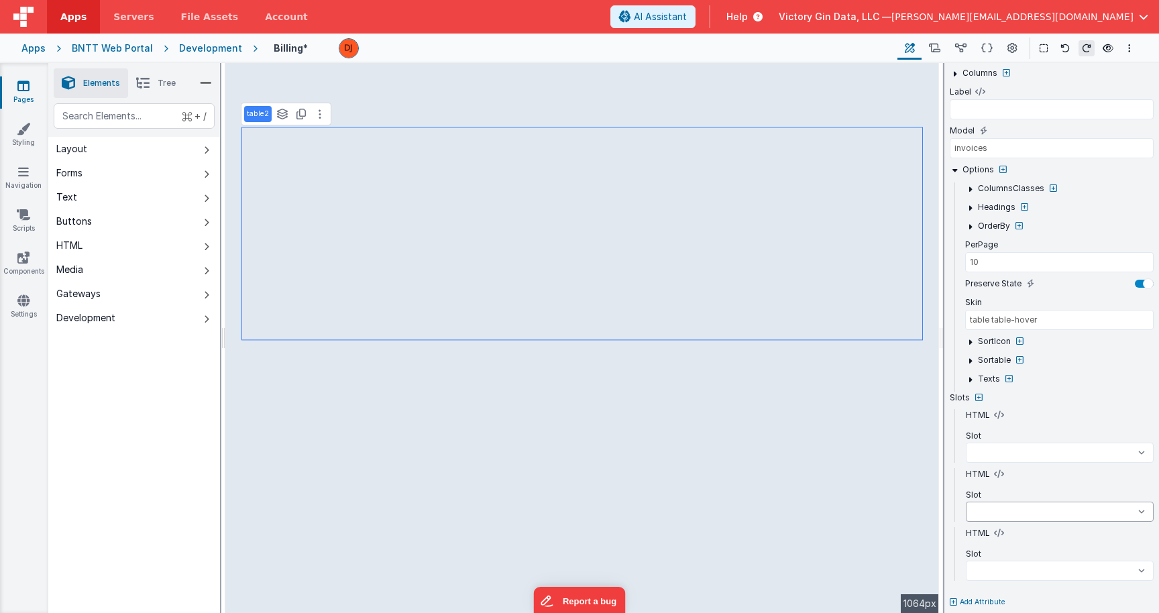
scroll to position [233, 0]
click at [993, 48] on icon at bounding box center [986, 49] width 11 height 14
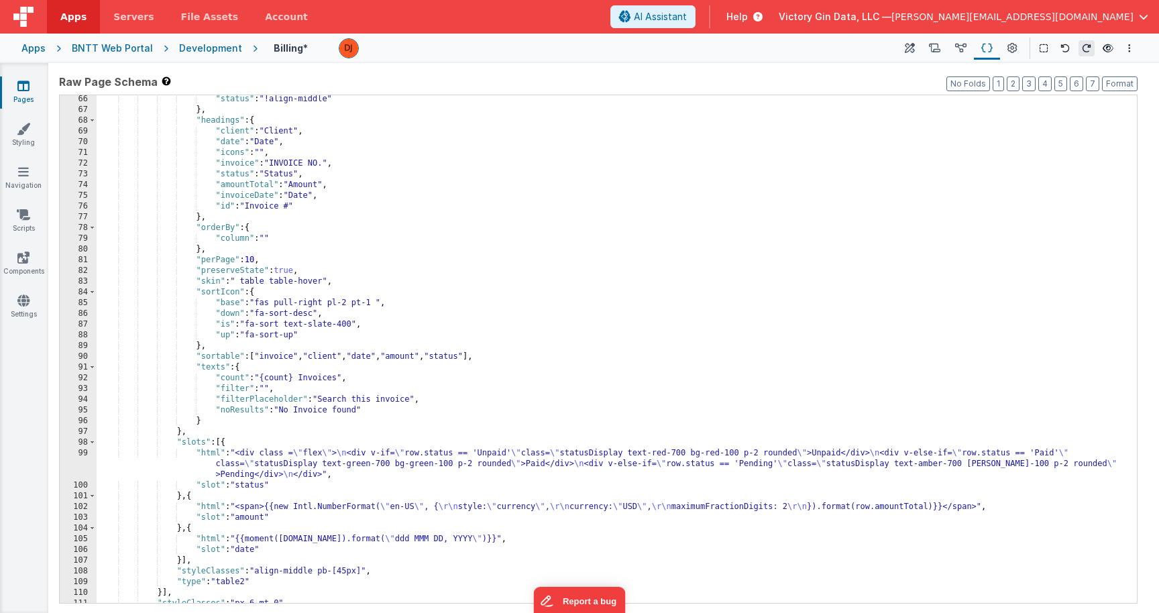
scroll to position [544, 0]
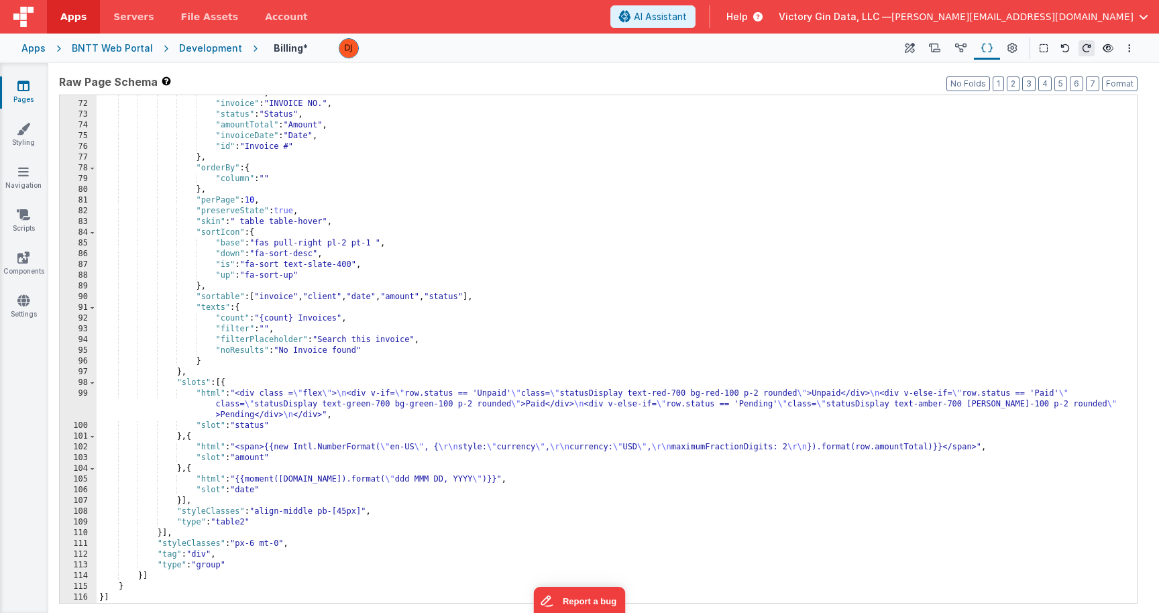
click at [313, 479] on div ""icons" : "" , "invoice" : "INVOICE NO." , "status" : "Status" , "amountTotal" …" at bounding box center [617, 352] width 1040 height 529
drag, startPoint x: 313, startPoint y: 479, endPoint x: 504, endPoint y: 603, distance: 227.3
click at [313, 479] on div ""icons" : "" , "invoice" : "INVOICE NO." , "status" : "Status" , "amountTotal" …" at bounding box center [617, 352] width 1040 height 529
click at [259, 459] on div ""icons" : "" , "invoice" : "INVOICE NO." , "status" : "Status" , "amountTotal" …" at bounding box center [617, 352] width 1040 height 529
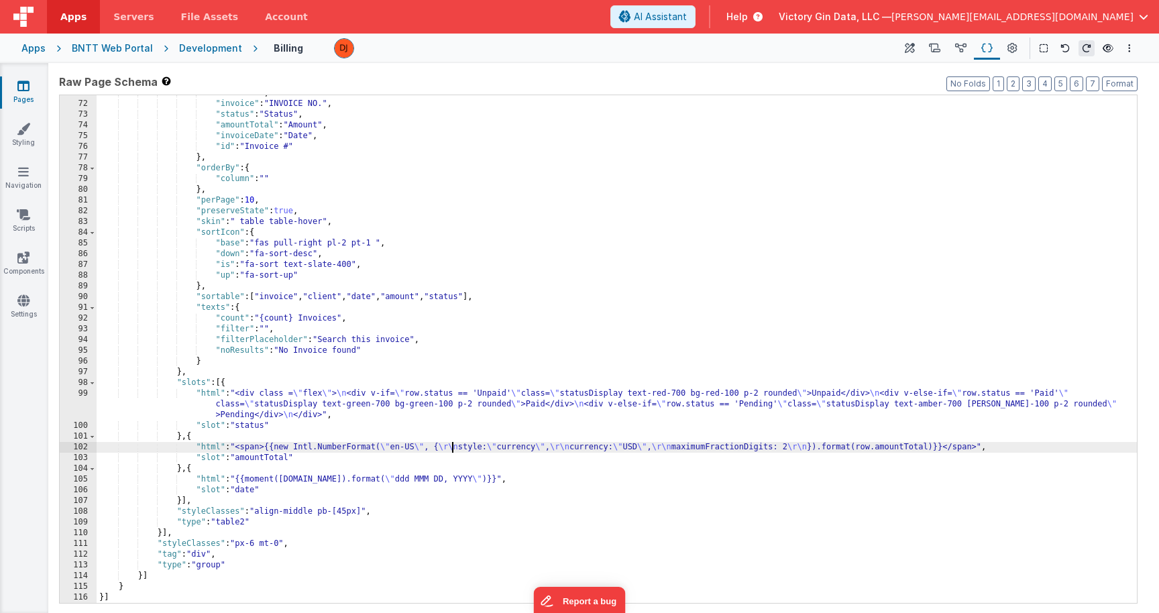
click at [450, 447] on div ""icons" : "" , "invoice" : "INVOICE NO." , "status" : "Status" , "amountTotal" …" at bounding box center [617, 352] width 1040 height 529
click at [907, 55] on icon at bounding box center [910, 49] width 10 height 14
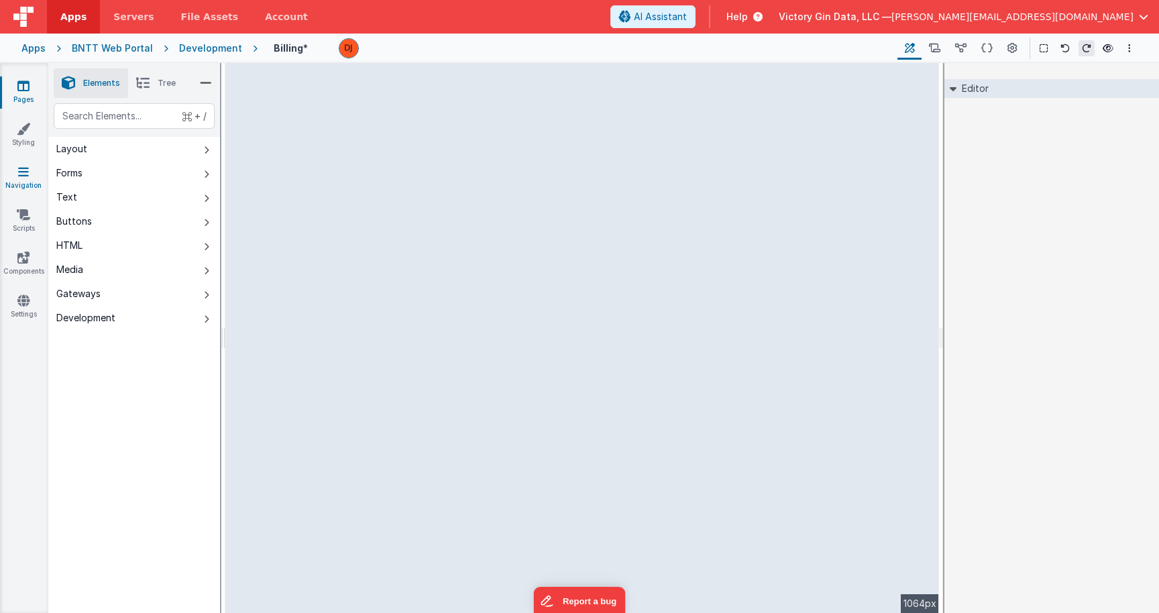
click at [18, 174] on link "Navigation" at bounding box center [23, 178] width 48 height 27
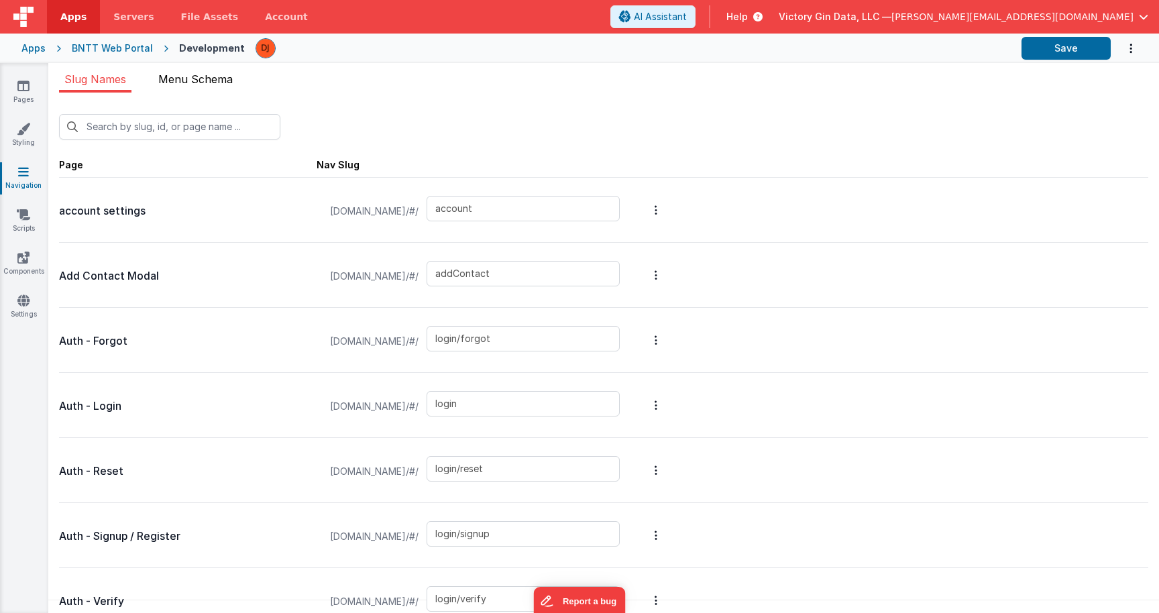
click at [208, 82] on span "Menu Schema" at bounding box center [195, 78] width 74 height 13
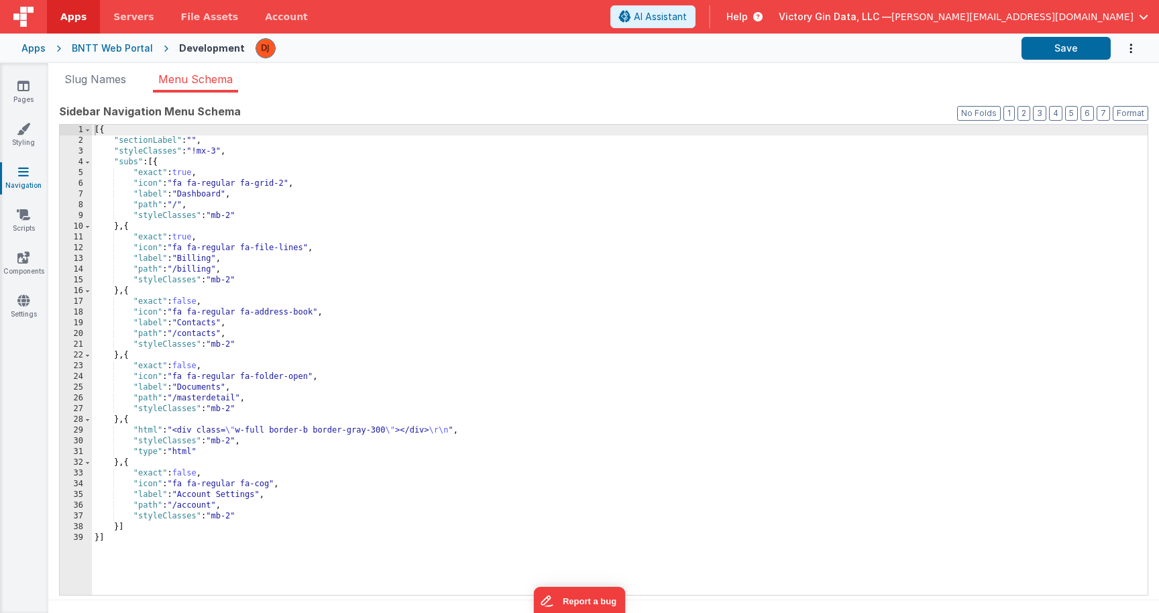
click at [891, 17] on span "Victory Gin Data, LLC —" at bounding box center [835, 16] width 113 height 13
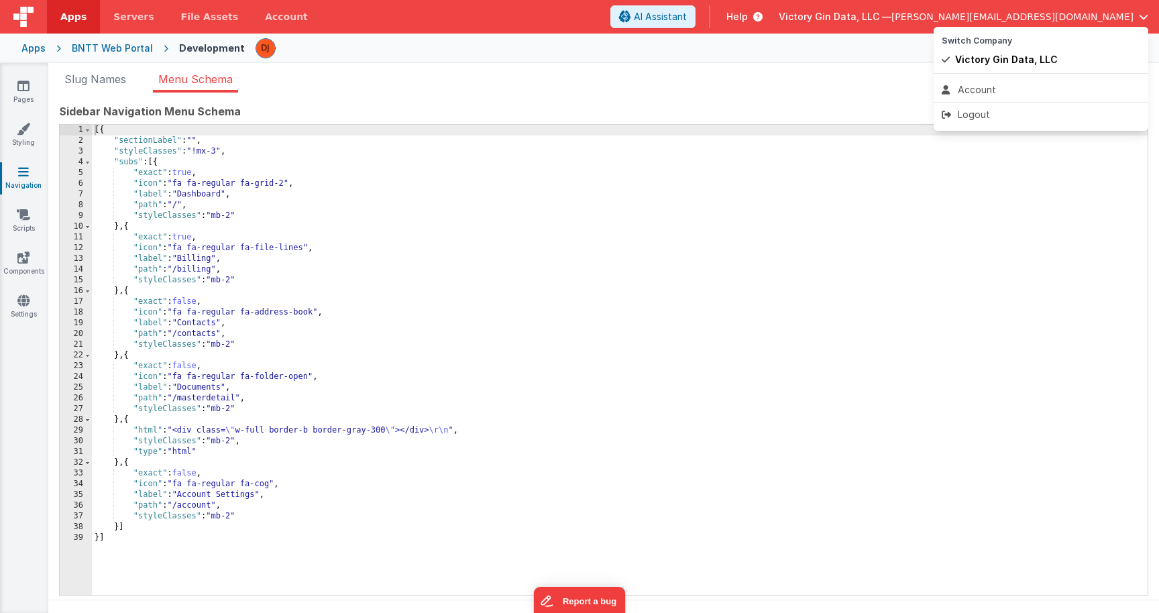
click at [1063, 211] on button at bounding box center [579, 306] width 1159 height 613
